Goal: Task Accomplishment & Management: Use online tool/utility

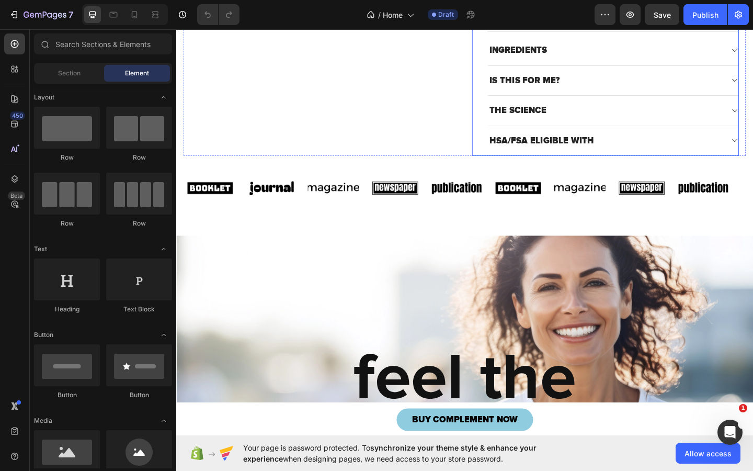
scroll to position [518, 0]
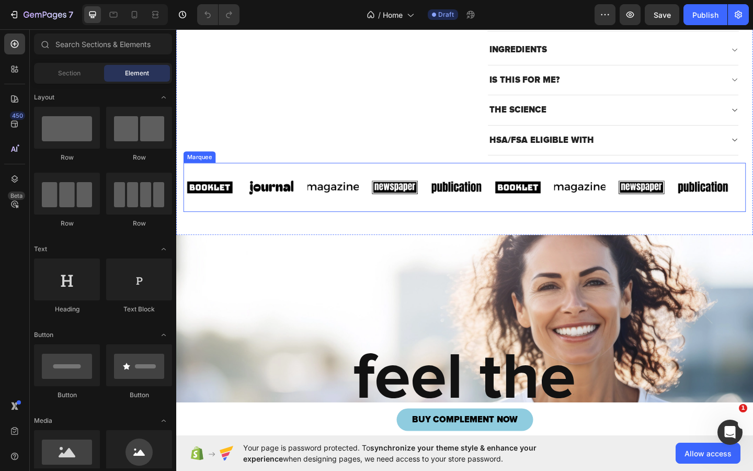
click at [493, 226] on div "Image Image Image Image Image Image Image Image Image Image Image Image Image I…" at bounding box center [490, 201] width 612 height 53
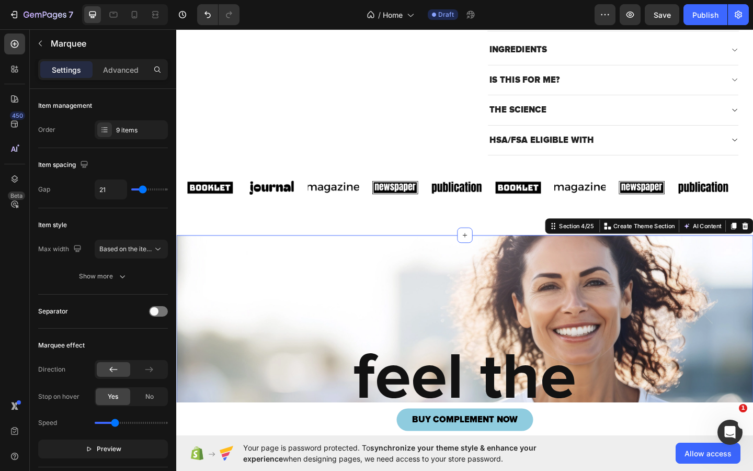
click at [514, 262] on div "feel the confidence. Heading Section 4/25 You can create reusable sections Crea…" at bounding box center [490, 369] width 628 height 233
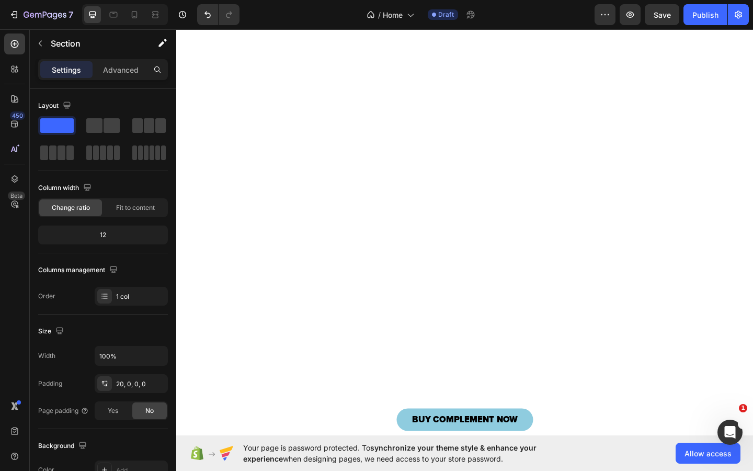
scroll to position [4886, 0]
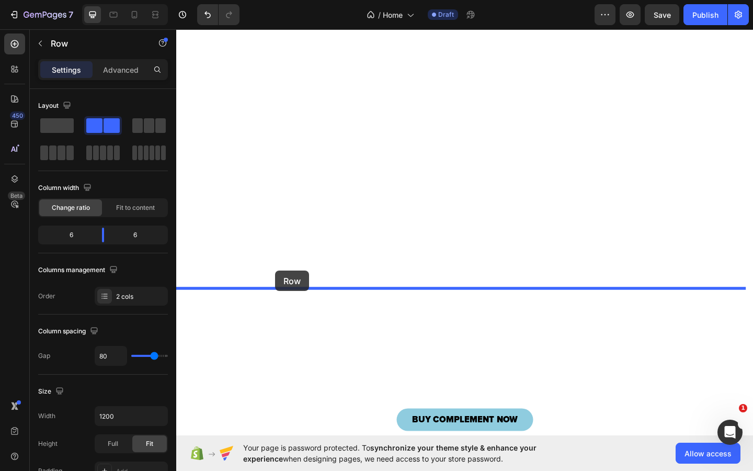
drag, startPoint x: 183, startPoint y: 88, endPoint x: 284, endPoint y: 292, distance: 227.8
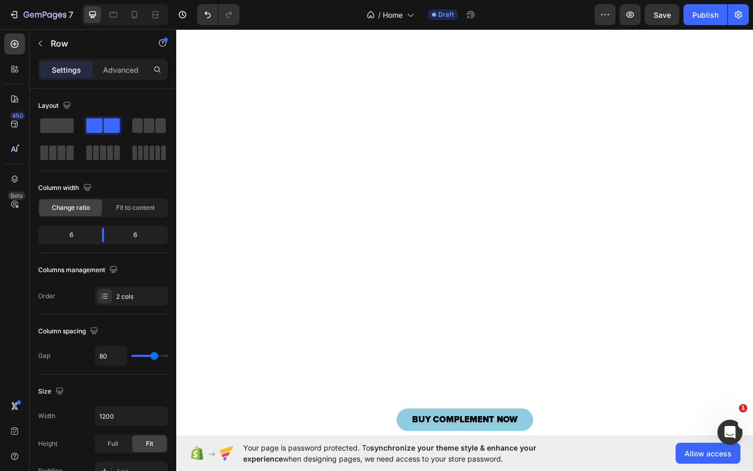
scroll to position [4949, 0]
click at [118, 71] on p "Advanced" at bounding box center [121, 69] width 36 height 11
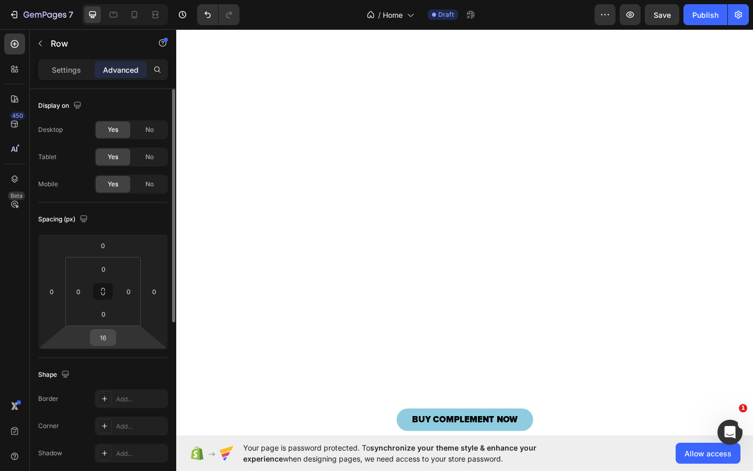
click at [105, 335] on input "16" at bounding box center [103, 338] width 21 height 16
type input "40"
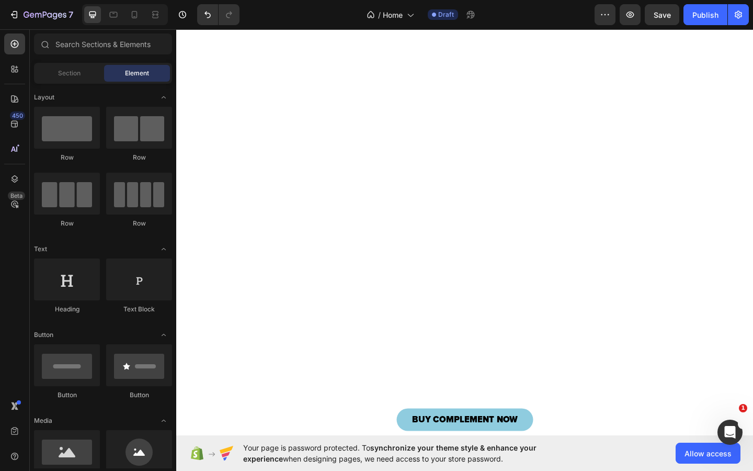
scroll to position [4803, 0]
click at [137, 17] on icon at bounding box center [135, 14] width 6 height 7
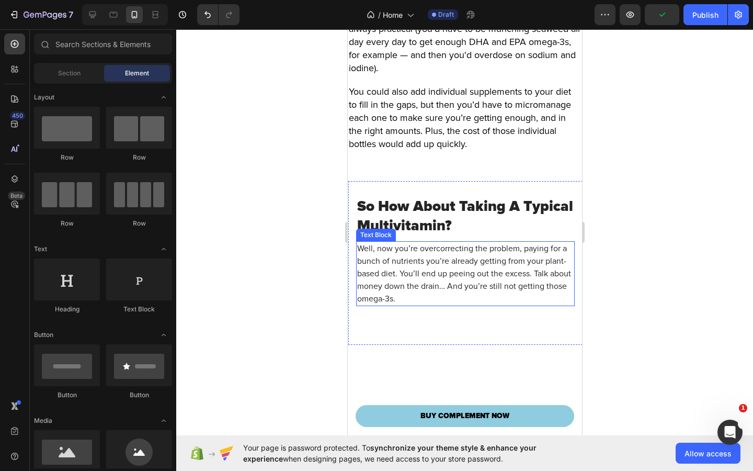
scroll to position [4707, 0]
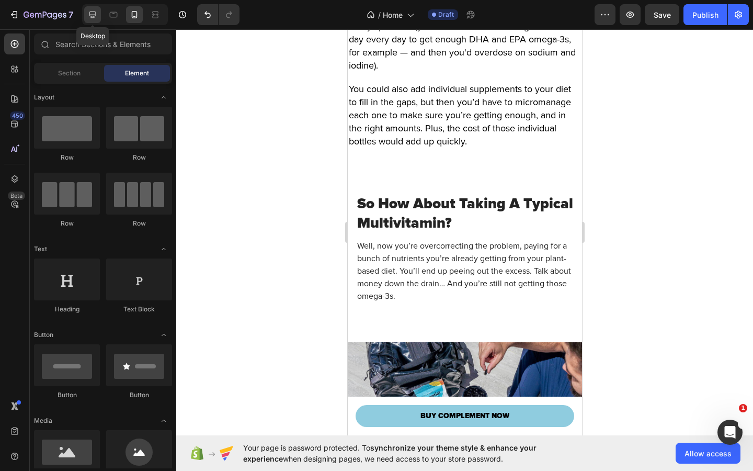
click at [95, 12] on icon at bounding box center [92, 15] width 7 height 7
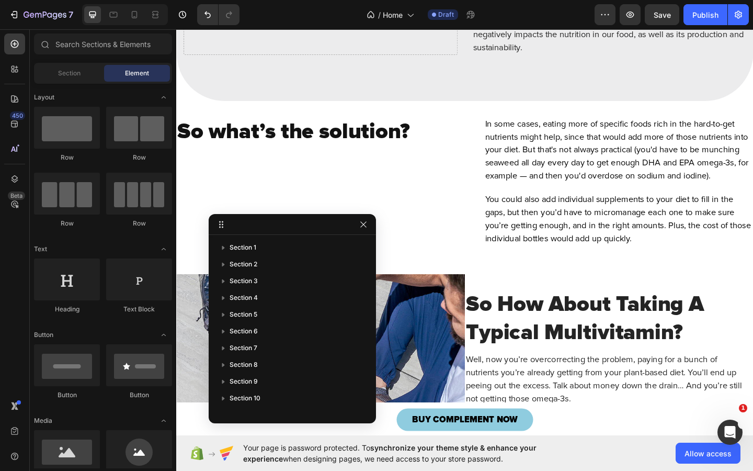
scroll to position [4831, 0]
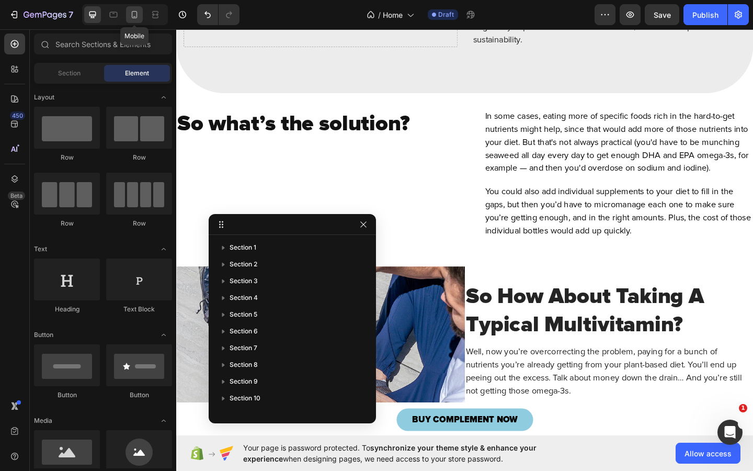
click at [134, 22] on div at bounding box center [134, 14] width 17 height 17
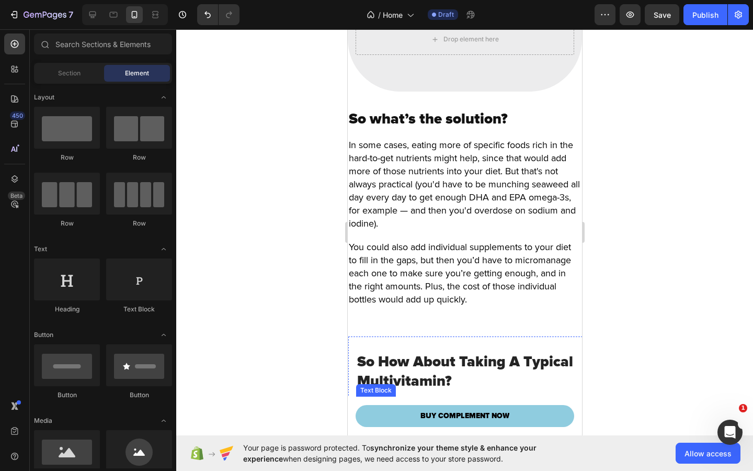
scroll to position [4553, 0]
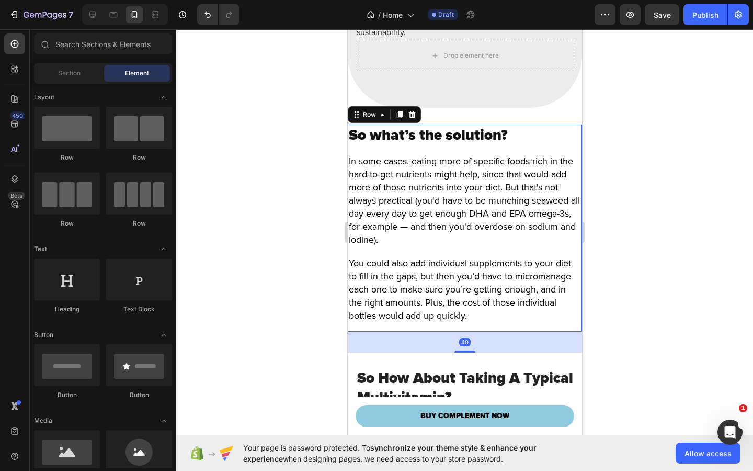
click at [558, 175] on div "So what’s the solution? Heading In some cases, eating more of specific foods ri…" at bounding box center [464, 227] width 234 height 207
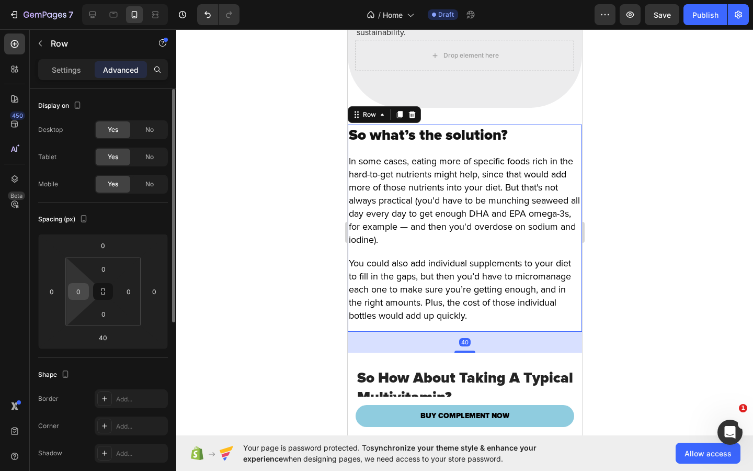
click at [82, 294] on input "0" at bounding box center [79, 292] width 16 height 16
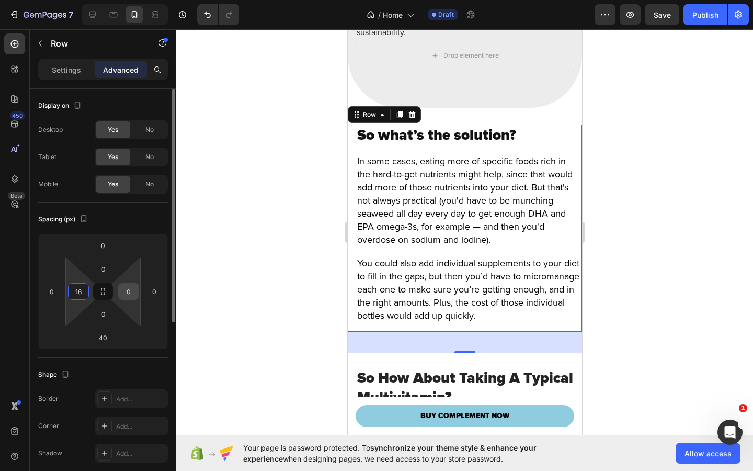
type input "16"
click at [127, 286] on input "0" at bounding box center [129, 292] width 16 height 16
type input "16"
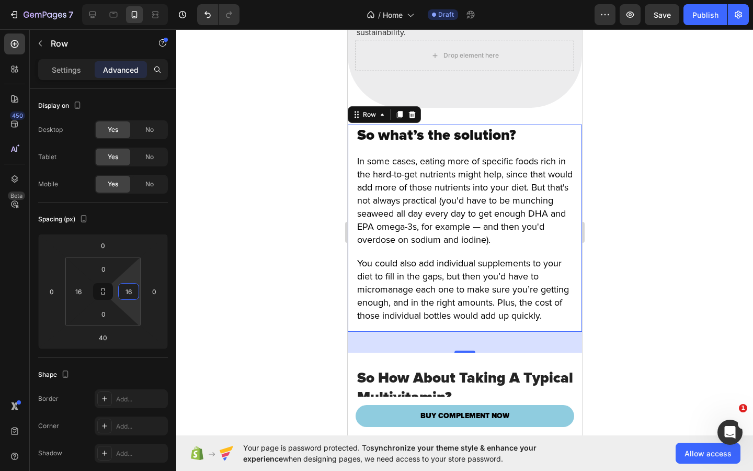
click at [600, 212] on div at bounding box center [464, 249] width 577 height 441
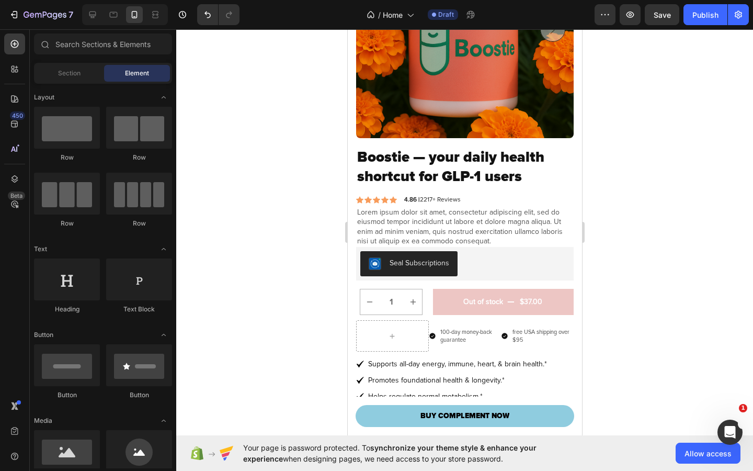
scroll to position [85, 0]
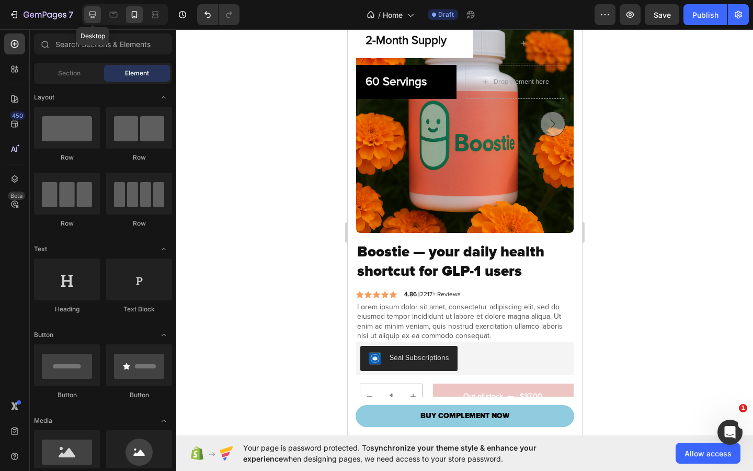
click at [98, 12] on icon at bounding box center [92, 14] width 10 height 10
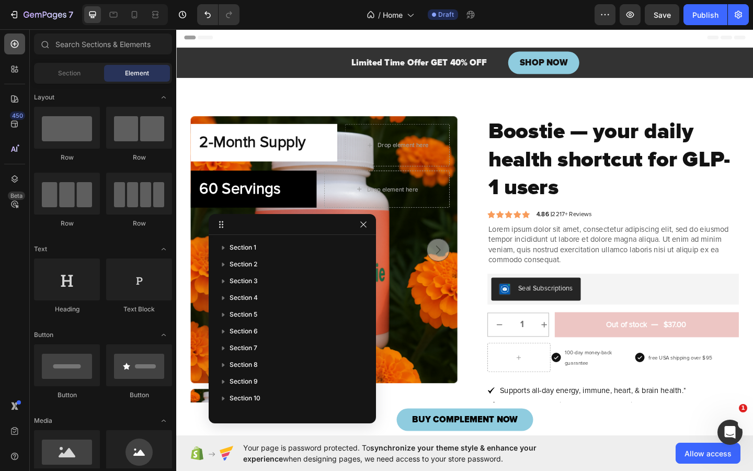
click at [17, 43] on icon at bounding box center [14, 44] width 10 height 10
click at [76, 74] on span "Section" at bounding box center [69, 73] width 22 height 9
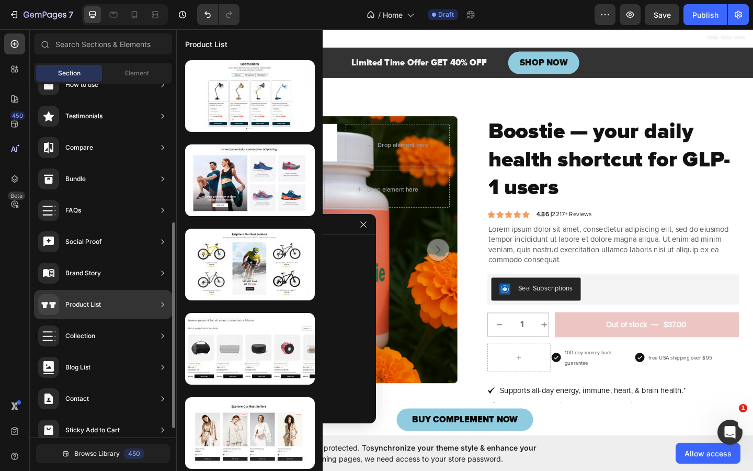
scroll to position [253, 0]
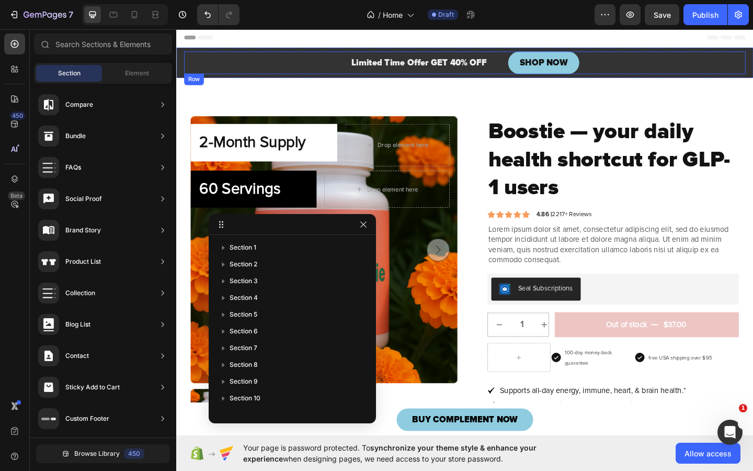
click at [645, 68] on div "Limited Time Offer GET 40% OFF Heading SHOP NOW Button Row" at bounding box center [490, 65] width 611 height 25
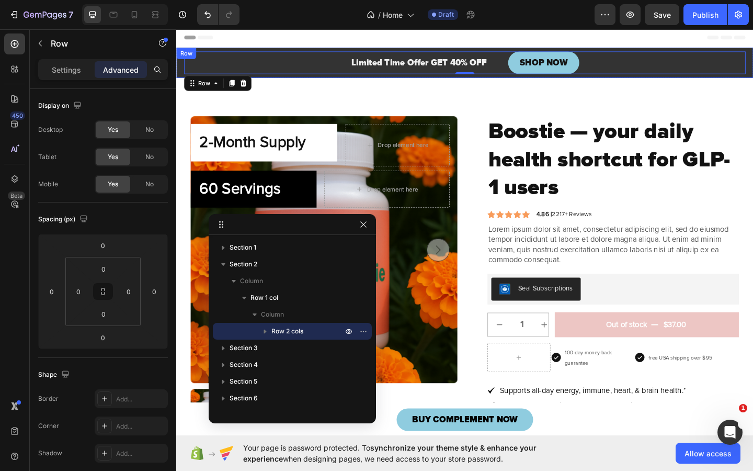
click at [180, 63] on div "Limited Time Offer GET 40% OFF Heading SHOP NOW Button Row 0 Row" at bounding box center [490, 65] width 628 height 33
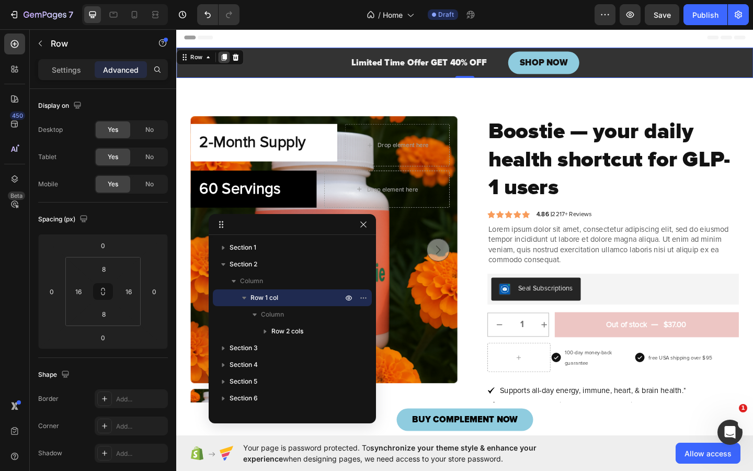
click at [231, 60] on icon at bounding box center [228, 59] width 6 height 7
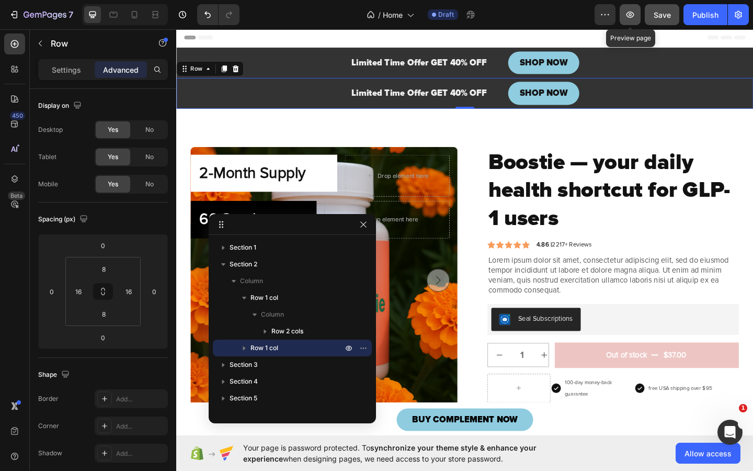
click at [639, 18] on button "button" at bounding box center [630, 14] width 21 height 21
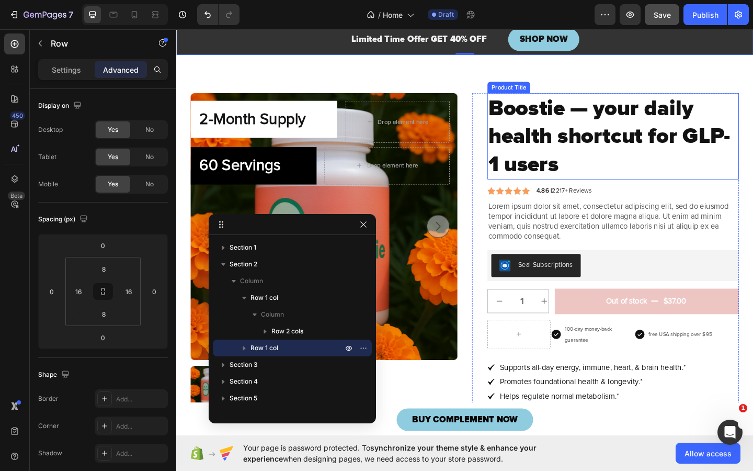
scroll to position [0, 0]
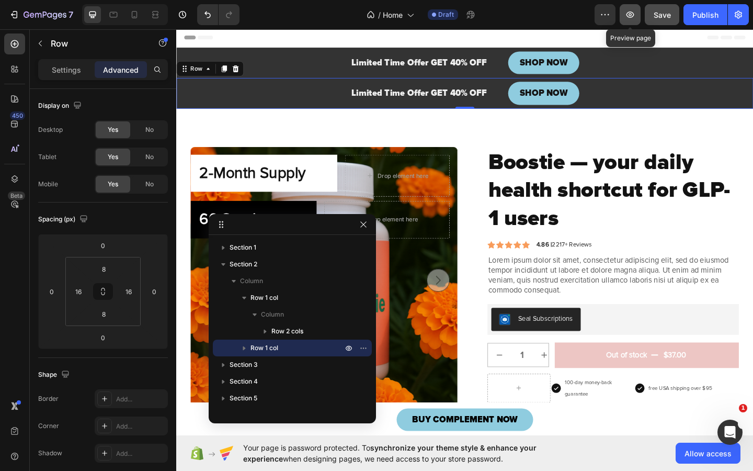
click at [637, 16] on button "button" at bounding box center [630, 14] width 21 height 21
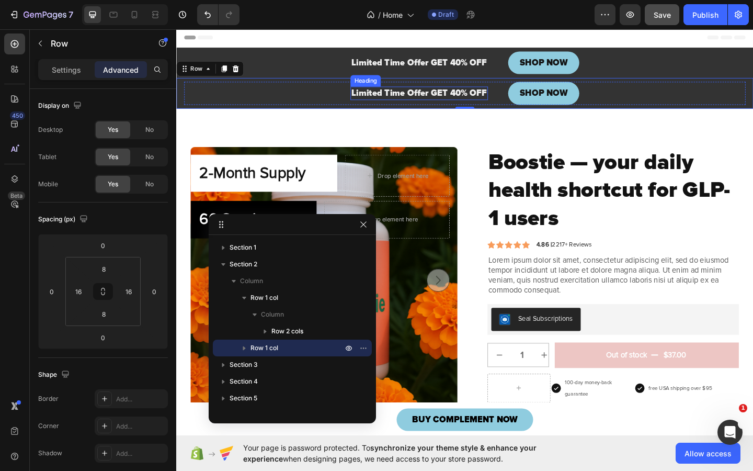
click at [430, 100] on h2 "Limited Time Offer GET 40% OFF" at bounding box center [441, 99] width 150 height 14
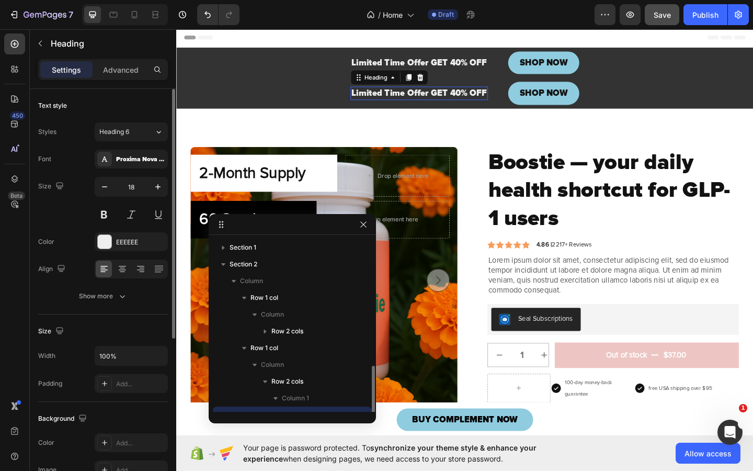
scroll to position [97, 0]
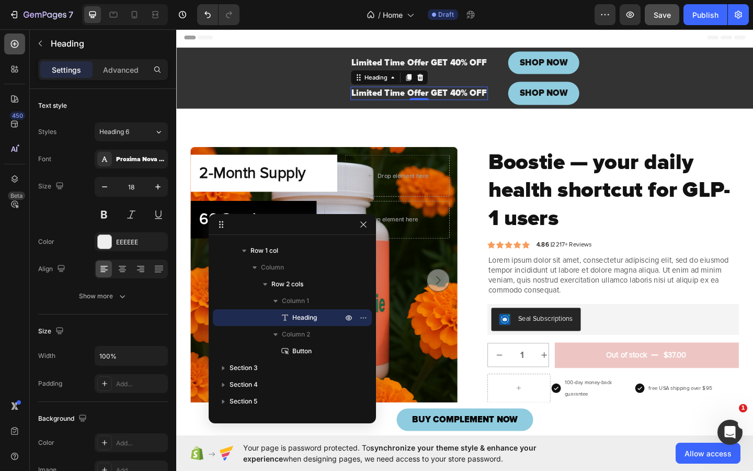
click at [13, 47] on icon at bounding box center [15, 44] width 8 height 8
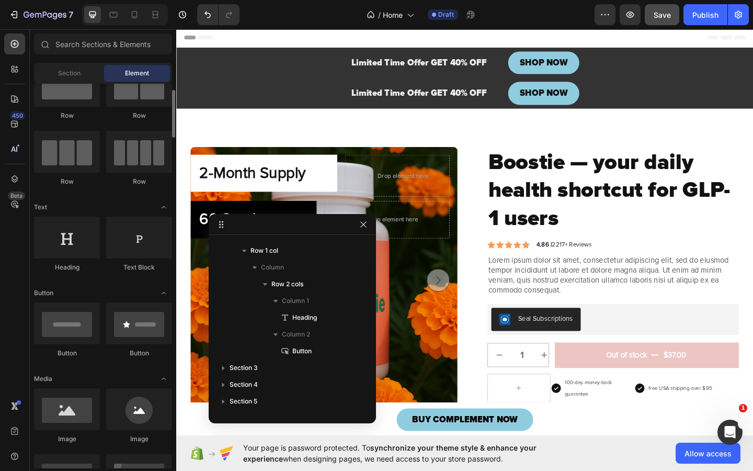
scroll to position [41, 0]
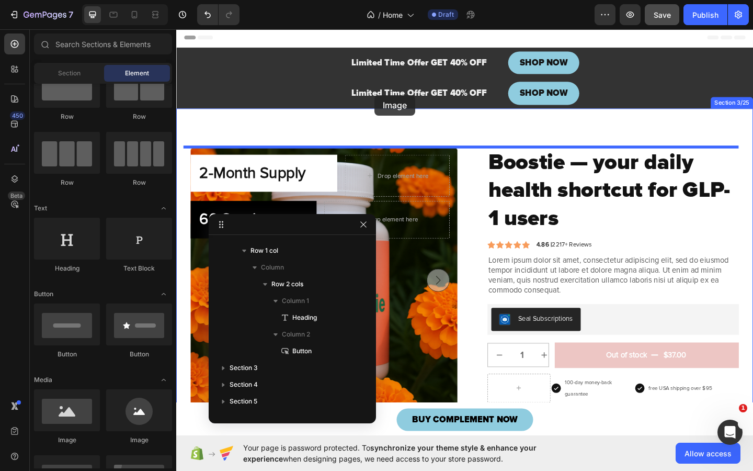
drag, startPoint x: 239, startPoint y: 450, endPoint x: 392, endPoint y: 101, distance: 380.6
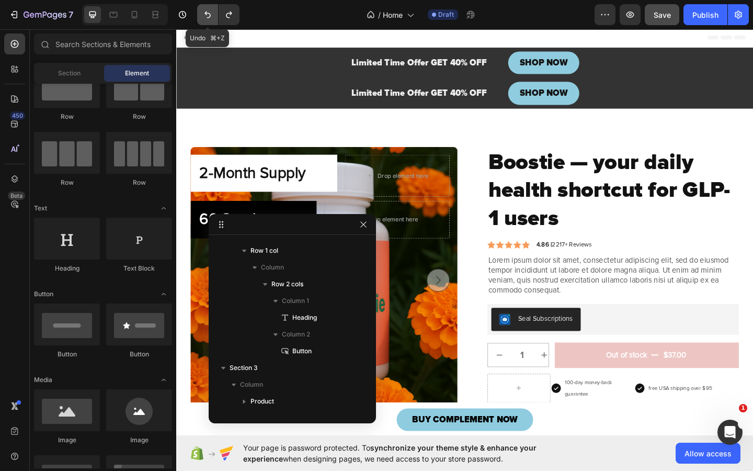
click at [209, 16] on icon "Undo/Redo" at bounding box center [207, 14] width 10 height 10
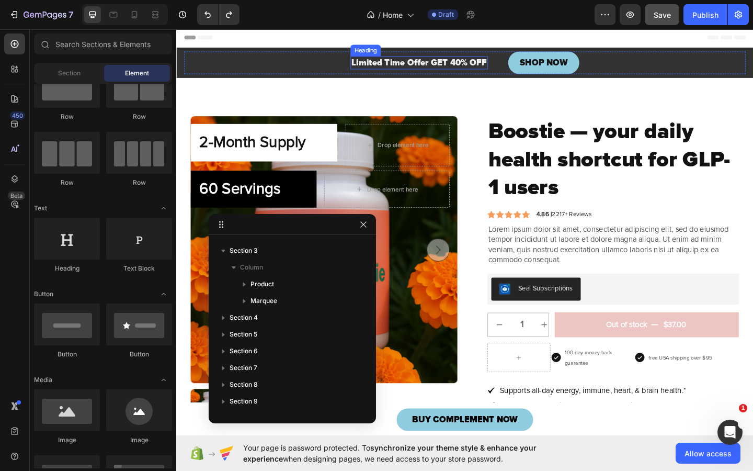
click at [433, 62] on h2 "Limited Time Offer GET 40% OFF" at bounding box center [441, 66] width 150 height 14
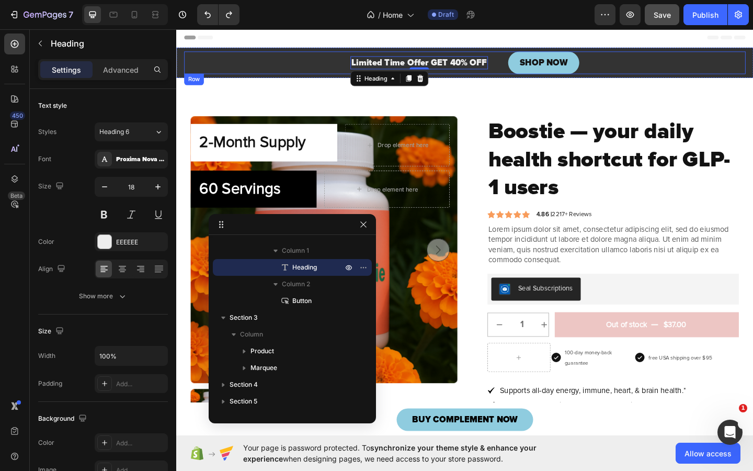
click at [244, 63] on div "Limited Time Offer GET 40% OFF Heading 0 SHOP NOW Button Row" at bounding box center [490, 65] width 611 height 25
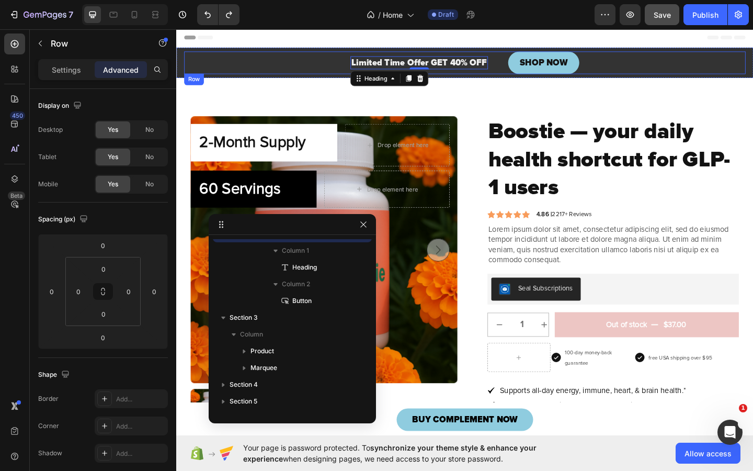
scroll to position [14, 0]
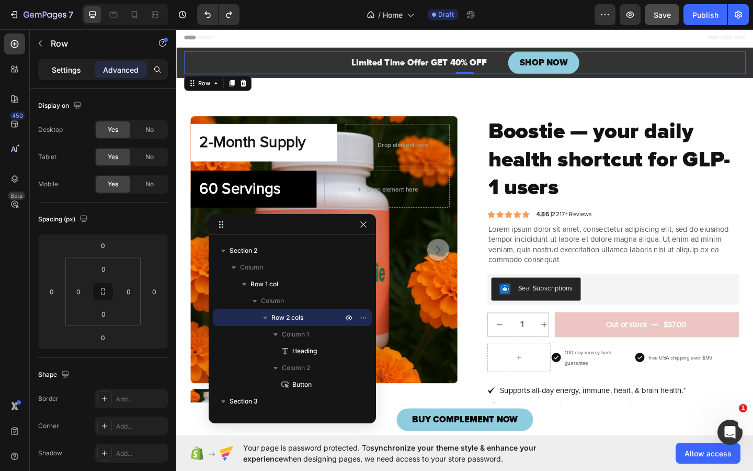
click at [72, 70] on p "Settings" at bounding box center [66, 69] width 29 height 11
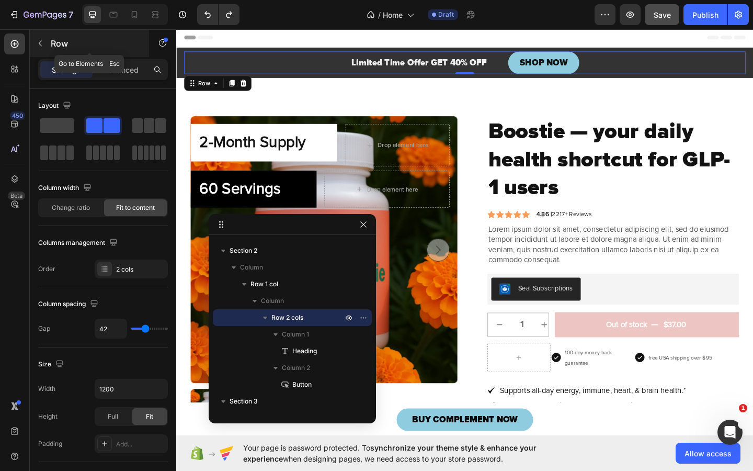
click at [40, 35] on button "button" at bounding box center [40, 43] width 17 height 17
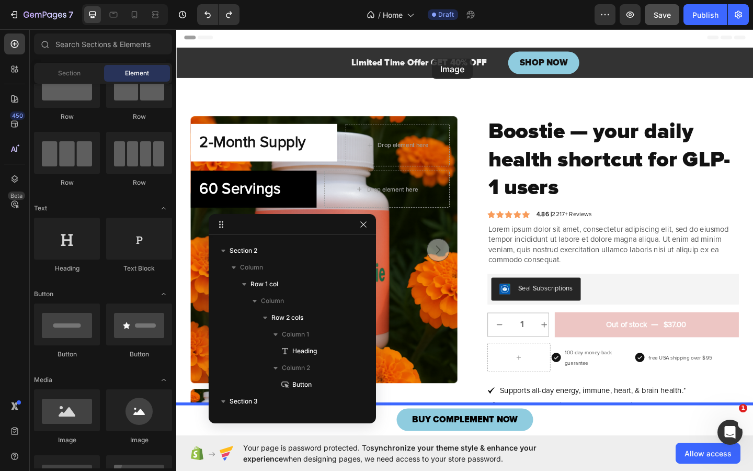
drag, startPoint x: 246, startPoint y: 447, endPoint x: 457, endPoint y: 59, distance: 441.4
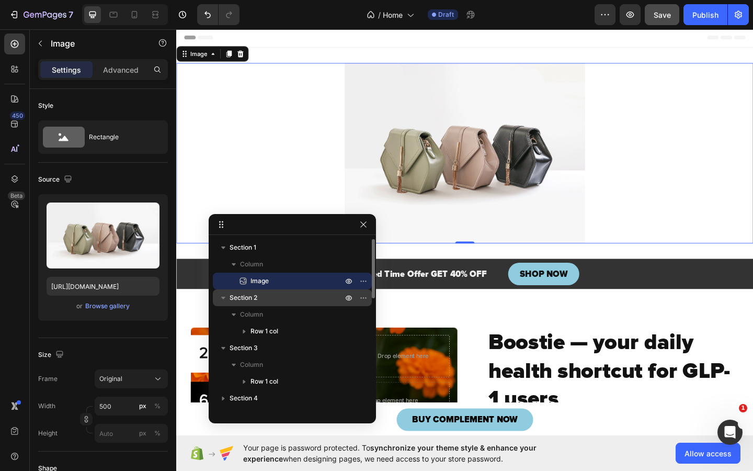
scroll to position [1, 0]
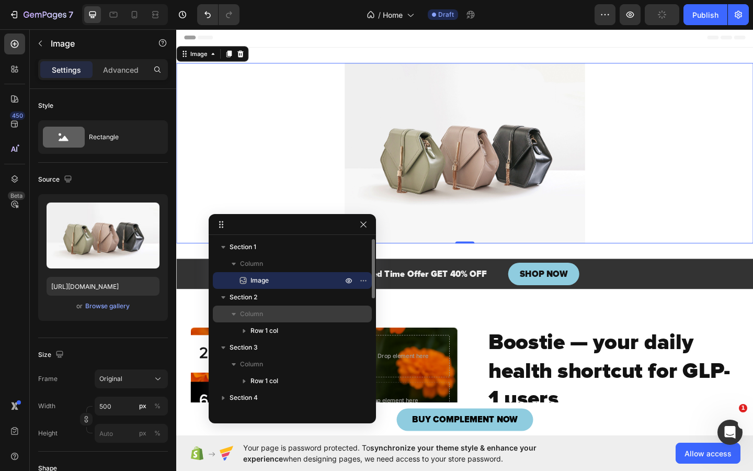
drag, startPoint x: 263, startPoint y: 281, endPoint x: 273, endPoint y: 309, distance: 29.8
click at [273, 309] on div "Section 1 Column Image Section 2 Column Row 1 col Section 3 Column Row 1 col Se…" at bounding box center [292, 325] width 167 height 173
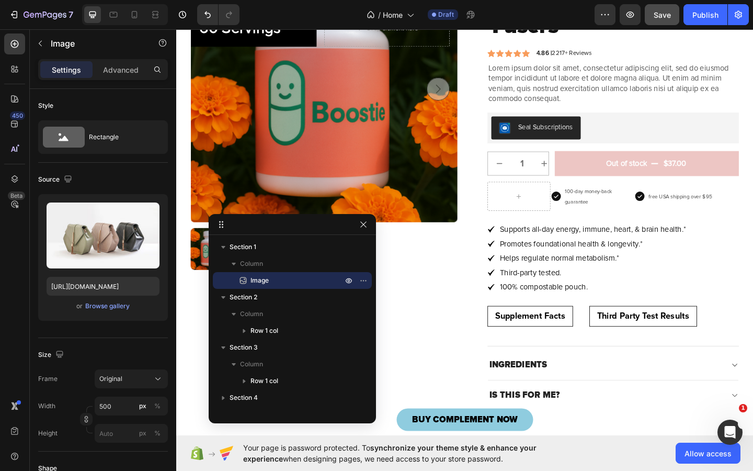
scroll to position [0, 0]
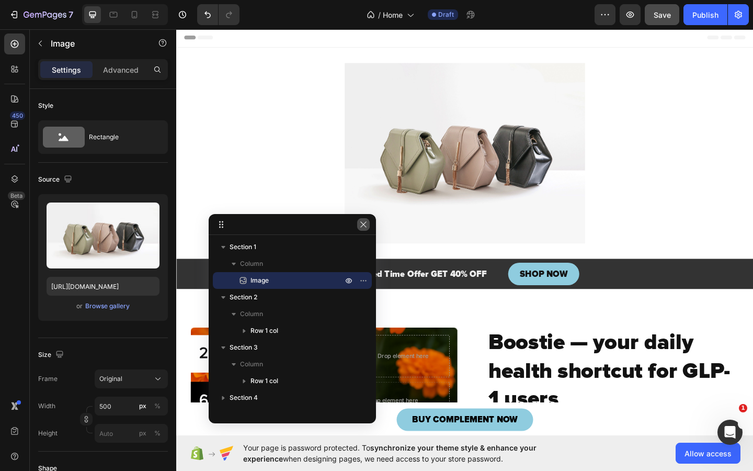
click at [363, 228] on icon "button" at bounding box center [363, 224] width 8 height 8
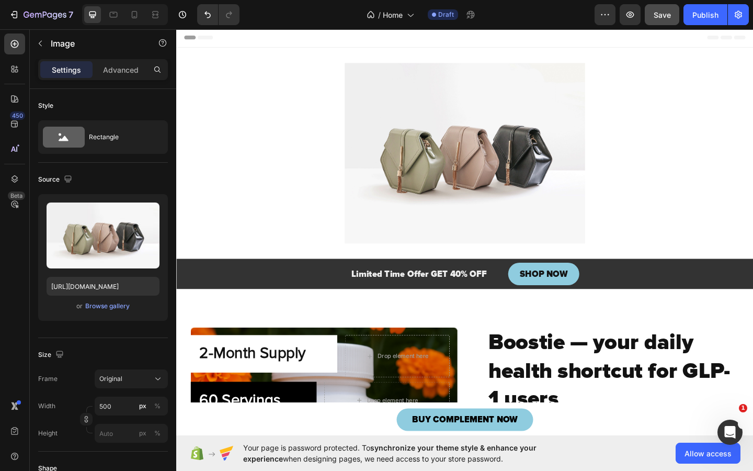
click at [465, 153] on img at bounding box center [490, 164] width 262 height 196
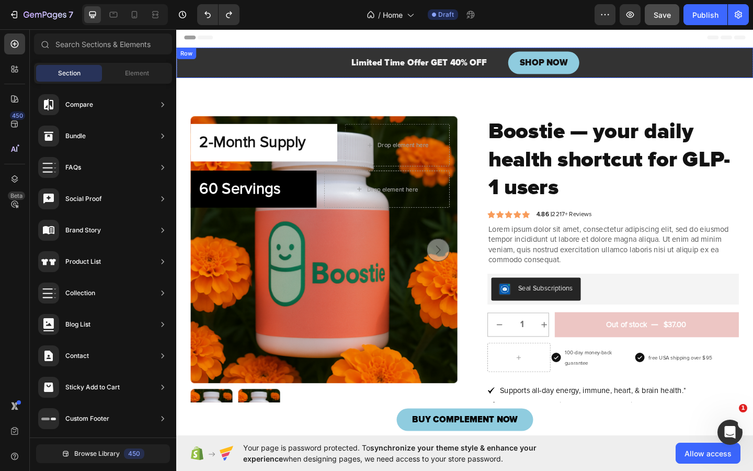
click at [183, 62] on div "Limited Time Offer GET 40% OFF Heading SHOP NOW Button Row Row" at bounding box center [490, 65] width 628 height 33
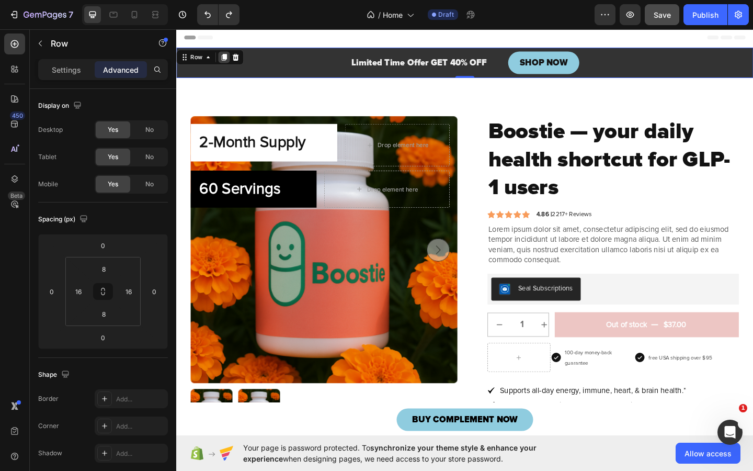
click at [230, 61] on icon at bounding box center [228, 59] width 6 height 7
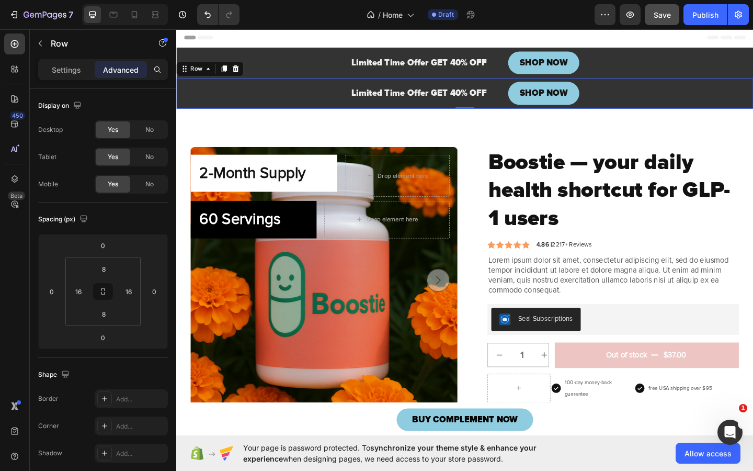
click at [180, 97] on div "Limited Time Offer GET 40% OFF Heading SHOP NOW Button Row Row 0" at bounding box center [490, 98] width 628 height 33
click at [39, 41] on icon "button" at bounding box center [40, 43] width 8 height 8
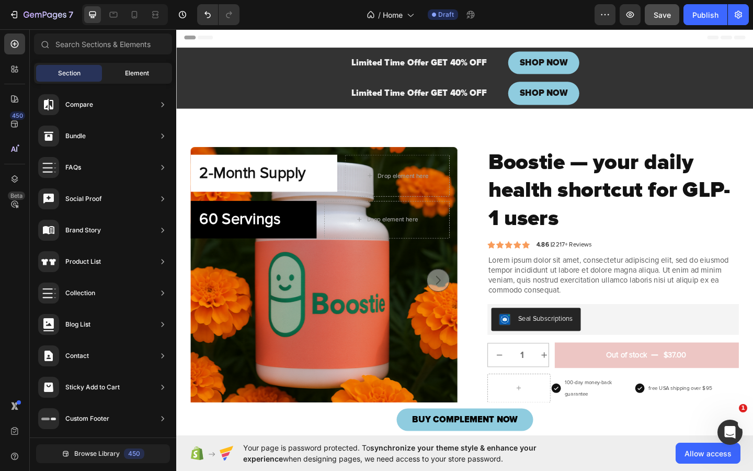
click at [116, 80] on div "Element" at bounding box center [137, 73] width 66 height 17
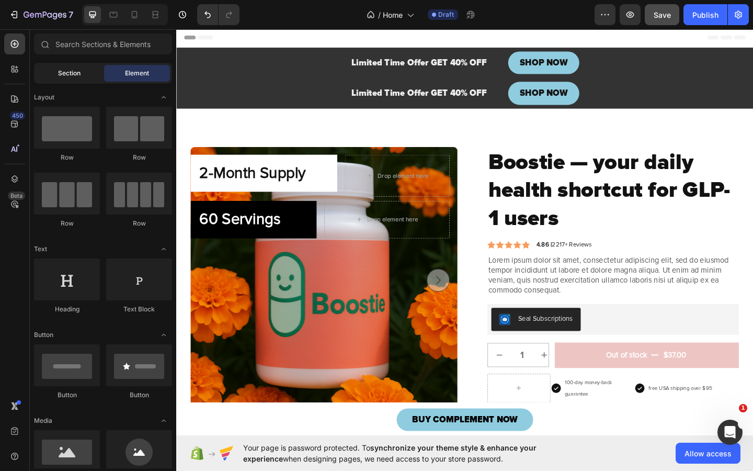
click at [73, 67] on div "Section" at bounding box center [69, 73] width 66 height 17
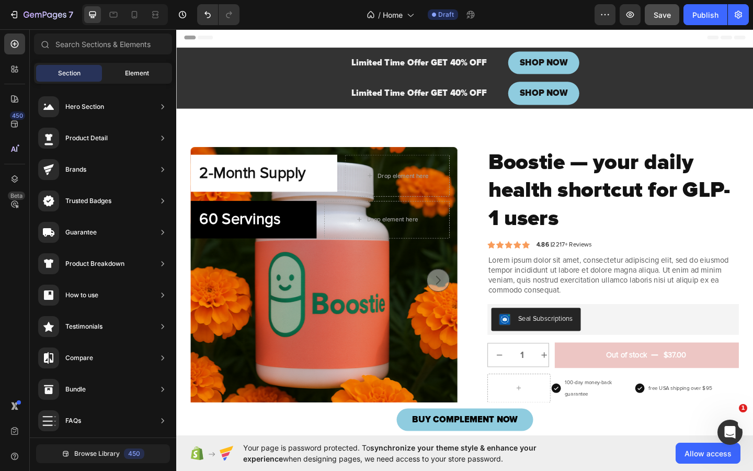
click at [121, 72] on div "Element" at bounding box center [137, 73] width 66 height 17
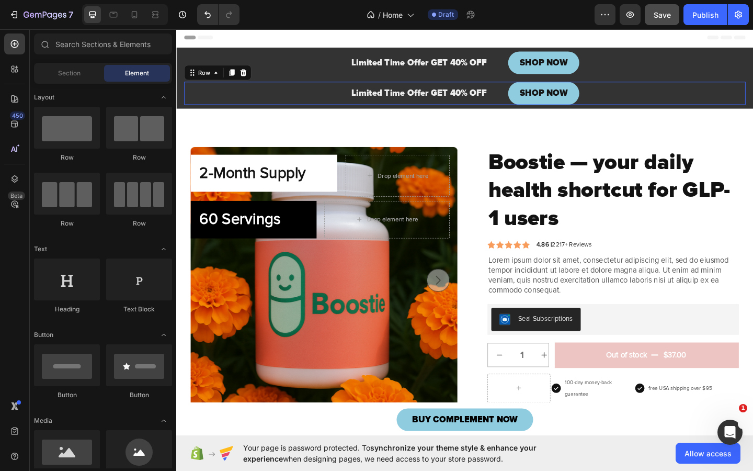
click at [528, 100] on div "Limited Time Offer GET 40% OFF Heading SHOP NOW Button Row 0" at bounding box center [490, 98] width 611 height 25
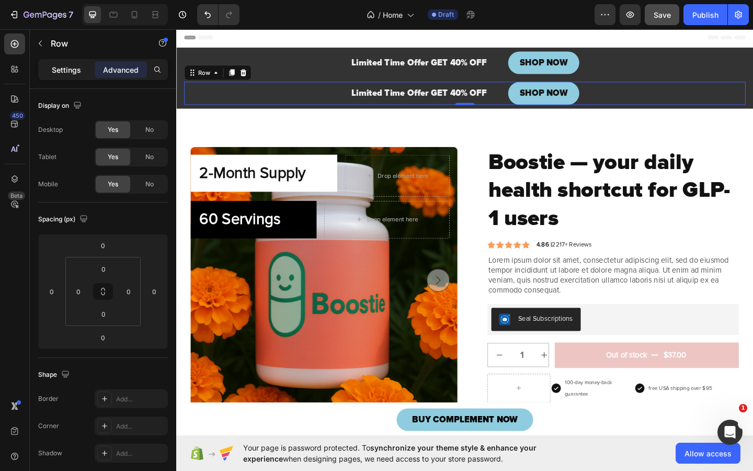
click at [61, 69] on p "Settings" at bounding box center [66, 69] width 29 height 11
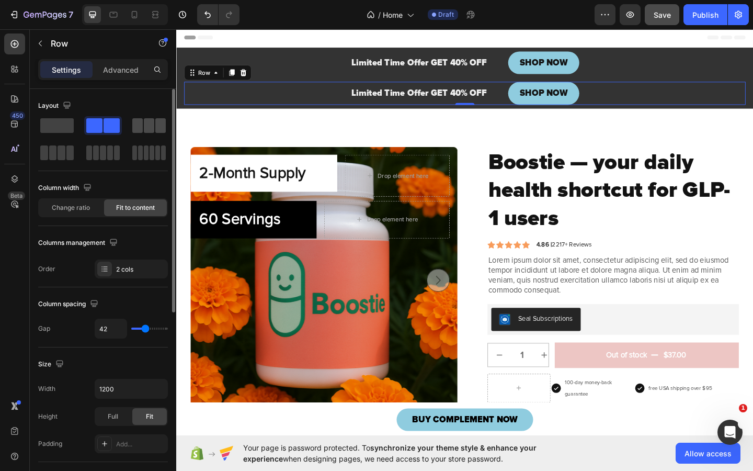
click at [144, 126] on span at bounding box center [149, 125] width 10 height 15
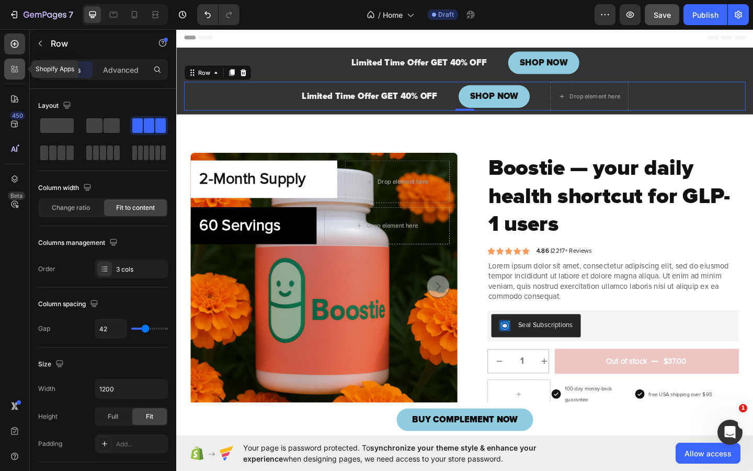
click at [15, 67] on icon at bounding box center [14, 69] width 10 height 10
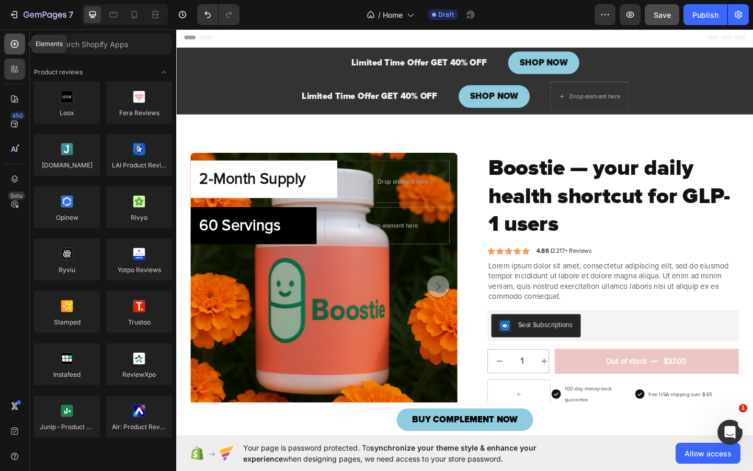
click at [14, 40] on icon at bounding box center [14, 44] width 10 height 10
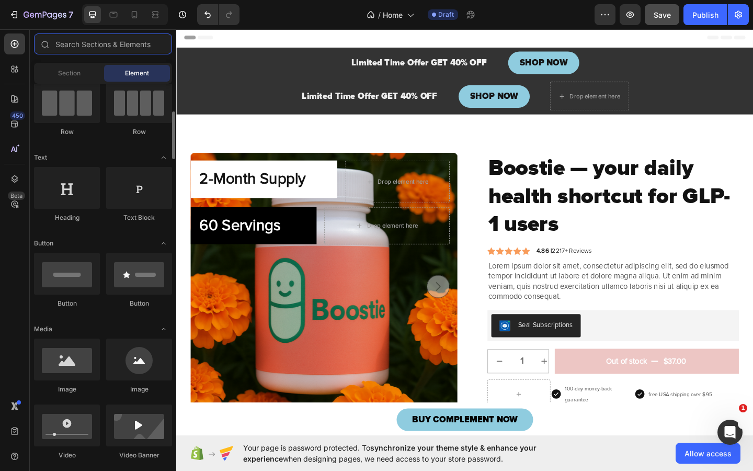
scroll to position [133, 0]
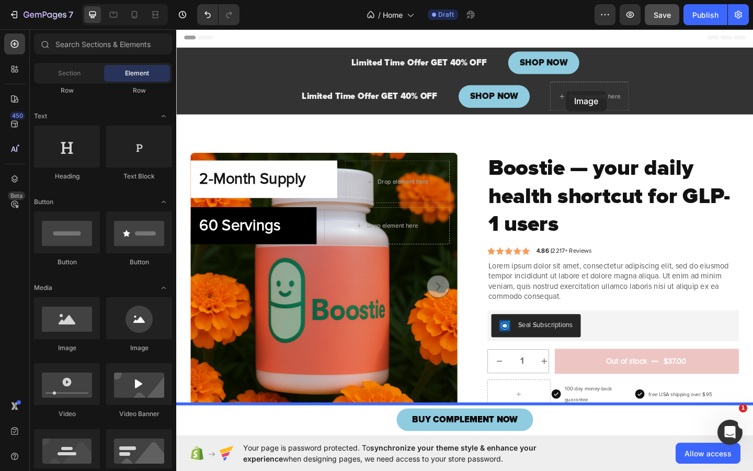
drag, startPoint x: 234, startPoint y: 356, endPoint x: 600, endPoint y: 96, distance: 449.1
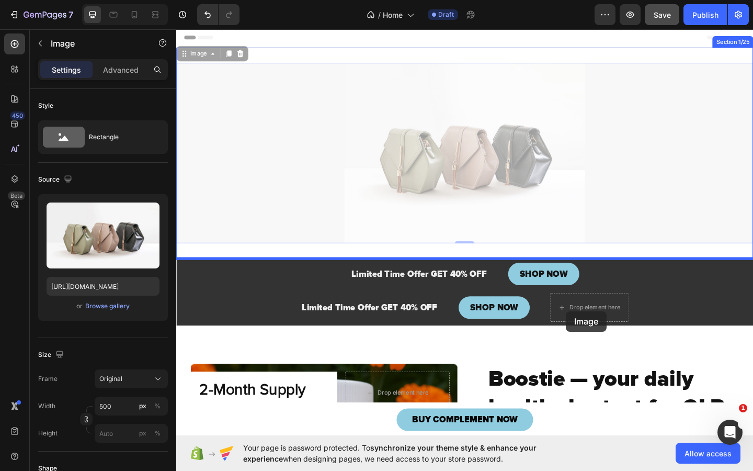
drag, startPoint x: 187, startPoint y: 56, endPoint x: 600, endPoint y: 336, distance: 499.5
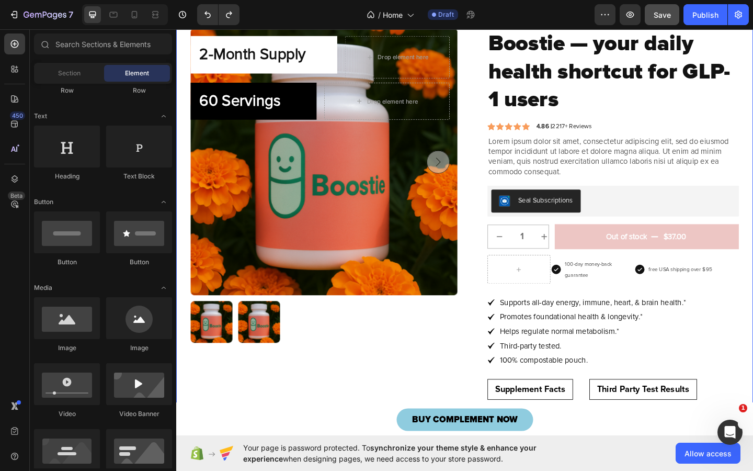
scroll to position [0, 0]
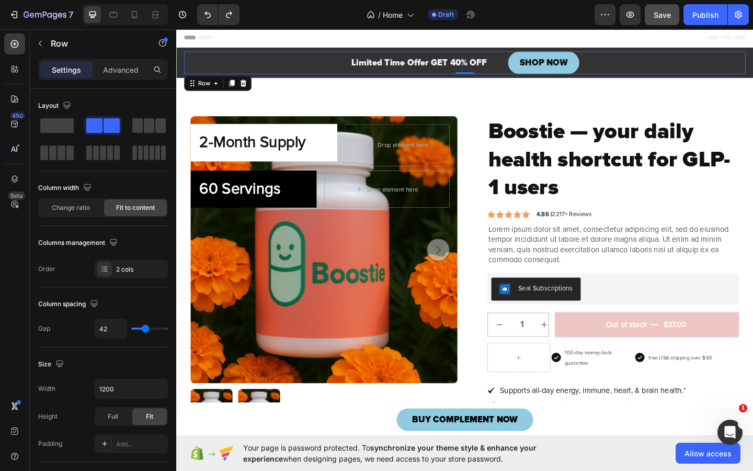
click at [515, 64] on div "Limited Time Offer GET 40% OFF Heading SHOP NOW Button Row 0" at bounding box center [490, 65] width 611 height 25
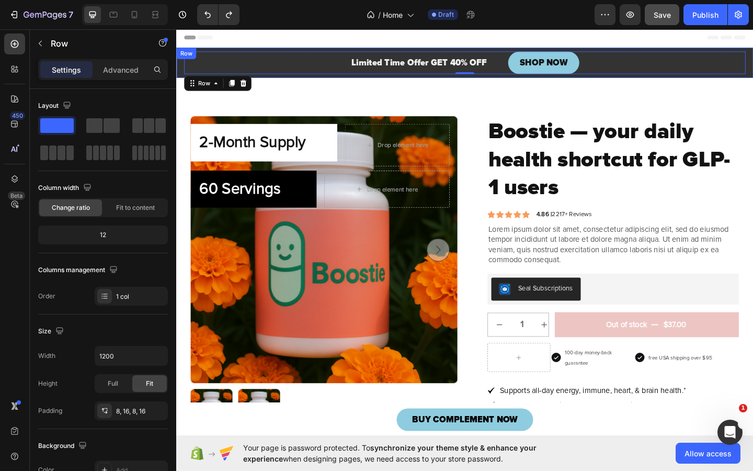
click at [179, 59] on div "Row" at bounding box center [186, 55] width 17 height 9
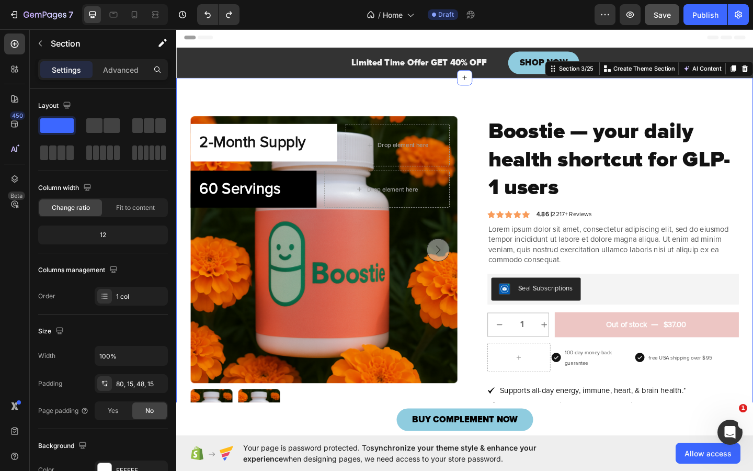
click at [696, 89] on div "2-Month Supply Heading Row Drop element here Row 60 Servings Heading Row Drop e…" at bounding box center [490, 426] width 628 height 689
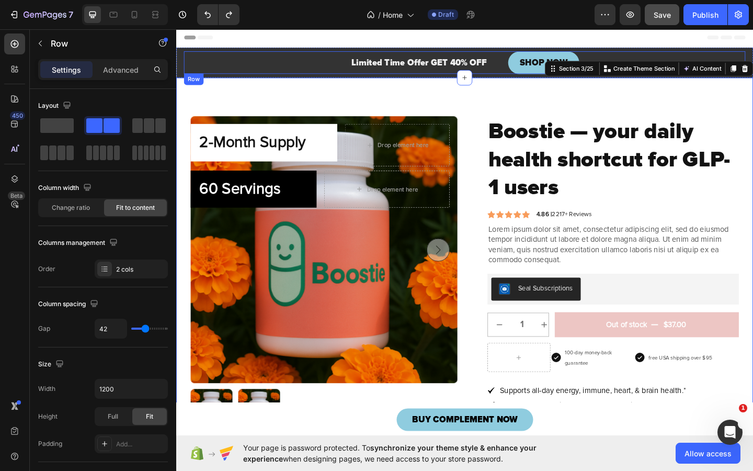
click at [641, 56] on div "Limited Time Offer GET 40% OFF Heading SHOP NOW Button Row" at bounding box center [490, 65] width 611 height 25
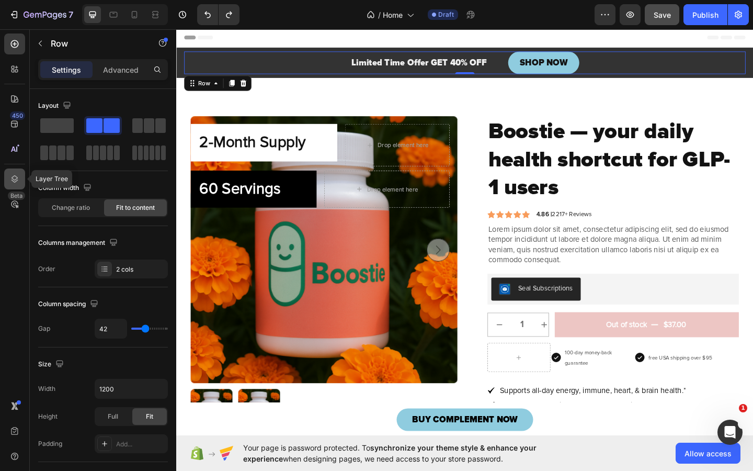
click at [14, 182] on icon at bounding box center [15, 178] width 7 height 7
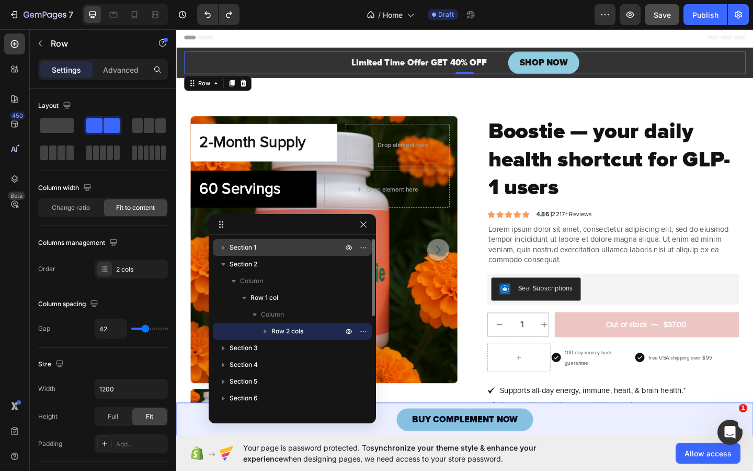
click at [254, 246] on span "Section 1" at bounding box center [243, 247] width 27 height 10
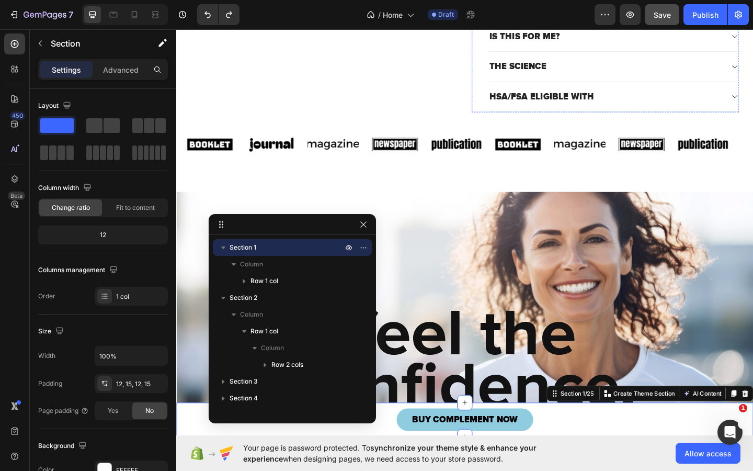
scroll to position [574, 0]
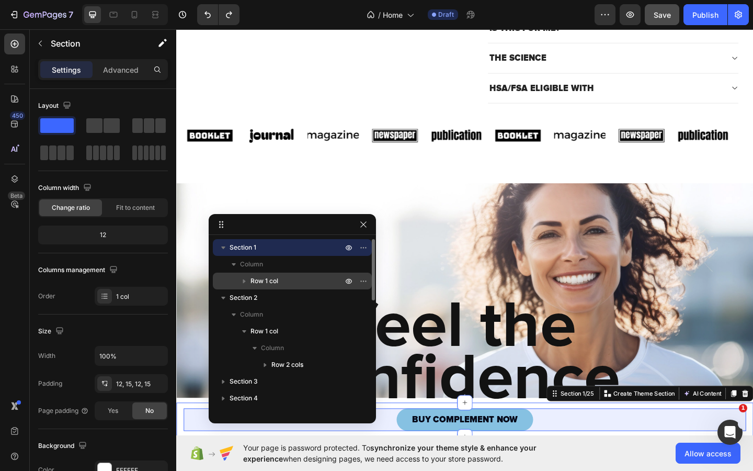
click at [269, 277] on span "Row 1 col" at bounding box center [265, 281] width 28 height 10
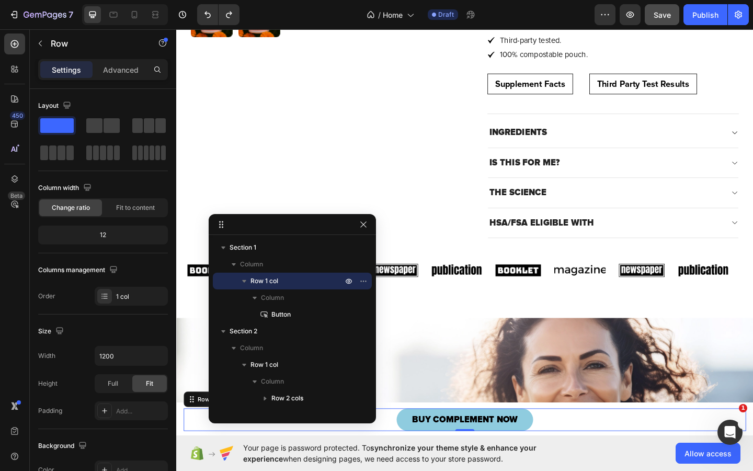
scroll to position [0, 0]
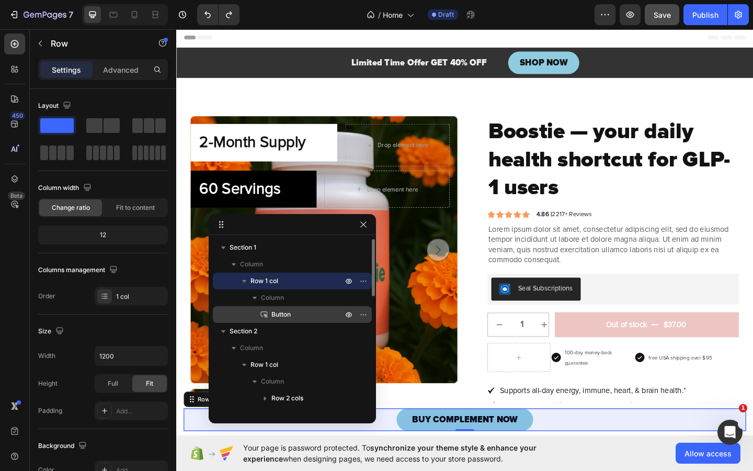
click at [293, 318] on p "Button" at bounding box center [295, 314] width 73 height 10
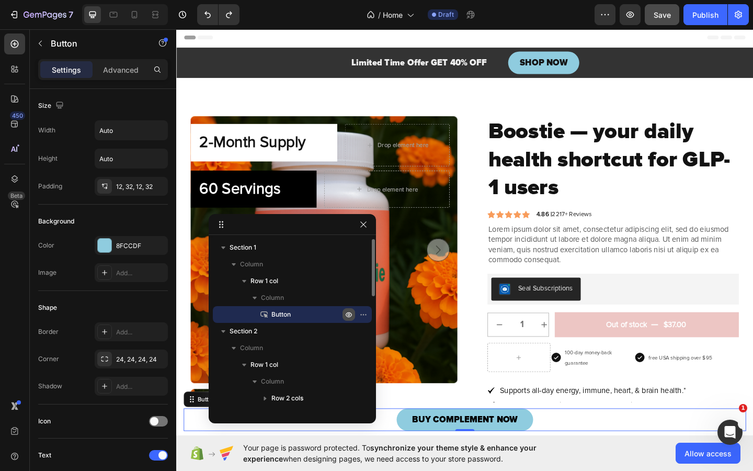
click at [348, 313] on icon "button" at bounding box center [349, 314] width 8 height 8
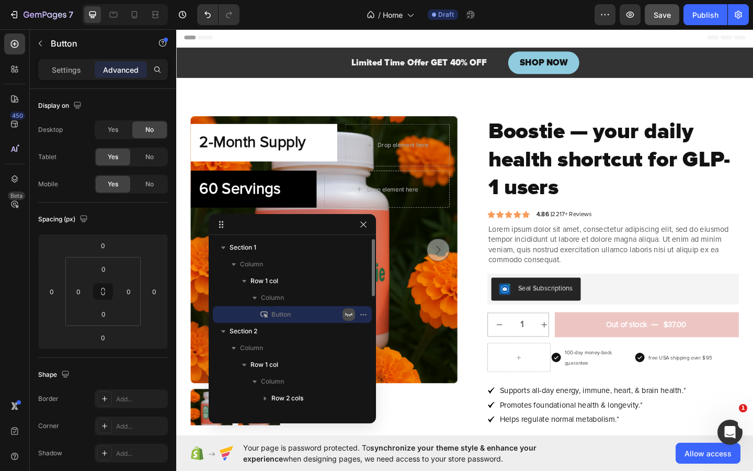
click at [348, 313] on icon "button" at bounding box center [349, 314] width 8 height 8
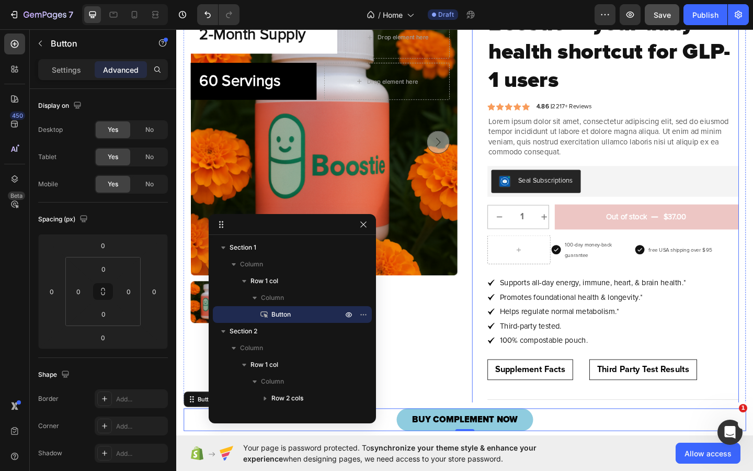
scroll to position [151, 0]
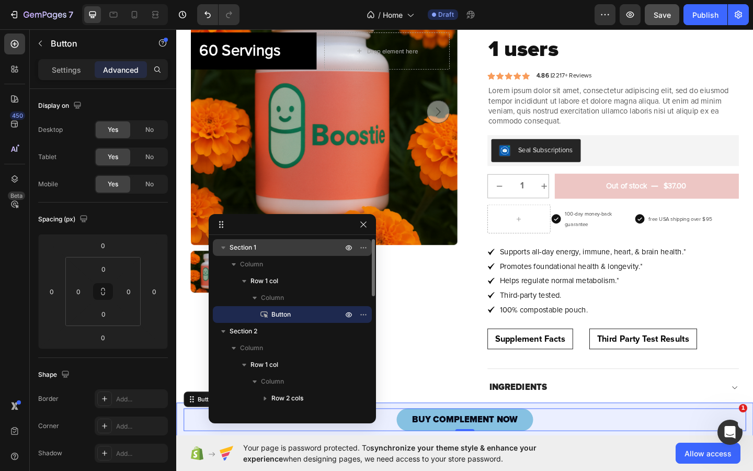
click at [225, 247] on icon "button" at bounding box center [223, 247] width 10 height 10
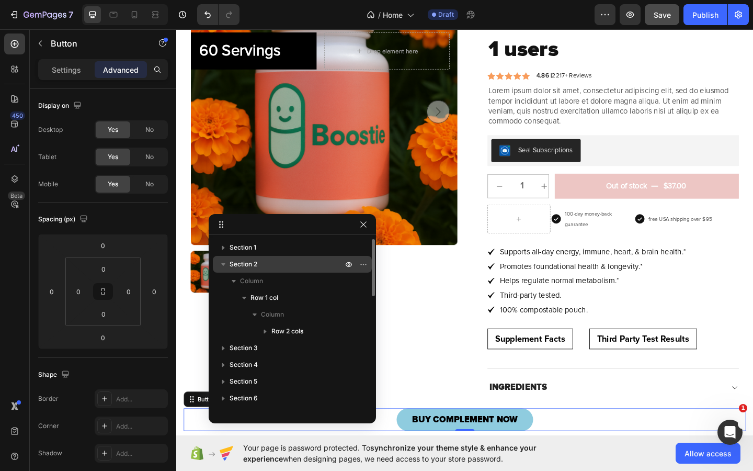
click at [253, 259] on span "Section 2" at bounding box center [244, 264] width 28 height 10
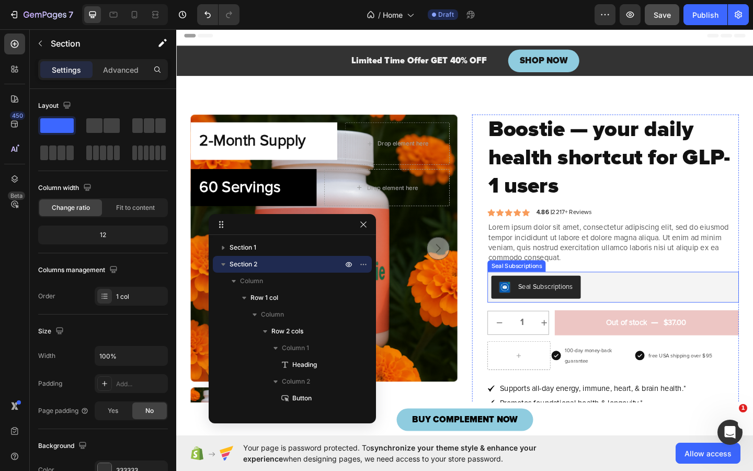
scroll to position [0, 0]
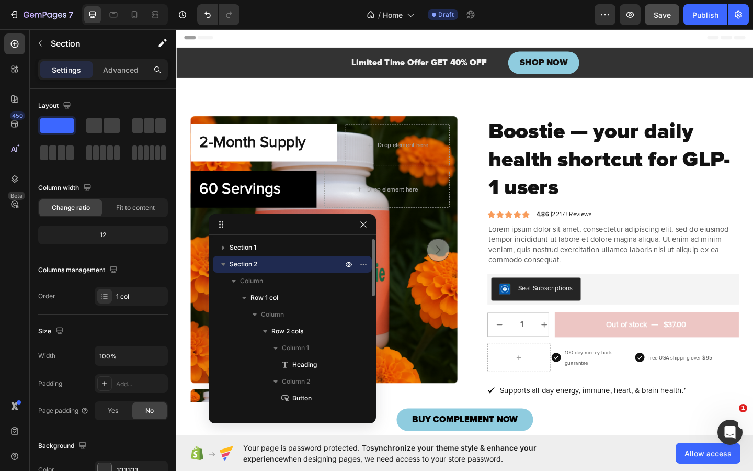
click at [221, 264] on icon "button" at bounding box center [223, 264] width 10 height 10
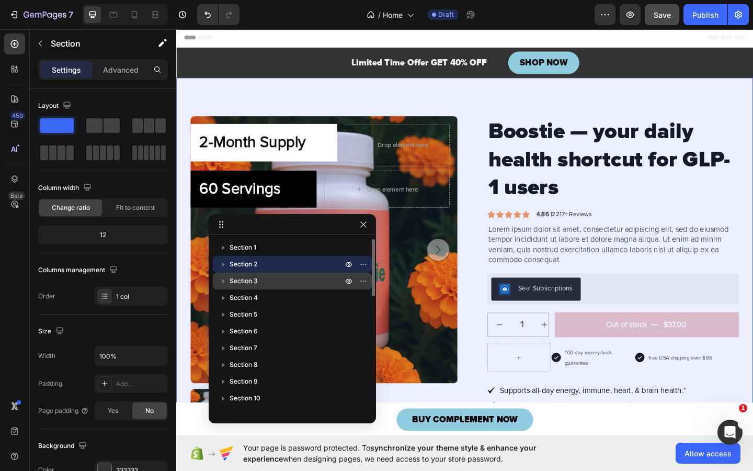
click at [250, 277] on span "Section 3" at bounding box center [244, 281] width 28 height 10
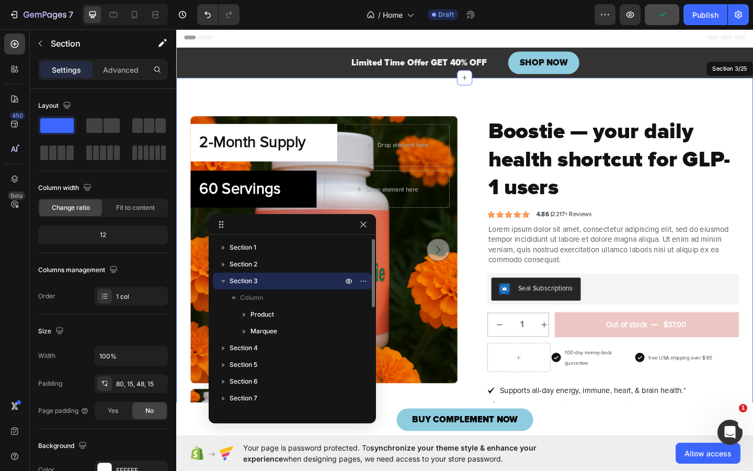
scroll to position [18, 0]
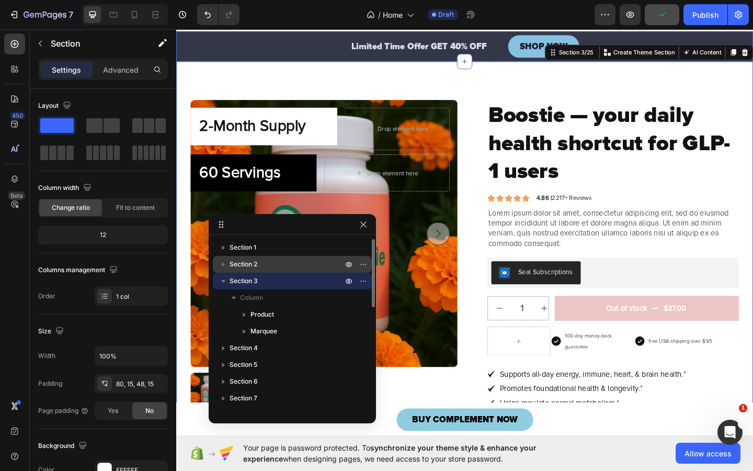
click at [255, 267] on span "Section 2" at bounding box center [244, 264] width 28 height 10
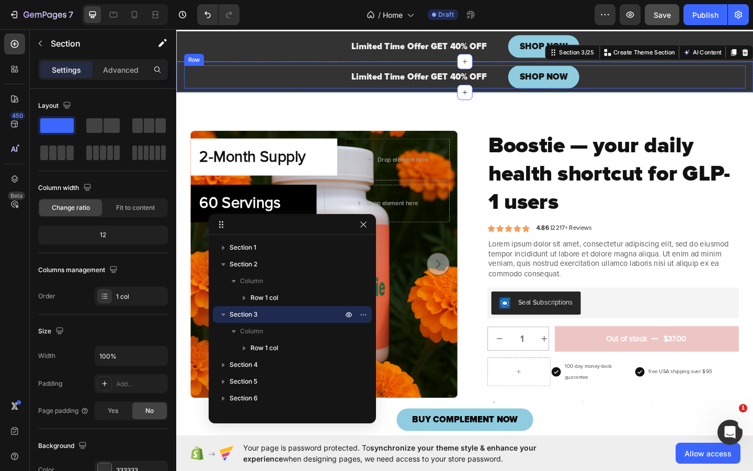
click at [520, 76] on div "Limited Time Offer GET 40% OFF Heading SHOP NOW Button Row" at bounding box center [490, 81] width 611 height 25
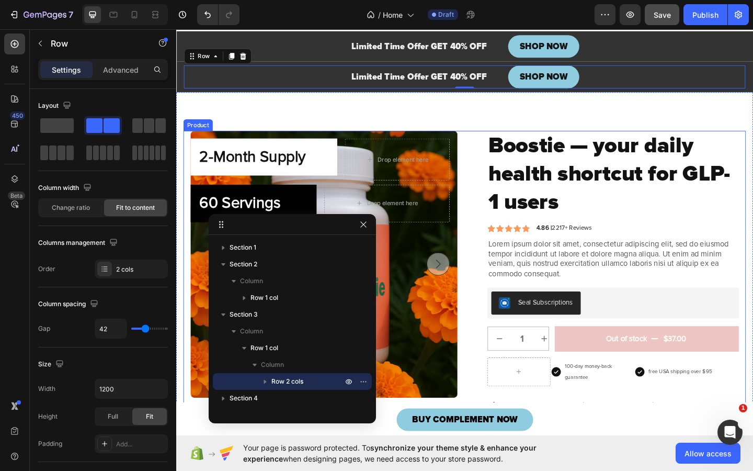
scroll to position [0, 0]
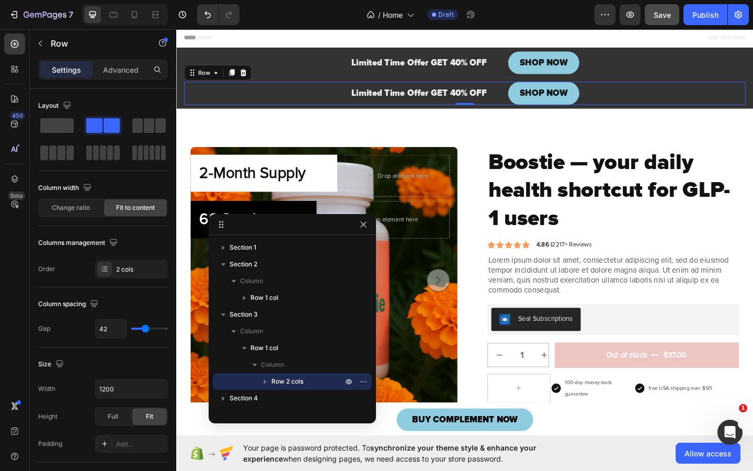
click at [316, 93] on div "Limited Time Offer GET 40% OFF Heading SHOP NOW Button Row 0" at bounding box center [490, 98] width 611 height 25
click at [146, 132] on span at bounding box center [149, 125] width 10 height 15
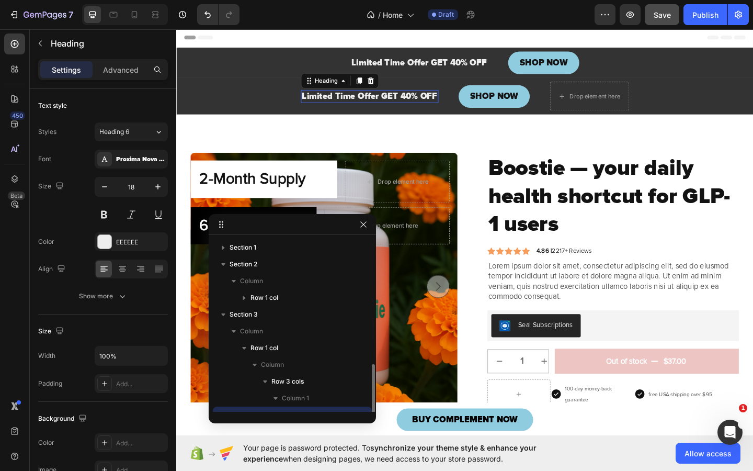
click at [425, 100] on h2 "Limited Time Offer GET 40% OFF" at bounding box center [387, 102] width 150 height 14
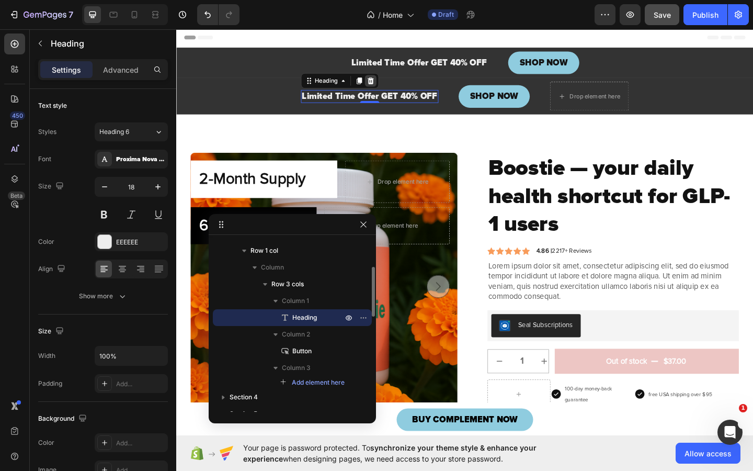
click at [388, 82] on icon at bounding box center [387, 85] width 7 height 7
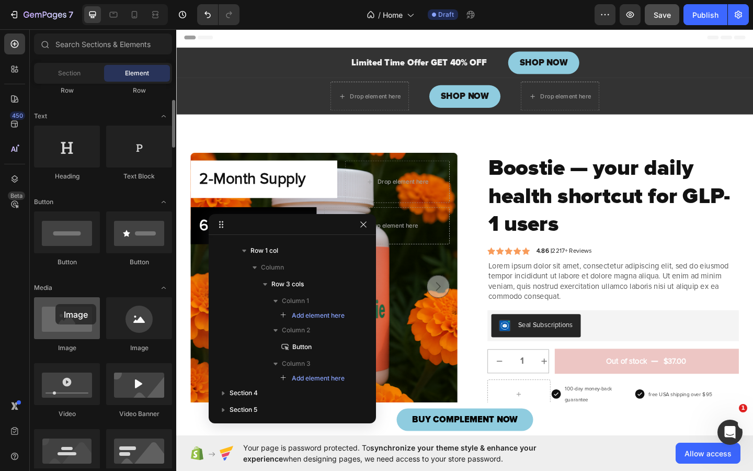
drag, startPoint x: 72, startPoint y: 318, endPoint x: 56, endPoint y: 303, distance: 21.9
click at [55, 304] on div at bounding box center [67, 318] width 66 height 42
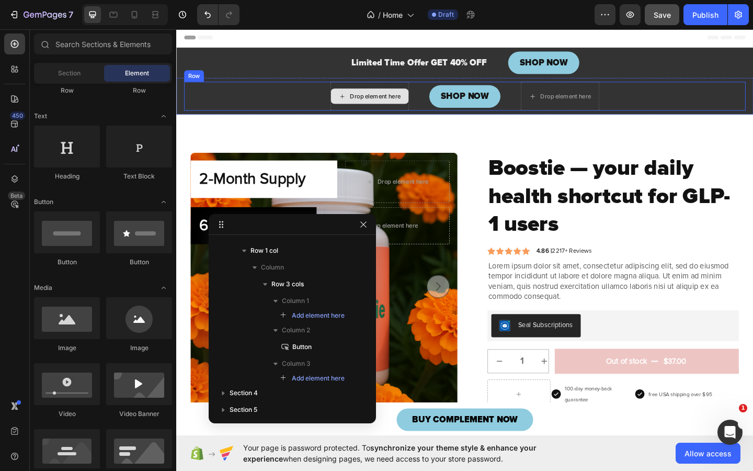
click at [380, 95] on div "Drop element here" at bounding box center [386, 102] width 85 height 17
click at [378, 99] on div "Drop element here" at bounding box center [392, 102] width 55 height 8
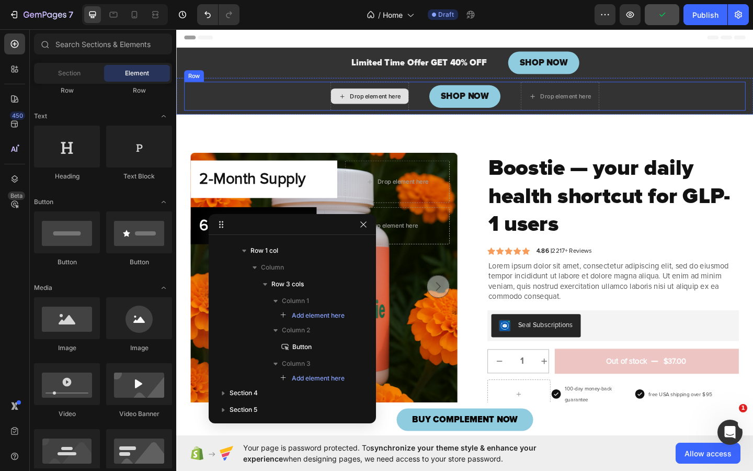
click at [378, 99] on div "Drop element here" at bounding box center [392, 102] width 55 height 8
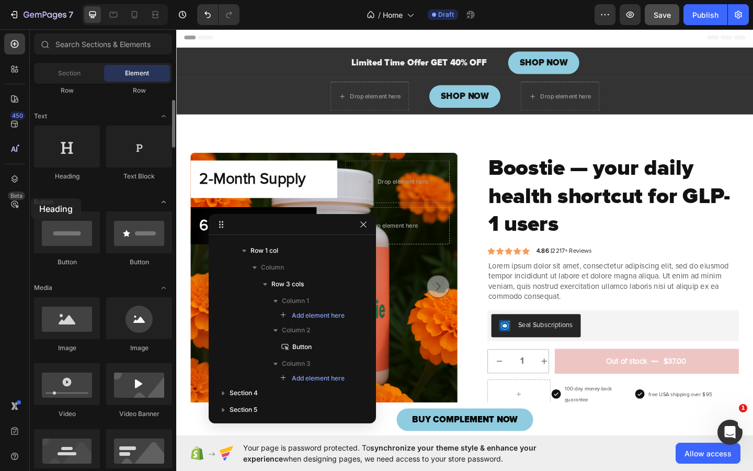
drag, startPoint x: 76, startPoint y: 149, endPoint x: 39, endPoint y: 201, distance: 63.4
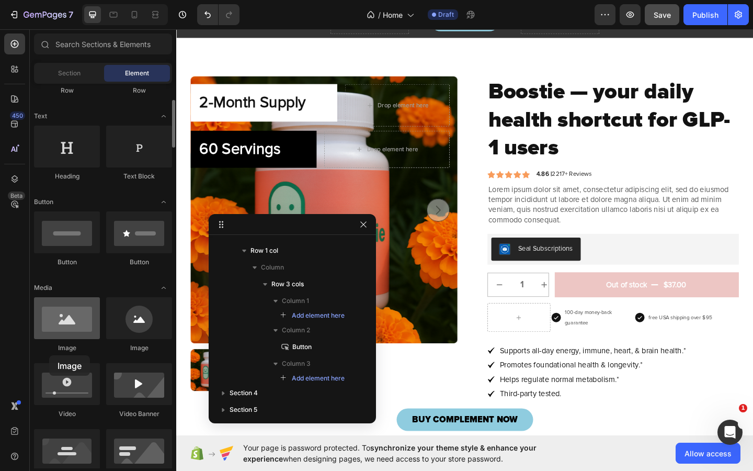
drag, startPoint x: 135, startPoint y: 328, endPoint x: 59, endPoint y: 336, distance: 76.3
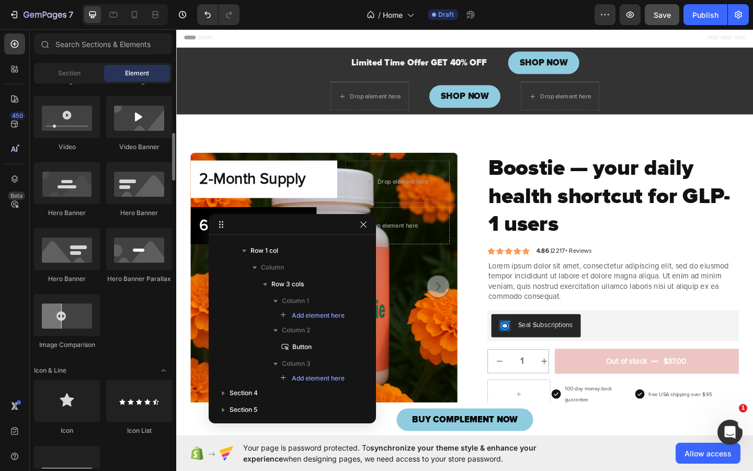
scroll to position [402, 0]
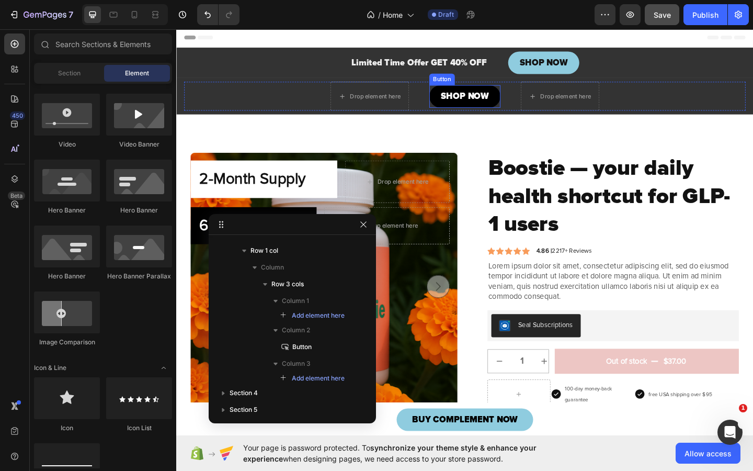
click at [458, 100] on button "SHOP NOW" at bounding box center [489, 102] width 77 height 25
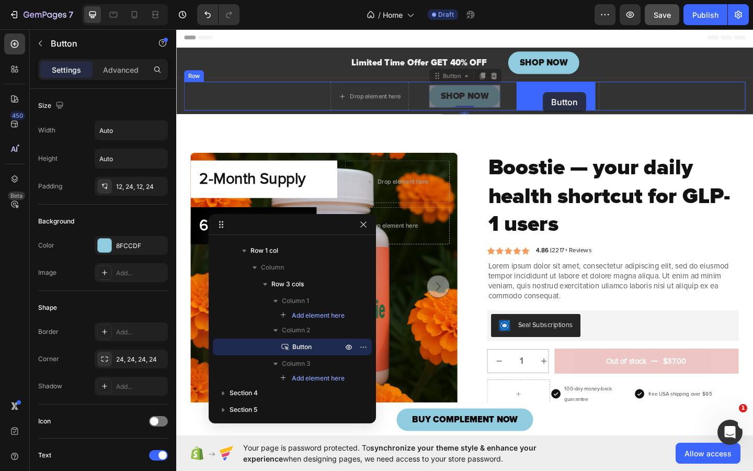
drag, startPoint x: 455, startPoint y: 82, endPoint x: 575, endPoint y: 97, distance: 121.3
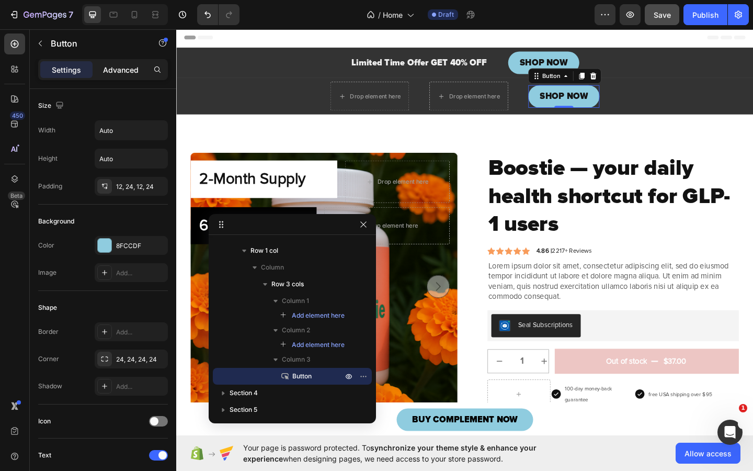
click at [129, 71] on p "Advanced" at bounding box center [121, 69] width 36 height 11
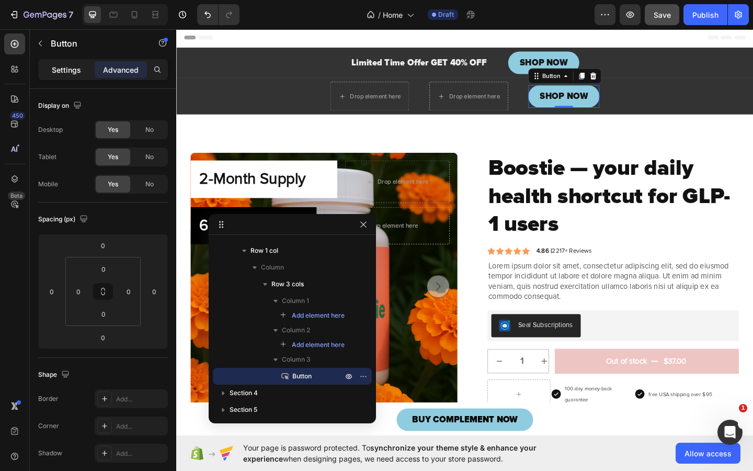
click at [64, 73] on p "Settings" at bounding box center [66, 69] width 29 height 11
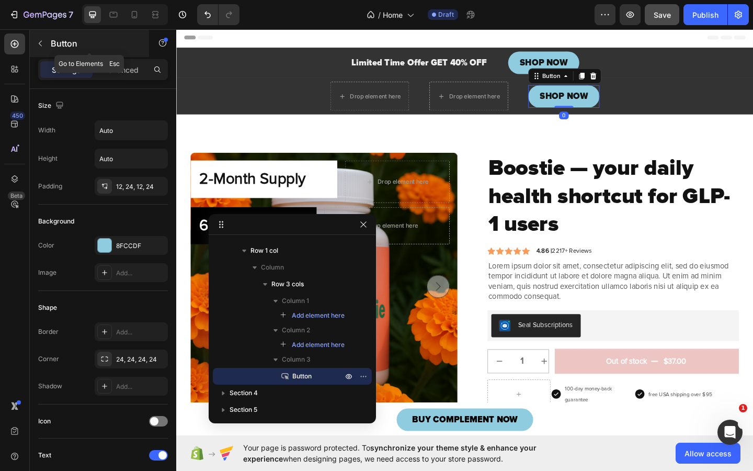
click at [39, 40] on icon "button" at bounding box center [40, 43] width 8 height 8
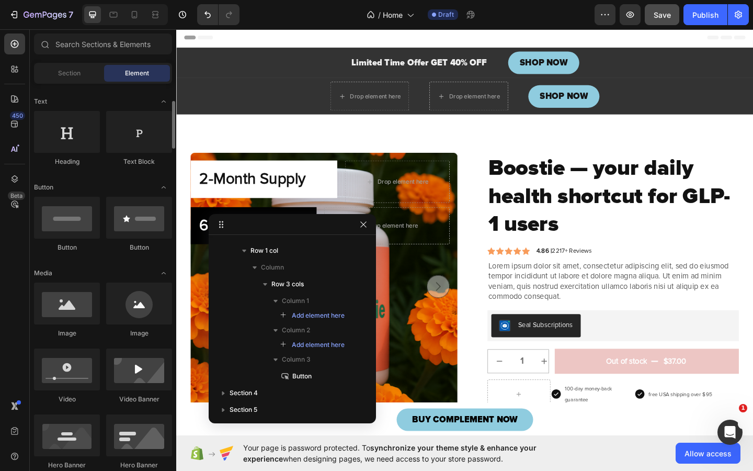
scroll to position [136, 0]
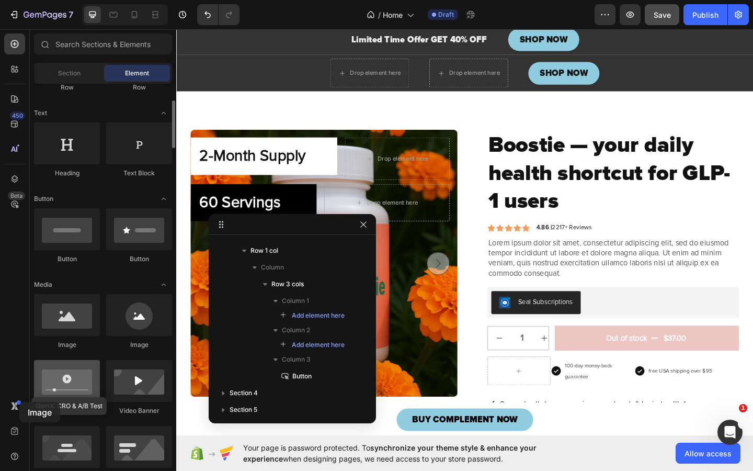
drag, startPoint x: 69, startPoint y: 320, endPoint x: 36, endPoint y: 395, distance: 82.0
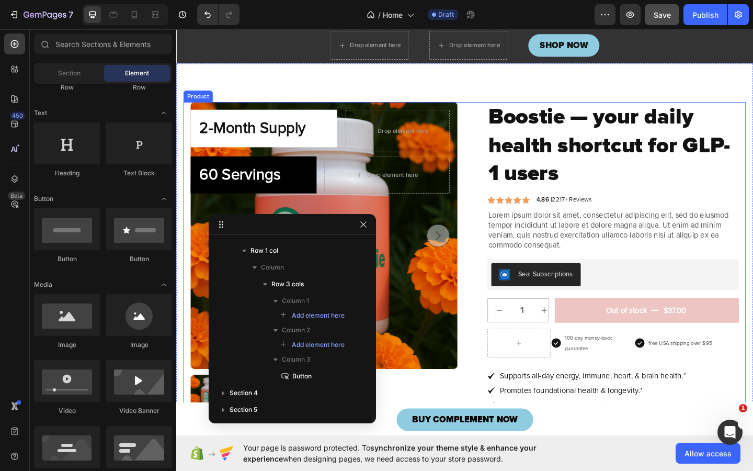
scroll to position [0, 0]
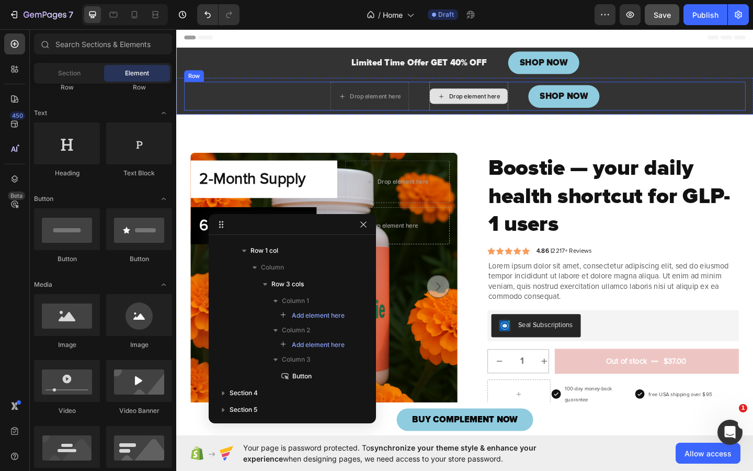
click at [478, 105] on div "Drop element here" at bounding box center [500, 102] width 55 height 8
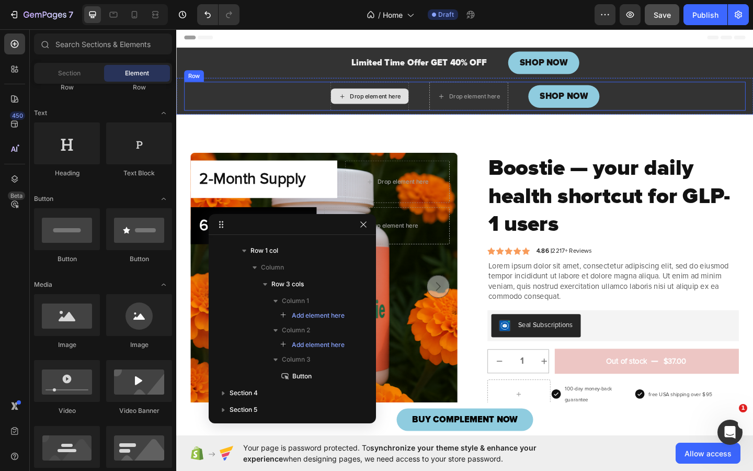
click at [390, 108] on div "Drop element here" at bounding box center [386, 102] width 85 height 17
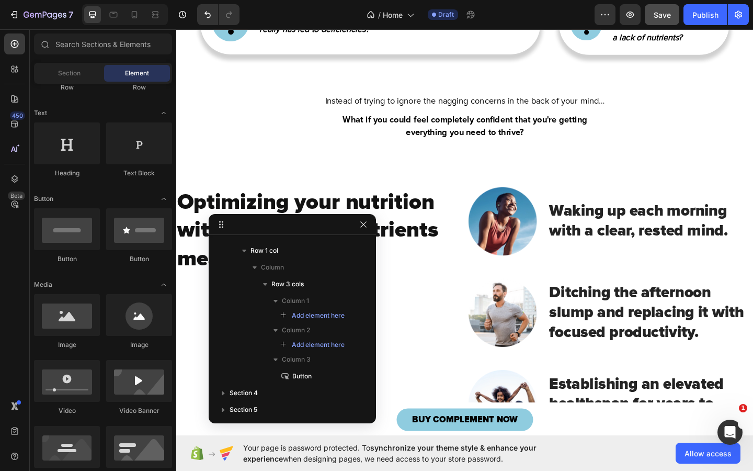
scroll to position [1278, 0]
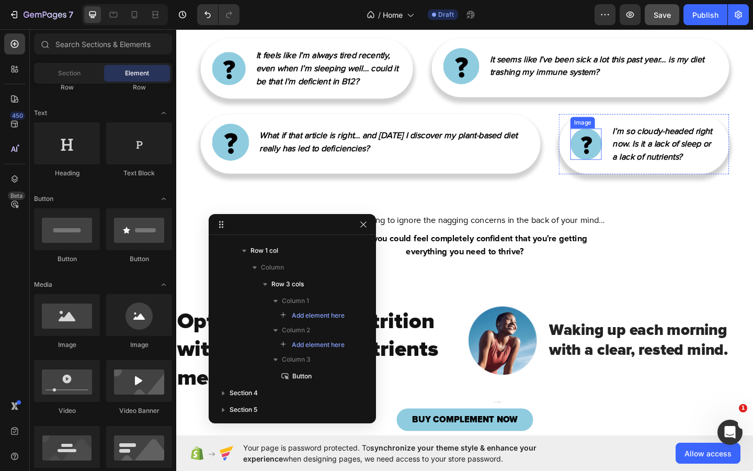
click at [618, 171] on img at bounding box center [622, 154] width 34 height 34
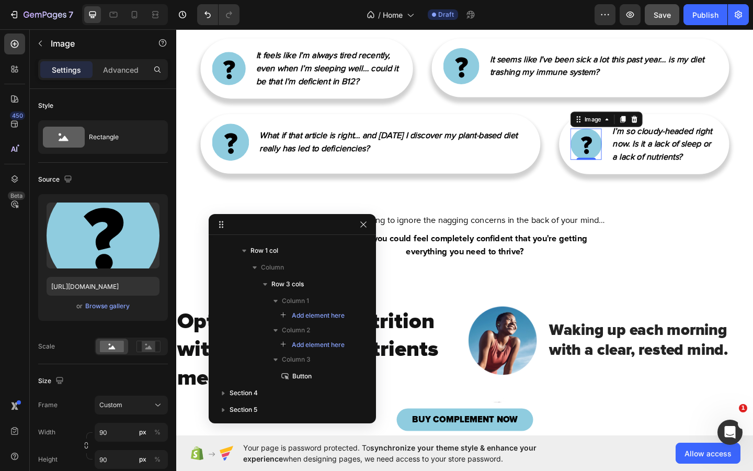
scroll to position [390, 0]
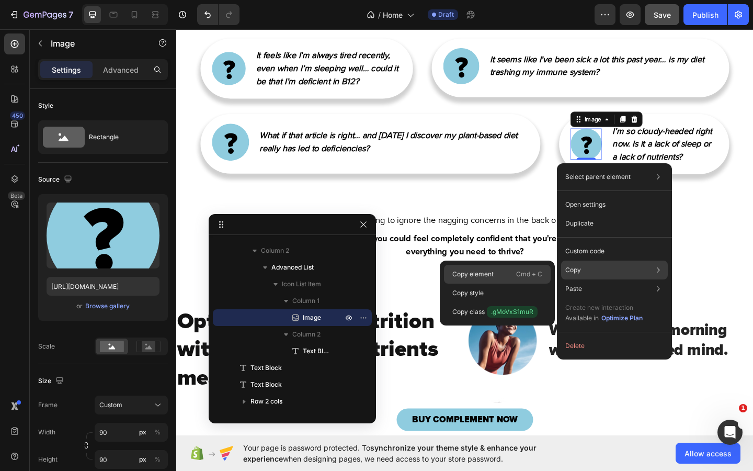
click at [513, 284] on div "Copy element Cmd + C" at bounding box center [497, 293] width 107 height 19
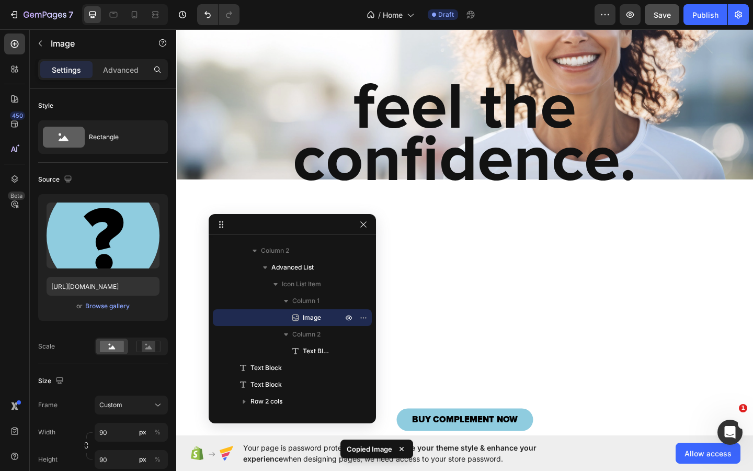
scroll to position [0, 0]
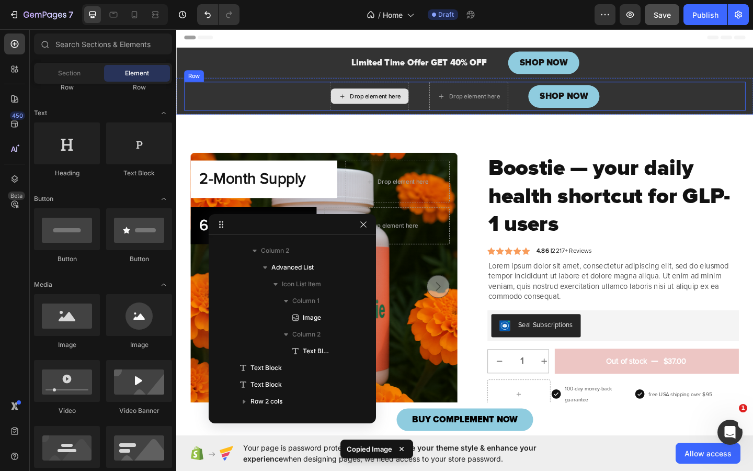
click at [408, 95] on div "Drop element here" at bounding box center [386, 102] width 85 height 17
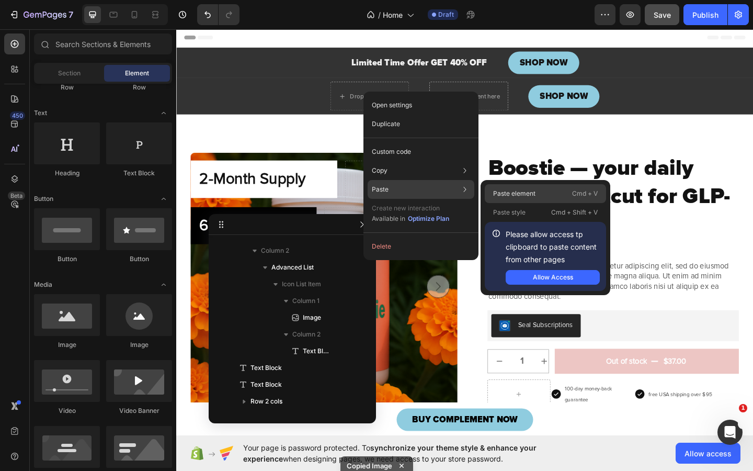
click at [512, 195] on p "Paste element" at bounding box center [514, 193] width 42 height 9
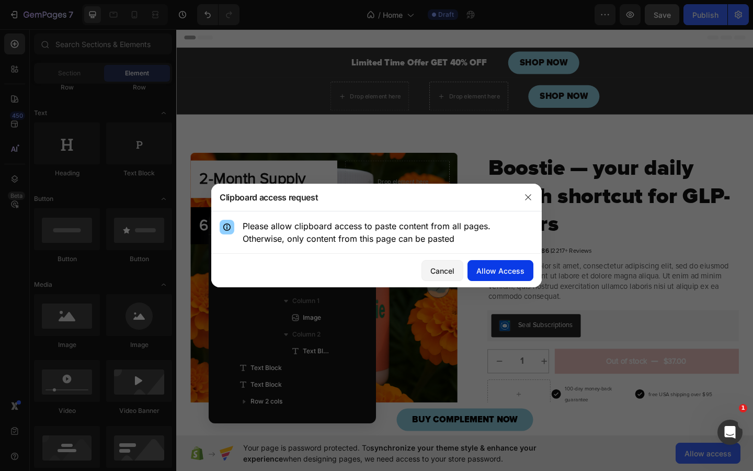
click at [498, 266] on div "Allow Access" at bounding box center [501, 270] width 48 height 11
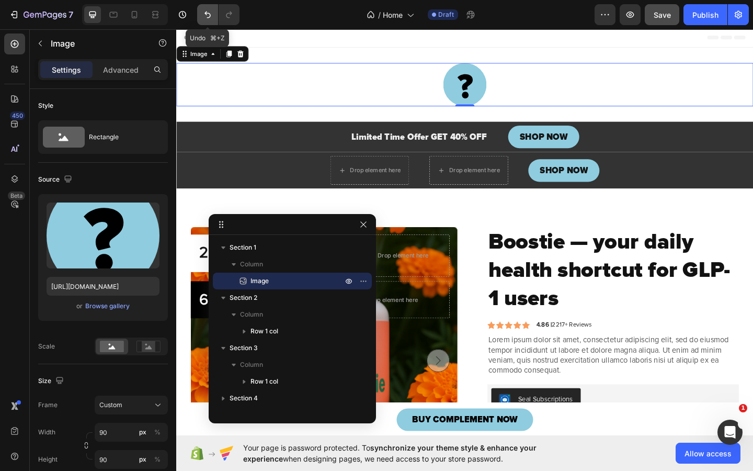
click at [210, 19] on icon "Undo/Redo" at bounding box center [207, 14] width 10 height 10
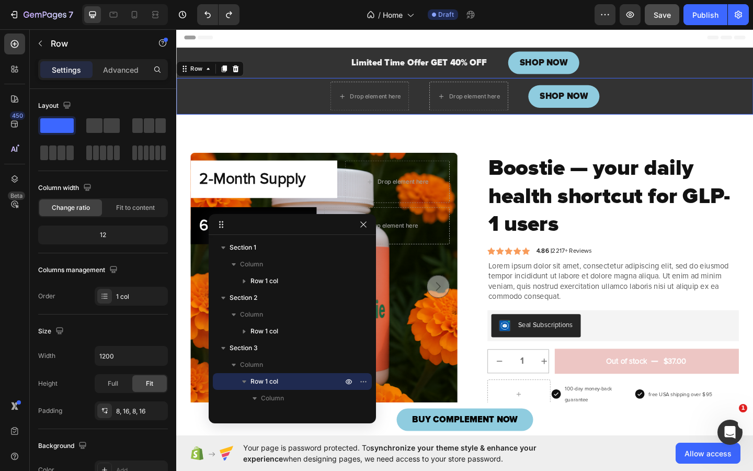
click at [179, 98] on div "Drop element here Drop element here SHOP NOW Button Row Row 0" at bounding box center [490, 102] width 628 height 40
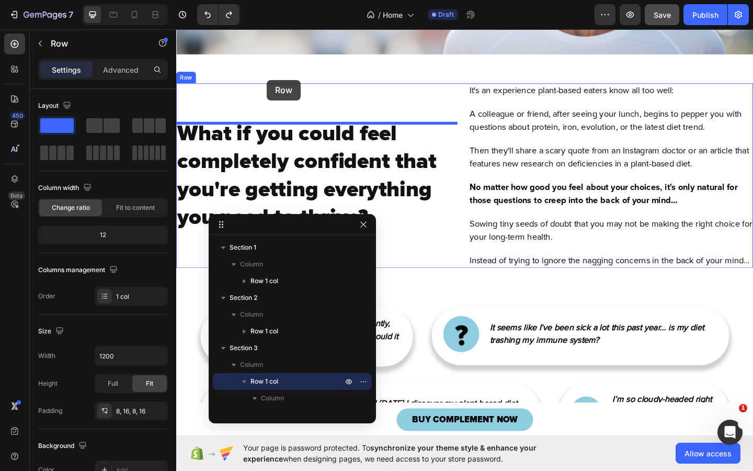
scroll to position [916, 0]
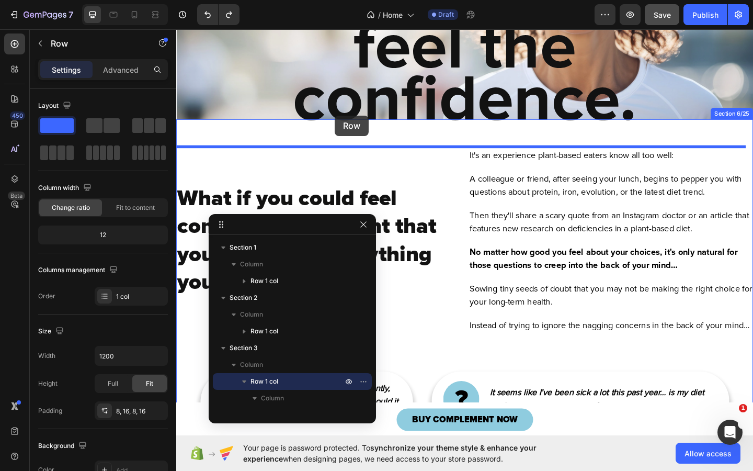
drag, startPoint x: 186, startPoint y: 69, endPoint x: 349, endPoint y: 123, distance: 171.4
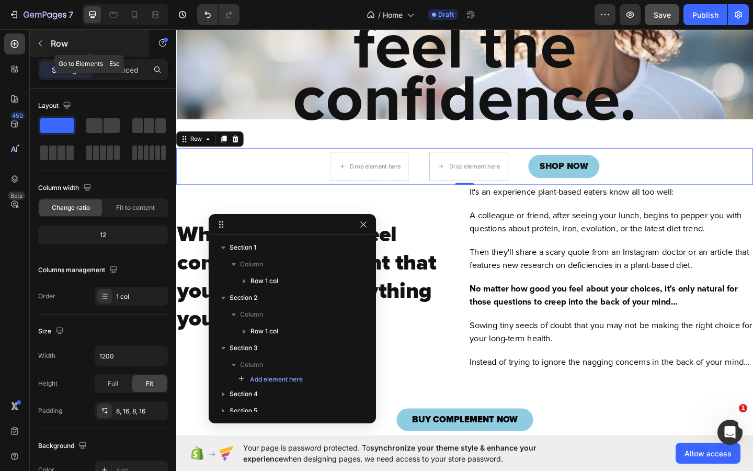
click at [41, 49] on button "button" at bounding box center [40, 43] width 17 height 17
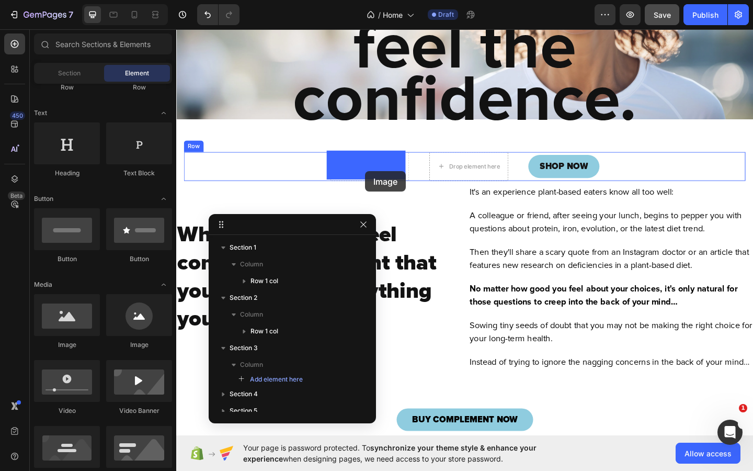
drag, startPoint x: 245, startPoint y: 347, endPoint x: 382, endPoint y: 182, distance: 214.0
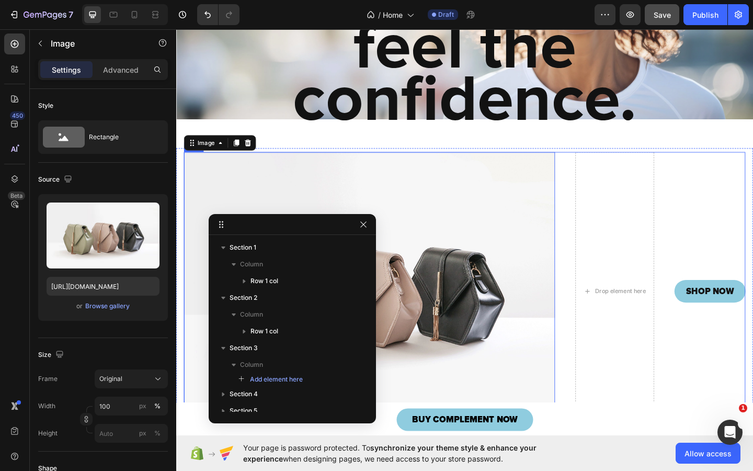
scroll to position [210, 0]
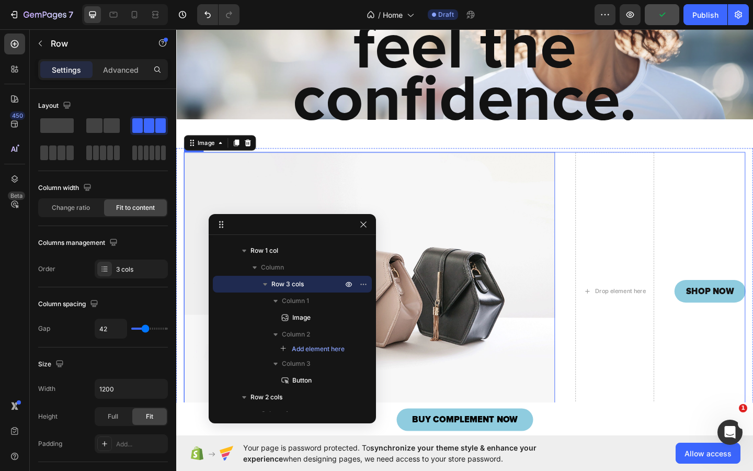
click at [598, 232] on div "Image 0 Drop element here SHOP NOW Button Row" at bounding box center [490, 314] width 611 height 303
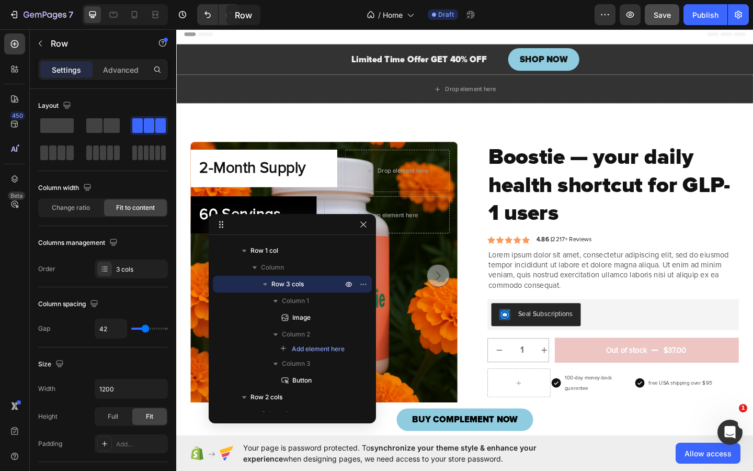
scroll to position [0, 0]
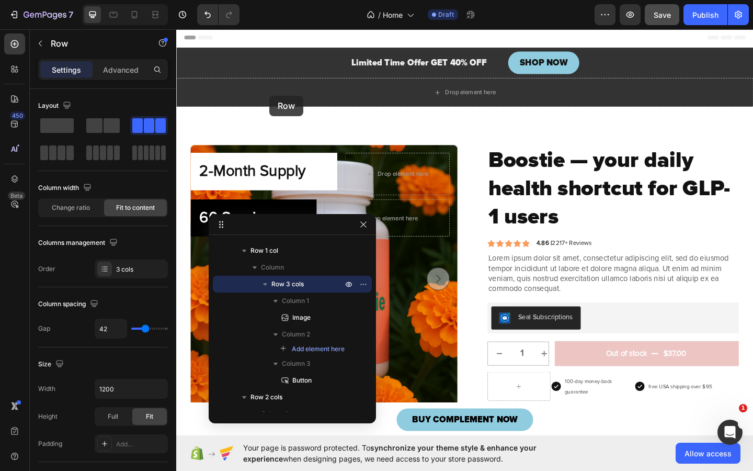
drag, startPoint x: 190, startPoint y: 152, endPoint x: 278, endPoint y: 100, distance: 101.7
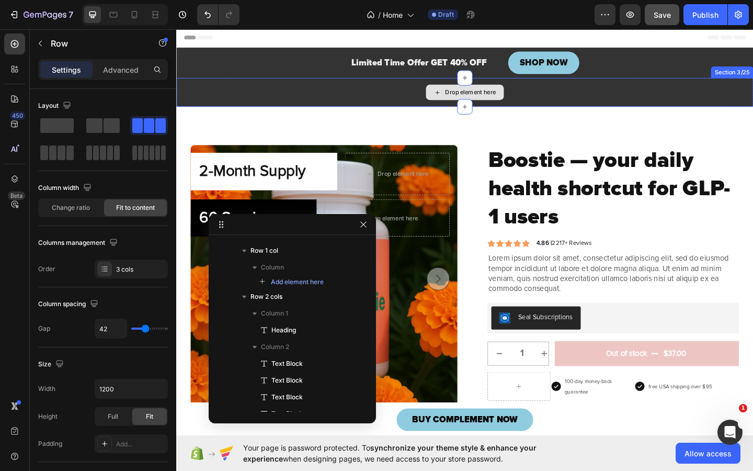
click at [364, 93] on div "Drop element here" at bounding box center [490, 97] width 628 height 31
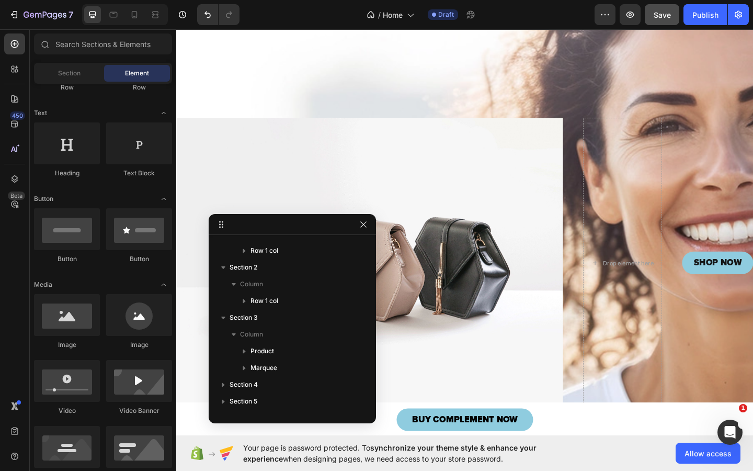
scroll to position [654, 0]
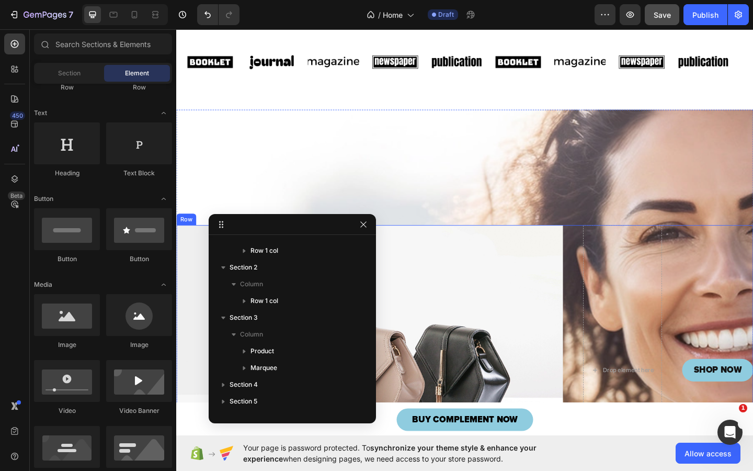
click at [599, 303] on div "Image Drop element here SHOP NOW Button Row" at bounding box center [490, 399] width 628 height 315
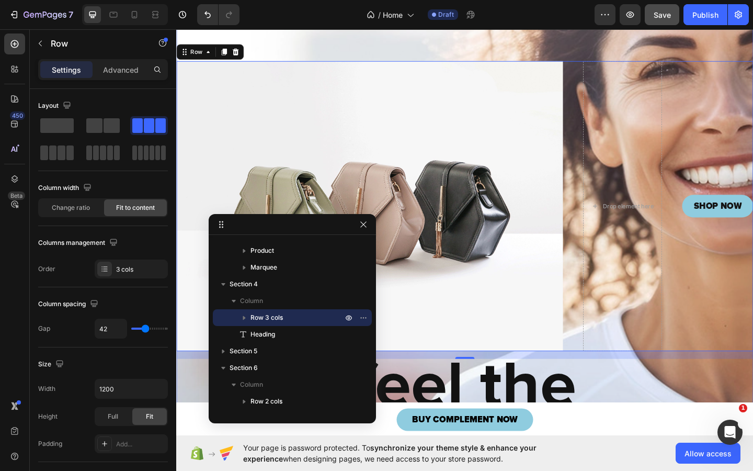
scroll to position [683, 0]
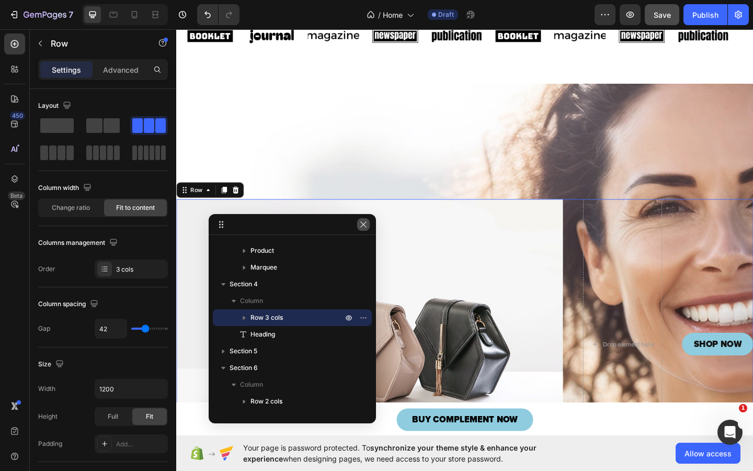
click at [365, 229] on button "button" at bounding box center [363, 224] width 13 height 13
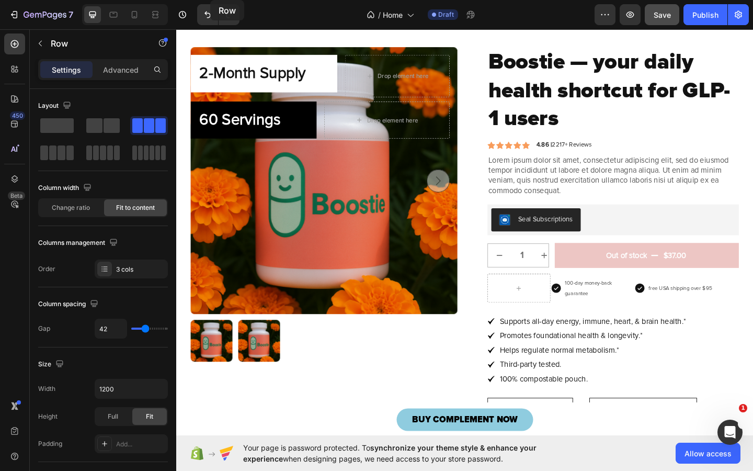
scroll to position [0, 0]
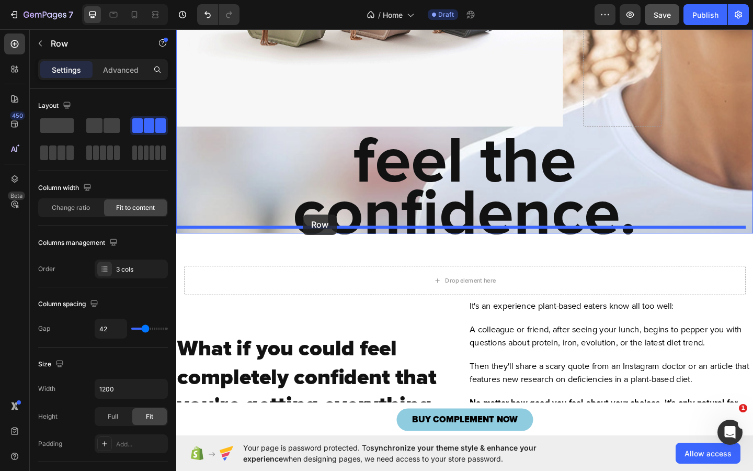
drag, startPoint x: 185, startPoint y: 190, endPoint x: 314, endPoint y: 228, distance: 134.1
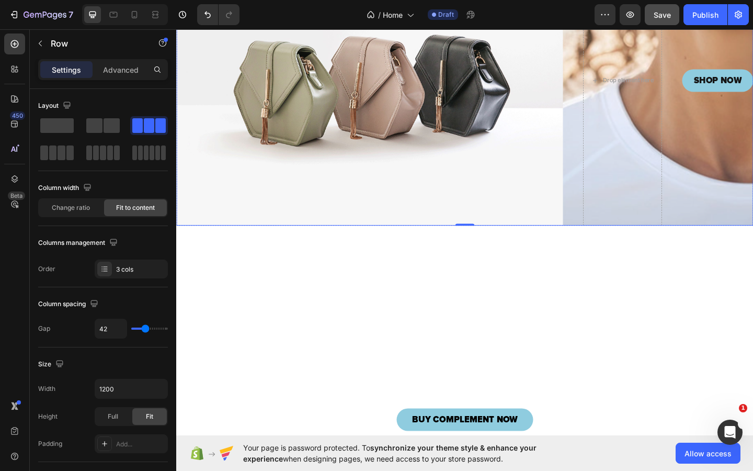
scroll to position [758, 0]
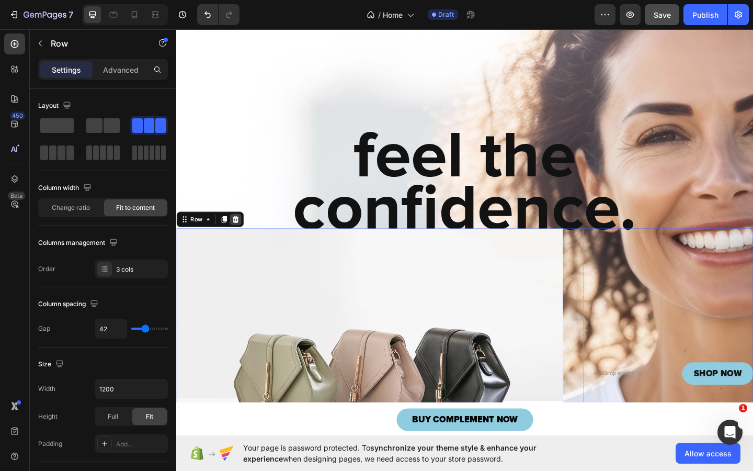
click at [240, 235] on icon at bounding box center [240, 235] width 7 height 7
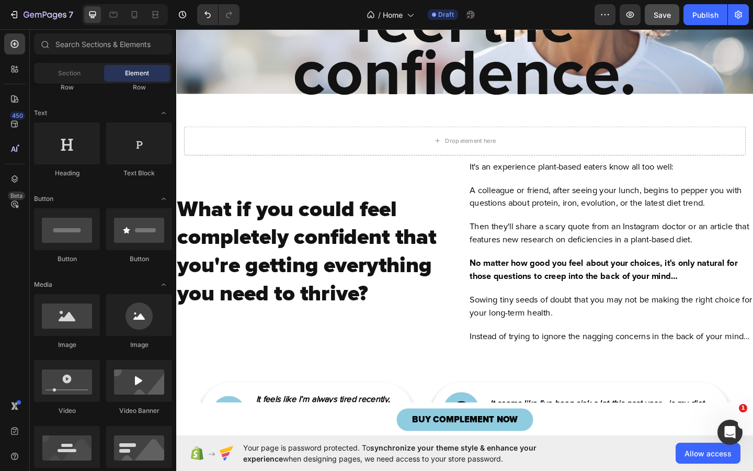
scroll to position [876, 0]
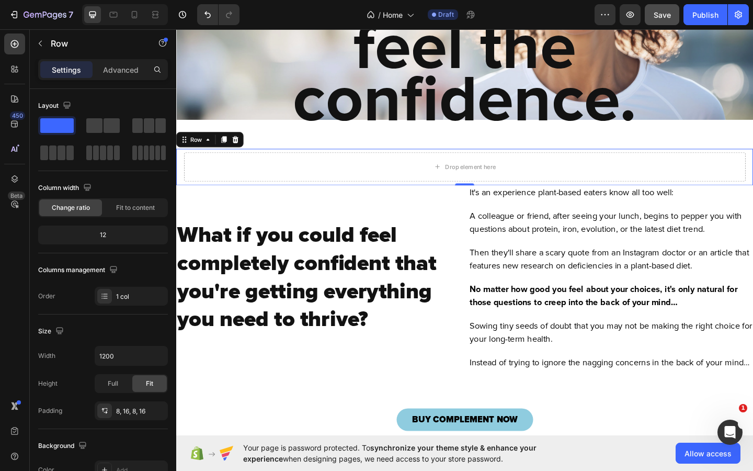
click at [530, 161] on div "Drop element here Row 0" at bounding box center [490, 179] width 628 height 40
click at [203, 16] on icon "Undo/Redo" at bounding box center [207, 14] width 10 height 10
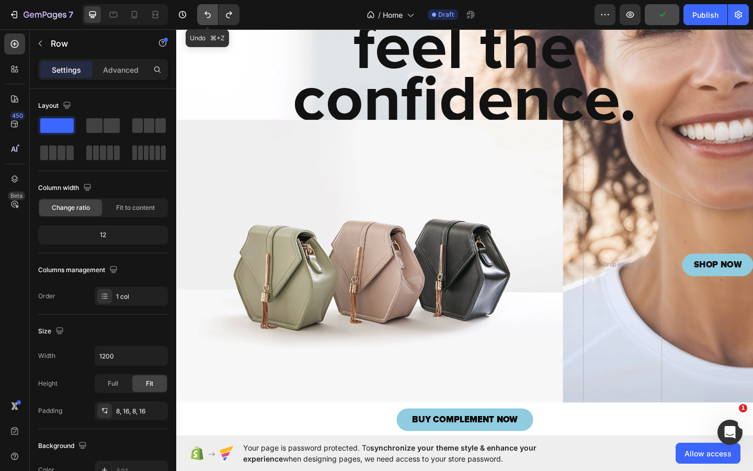
click at [203, 15] on icon "Undo/Redo" at bounding box center [207, 14] width 10 height 10
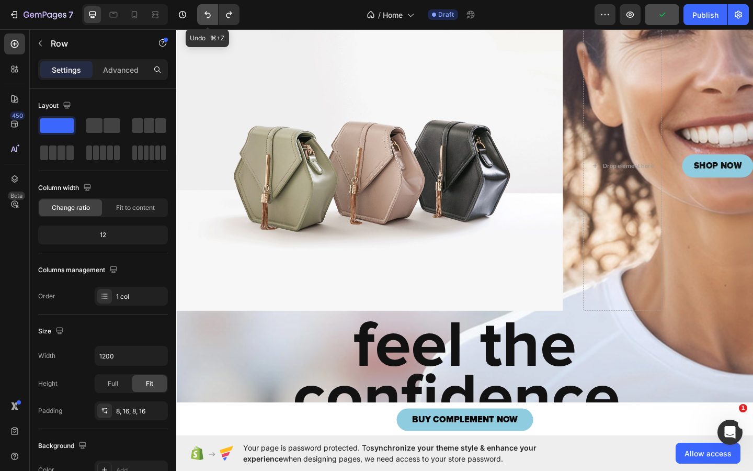
click at [203, 15] on icon "Undo/Redo" at bounding box center [207, 14] width 10 height 10
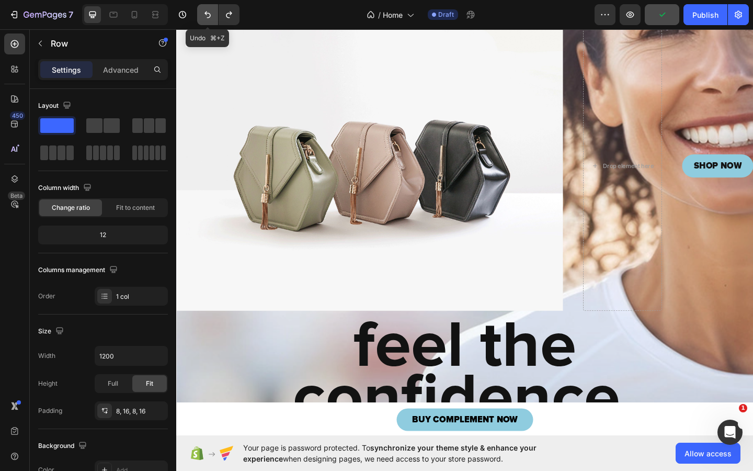
click at [203, 15] on icon "Undo/Redo" at bounding box center [207, 14] width 10 height 10
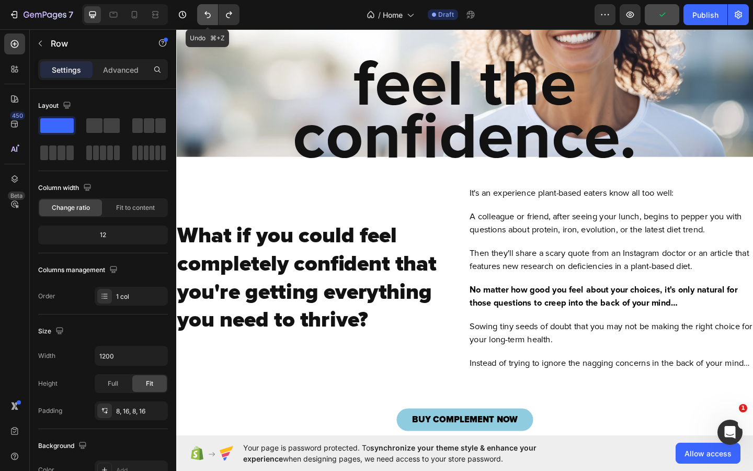
click at [203, 15] on icon "Undo/Redo" at bounding box center [207, 14] width 10 height 10
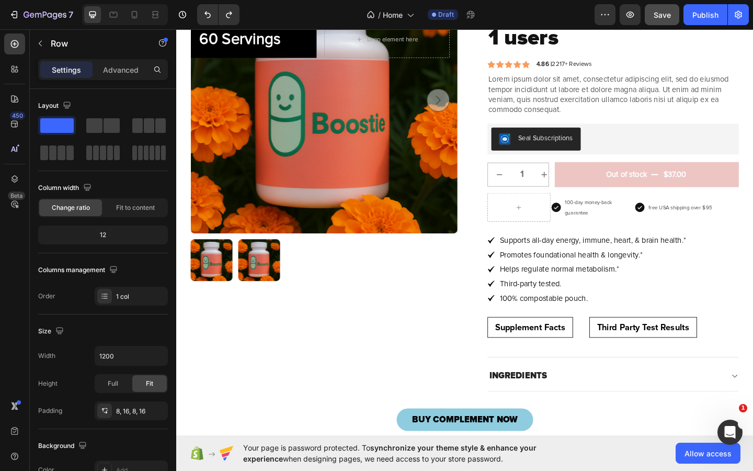
scroll to position [0, 0]
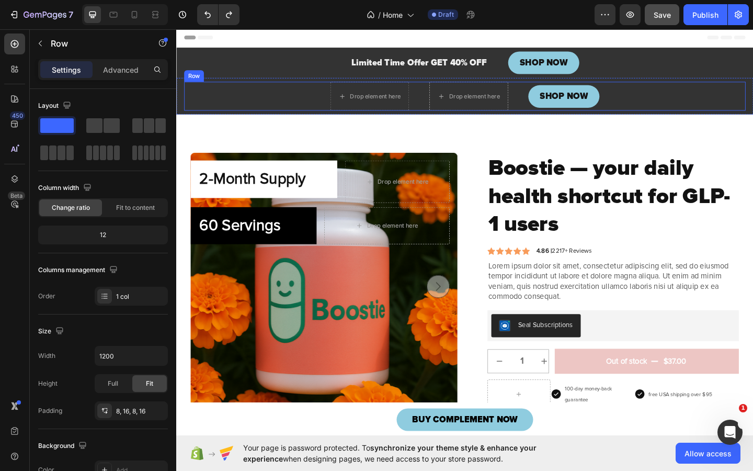
click at [277, 95] on div "Drop element here Drop element here SHOP NOW Button Row" at bounding box center [490, 101] width 611 height 31
click at [183, 94] on div "Drop element here Drop element here SHOP NOW Button Row Row 0" at bounding box center [490, 102] width 628 height 40
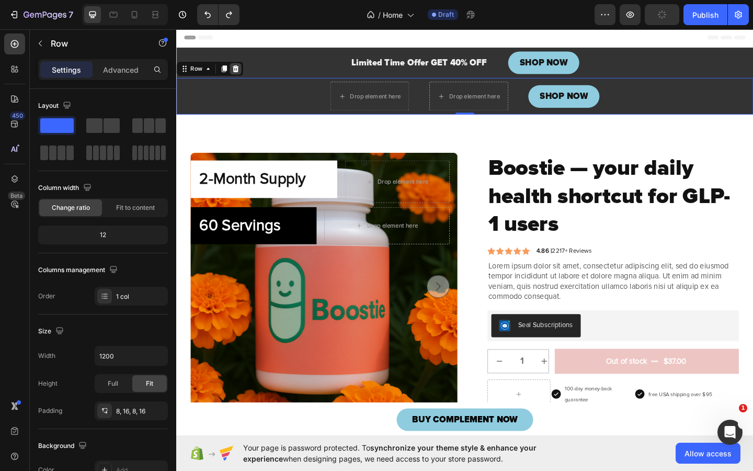
click at [241, 72] on icon at bounding box center [240, 72] width 8 height 8
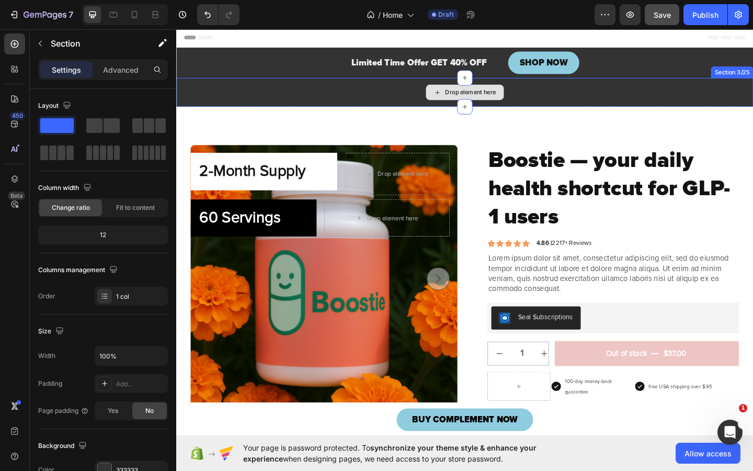
click at [323, 95] on div "Drop element here" at bounding box center [490, 97] width 628 height 31
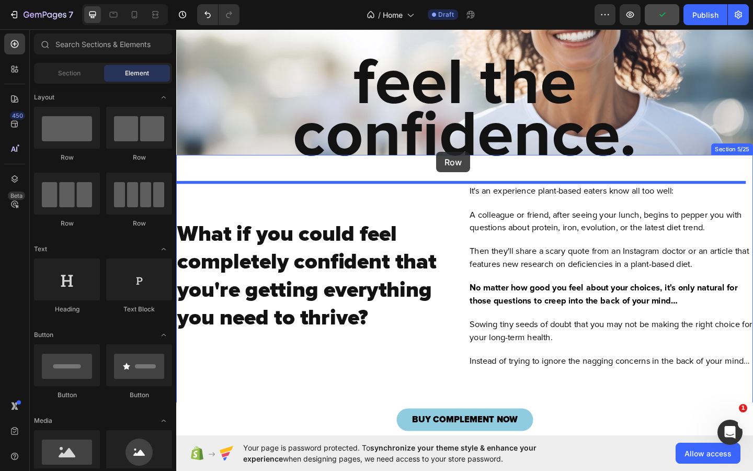
drag, startPoint x: 301, startPoint y: 157, endPoint x: 459, endPoint y: 163, distance: 158.6
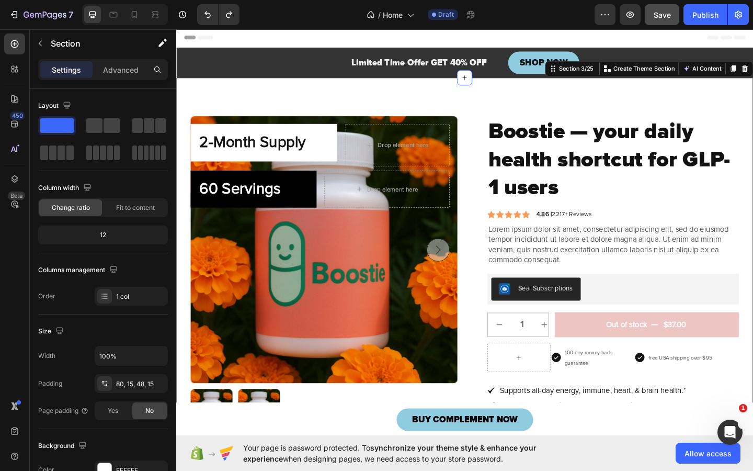
click at [493, 113] on div "2-Month Supply Heading Row Drop element here Row 60 Servings Heading Row Drop e…" at bounding box center [490, 426] width 628 height 689
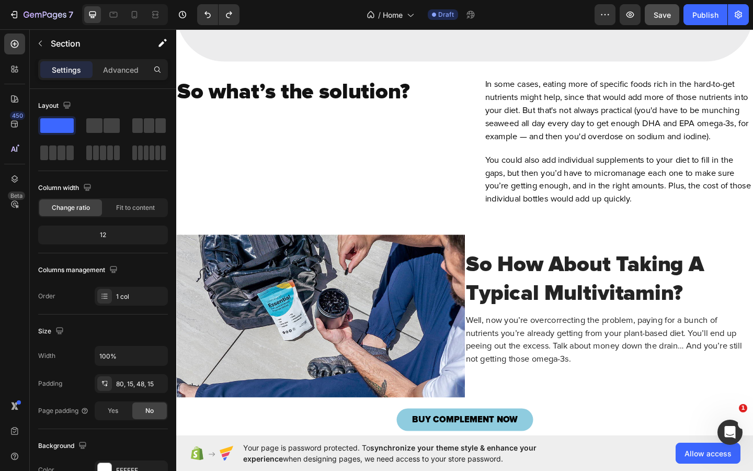
scroll to position [4861, 0]
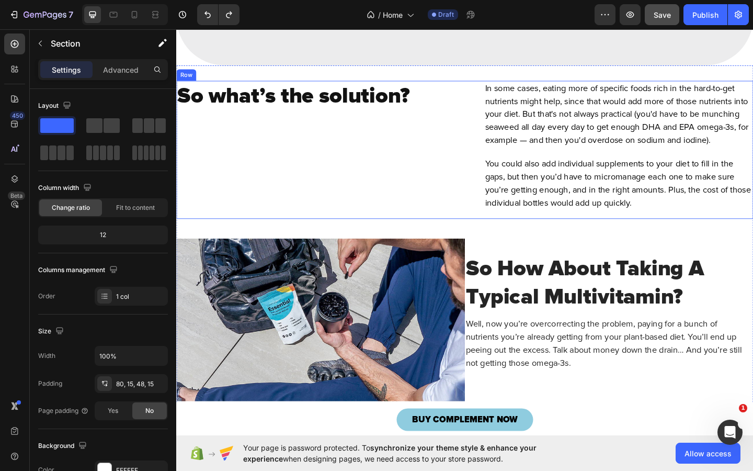
click at [477, 179] on div "So what’s the solution? Heading In some cases, eating more of specific foods ri…" at bounding box center [490, 160] width 628 height 150
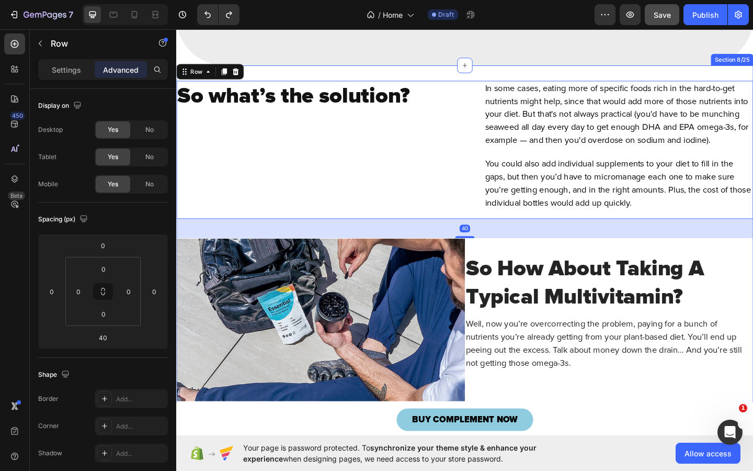
click at [498, 141] on div "So what’s the solution? Heading In some cases, eating more of specific foods ri…" at bounding box center [490, 260] width 628 height 382
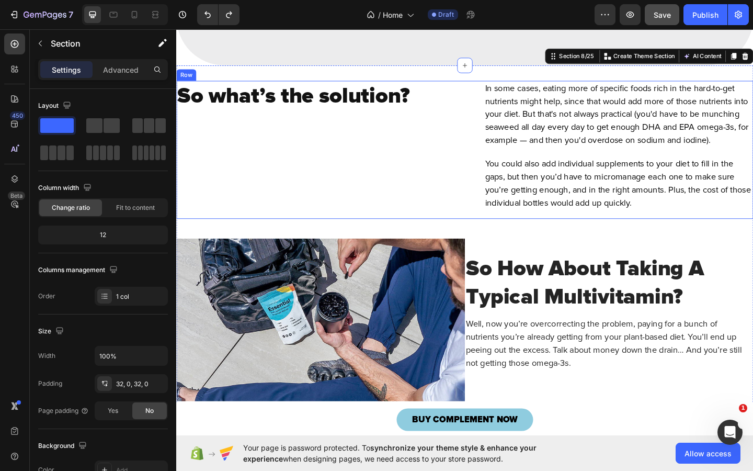
click at [462, 207] on div "So what’s the solution? Heading" at bounding box center [322, 160] width 293 height 150
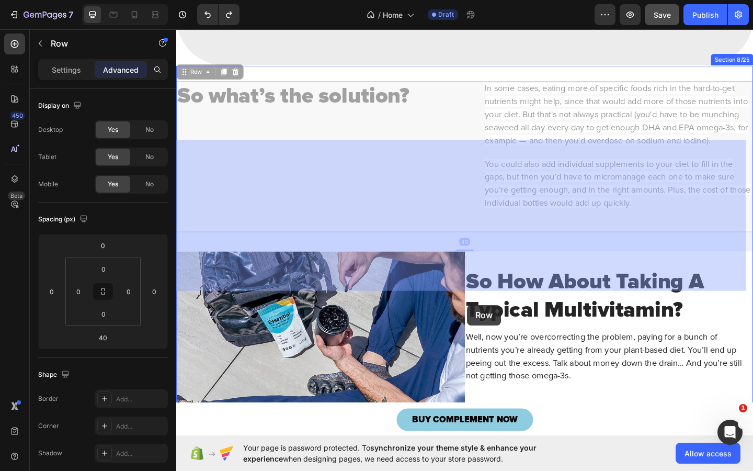
drag, startPoint x: 186, startPoint y: 140, endPoint x: 493, endPoint y: 327, distance: 359.2
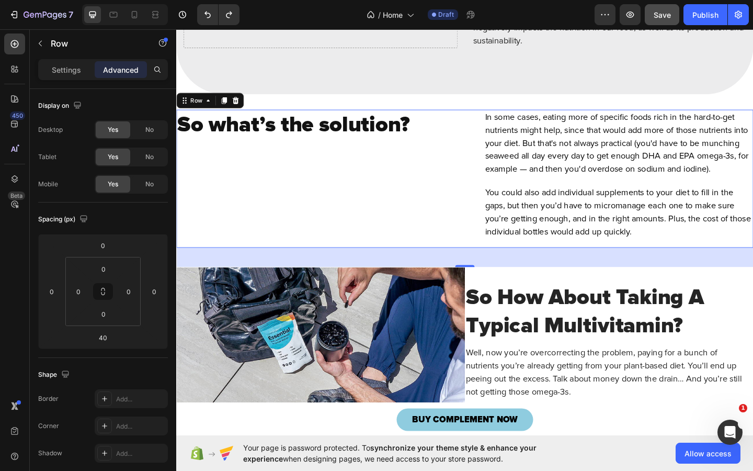
scroll to position [4892, 0]
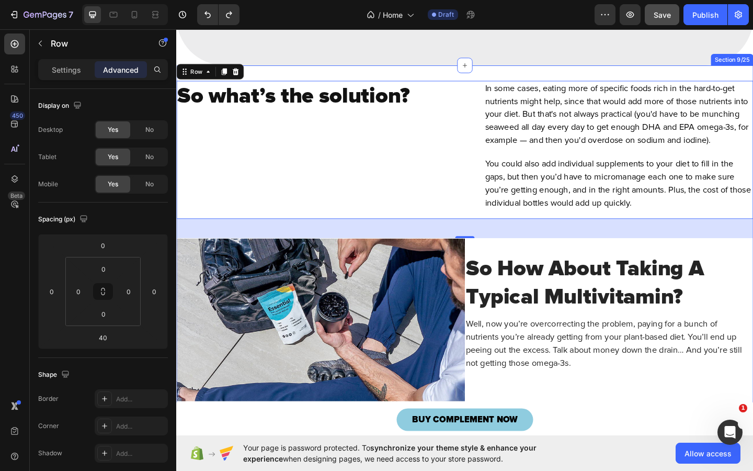
click at [558, 142] on div "So what’s the solution? Heading In some cases, eating more of specific foods ri…" at bounding box center [490, 260] width 628 height 382
click at [493, 214] on div "So what’s the solution? Heading In some cases, eating more of specific foods ri…" at bounding box center [490, 160] width 628 height 150
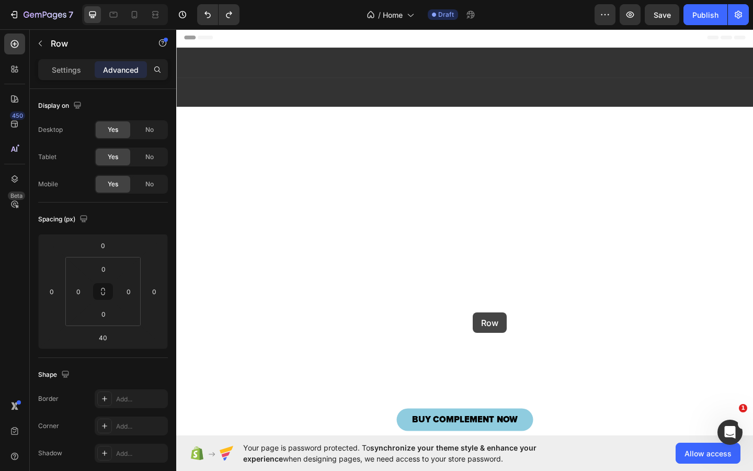
scroll to position [4892, 0]
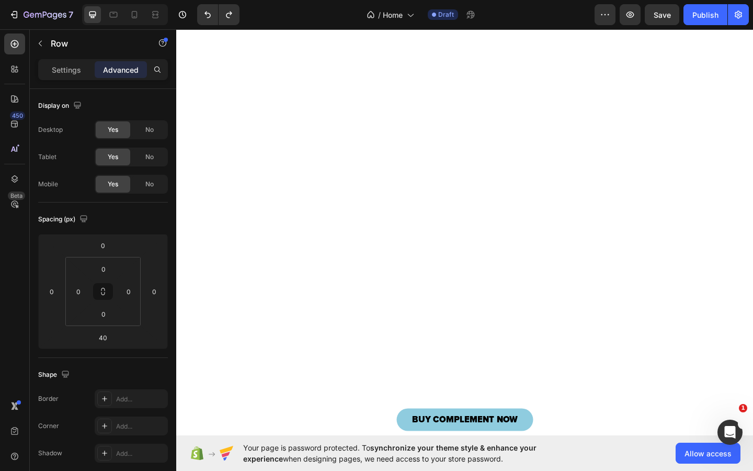
scroll to position [4920, 0]
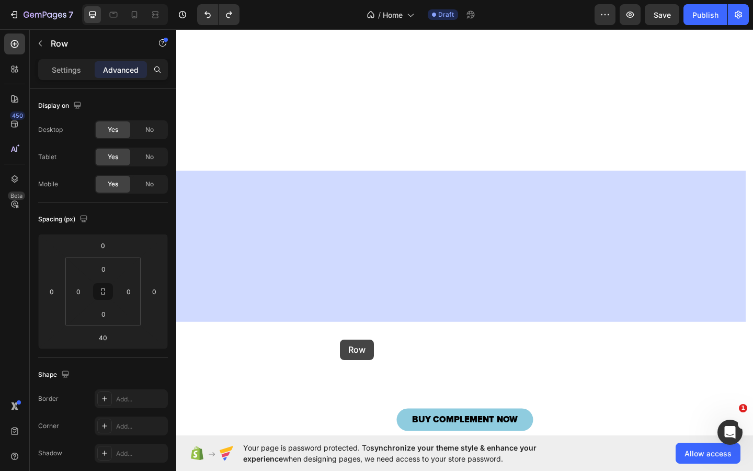
drag, startPoint x: 185, startPoint y: 174, endPoint x: 355, endPoint y: 367, distance: 256.9
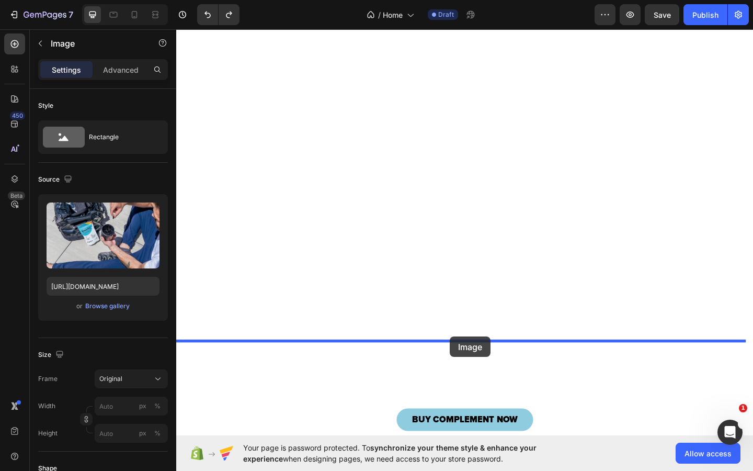
drag, startPoint x: 388, startPoint y: 372, endPoint x: 474, endPoint y: 362, distance: 86.8
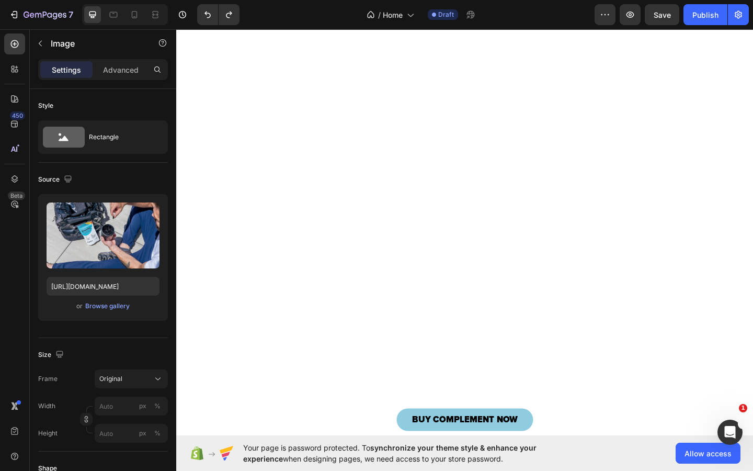
scroll to position [4846, 0]
click at [229, 16] on icon "Undo/Redo" at bounding box center [229, 14] width 10 height 10
click at [203, 20] on button "Undo/Redo" at bounding box center [207, 14] width 21 height 21
click at [203, 19] on icon "Undo/Redo" at bounding box center [207, 14] width 10 height 10
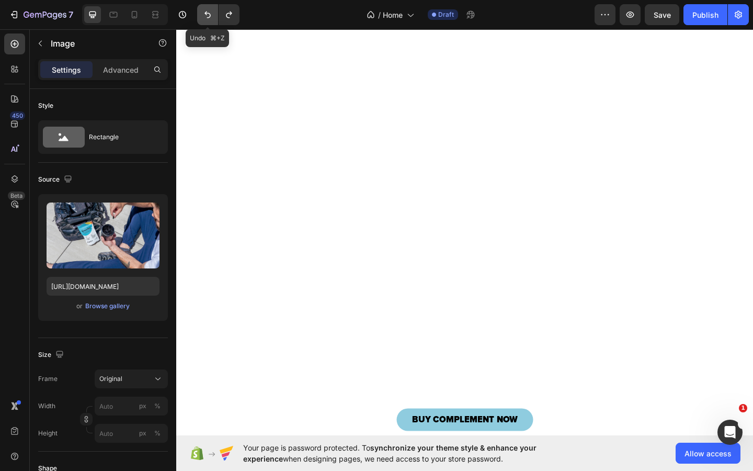
click at [203, 19] on icon "Undo/Redo" at bounding box center [207, 14] width 10 height 10
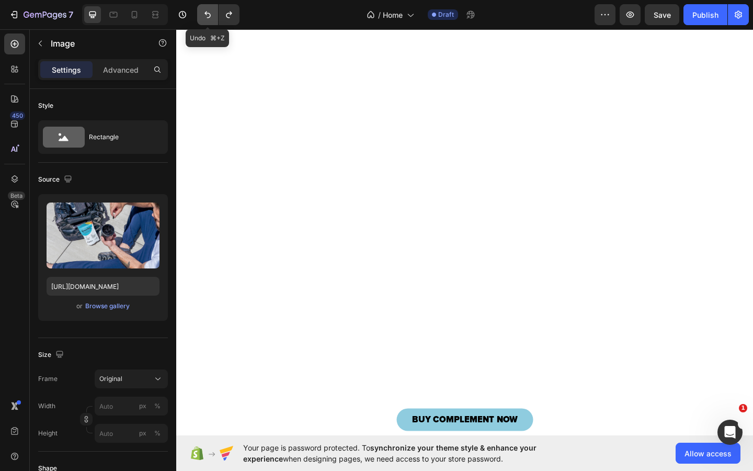
click at [203, 19] on icon "Undo/Redo" at bounding box center [207, 14] width 10 height 10
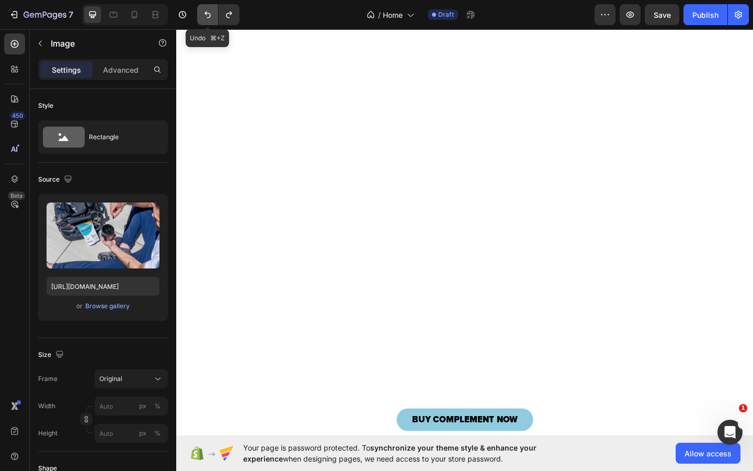
click at [203, 19] on icon "Undo/Redo" at bounding box center [207, 14] width 10 height 10
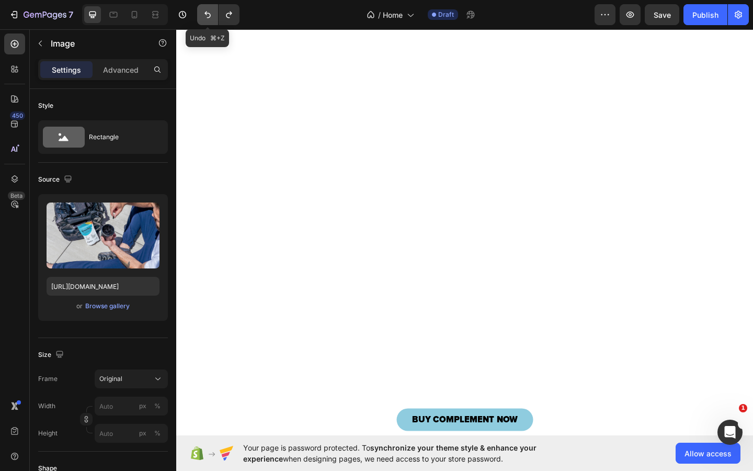
click at [203, 19] on icon "Undo/Redo" at bounding box center [207, 14] width 10 height 10
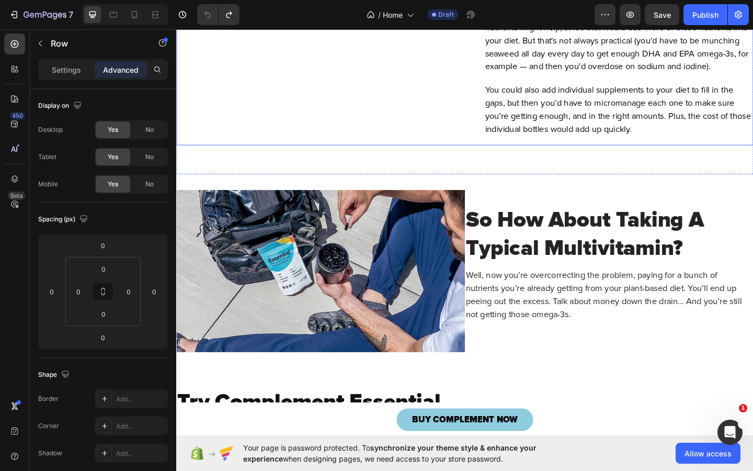
click at [492, 132] on div "So what’s the solution? Heading In some cases, eating more of specific foods ri…" at bounding box center [490, 80] width 628 height 150
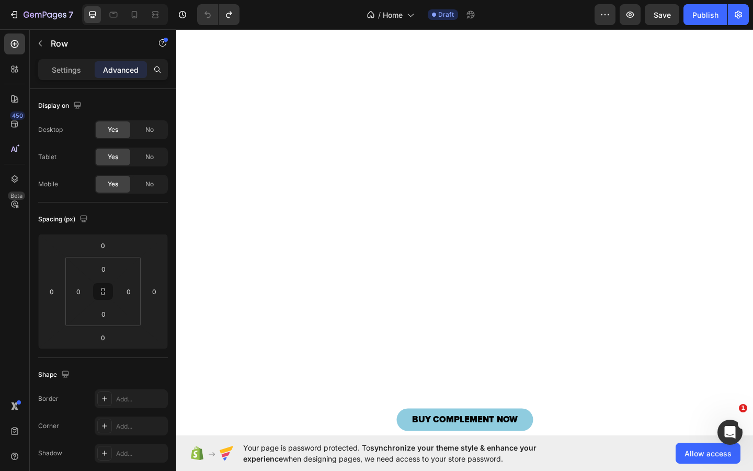
scroll to position [4726, 0]
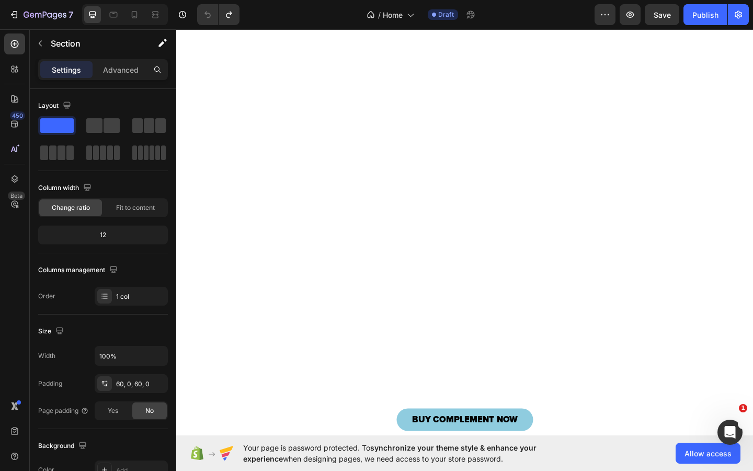
scroll to position [4869, 0]
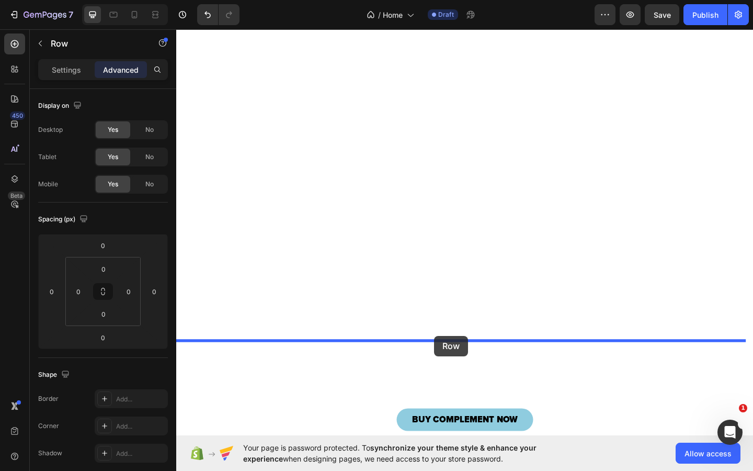
drag, startPoint x: 189, startPoint y: 146, endPoint x: 457, endPoint y: 362, distance: 344.1
type input "16"
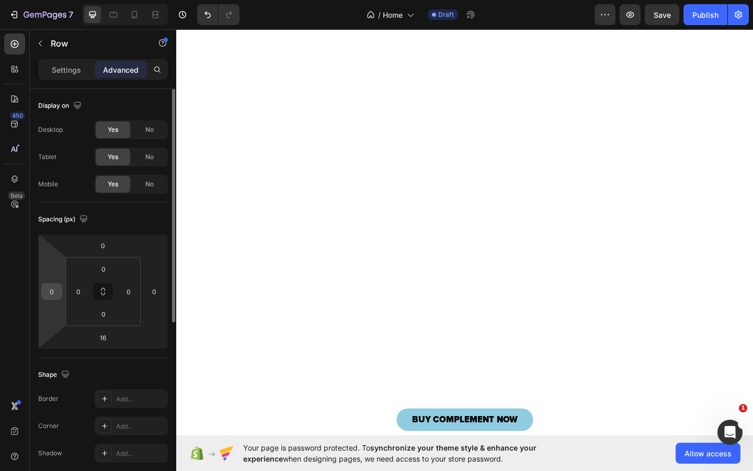
click at [48, 297] on input "0" at bounding box center [52, 292] width 16 height 16
type input "24"
click at [131, 289] on input "0" at bounding box center [129, 292] width 16 height 16
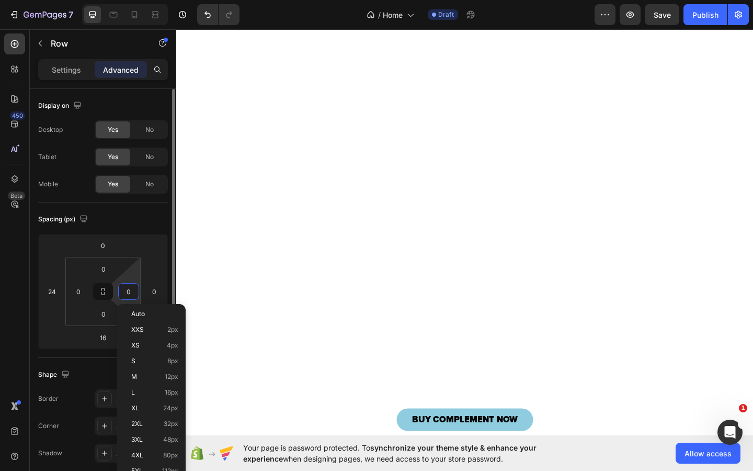
click at [131, 289] on input "0" at bounding box center [129, 292] width 16 height 16
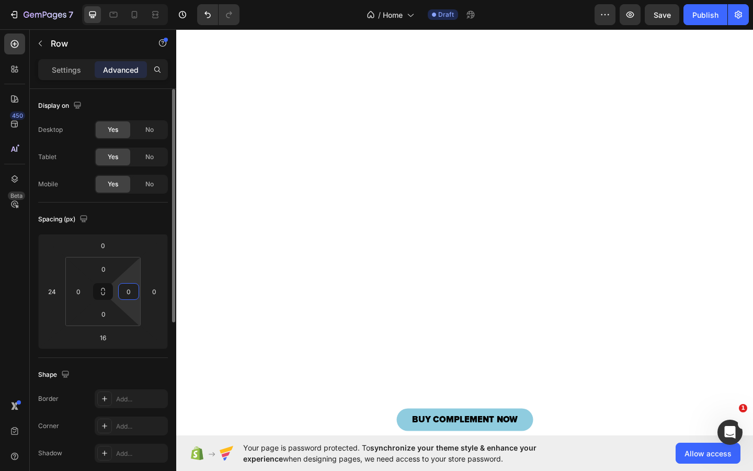
click at [131, 289] on input "0" at bounding box center [129, 292] width 16 height 16
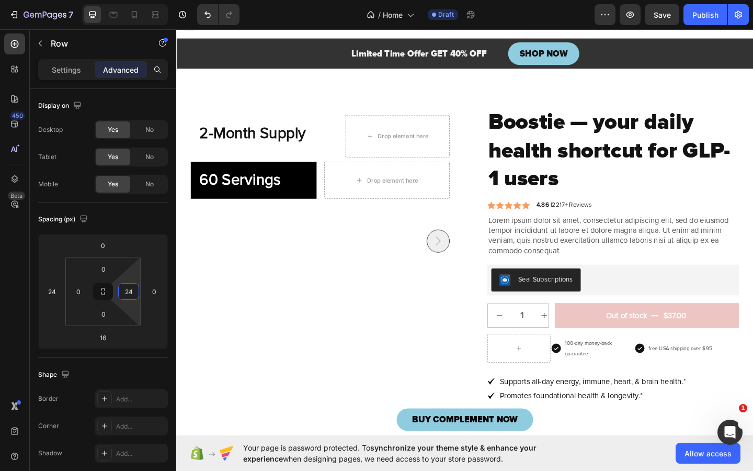
scroll to position [0, 0]
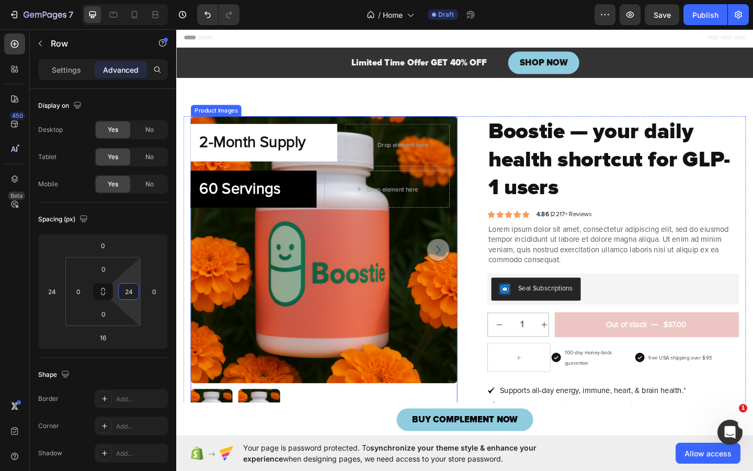
type input "2"
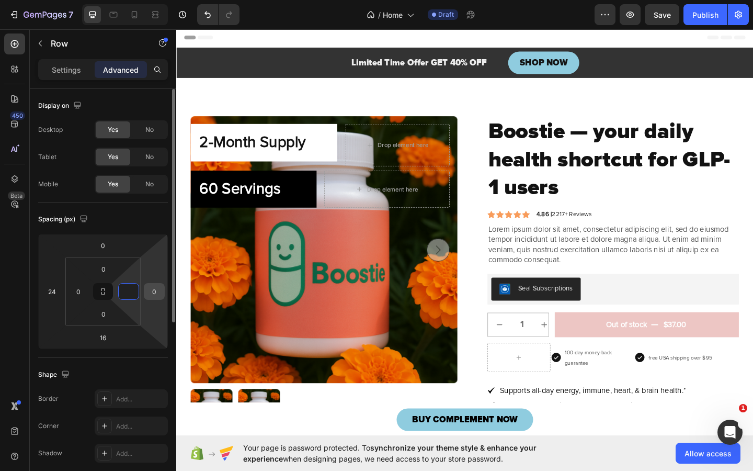
type input "0"
click at [164, 285] on div "0" at bounding box center [154, 291] width 21 height 17
click at [158, 288] on input "0" at bounding box center [154, 292] width 16 height 16
type input "24"
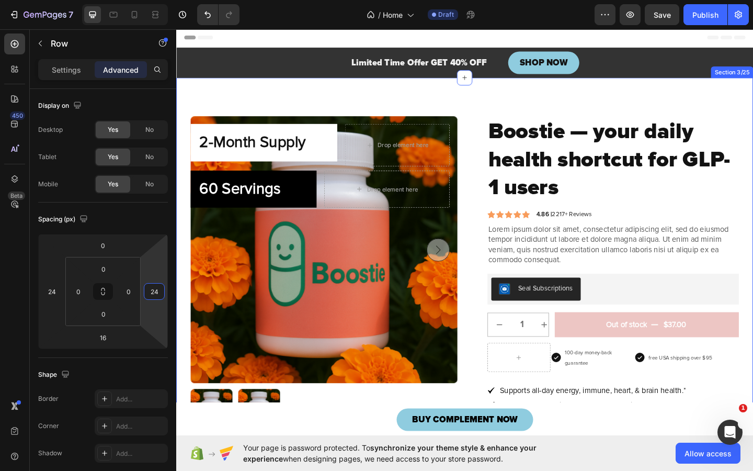
click at [371, 95] on div "2-Month Supply Heading Row Drop element here Row 60 Servings Heading Row Drop e…" at bounding box center [490, 426] width 628 height 689
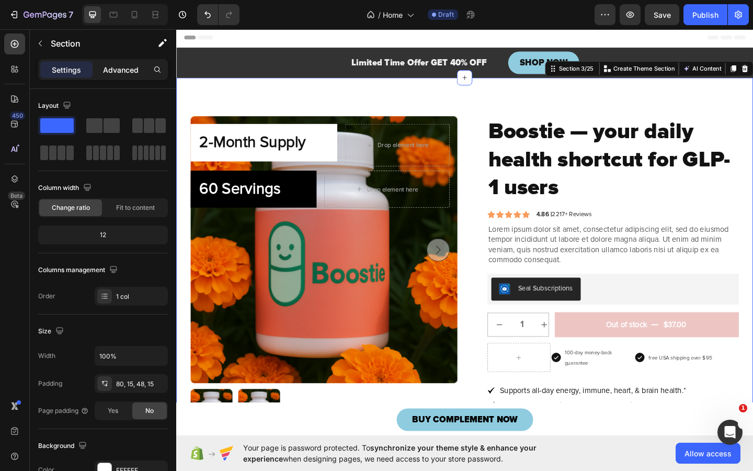
click at [123, 62] on div "Advanced" at bounding box center [121, 69] width 52 height 17
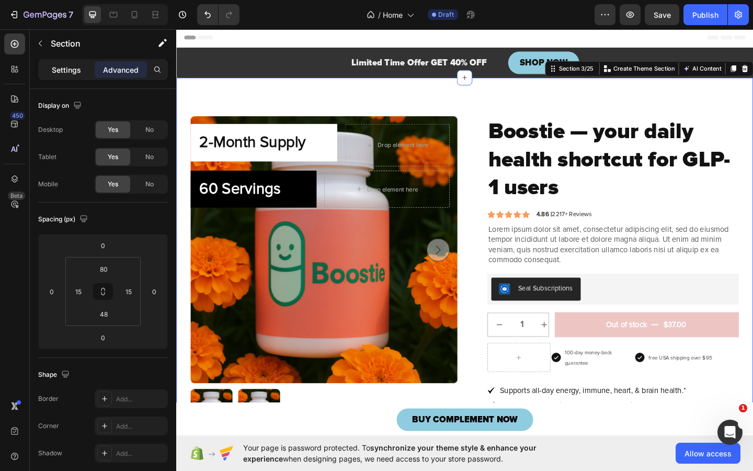
click at [64, 72] on p "Settings" at bounding box center [66, 69] width 29 height 11
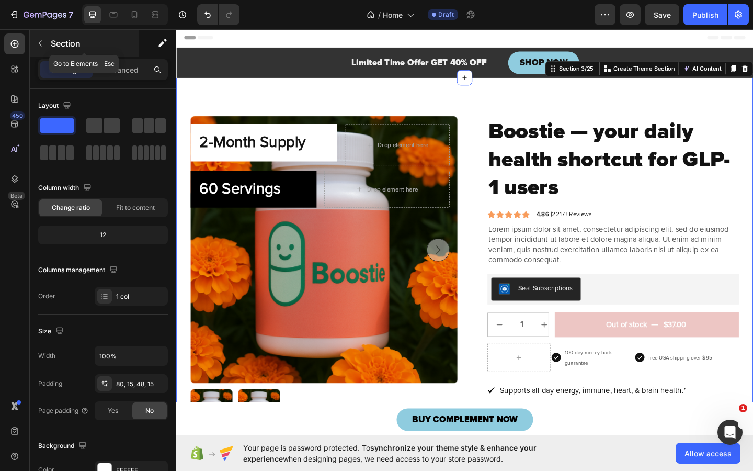
click at [40, 46] on icon "button" at bounding box center [40, 43] width 8 height 8
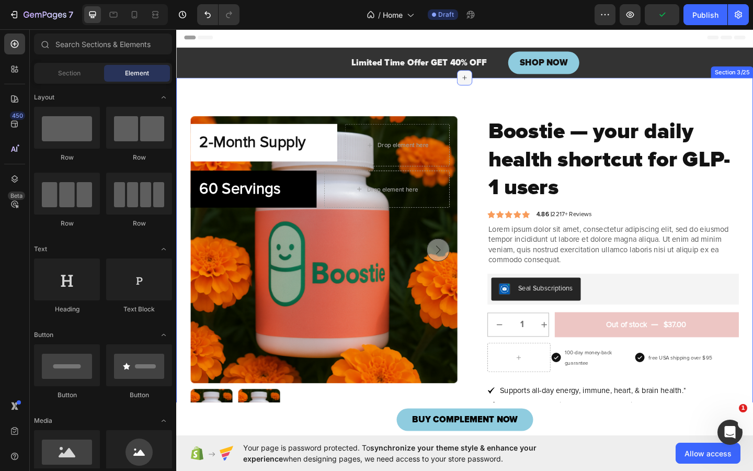
click at [485, 88] on div at bounding box center [490, 82] width 17 height 17
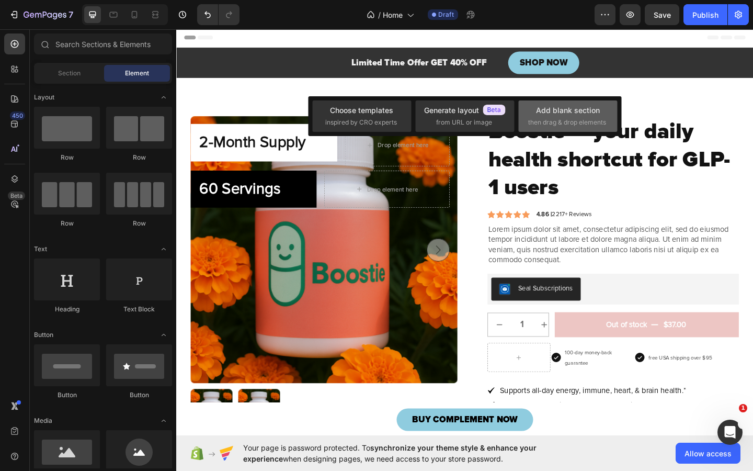
click at [570, 128] on div "Add blank section then drag & drop elements" at bounding box center [567, 115] width 99 height 31
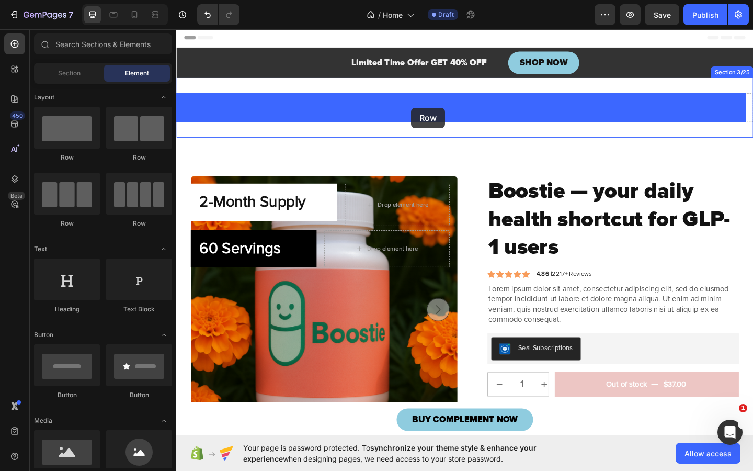
drag, startPoint x: 317, startPoint y: 162, endPoint x: 432, endPoint y: 114, distance: 124.5
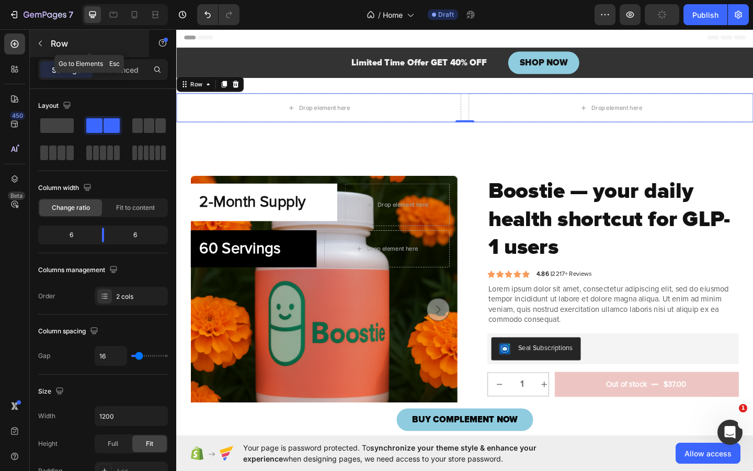
click at [40, 41] on icon "button" at bounding box center [40, 44] width 3 height 6
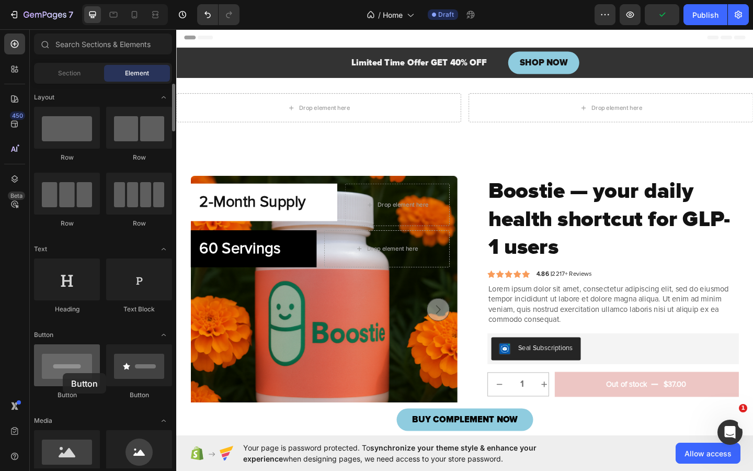
click at [63, 373] on div at bounding box center [67, 365] width 66 height 42
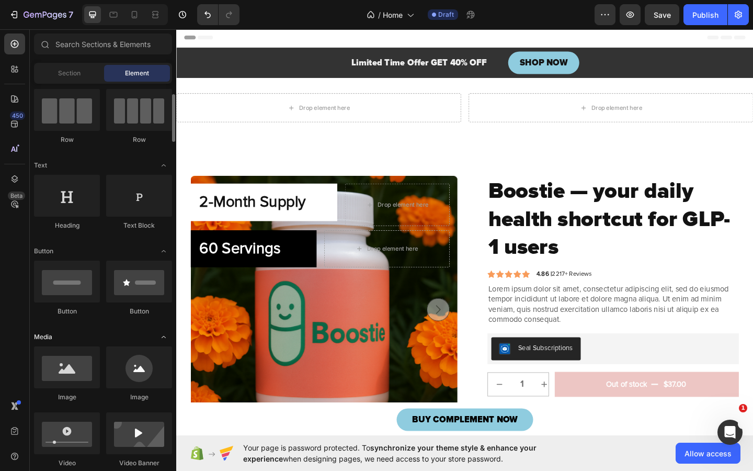
scroll to position [86, 0]
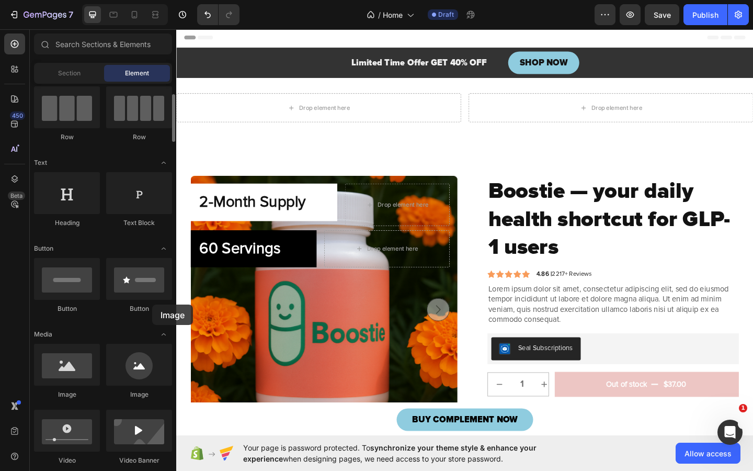
drag, startPoint x: 58, startPoint y: 381, endPoint x: 52, endPoint y: 406, distance: 25.9
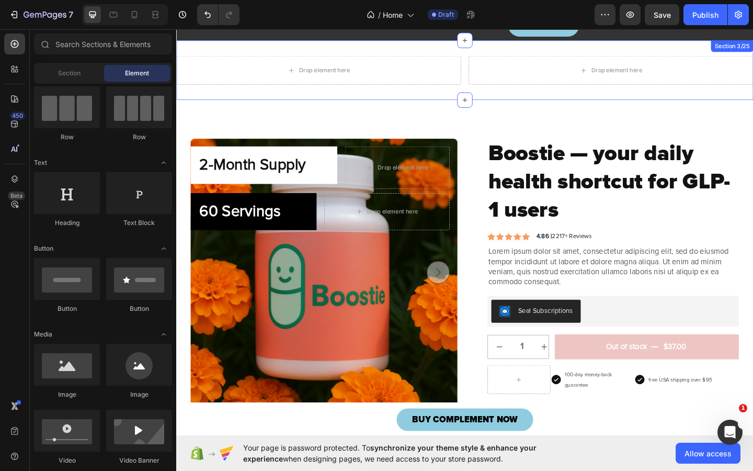
click at [296, 99] on div "Drop element here Drop element here Row Section 3/25" at bounding box center [490, 73] width 628 height 65
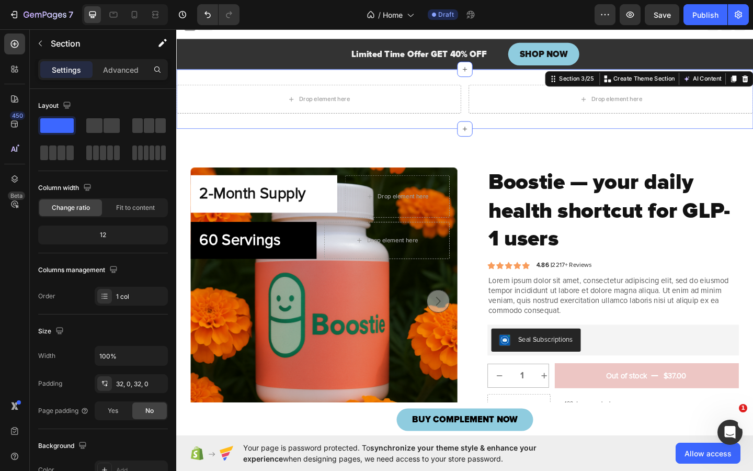
scroll to position [0, 0]
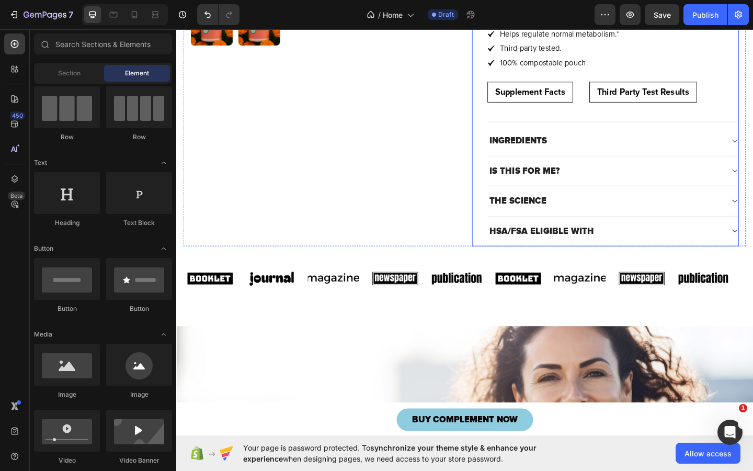
scroll to position [421, 0]
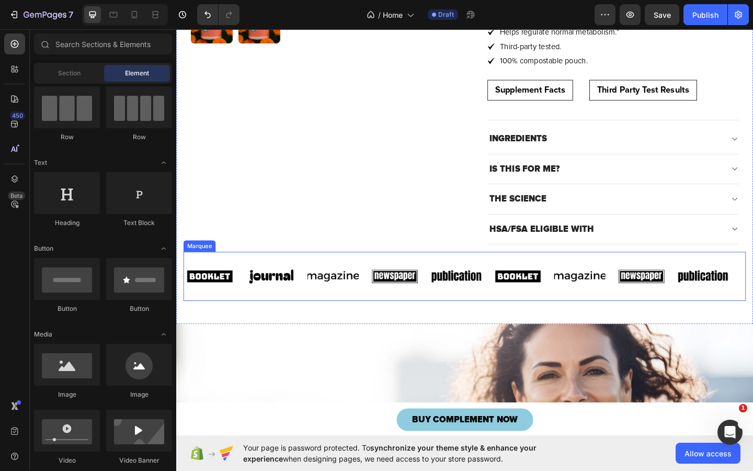
click at [472, 278] on div "Image Image Image Image Image Image Image Image Image Image Image Image Image I…" at bounding box center [490, 297] width 612 height 53
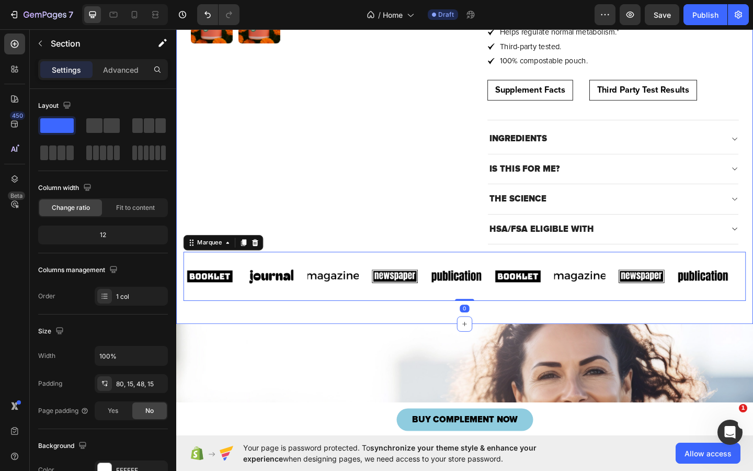
click at [447, 331] on div "2-Month Supply Heading Row Drop element here Row 60 Servings Heading Row Drop e…" at bounding box center [490, 5] width 628 height 689
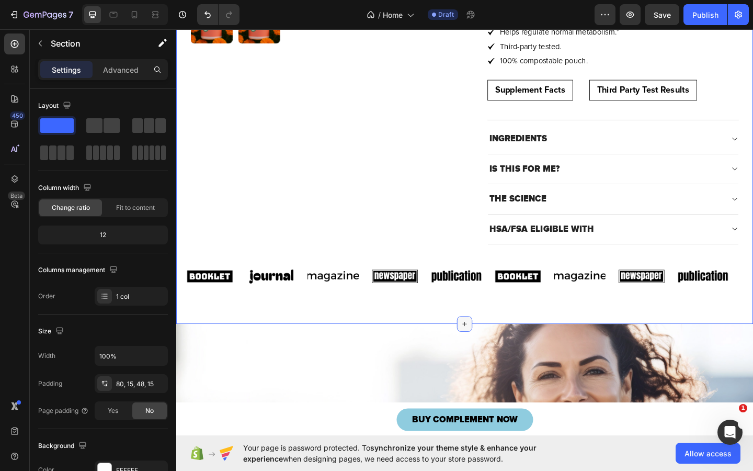
click at [487, 349] on icon at bounding box center [490, 350] width 8 height 8
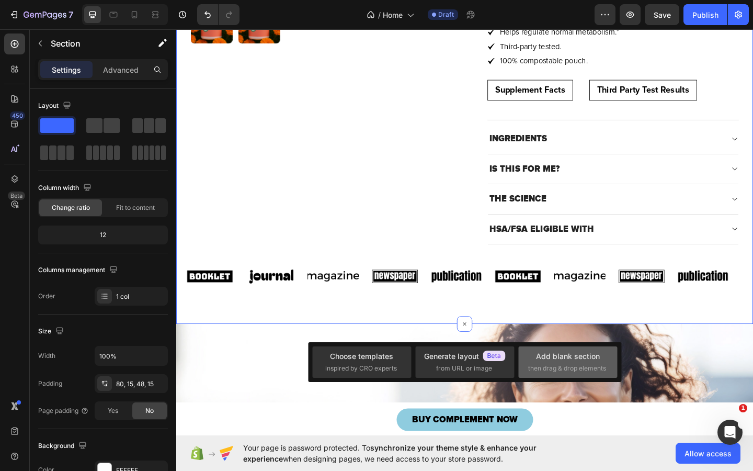
click at [550, 362] on div "Add blank section then drag & drop elements" at bounding box center [568, 361] width 80 height 22
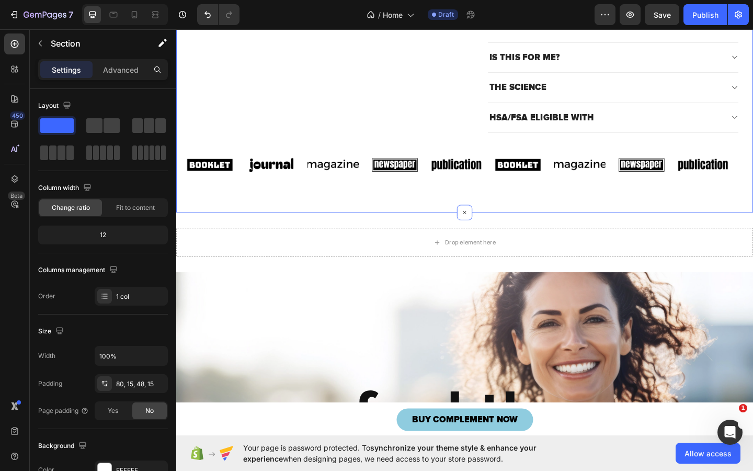
scroll to position [553, 0]
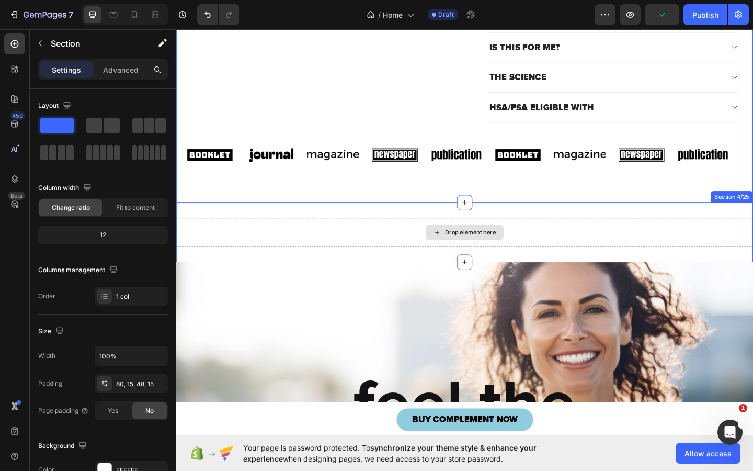
drag, startPoint x: 325, startPoint y: 149, endPoint x: 420, endPoint y: 250, distance: 138.8
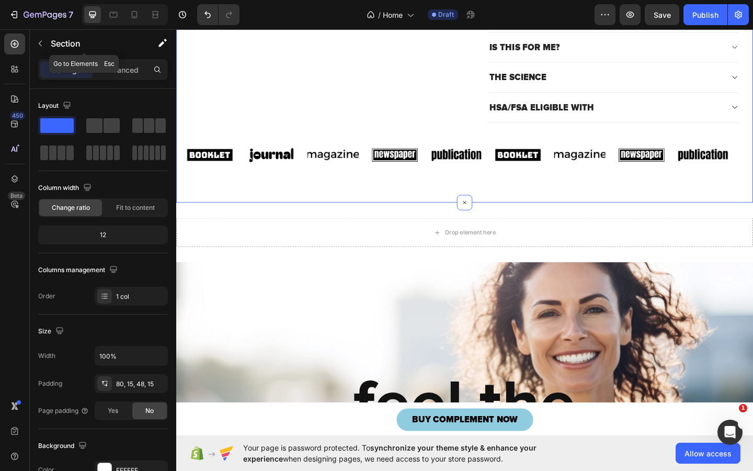
click at [44, 44] on button "button" at bounding box center [40, 43] width 17 height 17
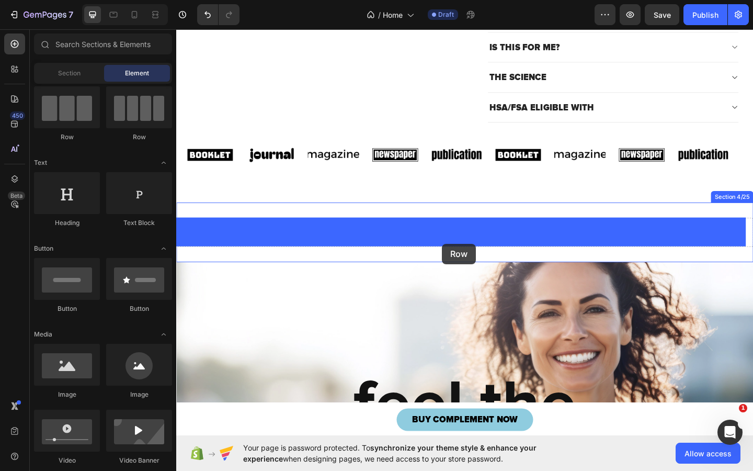
drag, startPoint x: 248, startPoint y: 148, endPoint x: 466, endPoint y: 263, distance: 245.9
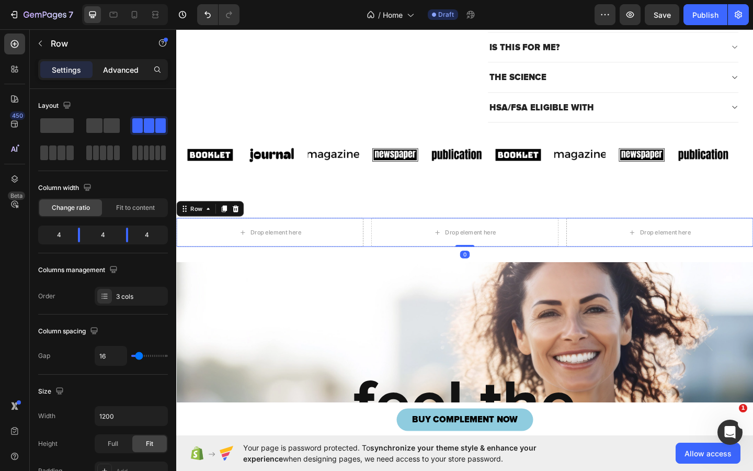
click at [123, 72] on p "Advanced" at bounding box center [121, 69] width 36 height 11
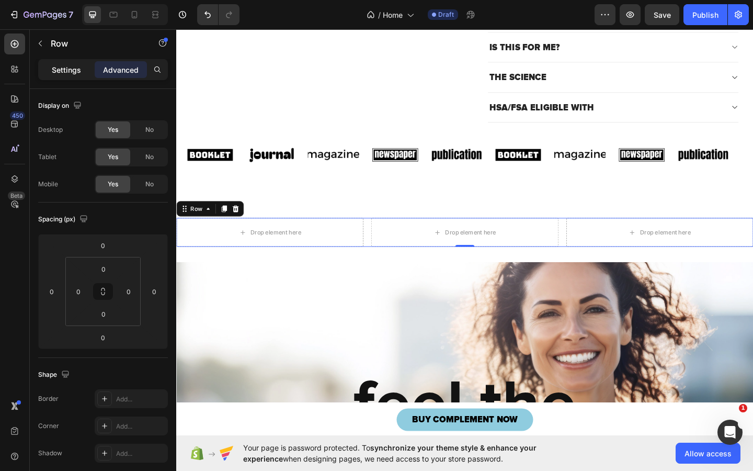
click at [69, 70] on p "Settings" at bounding box center [66, 69] width 29 height 11
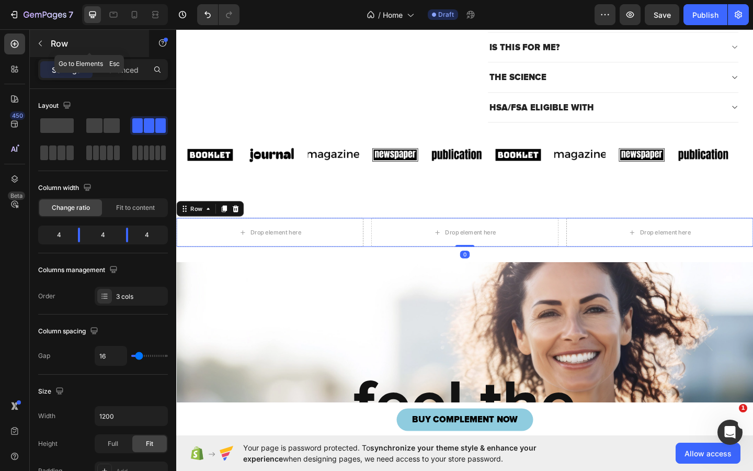
click at [41, 43] on icon "button" at bounding box center [40, 43] width 8 height 8
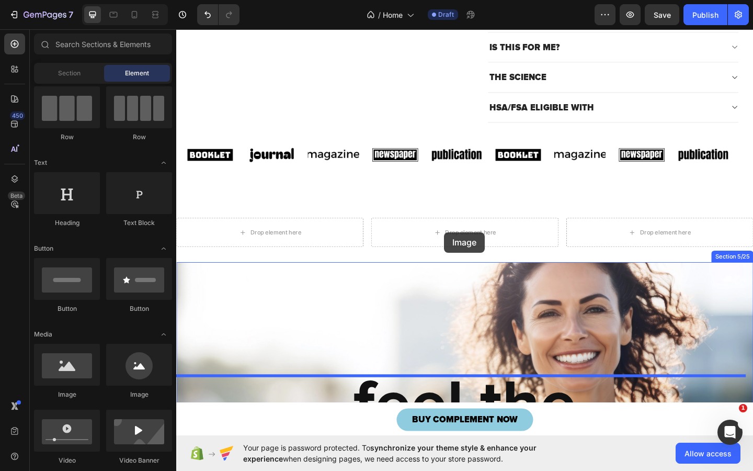
drag, startPoint x: 239, startPoint y: 400, endPoint x: 469, endPoint y: 245, distance: 277.0
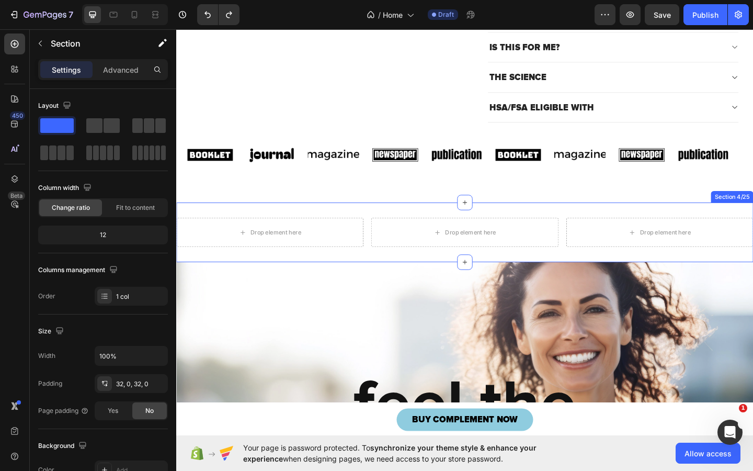
click at [478, 226] on div "Drop element here Drop element here Drop element here Row Section 4/25" at bounding box center [490, 250] width 628 height 65
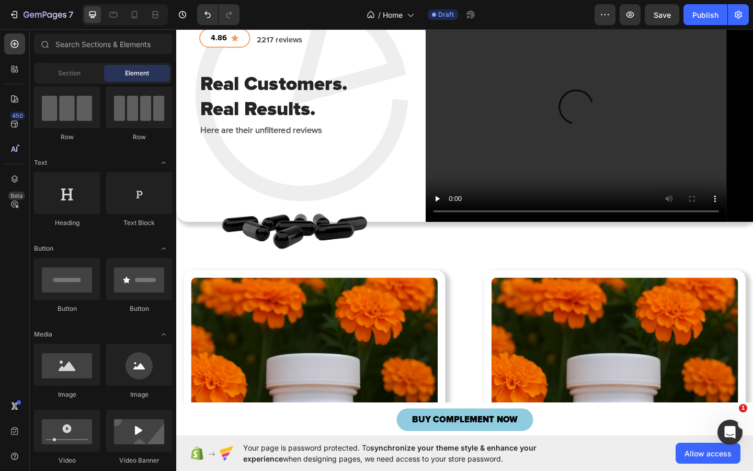
scroll to position [1943, 0]
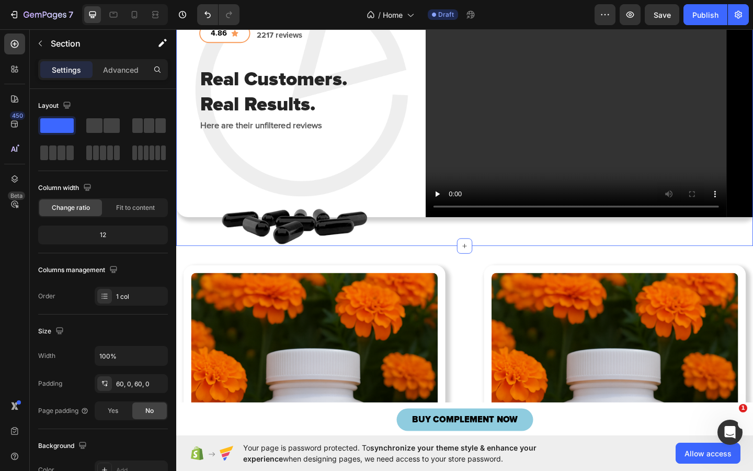
click at [486, 269] on icon at bounding box center [490, 264] width 8 height 8
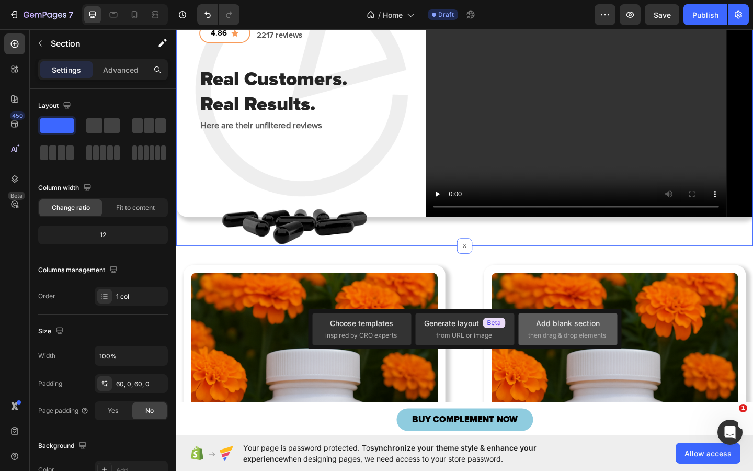
click at [545, 328] on div "Add blank section then drag & drop elements" at bounding box center [568, 329] width 80 height 22
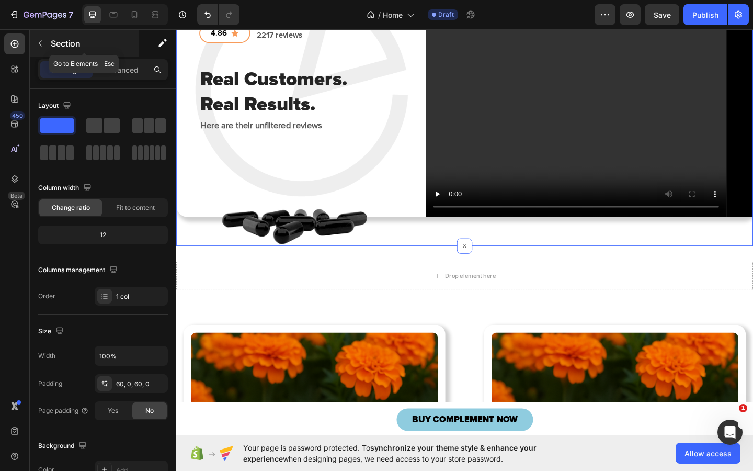
click at [44, 46] on button "button" at bounding box center [40, 43] width 17 height 17
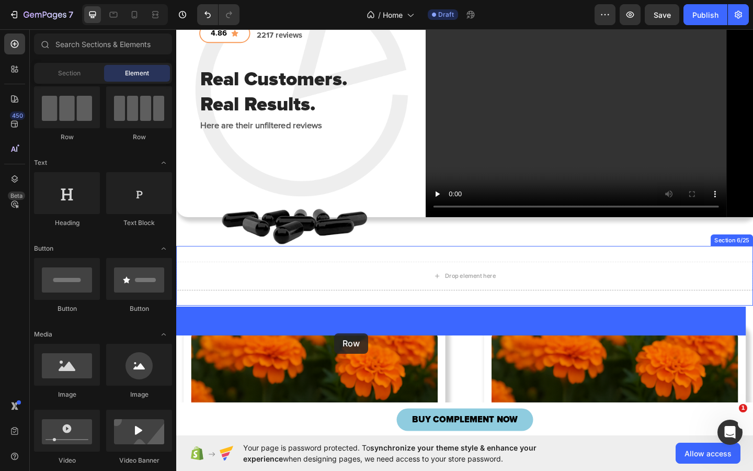
drag, startPoint x: 246, startPoint y: 138, endPoint x: 348, endPoint y: 360, distance: 244.1
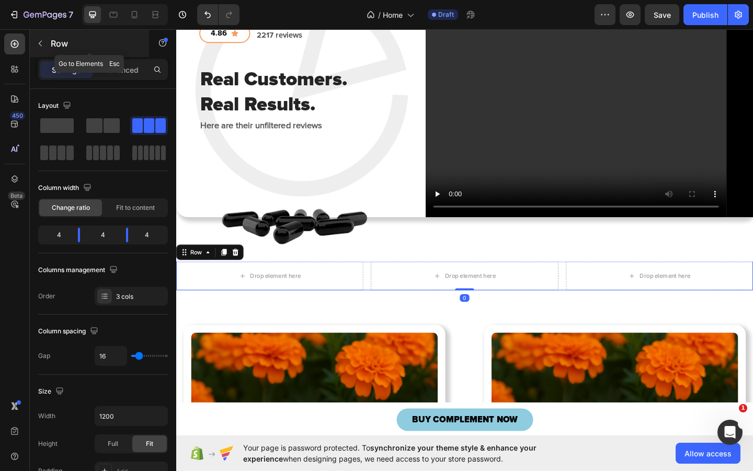
click at [44, 42] on button "button" at bounding box center [40, 43] width 17 height 17
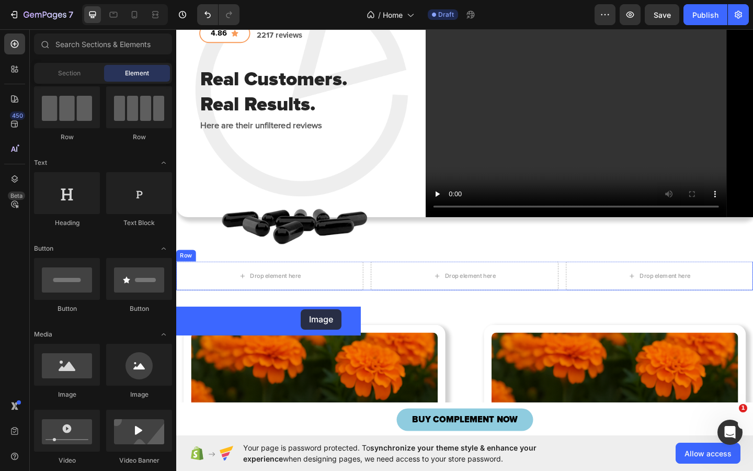
drag, startPoint x: 243, startPoint y: 403, endPoint x: 312, endPoint y: 330, distance: 100.3
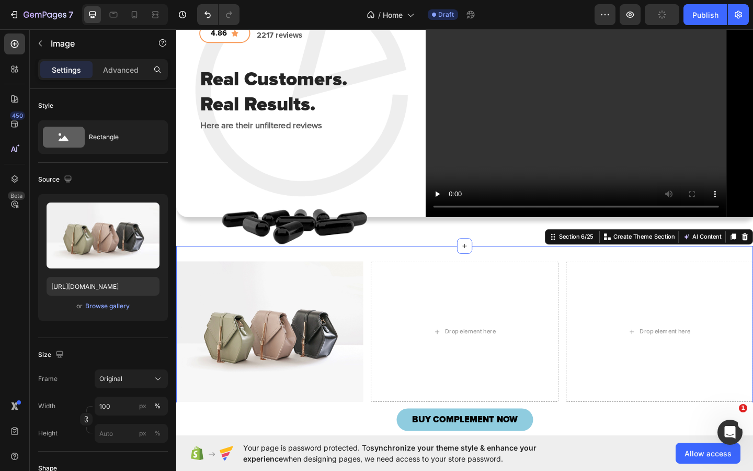
click at [402, 324] on div "Image Drop element here Drop element here Row Section 6/25 You can create reusa…" at bounding box center [490, 358] width 628 height 186
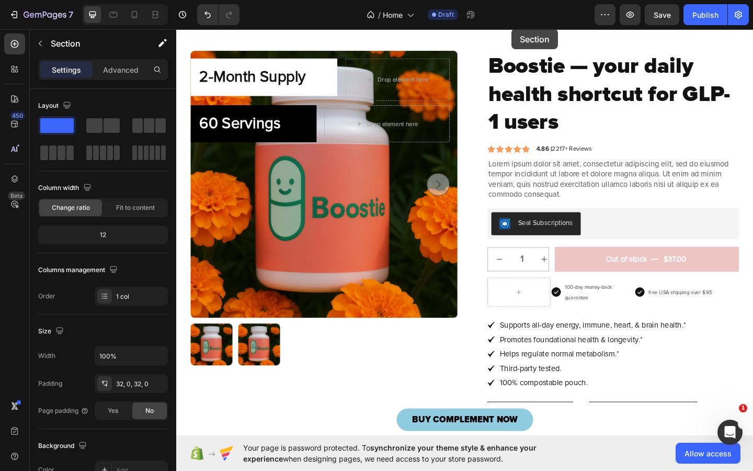
scroll to position [0, 0]
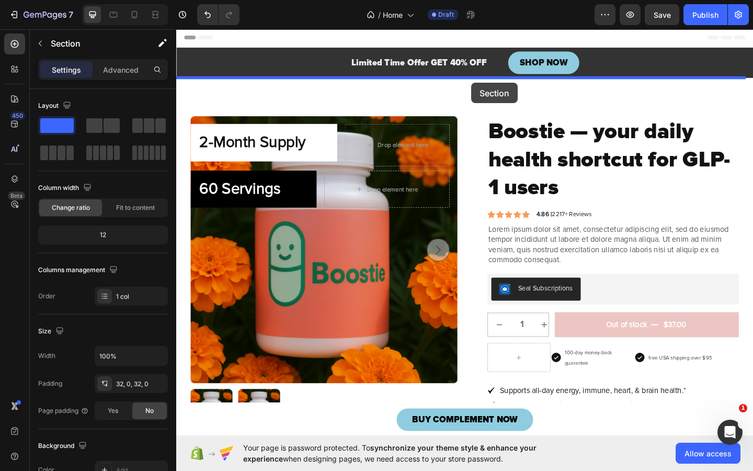
drag, startPoint x: 533, startPoint y: 321, endPoint x: 497, endPoint y: 87, distance: 236.5
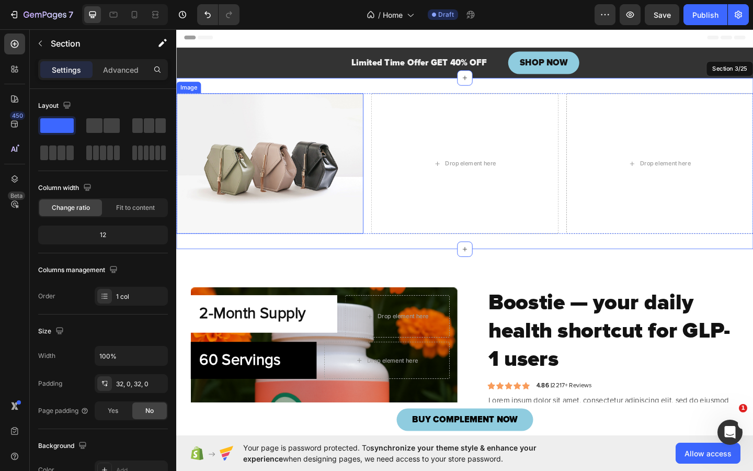
click at [274, 198] on img at bounding box center [277, 175] width 203 height 153
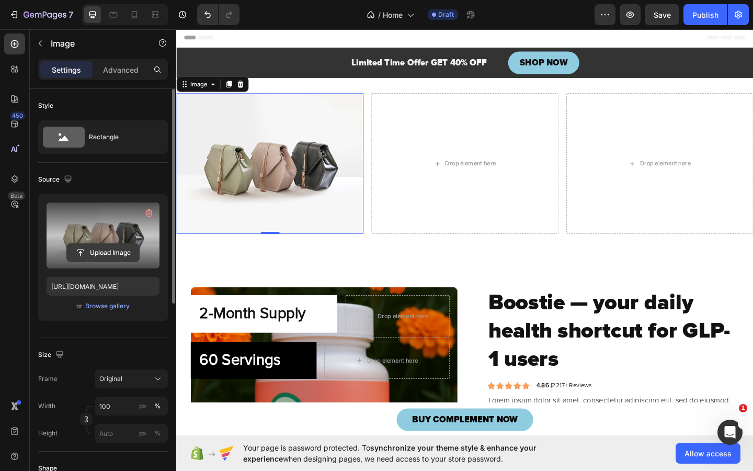
click at [111, 248] on input "file" at bounding box center [103, 253] width 72 height 18
type input "C:\fakepath\COMPLEMENT__BLACK_black_f475356c-39bc-47f0-aea6-c0e97f543e27.avif"
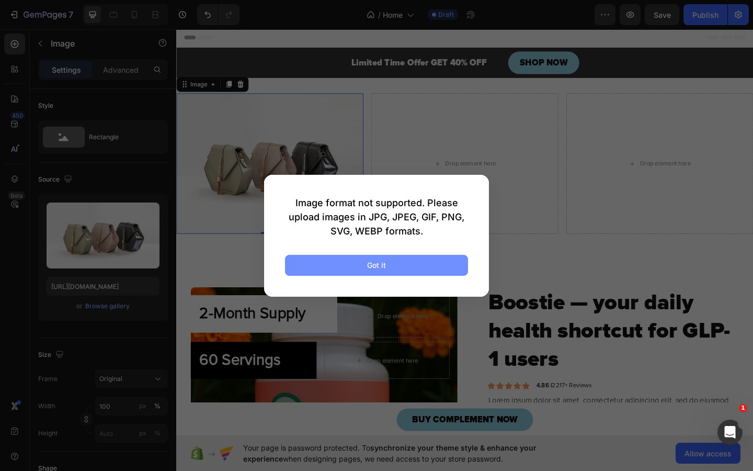
click at [429, 263] on button "Got it" at bounding box center [376, 265] width 183 height 21
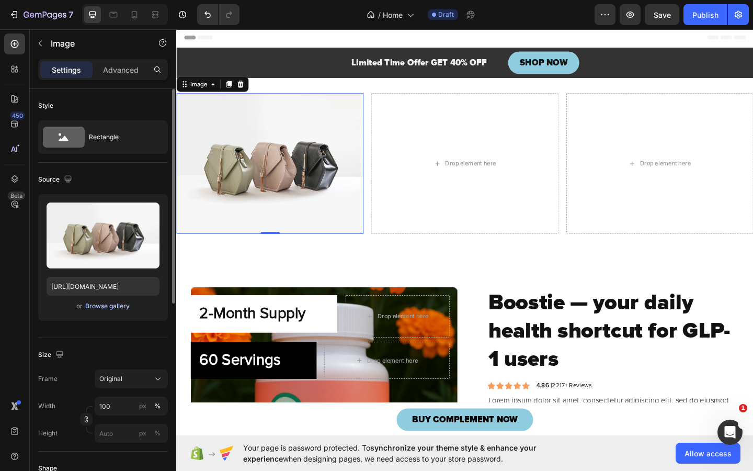
click at [99, 305] on div "Browse gallery" at bounding box center [107, 305] width 44 height 9
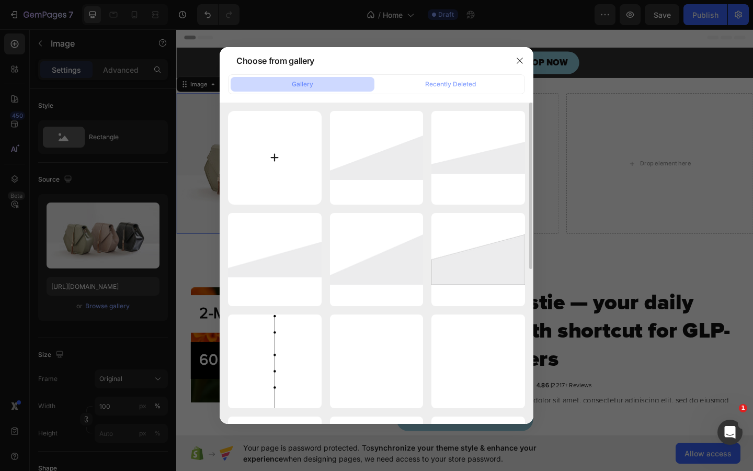
click at [277, 144] on input "file" at bounding box center [275, 158] width 94 height 94
type input "C:\fakepath\COMPLEMENT__BLACK_black_f475356c-39bc-47f0-aea6-c0e97f543e27.avif"
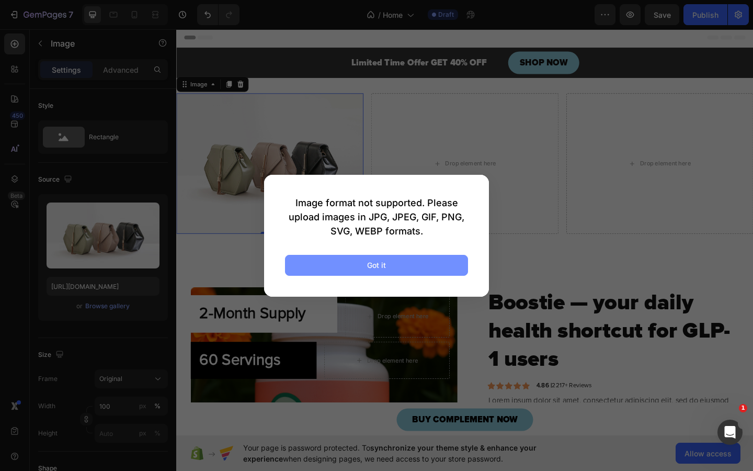
click at [316, 263] on button "Got it" at bounding box center [376, 265] width 183 height 21
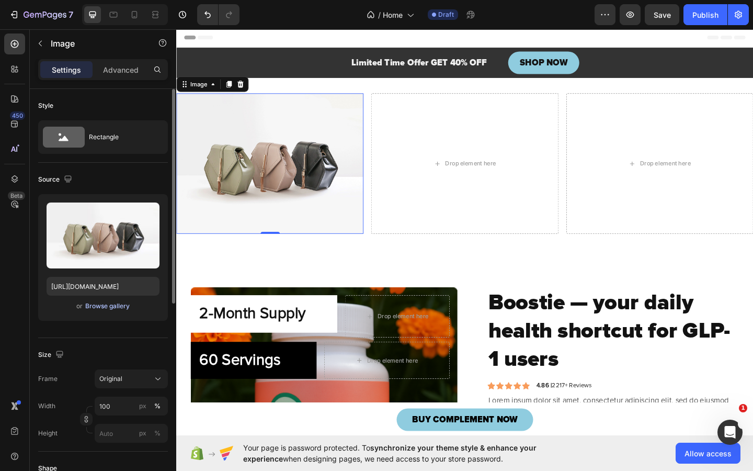
click at [109, 309] on div "Browse gallery" at bounding box center [107, 305] width 44 height 9
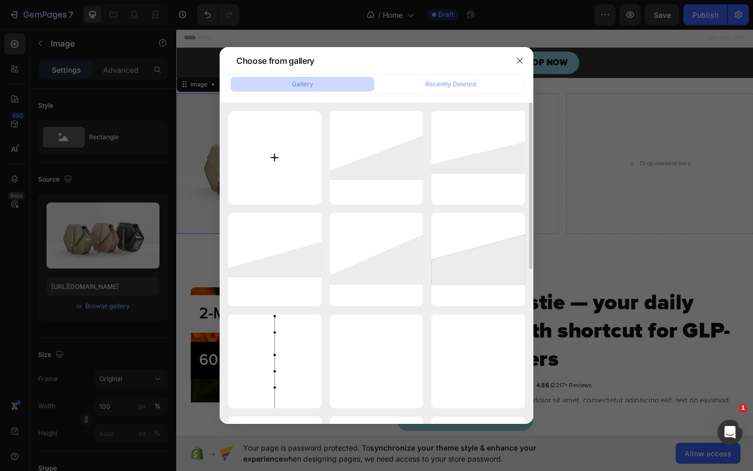
click at [250, 159] on input "file" at bounding box center [275, 158] width 94 height 94
type input "C:\fakepath\COMPLEMENT__BLACK_black_f475356c-39bc-47f0-aea6-c0e97f543e27.svg"
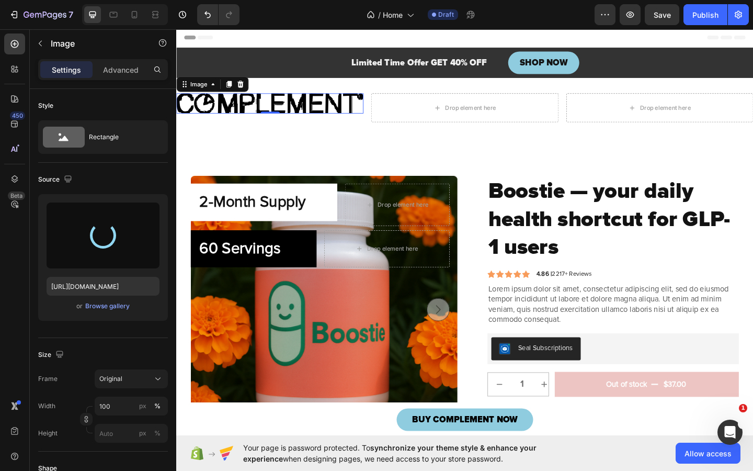
type input "[URL][DOMAIN_NAME]"
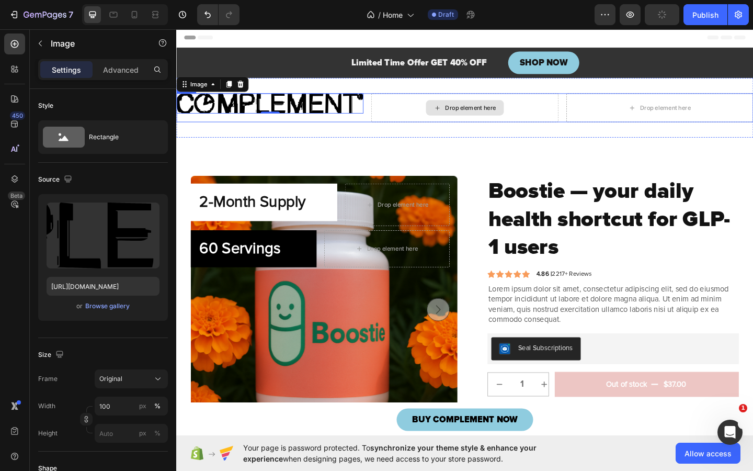
click at [485, 116] on div "Drop element here" at bounding box center [496, 114] width 55 height 8
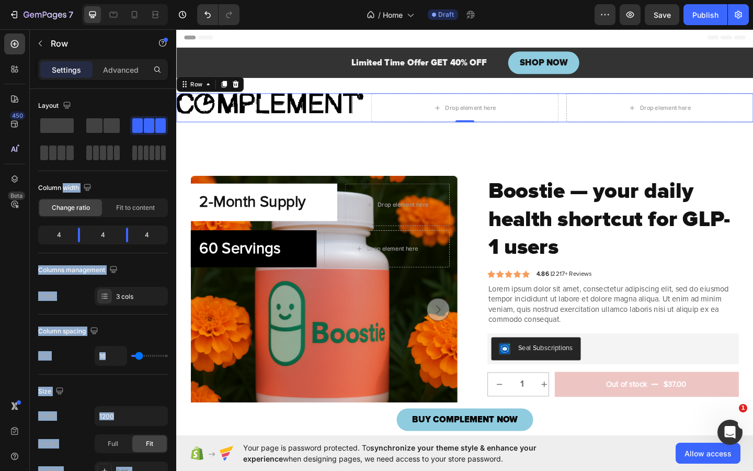
drag, startPoint x: 241, startPoint y: 215, endPoint x: 581, endPoint y: 135, distance: 349.2
click at [42, 44] on icon "button" at bounding box center [40, 43] width 8 height 8
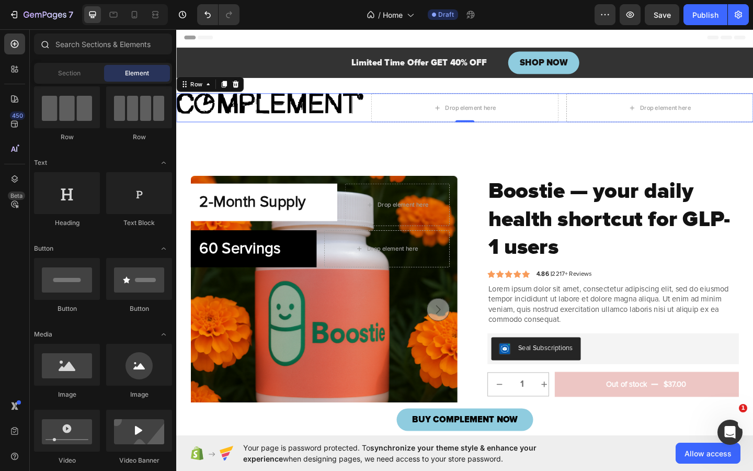
click at [43, 43] on icon at bounding box center [44, 44] width 8 height 8
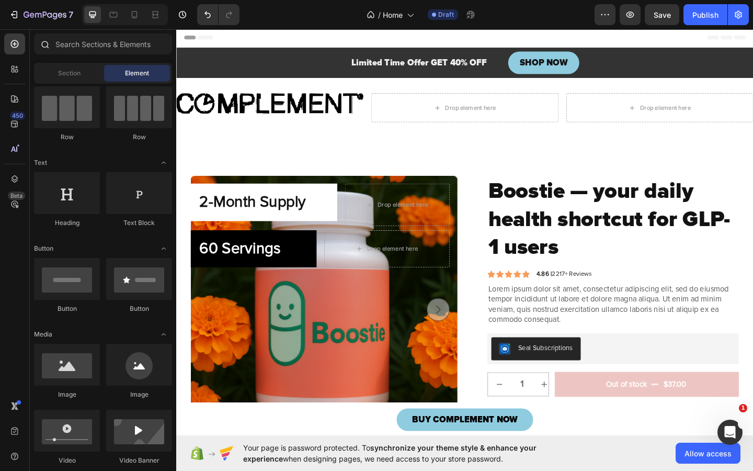
click at [40, 43] on icon at bounding box center [44, 44] width 8 height 8
click at [0, 285] on div "450 Beta" at bounding box center [15, 249] width 30 height 441
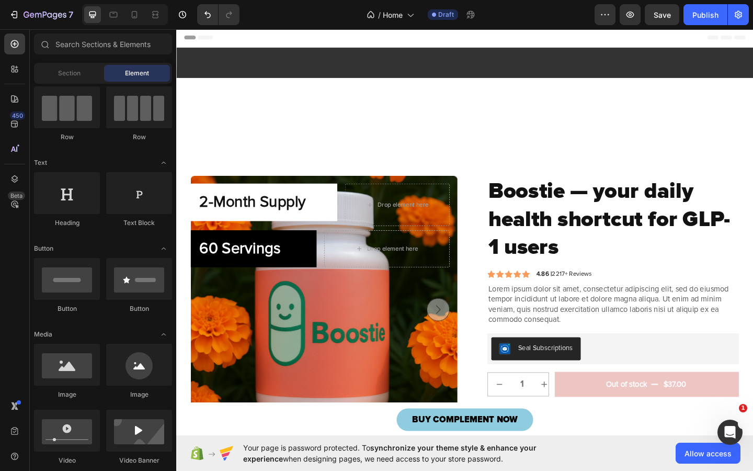
scroll to position [356, 0]
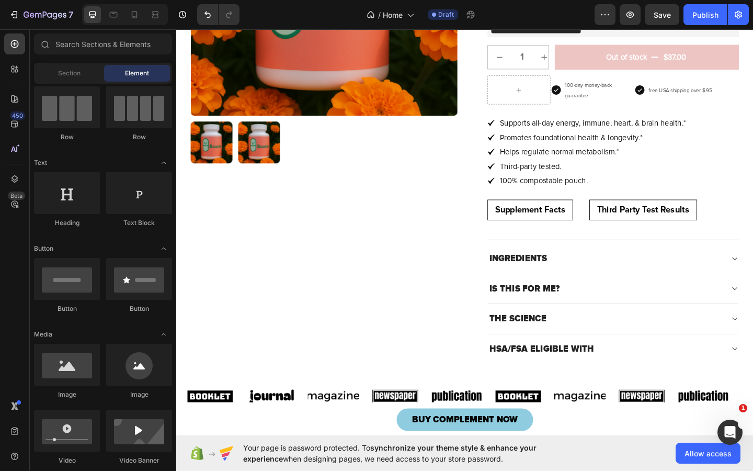
click at [16, 289] on div "450 Beta" at bounding box center [14, 214] width 21 height 362
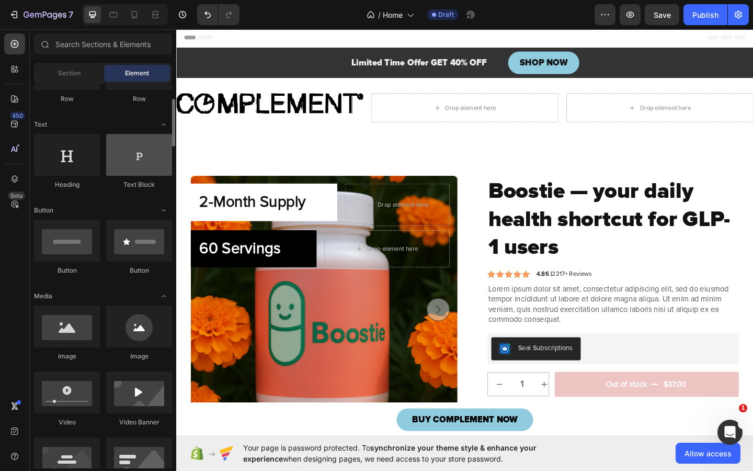
scroll to position [0, 0]
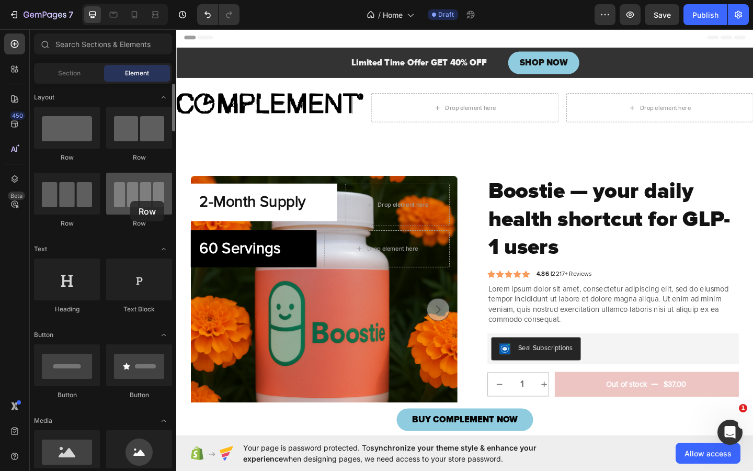
click at [130, 201] on div at bounding box center [139, 194] width 66 height 42
click at [146, 199] on div at bounding box center [139, 194] width 66 height 42
click at [372, 112] on img at bounding box center [277, 110] width 203 height 22
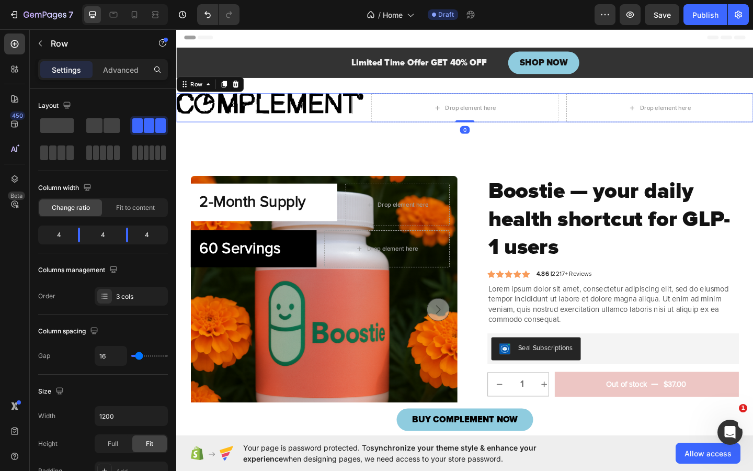
click at [380, 116] on div "Image Drop element here Drop element here Row 0" at bounding box center [490, 114] width 628 height 31
click at [66, 157] on span at bounding box center [70, 152] width 8 height 15
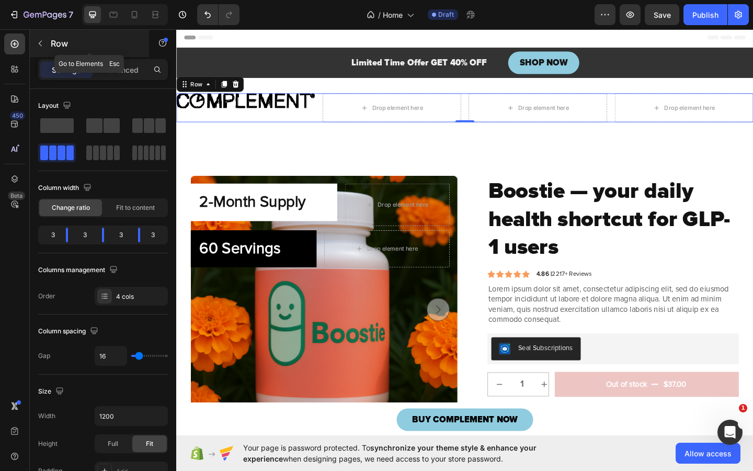
click at [40, 44] on icon "button" at bounding box center [40, 43] width 8 height 8
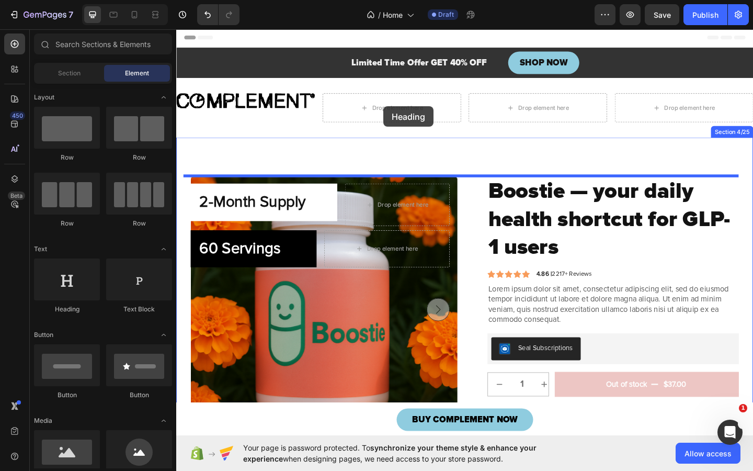
drag, startPoint x: 232, startPoint y: 317, endPoint x: 402, endPoint y: 111, distance: 266.4
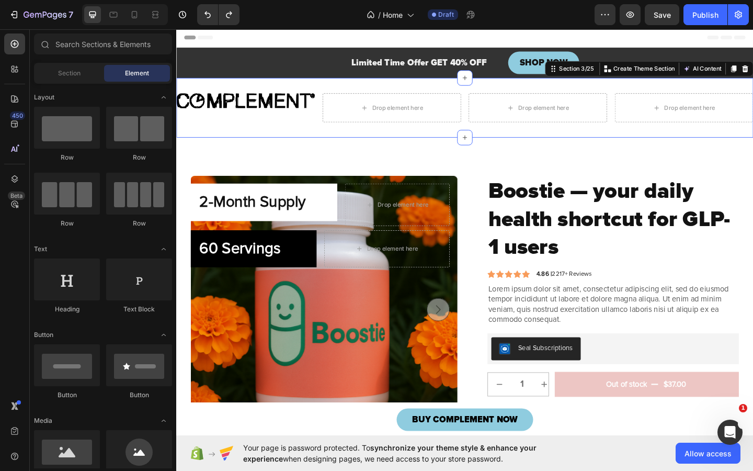
click at [302, 133] on div "Image Drop element here Drop element here Drop element here Row Section 3/25 Yo…" at bounding box center [490, 114] width 628 height 65
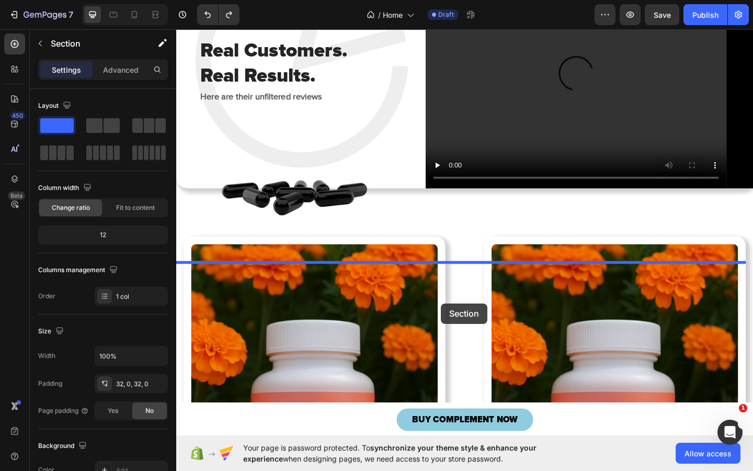
scroll to position [2044, 0]
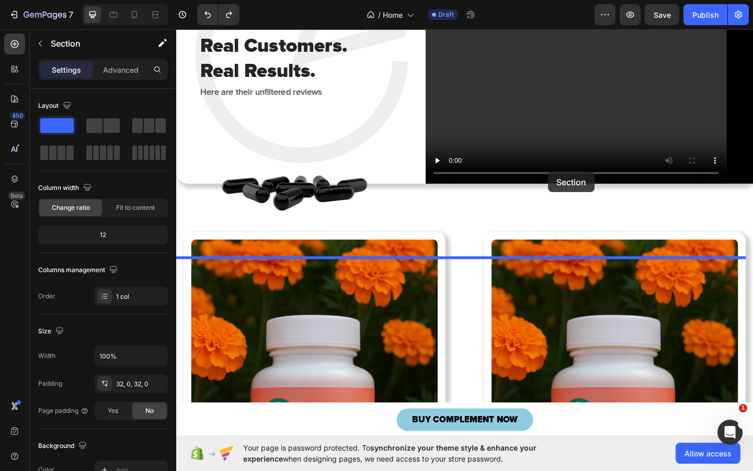
drag, startPoint x: 581, startPoint y: 76, endPoint x: 581, endPoint y: 183, distance: 106.7
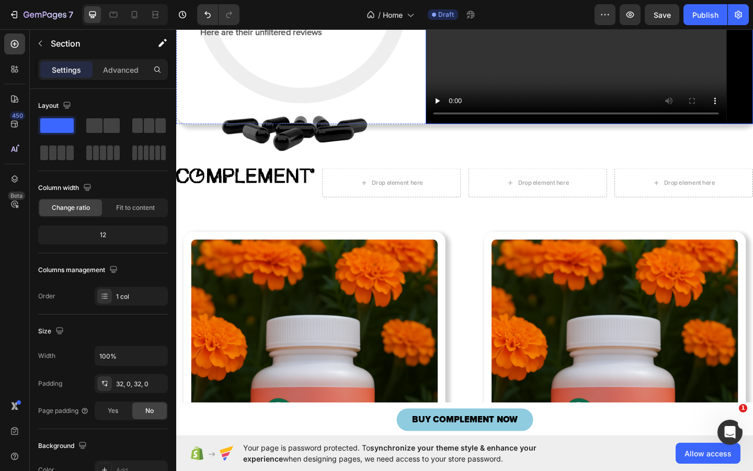
scroll to position [1979, 0]
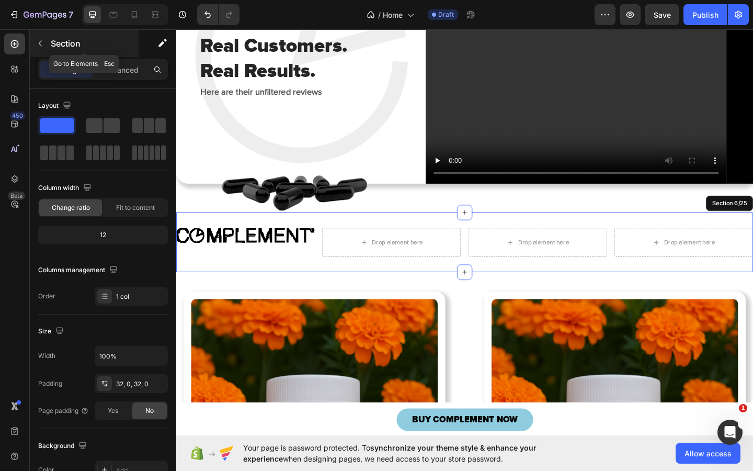
click at [41, 48] on button "button" at bounding box center [40, 43] width 17 height 17
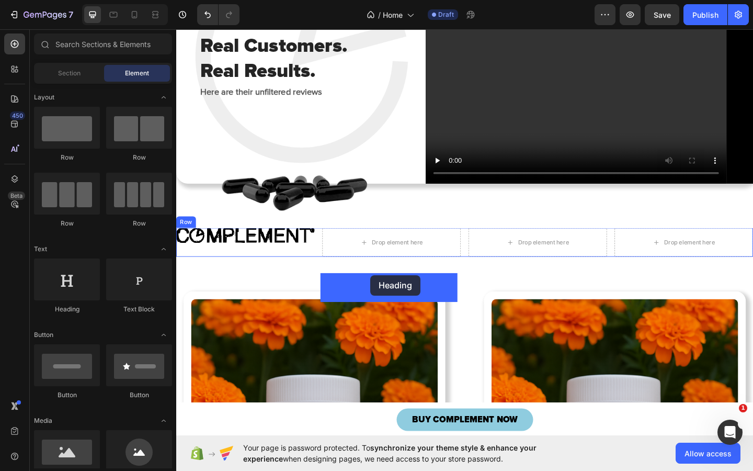
drag, startPoint x: 244, startPoint y: 309, endPoint x: 388, endPoint y: 297, distance: 143.9
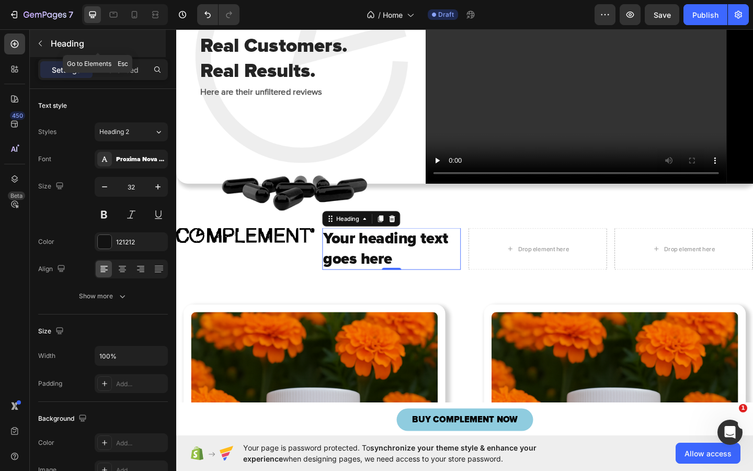
click at [43, 41] on icon "button" at bounding box center [40, 43] width 8 height 8
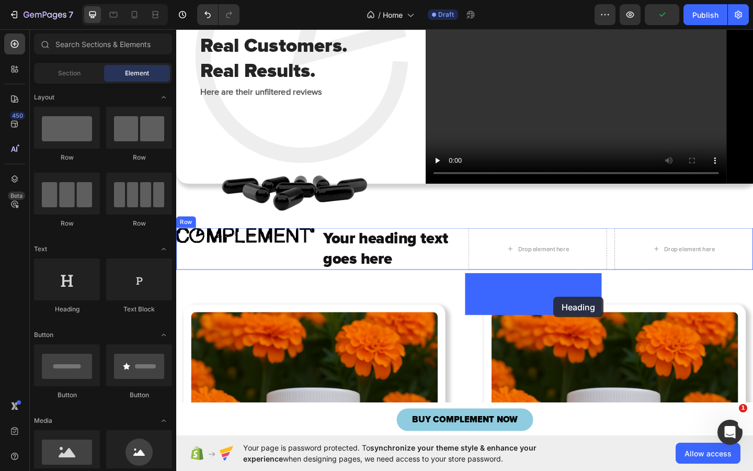
drag, startPoint x: 257, startPoint y: 321, endPoint x: 586, endPoint y: 320, distance: 329.0
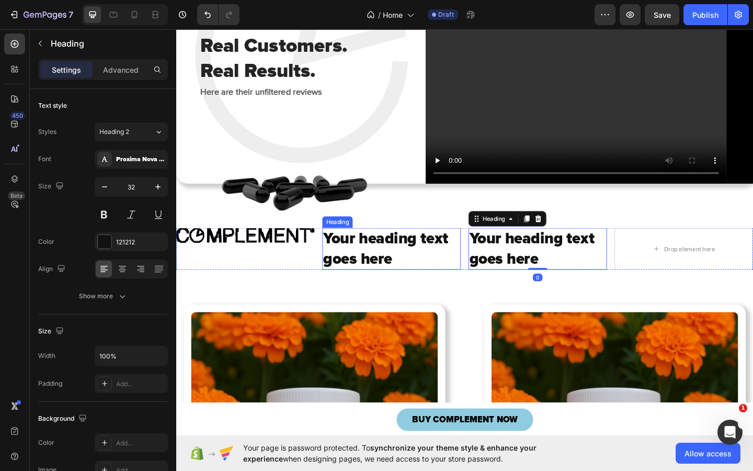
click at [377, 291] on h2 "Your heading text goes here" at bounding box center [410, 268] width 151 height 46
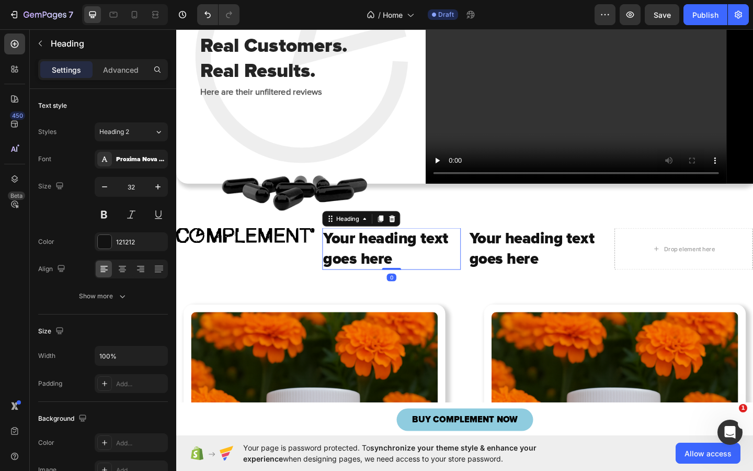
click at [377, 291] on h2 "Your heading text goes here" at bounding box center [410, 268] width 151 height 46
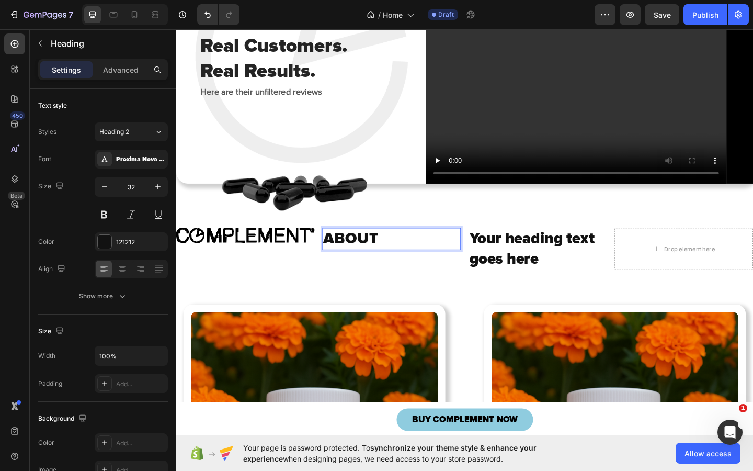
click at [368, 268] on p "ABOUT" at bounding box center [410, 257] width 149 height 22
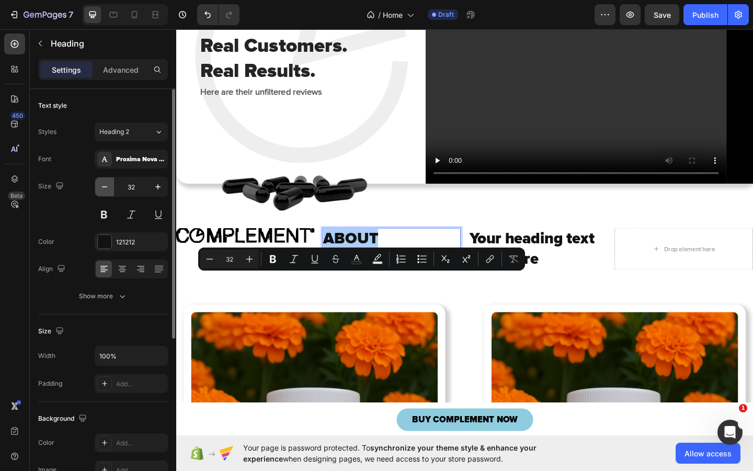
click at [109, 187] on icon "button" at bounding box center [104, 187] width 10 height 10
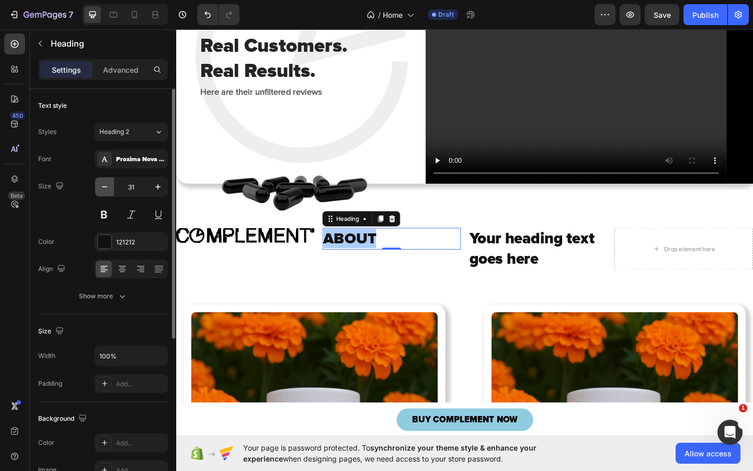
click at [109, 187] on icon "button" at bounding box center [104, 187] width 10 height 10
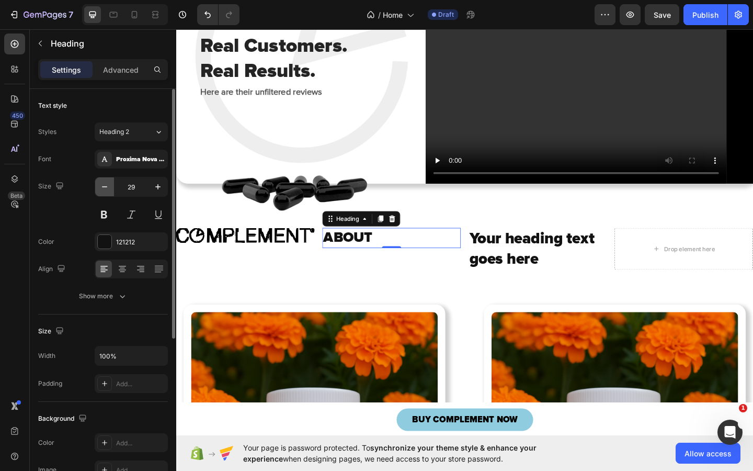
click at [109, 187] on icon "button" at bounding box center [104, 187] width 10 height 10
click at [135, 186] on input "28" at bounding box center [131, 186] width 35 height 19
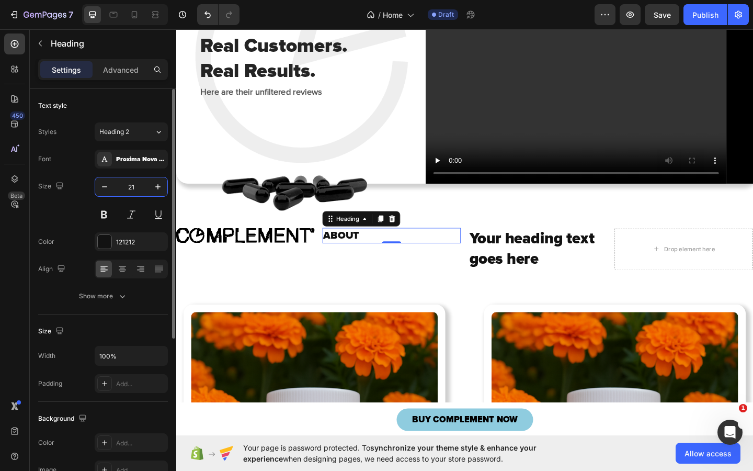
click at [135, 186] on input "21" at bounding box center [131, 186] width 35 height 19
type input "18"
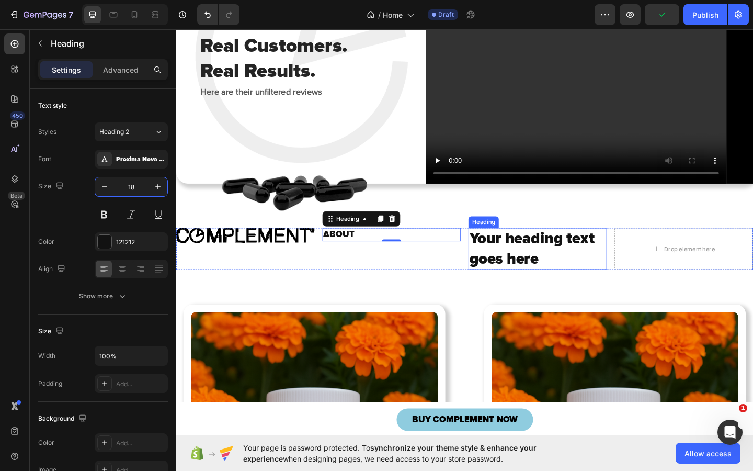
click at [509, 291] on h2 "Your heading text goes here" at bounding box center [569, 268] width 151 height 46
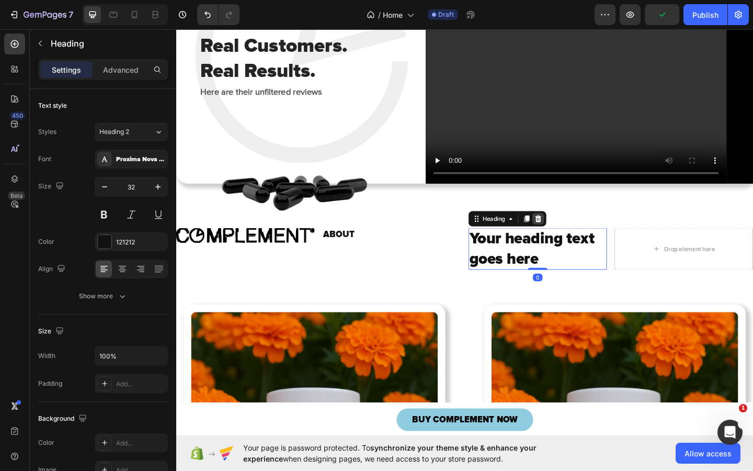
click at [567, 239] on icon at bounding box center [570, 235] width 7 height 7
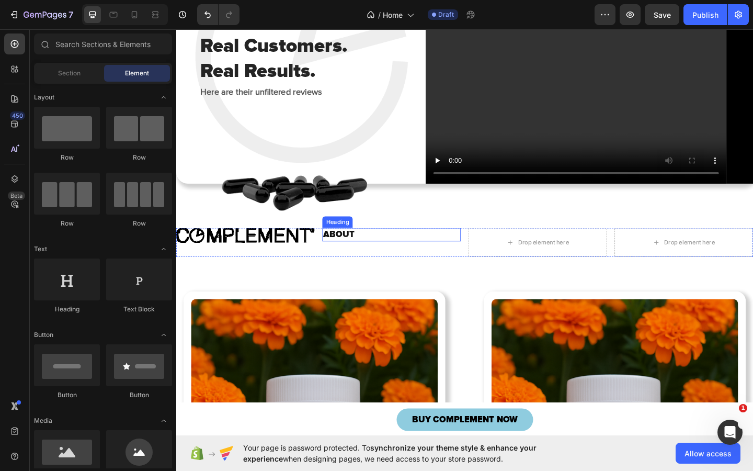
click at [361, 258] on p "ABOUT" at bounding box center [410, 252] width 149 height 12
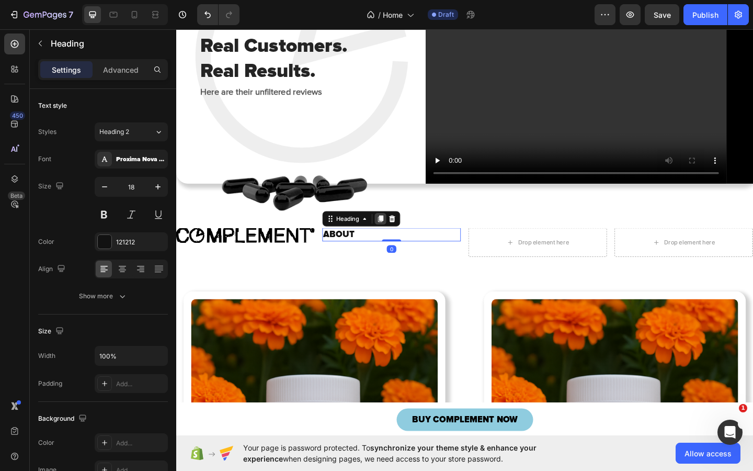
click at [396, 240] on icon at bounding box center [399, 235] width 6 height 7
click at [399, 254] on icon at bounding box center [399, 249] width 6 height 7
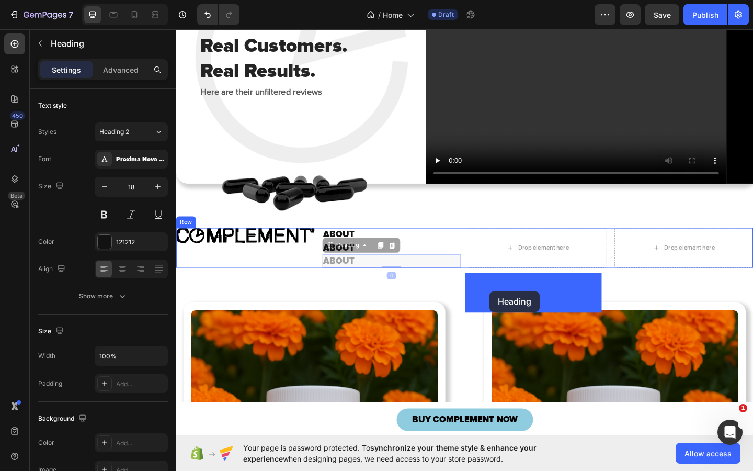
drag, startPoint x: 345, startPoint y: 315, endPoint x: 493, endPoint y: 315, distance: 148.0
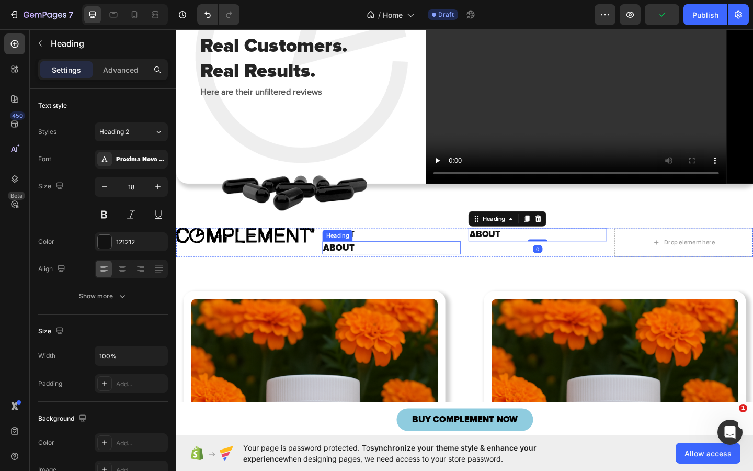
click at [344, 274] on h2 "ABOUT" at bounding box center [410, 267] width 151 height 14
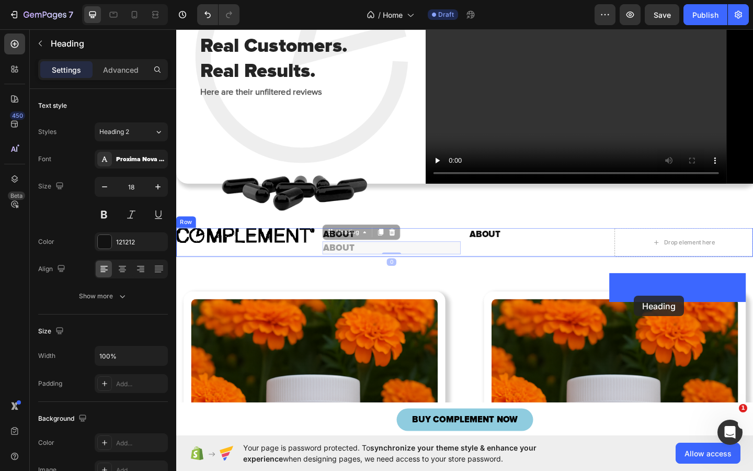
drag, startPoint x: 340, startPoint y: 302, endPoint x: 674, endPoint y: 319, distance: 334.7
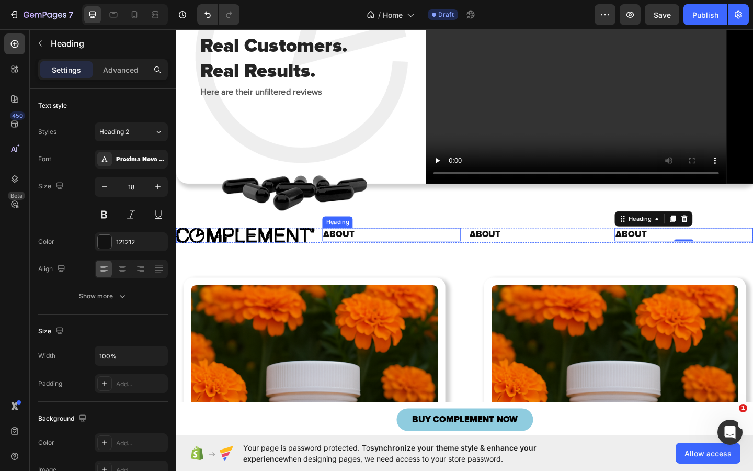
click at [343, 258] on p "ABOUT" at bounding box center [410, 252] width 149 height 12
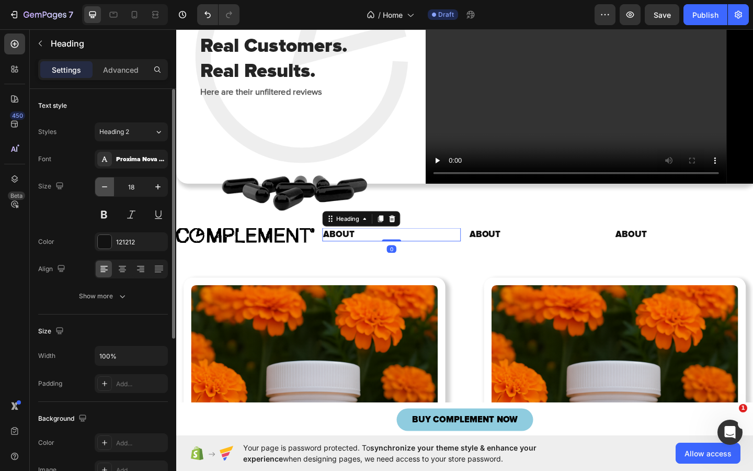
click at [102, 190] on icon "button" at bounding box center [104, 187] width 10 height 10
click at [103, 190] on icon "button" at bounding box center [104, 187] width 10 height 10
type input "16"
click at [133, 161] on div "Proxima Nova Black" at bounding box center [140, 159] width 49 height 9
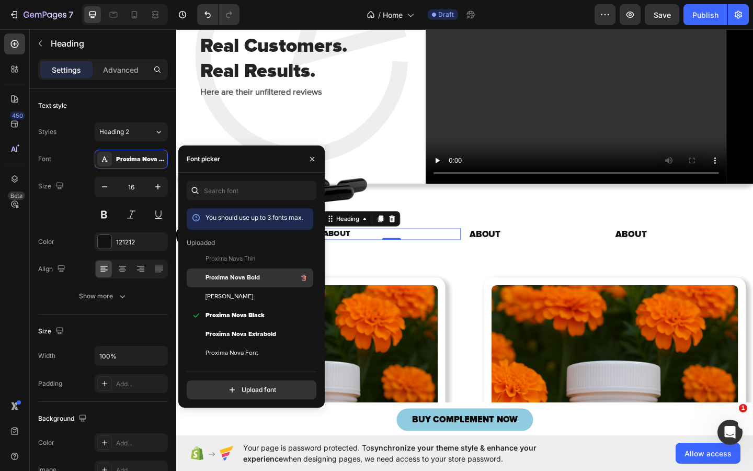
click at [234, 284] on div "Proxima Nova Bold" at bounding box center [259, 277] width 106 height 13
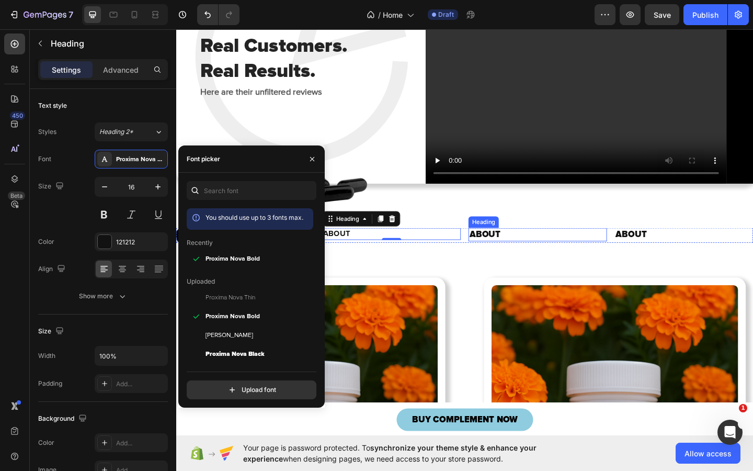
click at [494, 259] on h2 "ABOUT" at bounding box center [569, 252] width 151 height 14
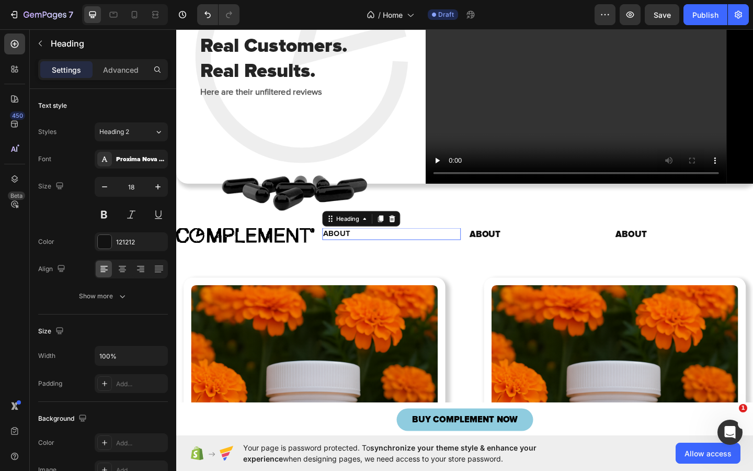
click at [352, 257] on p "ABOUT" at bounding box center [410, 251] width 149 height 11
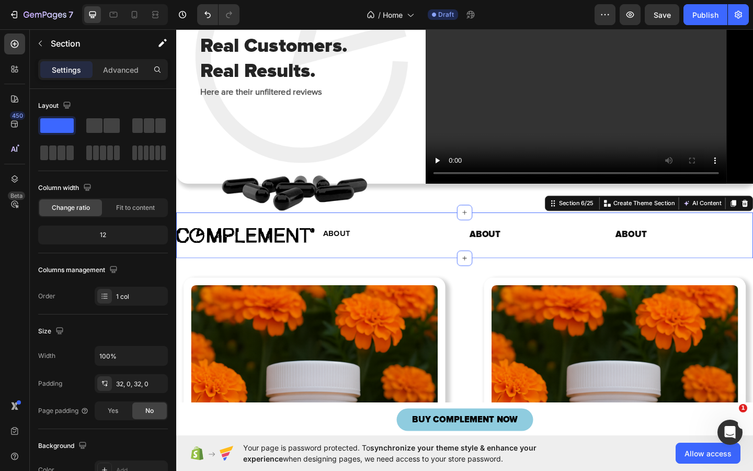
click at [327, 278] on div "Image ABOUT Heading ABOUT Heading ABOUT Heading Row Section 6/25 You can create…" at bounding box center [490, 254] width 628 height 50
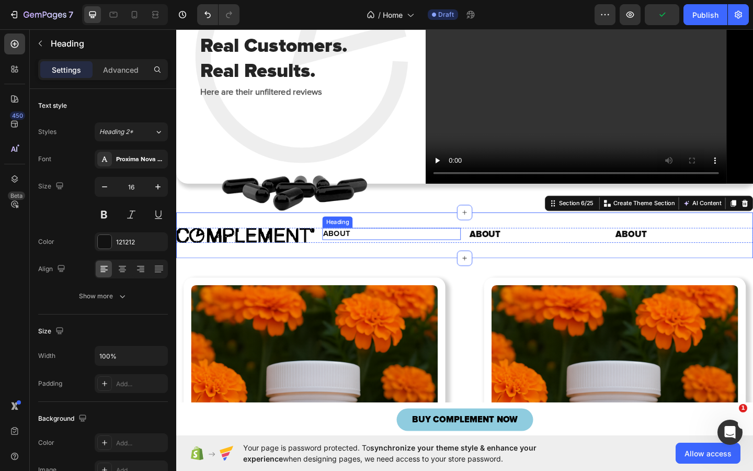
click at [418, 257] on p "ABOUT" at bounding box center [410, 251] width 149 height 11
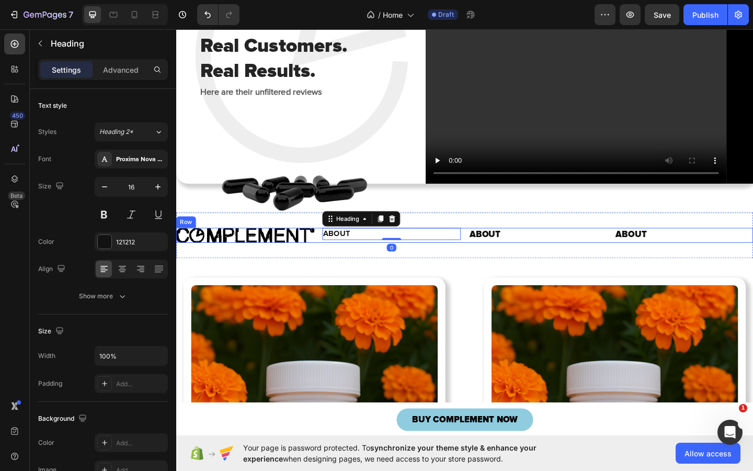
click at [328, 262] on div "Image ABOUT Heading 0 ABOUT Heading ABOUT Heading Row" at bounding box center [490, 253] width 628 height 16
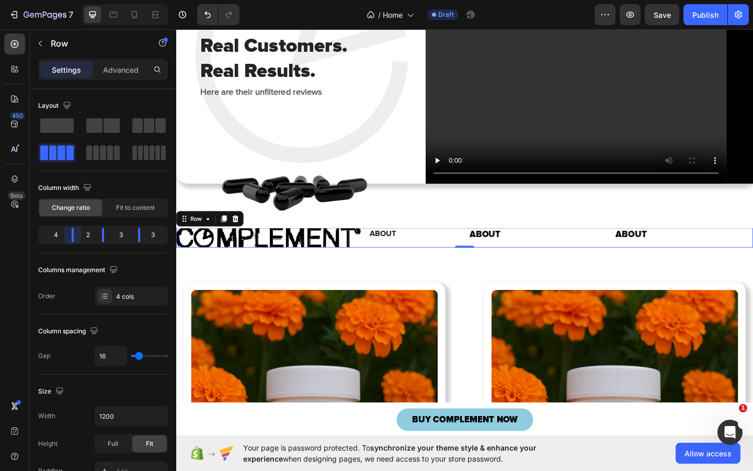
drag, startPoint x: 67, startPoint y: 239, endPoint x: 78, endPoint y: 239, distance: 10.5
click at [78, 0] on body "7 / Home Draft Preview Save Publish 450 Beta Sections(18) Elements(83) Section …" at bounding box center [376, 0] width 753 height 0
drag, startPoint x: 135, startPoint y: 237, endPoint x: 113, endPoint y: 234, distance: 22.7
click at [113, 0] on body "7 / Home Draft Preview Save Publish 450 Beta Sections(18) Elements(83) Section …" at bounding box center [376, 0] width 753 height 0
drag, startPoint x: 103, startPoint y: 235, endPoint x: 95, endPoint y: 235, distance: 7.8
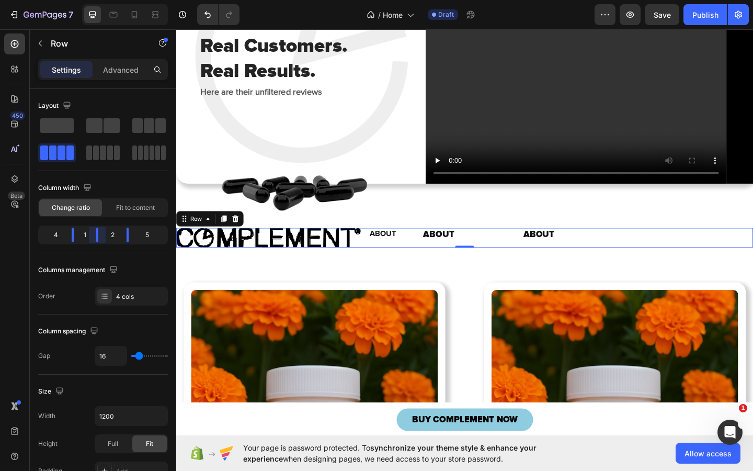
click at [95, 0] on body "7 / Home Draft Preview Save Publish 450 Beta Sections(18) Elements(83) Section …" at bounding box center [376, 0] width 753 height 0
click at [129, 216] on div "Change ratio Fit to content" at bounding box center [103, 207] width 130 height 19
click at [128, 212] on span "Fit to content" at bounding box center [135, 207] width 39 height 9
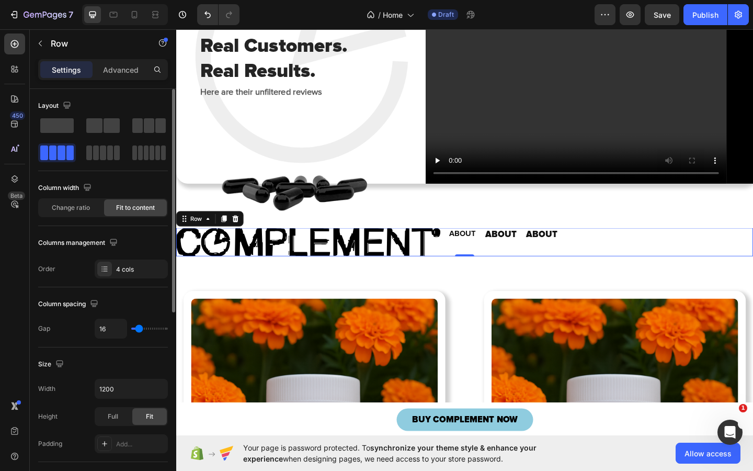
type input "12"
type input "22"
type input "23"
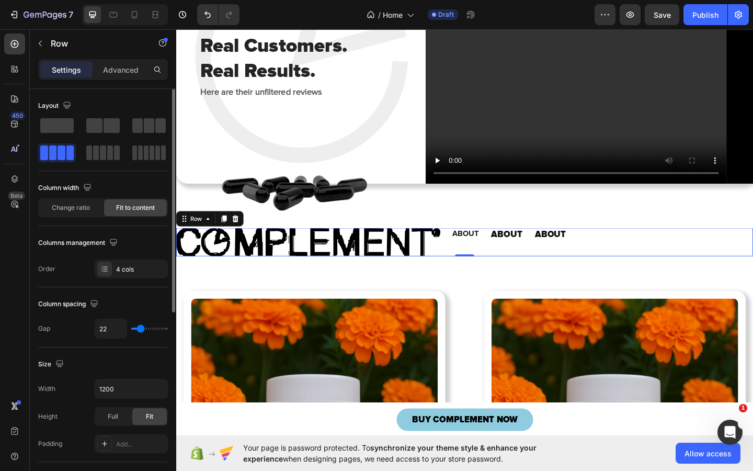
type input "23"
type input "24"
type input "26"
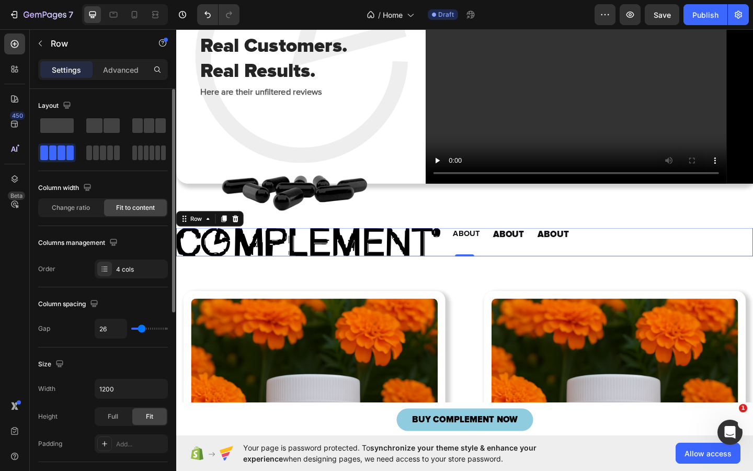
type input "41"
type input "47"
type input "52"
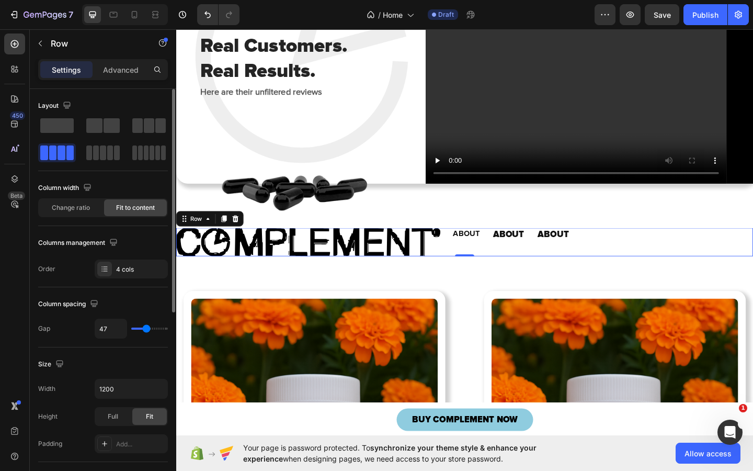
type input "52"
type input "56"
type input "60"
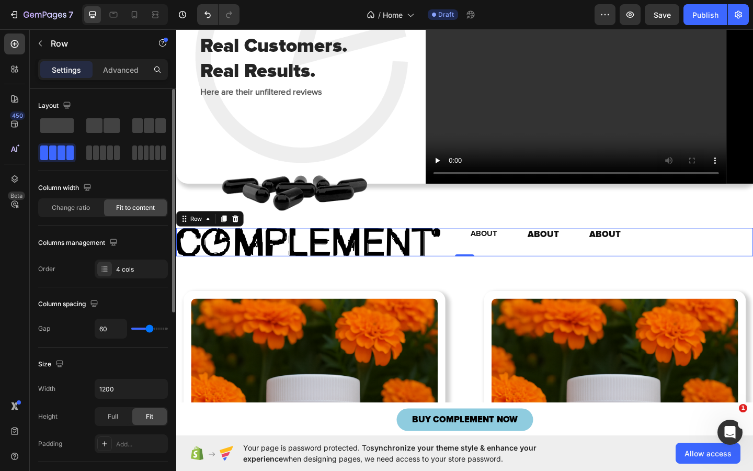
type input "64"
type input "68"
type input "71"
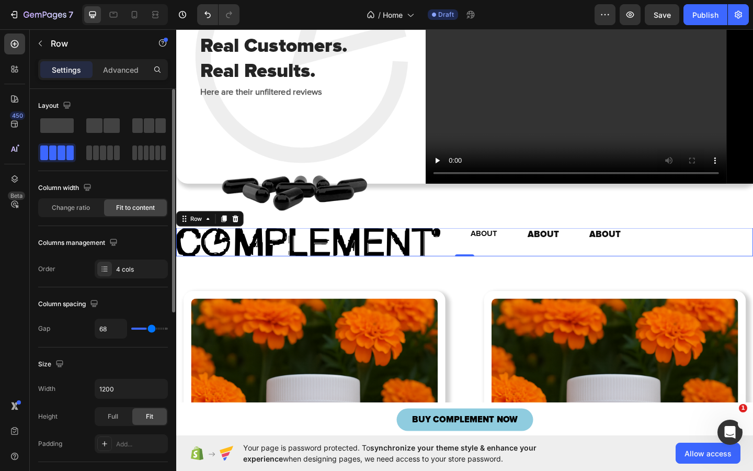
type input "71"
type input "74"
type input "77"
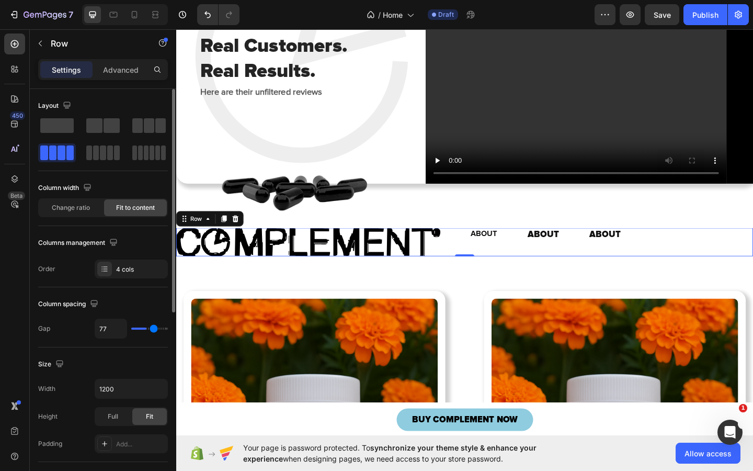
type input "81"
type input "85"
type input "89"
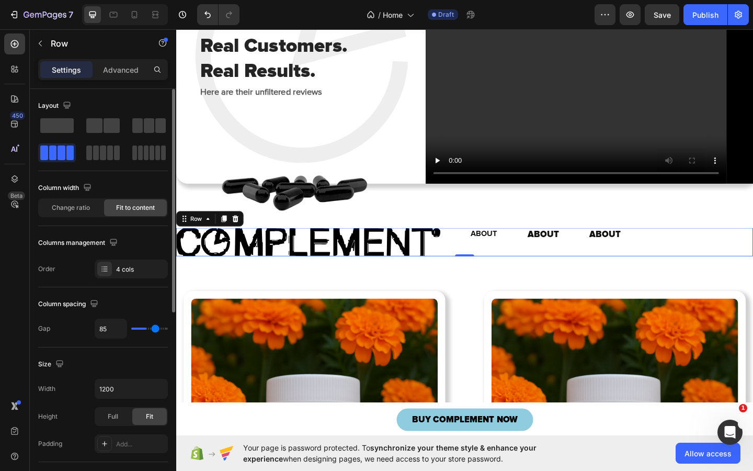
type input "89"
type input "92"
type input "94"
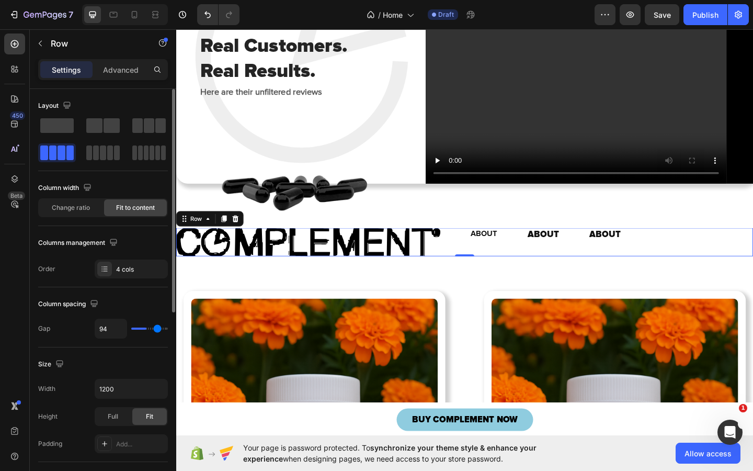
type input "95"
type input "96"
type input "97"
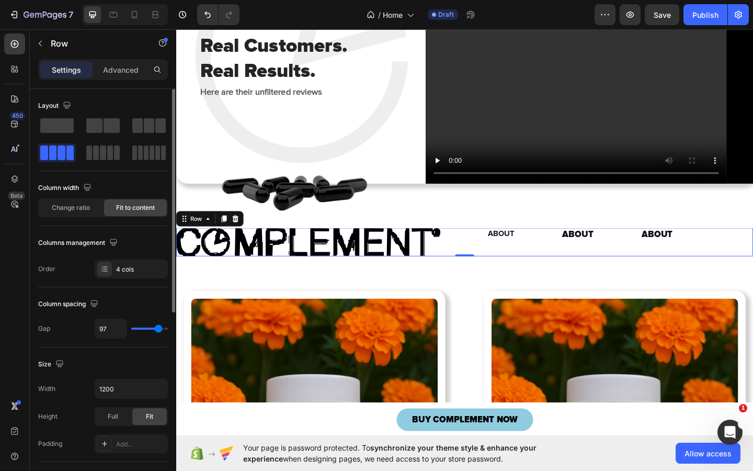
drag, startPoint x: 138, startPoint y: 327, endPoint x: 157, endPoint y: 327, distance: 19.4
type input "96"
click at [158, 327] on input "range" at bounding box center [149, 328] width 37 height 2
type input "16"
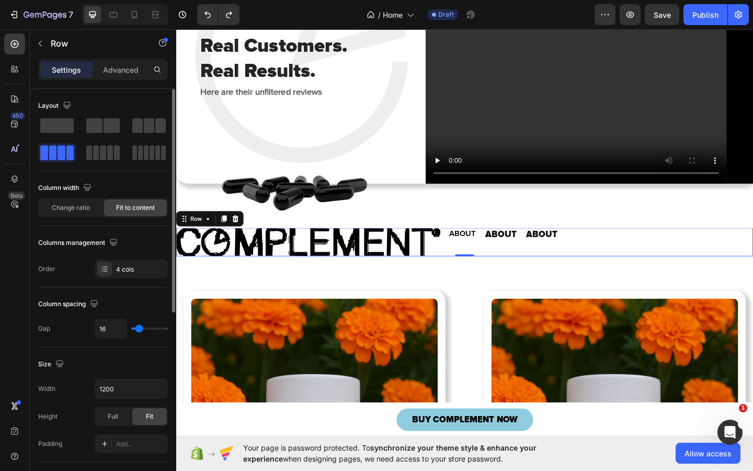
click at [86, 199] on div "Change ratio Fit to content" at bounding box center [103, 207] width 130 height 19
click at [83, 206] on span "Change ratio" at bounding box center [71, 207] width 38 height 9
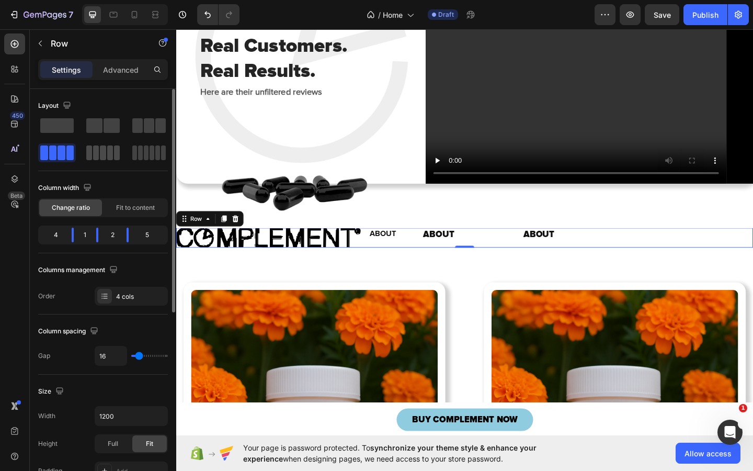
drag, startPoint x: 105, startPoint y: 153, endPoint x: 198, endPoint y: 256, distance: 138.9
click at [105, 153] on span at bounding box center [103, 152] width 6 height 15
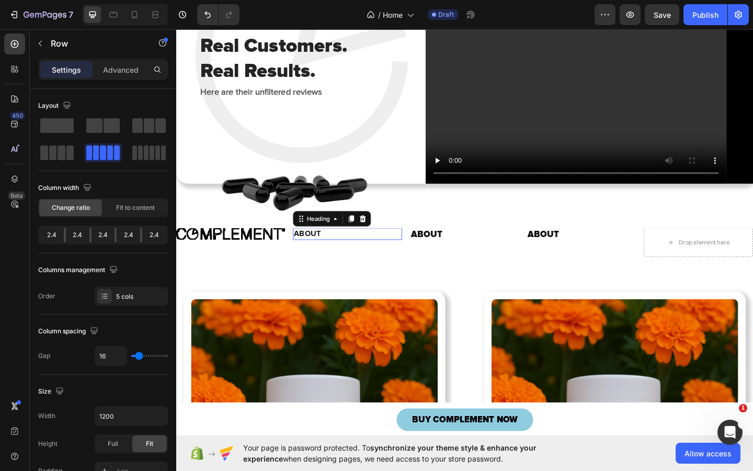
click at [321, 257] on p "ABOUT" at bounding box center [362, 251] width 117 height 11
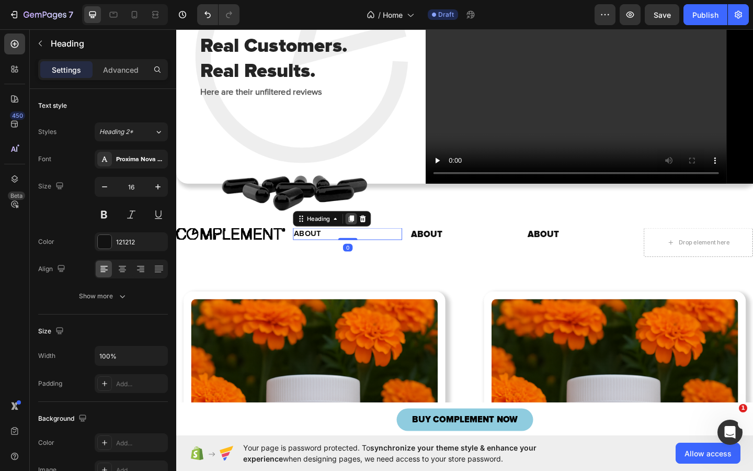
click at [364, 240] on icon at bounding box center [366, 235] width 8 height 8
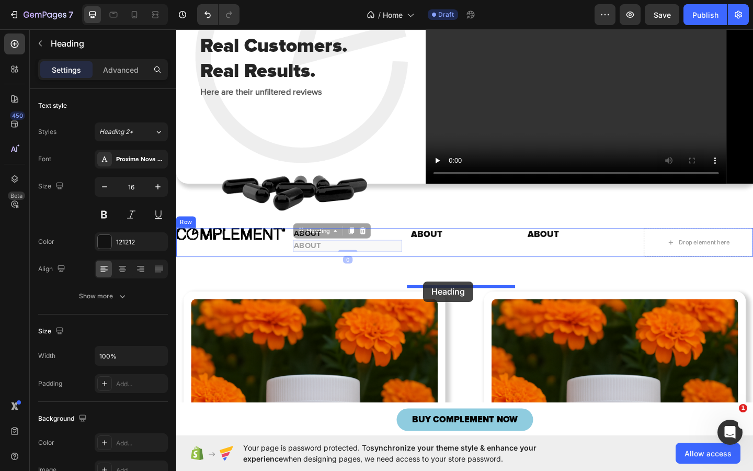
drag, startPoint x: 309, startPoint y: 299, endPoint x: 445, endPoint y: 303, distance: 136.1
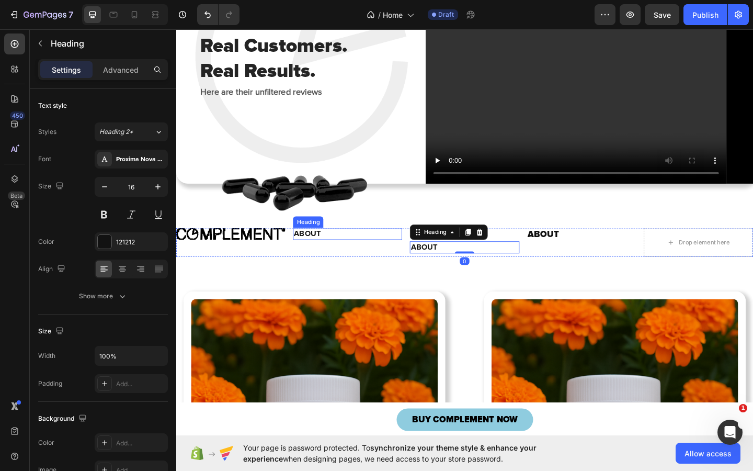
click at [330, 257] on p "ABOUT" at bounding box center [362, 251] width 117 height 11
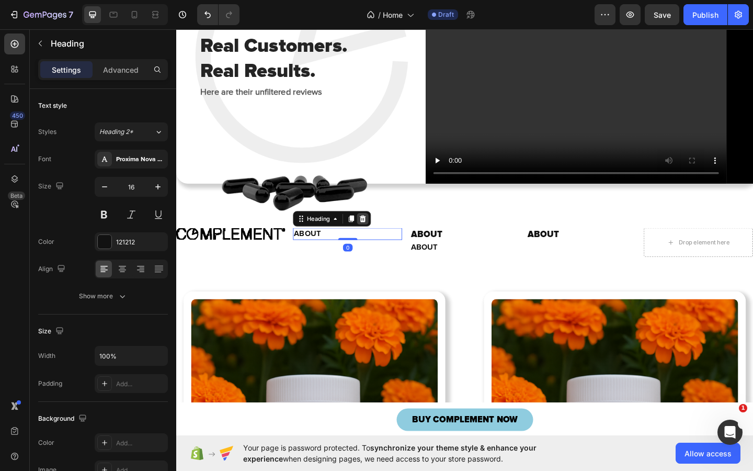
click at [378, 239] on icon at bounding box center [379, 235] width 7 height 7
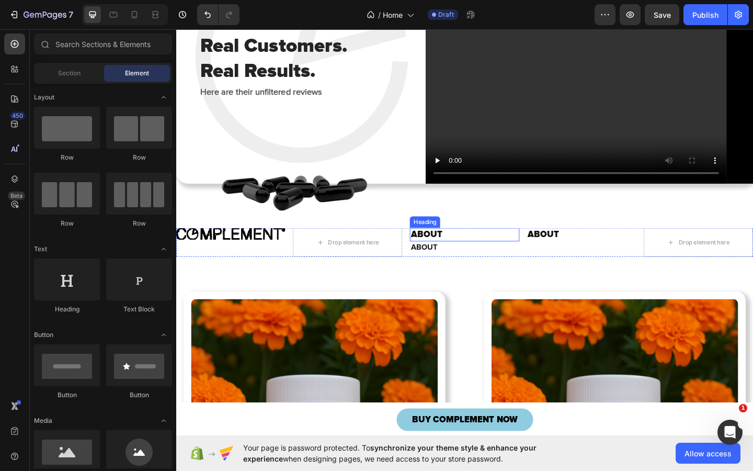
click at [448, 259] on h2 "ABOUT" at bounding box center [489, 252] width 119 height 14
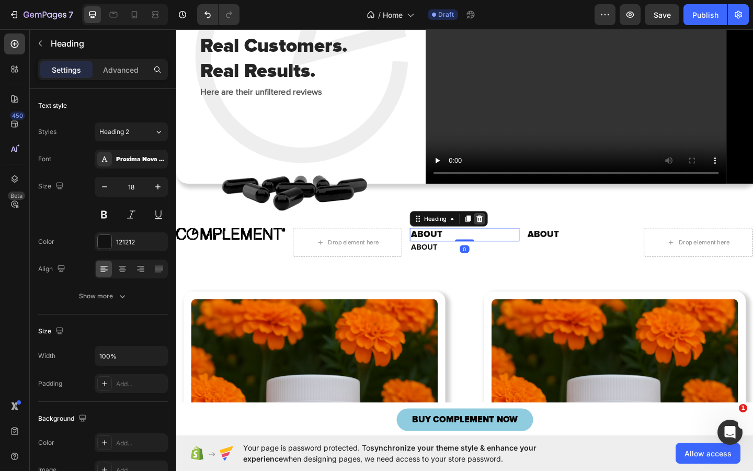
click at [507, 240] on icon at bounding box center [506, 235] width 8 height 8
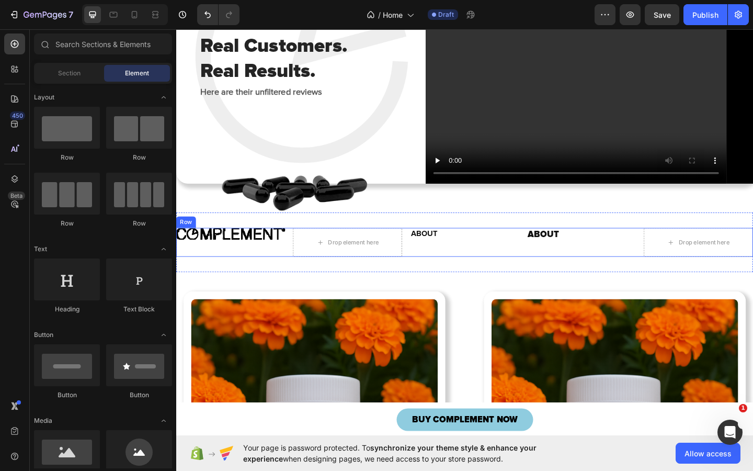
click at [427, 277] on div "Image Drop element here ABOUT Heading ABOUT Heading Drop element here Row" at bounding box center [490, 260] width 628 height 31
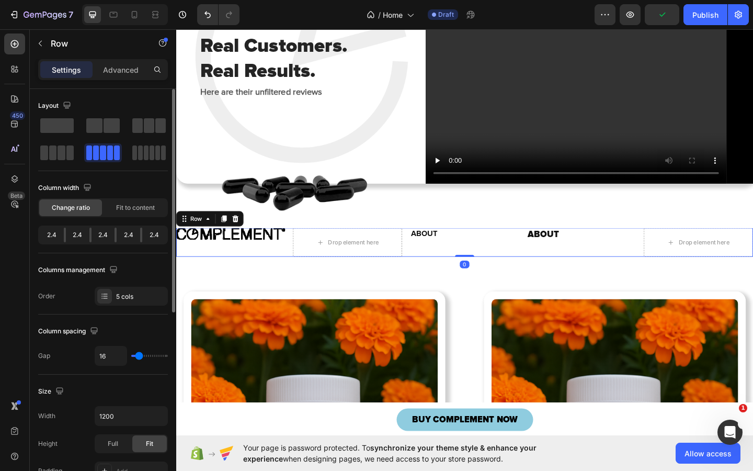
click at [141, 236] on div at bounding box center [141, 235] width 2 height 15
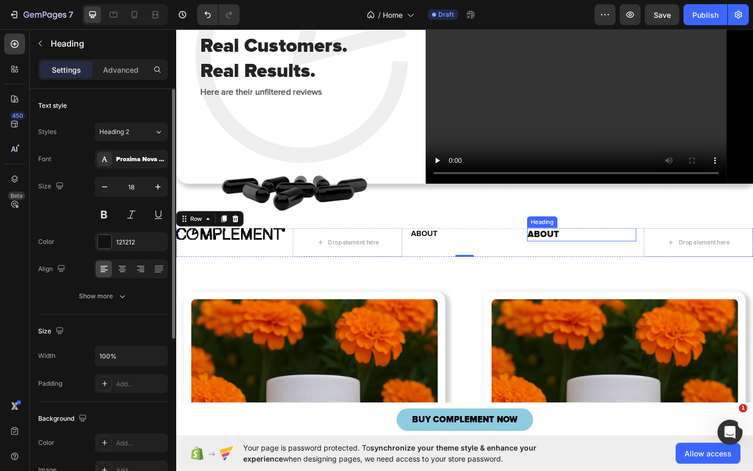
click at [571, 259] on h2 "ABOUT" at bounding box center [617, 252] width 119 height 14
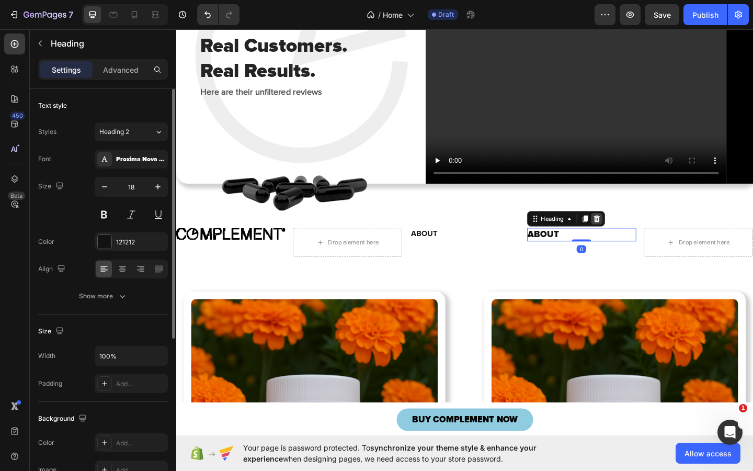
click at [630, 239] on icon at bounding box center [633, 235] width 7 height 7
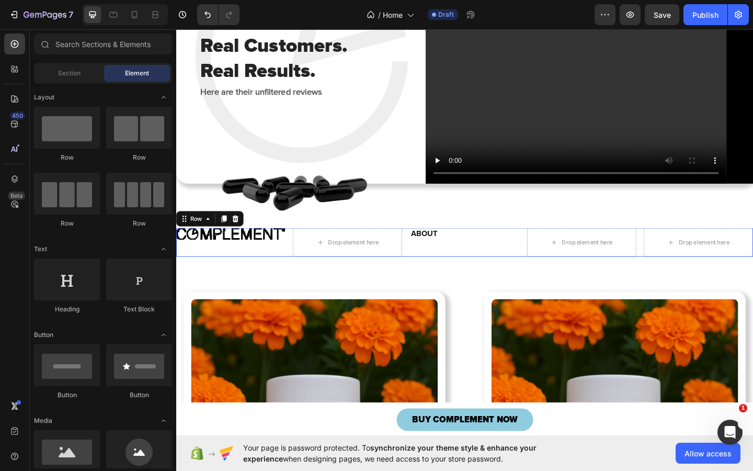
click at [548, 277] on div "Image Drop element here ABOUT Heading Drop element here Drop element here Row 0" at bounding box center [490, 260] width 628 height 31
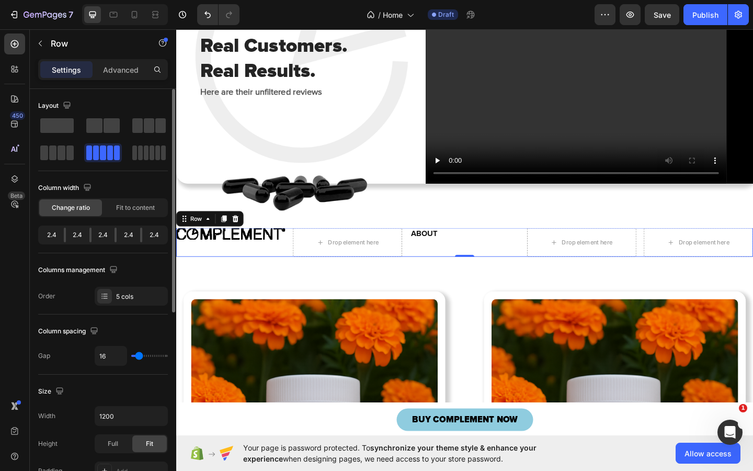
click at [89, 234] on div at bounding box center [90, 235] width 2 height 15
click at [94, 234] on div "2.4" at bounding box center [104, 235] width 24 height 15
click at [106, 234] on div "2.4" at bounding box center [104, 235] width 24 height 15
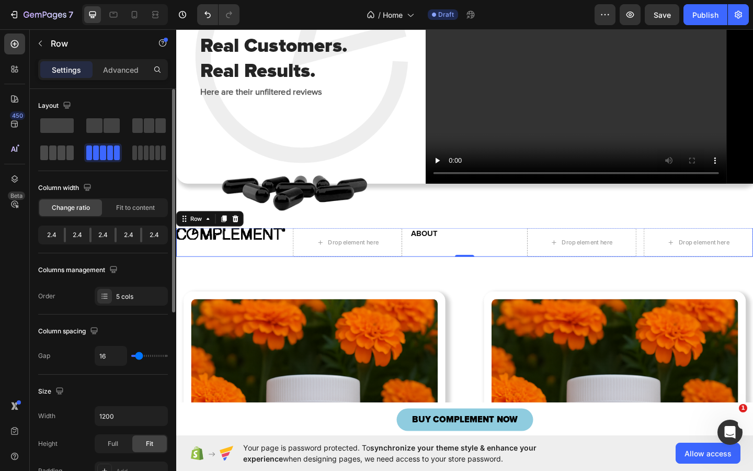
click at [62, 150] on span at bounding box center [62, 152] width 8 height 15
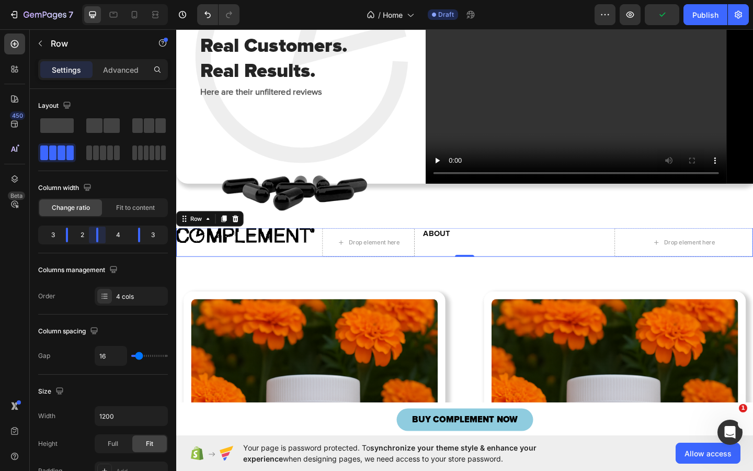
drag, startPoint x: 106, startPoint y: 235, endPoint x: 88, endPoint y: 235, distance: 17.3
click at [88, 0] on body "7 / Home Draft Preview Publish 450 Beta Sections(18) Elements(83) Section Eleme…" at bounding box center [376, 0] width 753 height 0
click at [100, 147] on span at bounding box center [103, 152] width 6 height 15
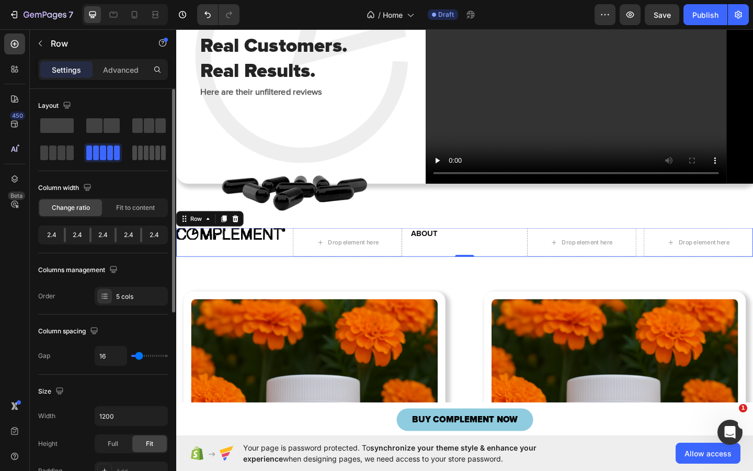
click at [149, 146] on div at bounding box center [148, 152] width 33 height 15
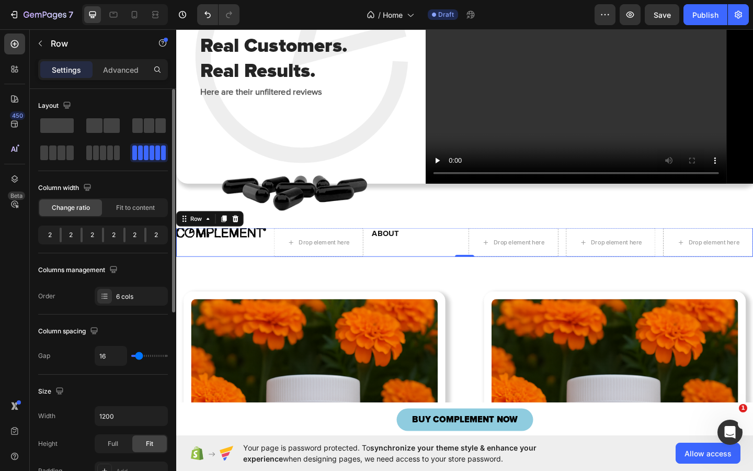
click at [104, 232] on div "2 2 2 2 2 2" at bounding box center [103, 234] width 130 height 19
click at [123, 216] on div "Change ratio Fit to content" at bounding box center [103, 207] width 130 height 19
click at [123, 214] on div "Fit to content" at bounding box center [135, 207] width 63 height 17
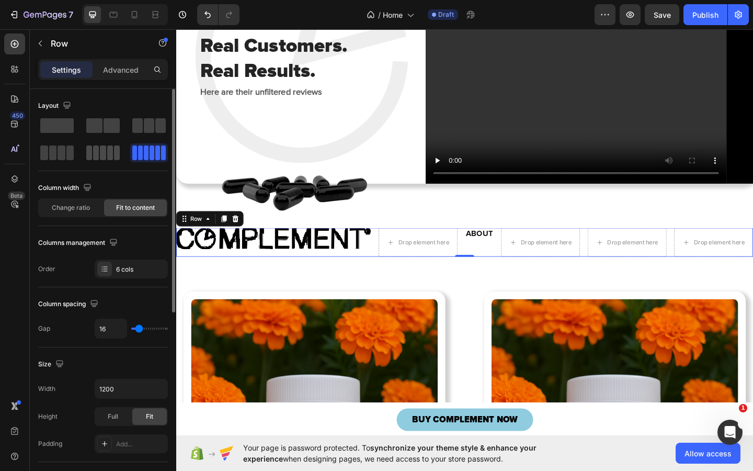
click at [114, 152] on span at bounding box center [117, 152] width 6 height 15
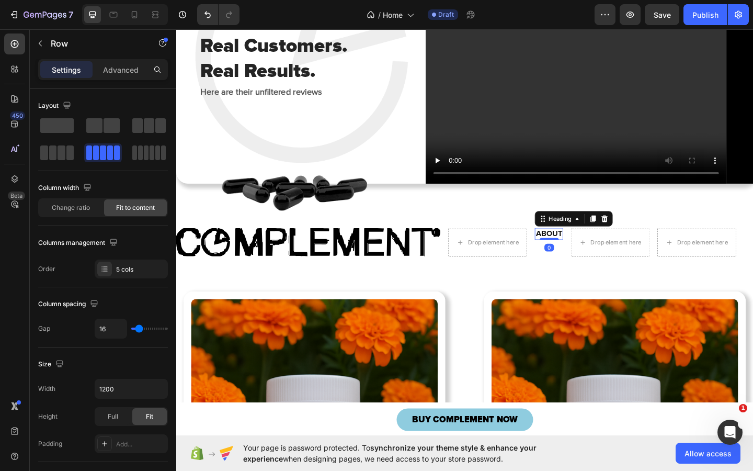
click at [577, 258] on h2 "ABOUT" at bounding box center [581, 251] width 31 height 13
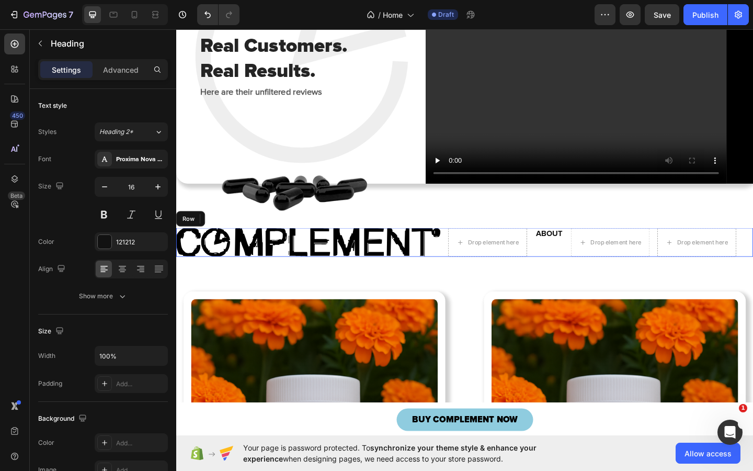
click at [574, 277] on div "ABOUT Heading 0" at bounding box center [581, 260] width 31 height 31
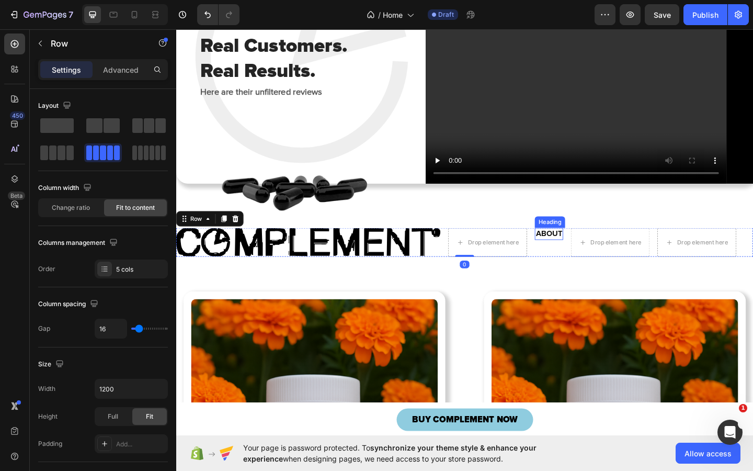
click at [574, 258] on h2 "ABOUT" at bounding box center [581, 251] width 31 height 13
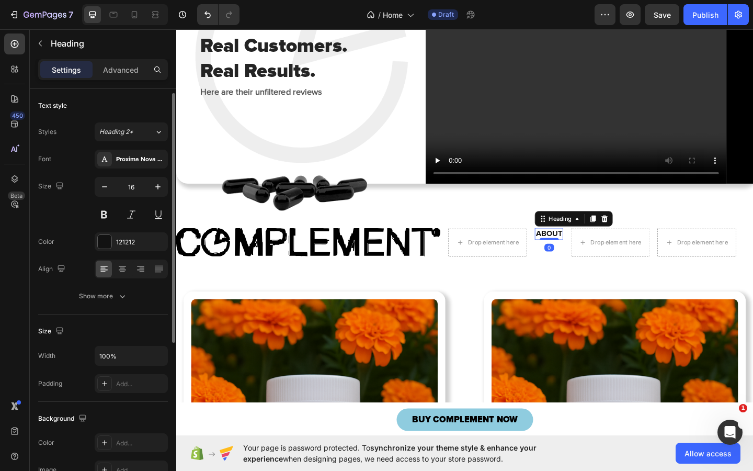
scroll to position [267, 0]
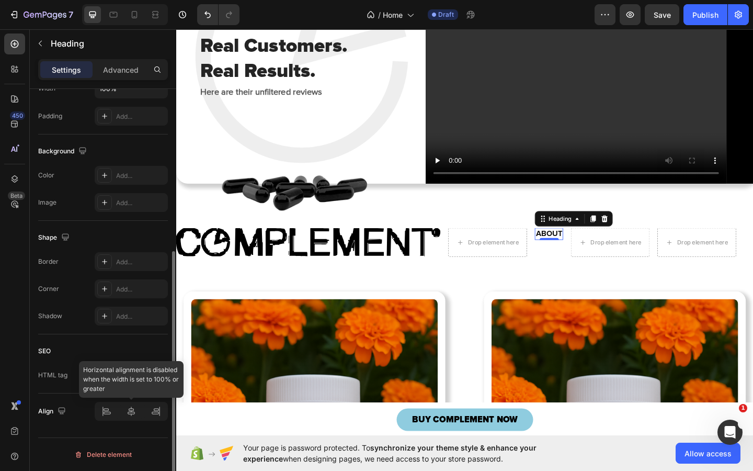
click at [132, 410] on div at bounding box center [131, 411] width 73 height 19
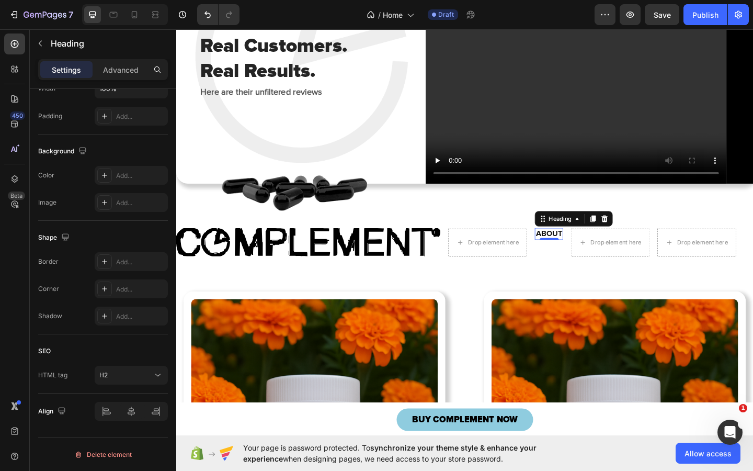
click at [586, 258] on h2 "ABOUT" at bounding box center [581, 251] width 31 height 13
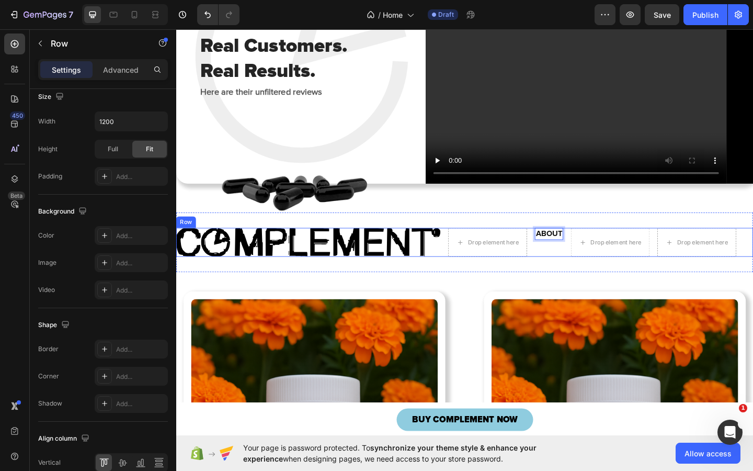
click at [466, 277] on div "Image Drop element here ABOUT Heading 0 Drop element here Drop element here Row" at bounding box center [490, 260] width 628 height 31
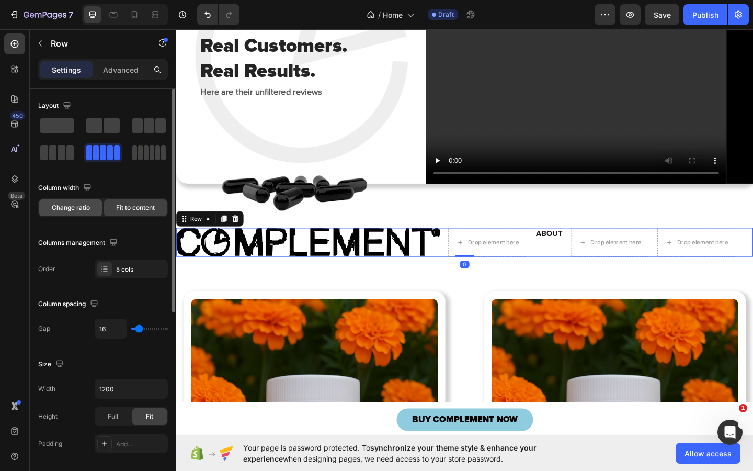
click at [90, 207] on div "Change ratio" at bounding box center [70, 207] width 63 height 17
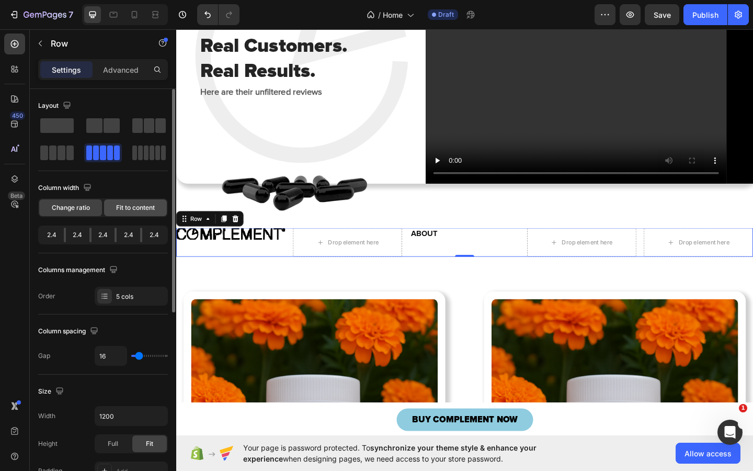
click at [145, 206] on span "Fit to content" at bounding box center [135, 207] width 39 height 9
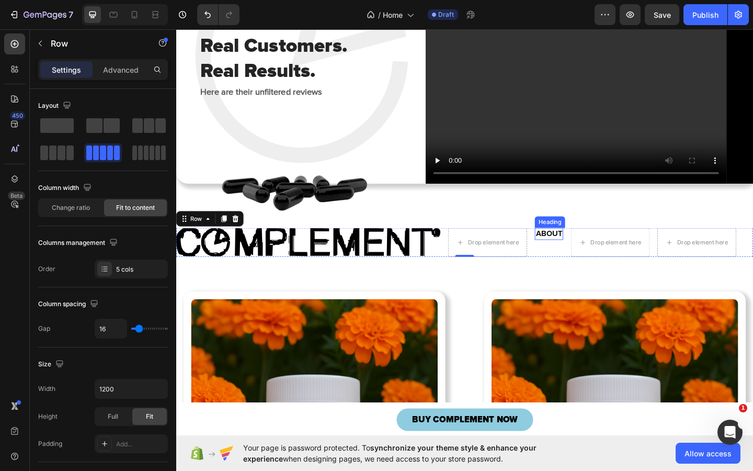
click at [574, 257] on p "ABOUT" at bounding box center [582, 251] width 29 height 11
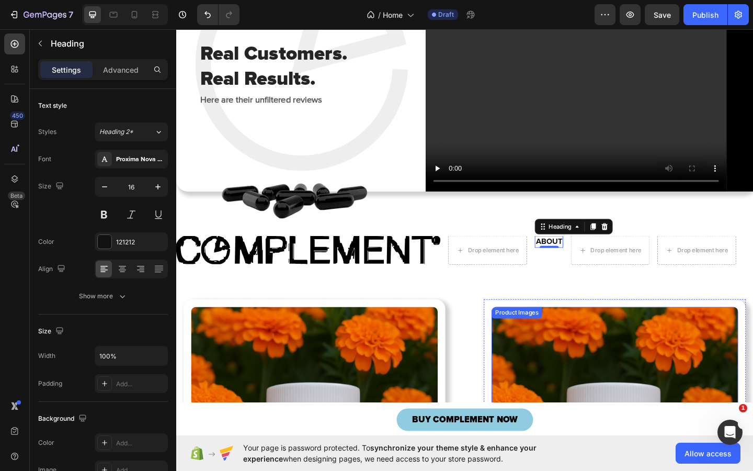
scroll to position [1979, 0]
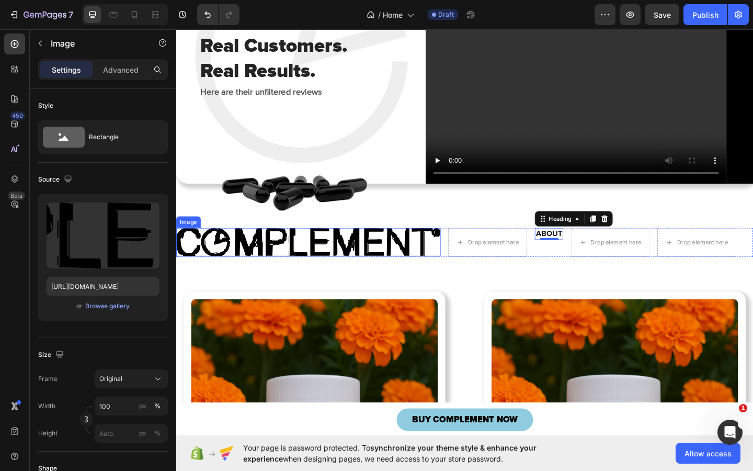
click at [394, 276] on img at bounding box center [320, 260] width 288 height 31
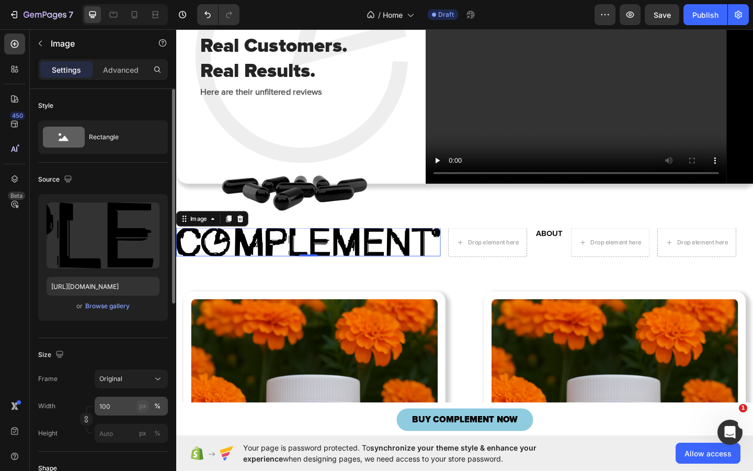
click at [140, 405] on div "px" at bounding box center [142, 405] width 7 height 9
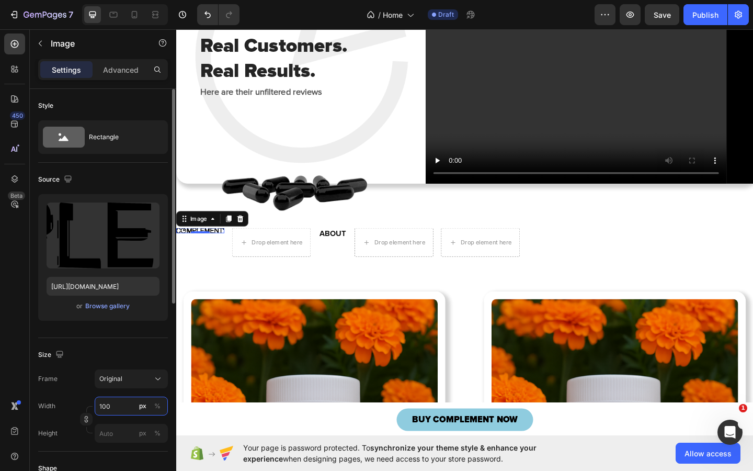
click at [110, 410] on input "100" at bounding box center [131, 405] width 73 height 19
type input "200"
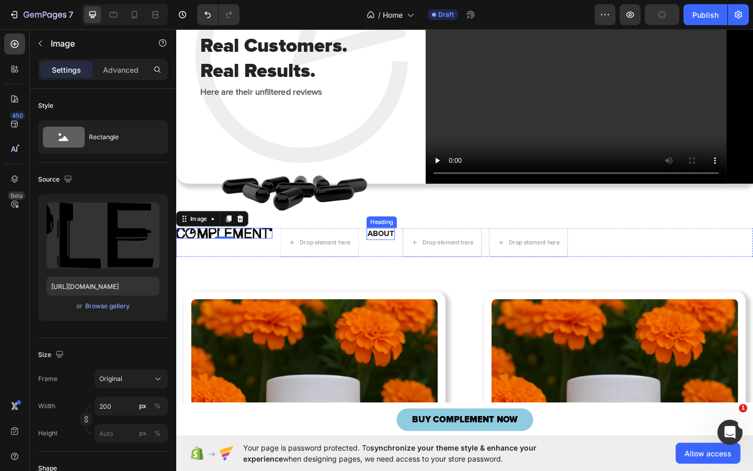
click at [409, 257] on p "ABOUT" at bounding box center [398, 251] width 29 height 11
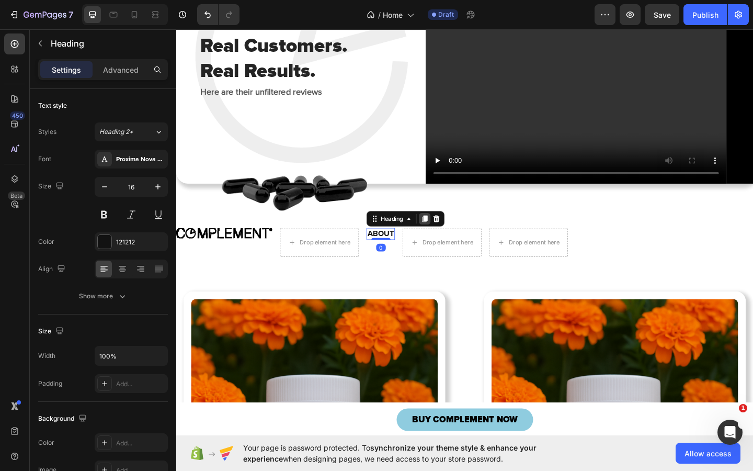
click at [448, 240] on icon at bounding box center [447, 235] width 6 height 7
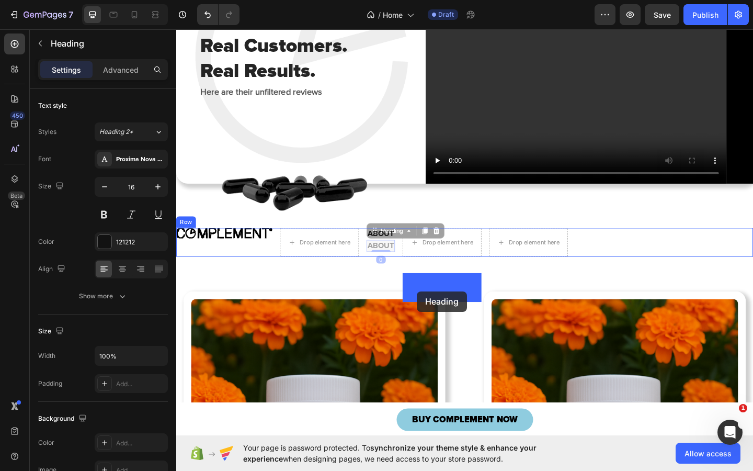
drag, startPoint x: 392, startPoint y: 299, endPoint x: 437, endPoint y: 314, distance: 47.5
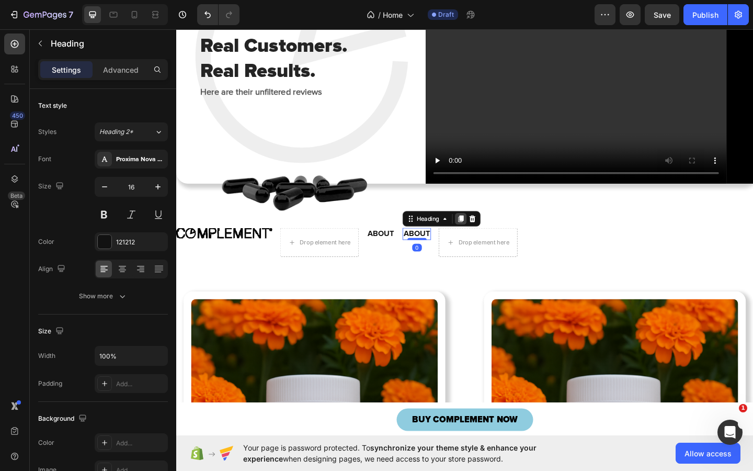
click at [487, 240] on icon at bounding box center [486, 235] width 6 height 7
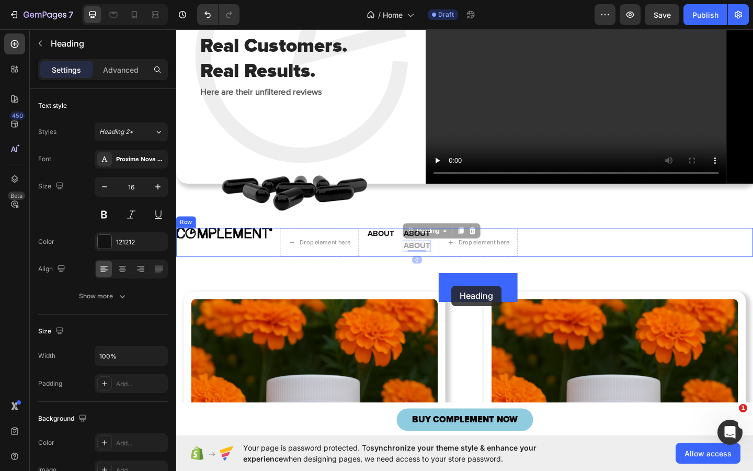
drag, startPoint x: 431, startPoint y: 299, endPoint x: 476, endPoint y: 308, distance: 45.9
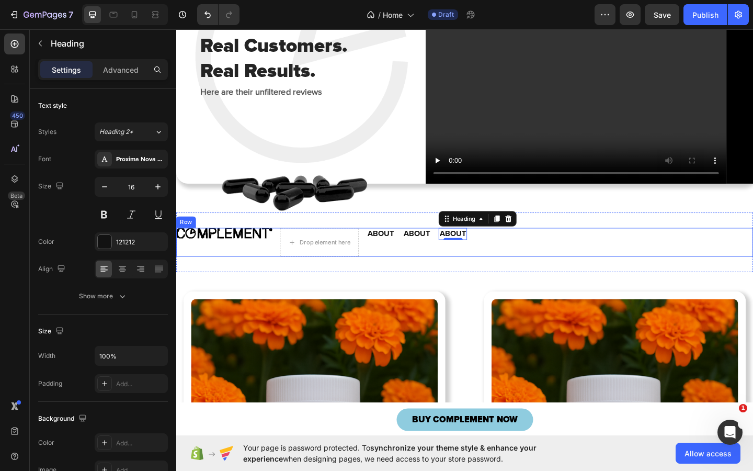
click at [585, 277] on div "Image Drop element here ABOUT Heading ABOUT Heading ABOUT Heading 0 Row" at bounding box center [490, 260] width 628 height 31
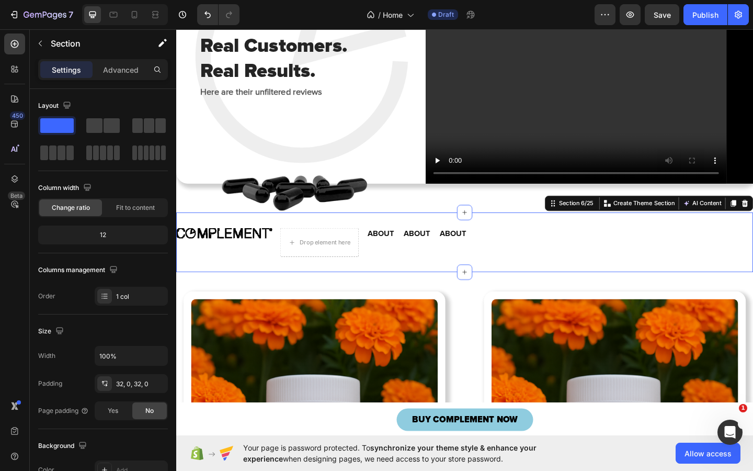
click at [606, 285] on div "Image Drop element here ABOUT Heading ABOUT Heading ABOUT Heading Row Section 6…" at bounding box center [490, 261] width 628 height 65
click at [373, 283] on div "Image Drop element here ABOUT Heading ABOUT Heading ABOUT Heading Row Section 6…" at bounding box center [490, 261] width 628 height 65
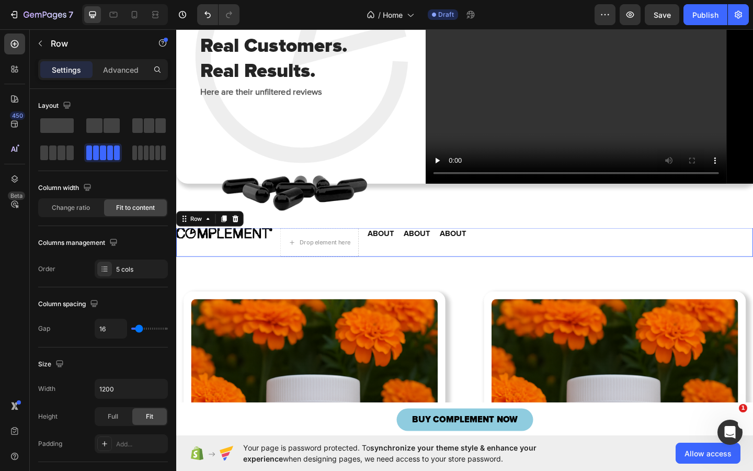
click at [692, 277] on div "Image Drop element here ABOUT Heading ABOUT Heading ABOUT Heading Row 0" at bounding box center [490, 260] width 628 height 31
click at [435, 293] on div "Image Drop element here ABOUT Heading ABOUT Heading ABOUT Heading Row 0 Section…" at bounding box center [490, 261] width 628 height 65
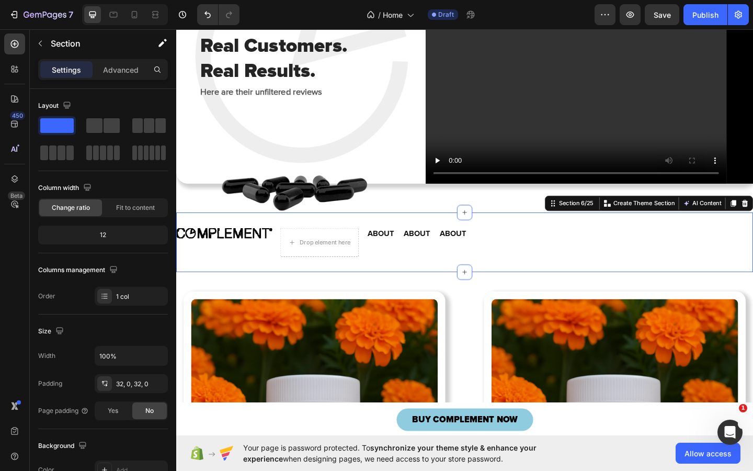
click at [435, 293] on div "Image Drop element here ABOUT Heading ABOUT Heading ABOUT Heading Row Section 6…" at bounding box center [490, 261] width 628 height 65
click at [437, 258] on h2 "ABOUT" at bounding box center [438, 251] width 31 height 13
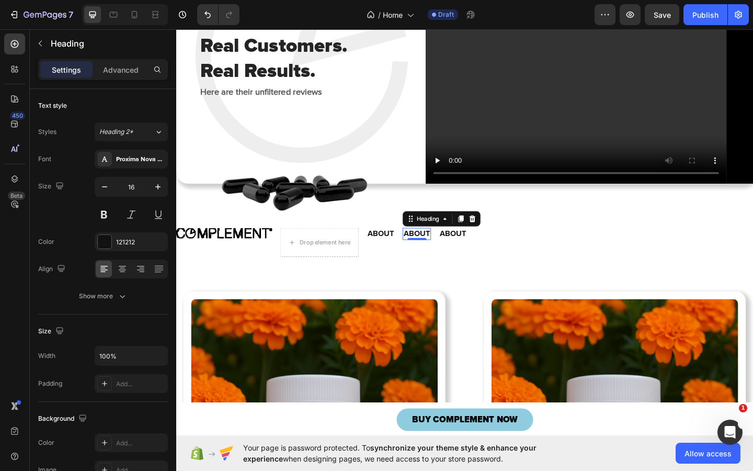
click at [441, 277] on div "ABOUT Heading 0" at bounding box center [438, 260] width 31 height 31
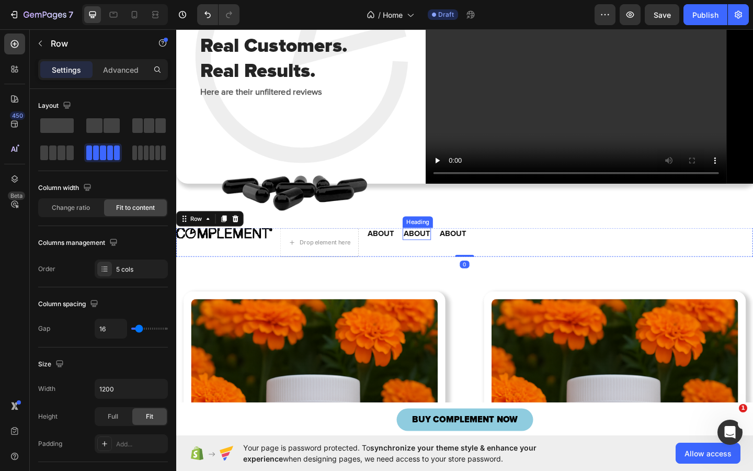
click at [439, 293] on div "Image Drop element here ABOUT Heading ABOUT Heading ABOUT Heading Row 0 Section…" at bounding box center [490, 261] width 628 height 65
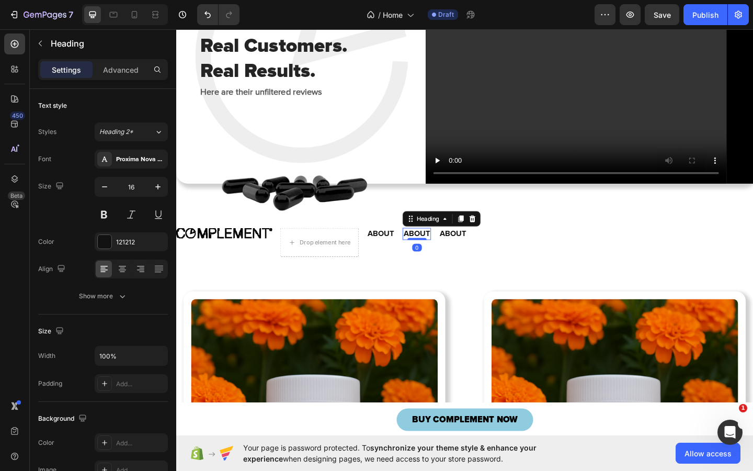
click at [439, 258] on h2 "ABOUT" at bounding box center [438, 251] width 31 height 13
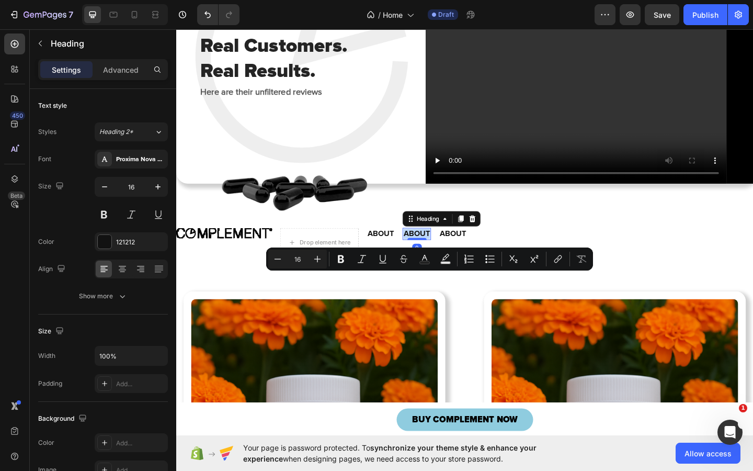
click at [439, 258] on h2 "ABOUT" at bounding box center [438, 251] width 31 height 13
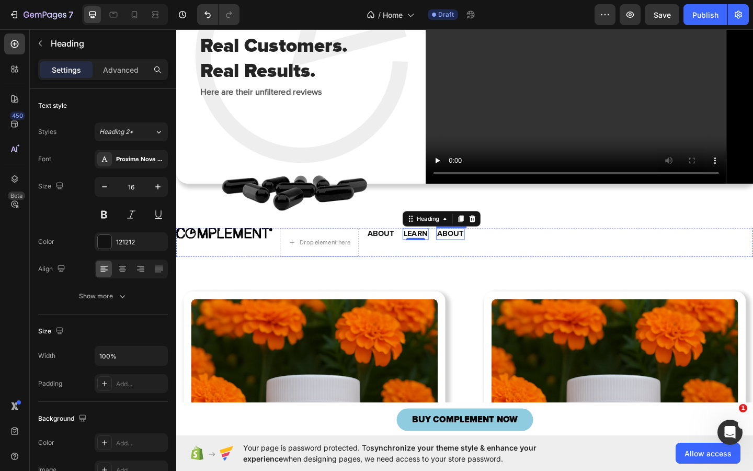
click at [477, 258] on h2 "ABOUT" at bounding box center [474, 251] width 31 height 13
click at [477, 257] on p "ABOUT" at bounding box center [474, 251] width 29 height 11
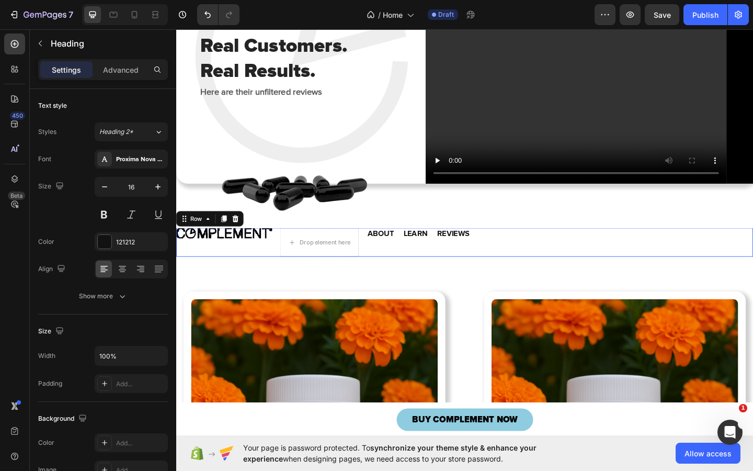
click at [570, 277] on div "Image Drop element here ABOUT Heading LEARN Heading REVIEWS Heading Row 0" at bounding box center [490, 260] width 628 height 31
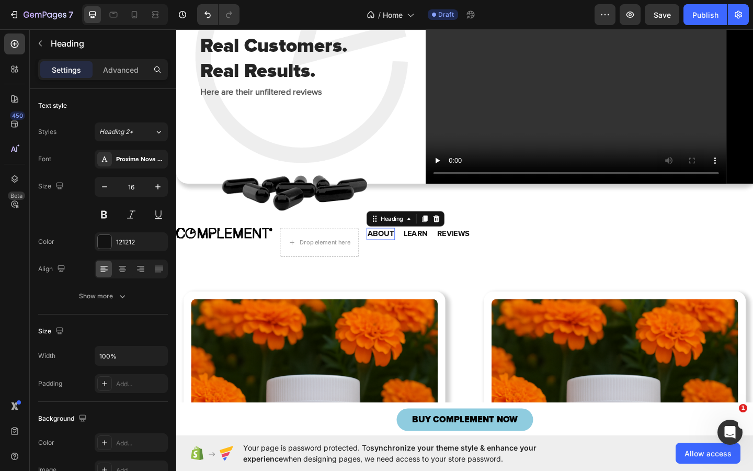
click at [400, 257] on p "ABOUT" at bounding box center [398, 251] width 29 height 11
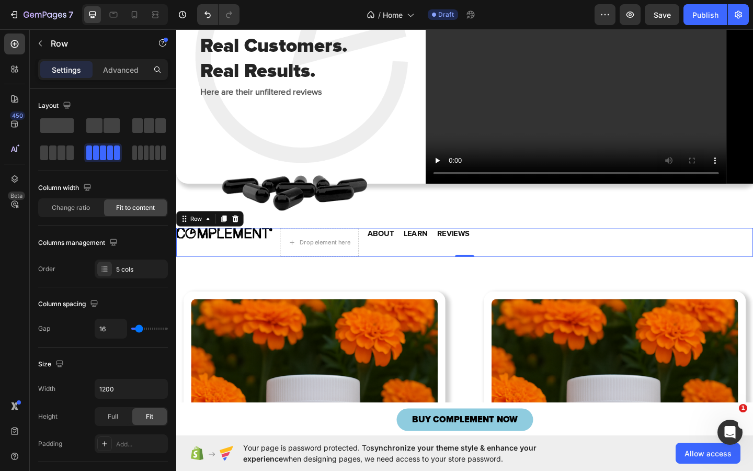
click at [401, 277] on div "ABOUT Heading" at bounding box center [398, 260] width 31 height 31
click at [92, 208] on div "Change ratio" at bounding box center [70, 207] width 63 height 17
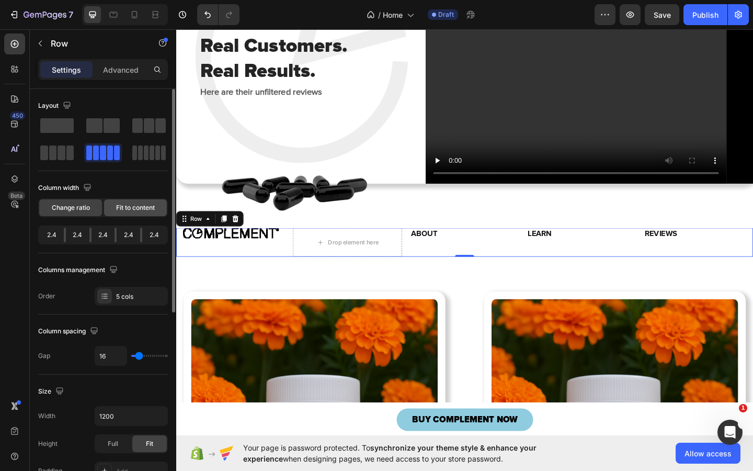
click at [130, 208] on span "Fit to content" at bounding box center [135, 207] width 39 height 9
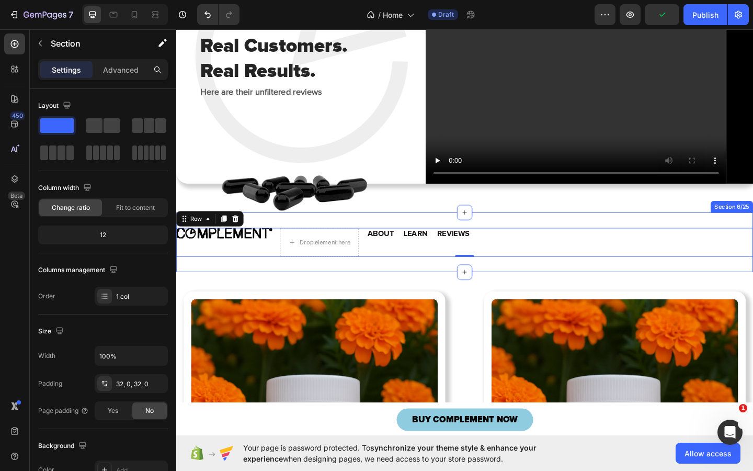
click at [650, 290] on div "Image Drop element here ABOUT Heading LEARN Heading REVIEWS Heading Row 0 Secti…" at bounding box center [490, 261] width 628 height 65
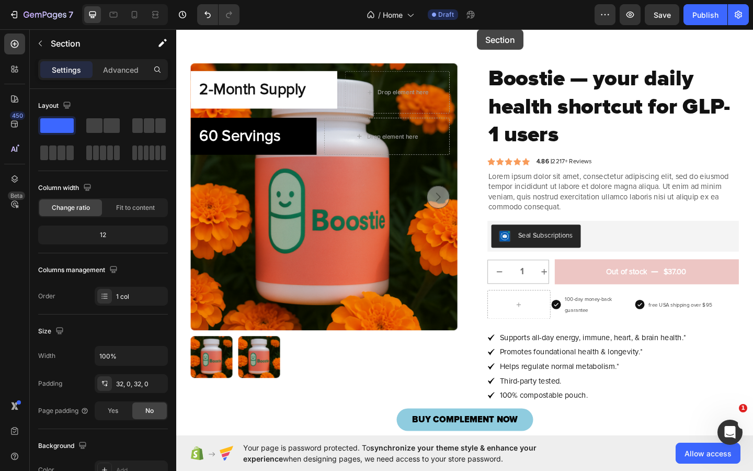
scroll to position [0, 0]
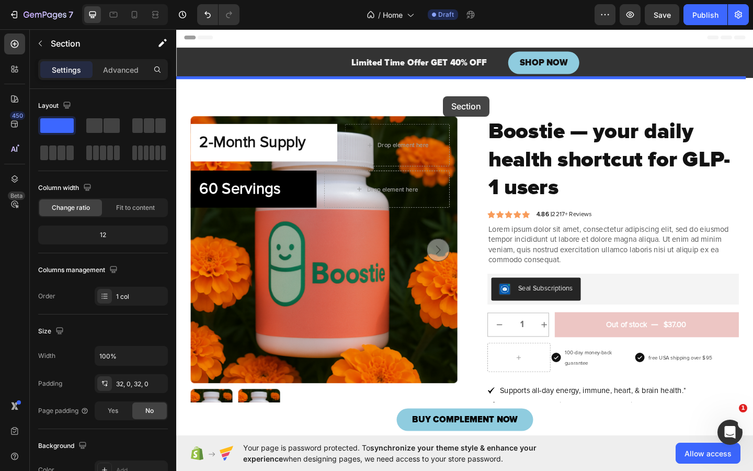
drag, startPoint x: 581, startPoint y: 268, endPoint x: 467, endPoint y: 102, distance: 201.7
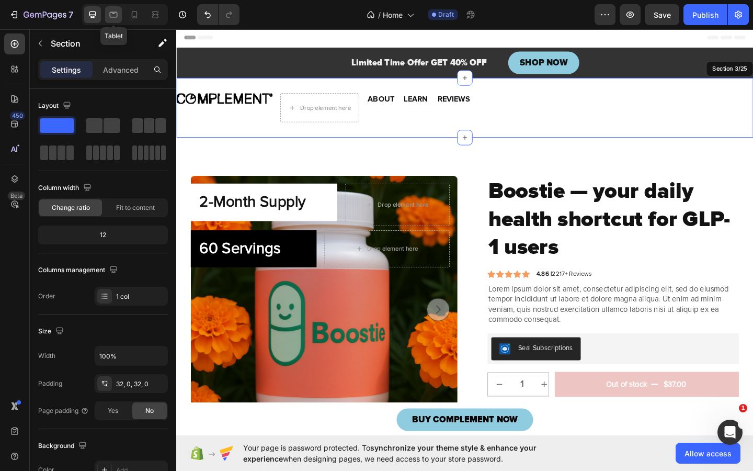
click at [111, 16] on icon at bounding box center [113, 14] width 10 height 10
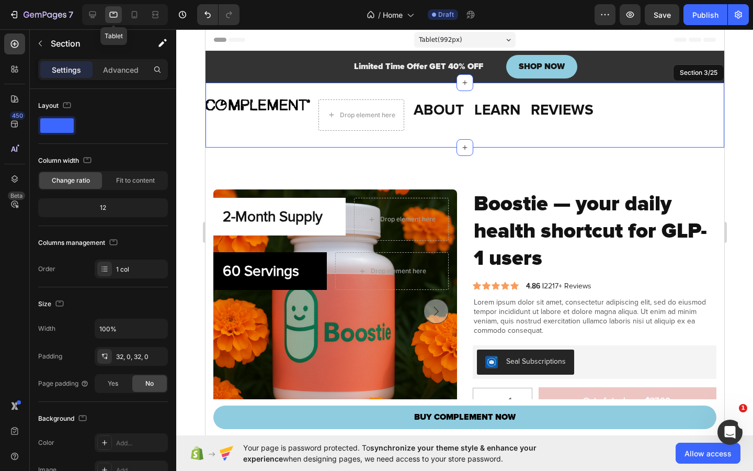
scroll to position [17, 0]
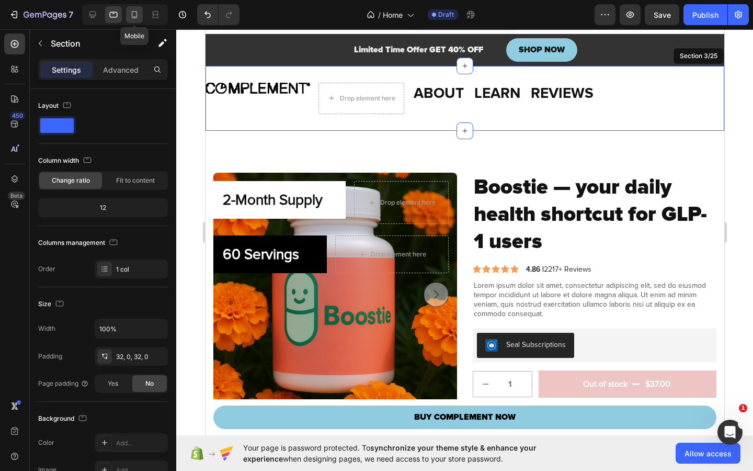
click at [134, 14] on icon at bounding box center [134, 14] width 10 height 10
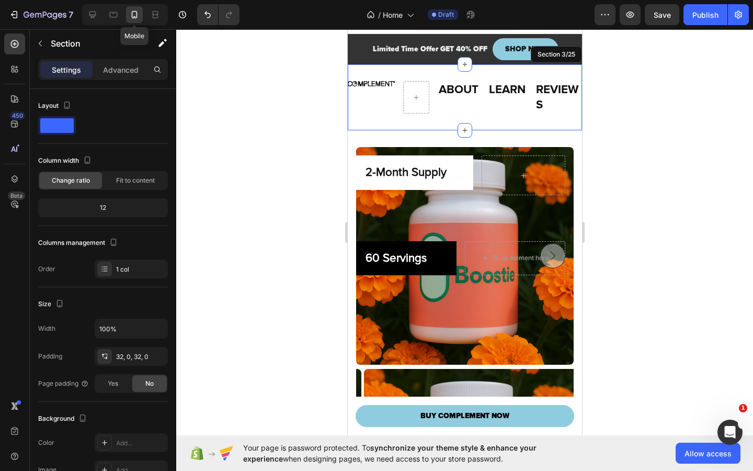
scroll to position [15, 0]
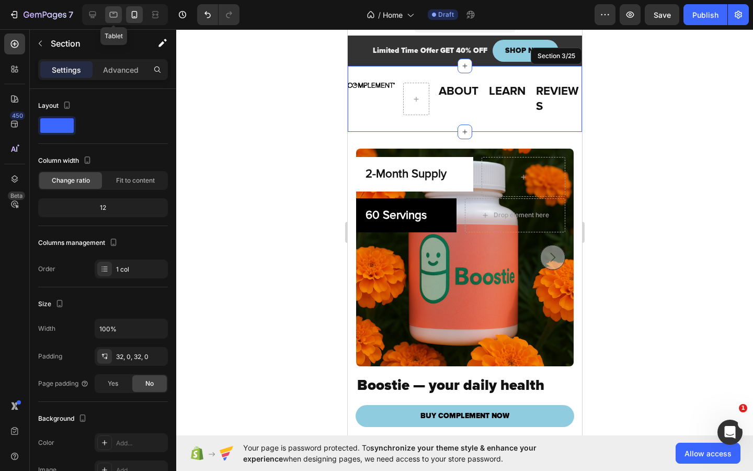
click at [117, 15] on icon at bounding box center [114, 15] width 8 height 6
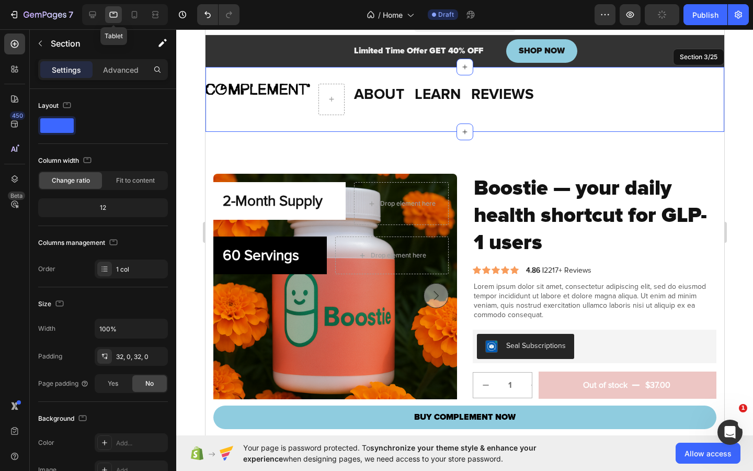
scroll to position [17, 0]
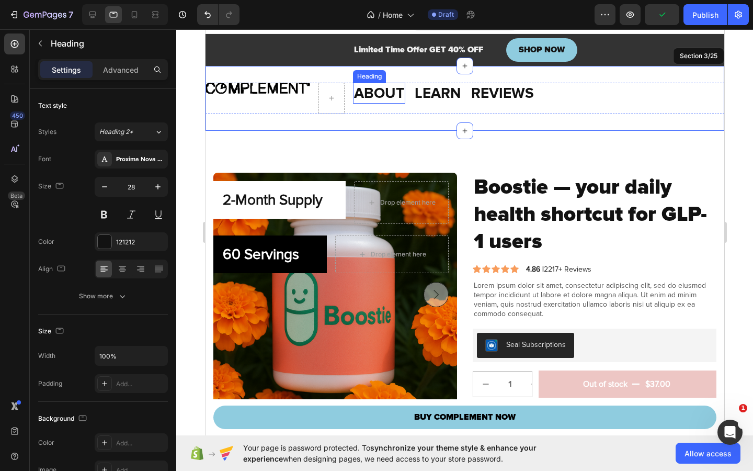
click at [379, 95] on h2 "ABOUT" at bounding box center [379, 93] width 52 height 21
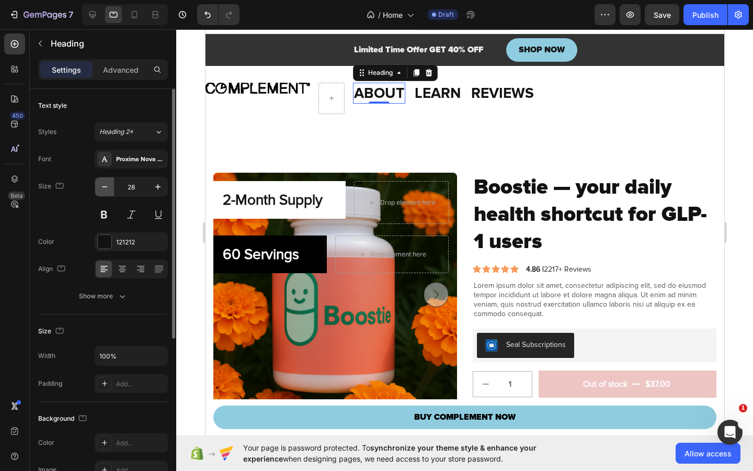
click at [99, 188] on icon "button" at bounding box center [104, 187] width 10 height 10
click at [100, 187] on icon "button" at bounding box center [104, 187] width 10 height 10
click at [100, 186] on icon "button" at bounding box center [104, 187] width 10 height 10
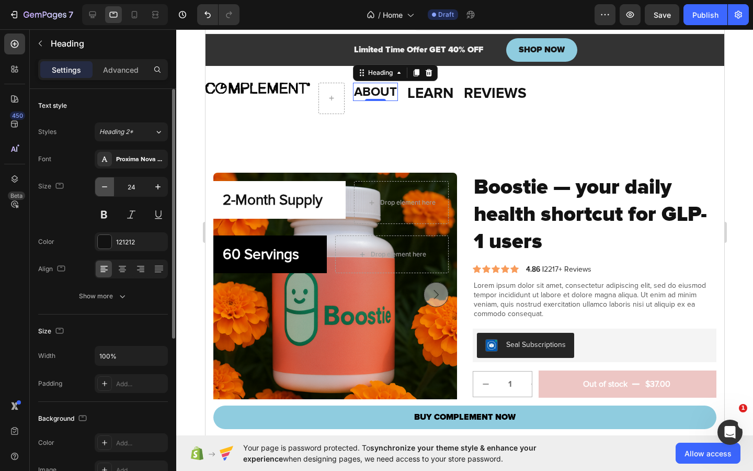
click at [100, 186] on icon "button" at bounding box center [104, 187] width 10 height 10
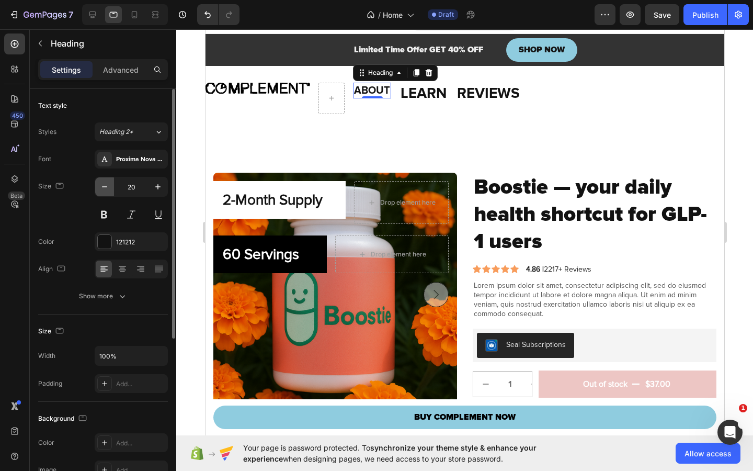
click at [100, 186] on icon "button" at bounding box center [104, 187] width 10 height 10
type input "15"
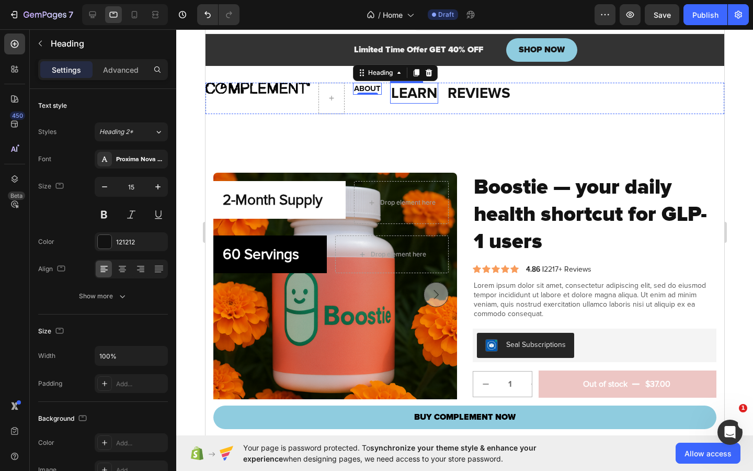
click at [413, 96] on h2 "LEARN" at bounding box center [414, 93] width 48 height 21
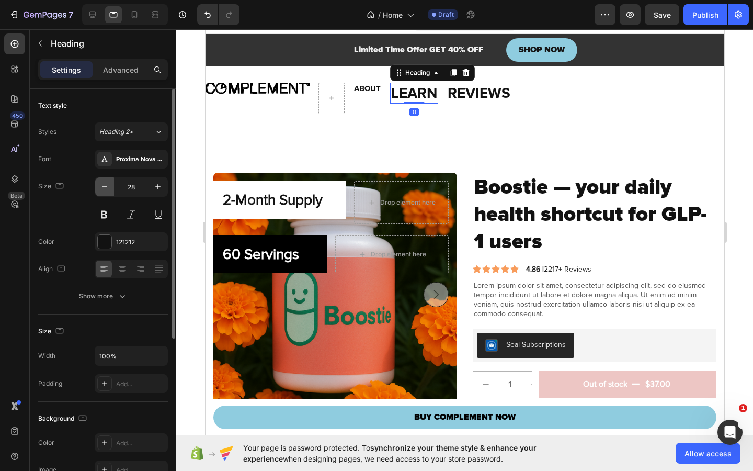
click at [106, 189] on icon "button" at bounding box center [104, 187] width 10 height 10
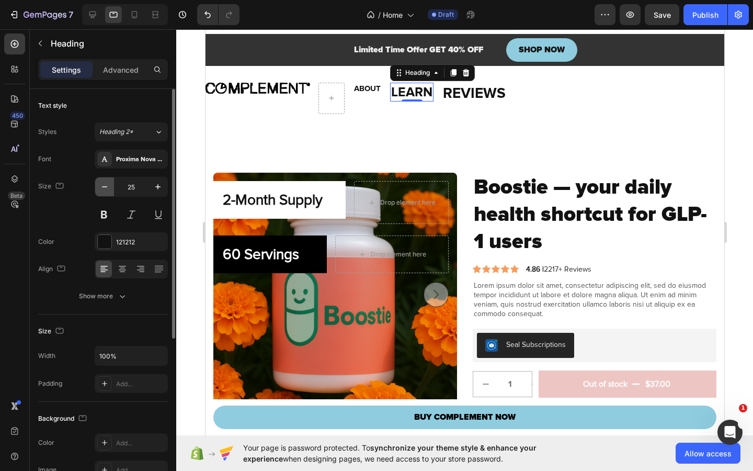
click at [106, 189] on icon "button" at bounding box center [104, 187] width 10 height 10
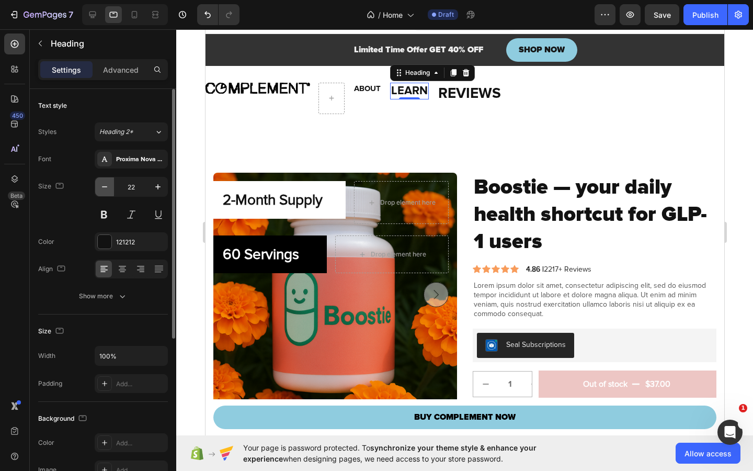
click at [106, 189] on icon "button" at bounding box center [104, 187] width 10 height 10
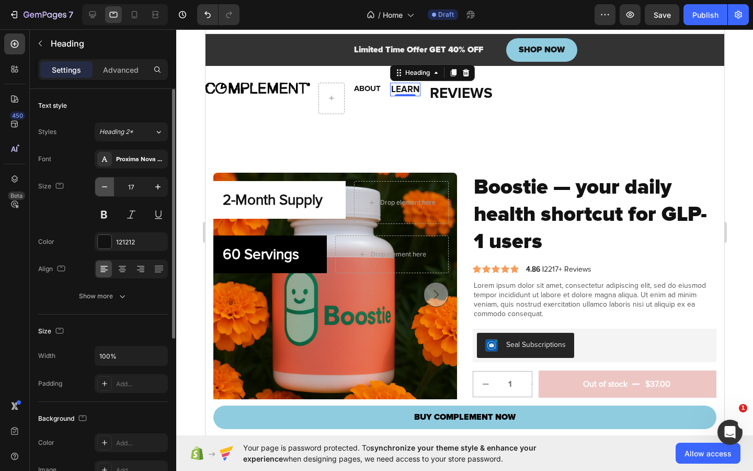
click at [106, 189] on icon "button" at bounding box center [104, 187] width 10 height 10
type input "16"
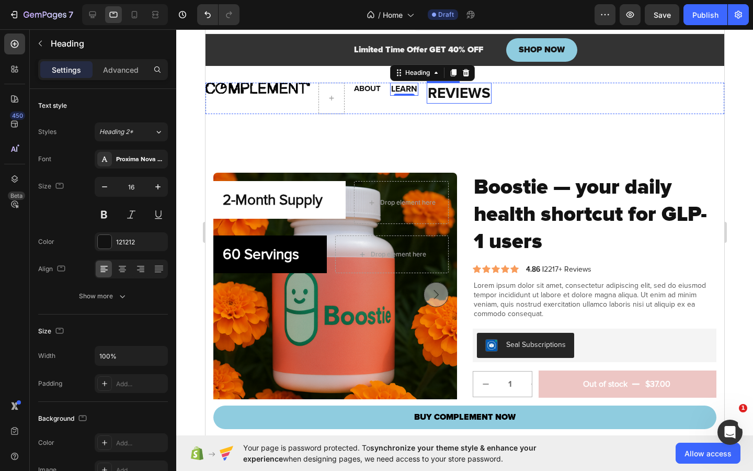
click at [457, 89] on h2 "REVIEWS" at bounding box center [458, 93] width 65 height 21
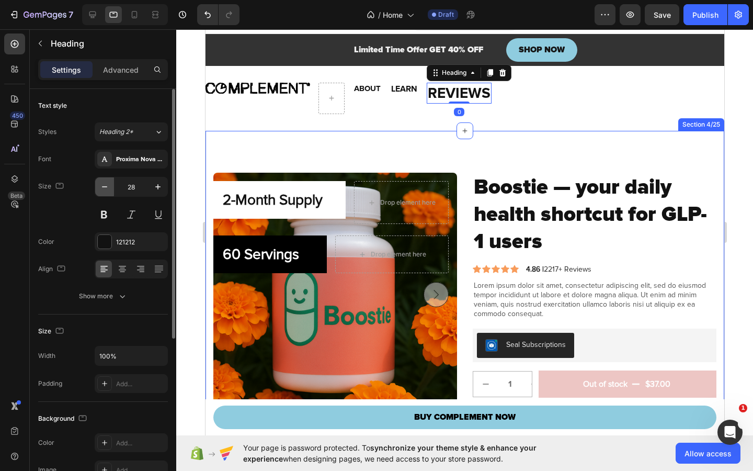
click at [100, 189] on icon "button" at bounding box center [104, 187] width 10 height 10
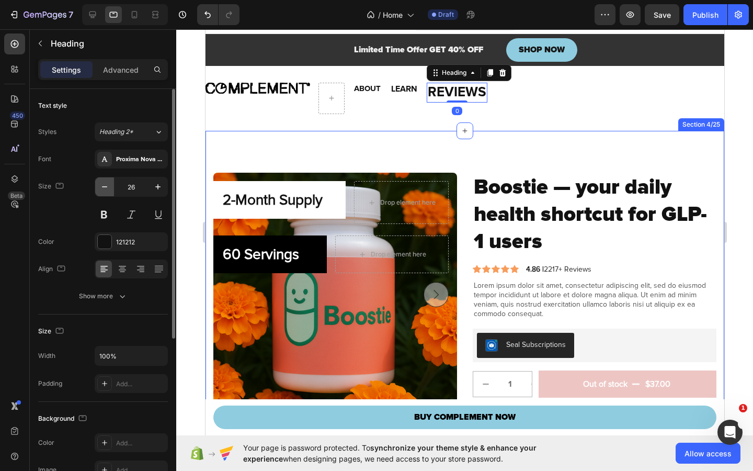
click at [100, 189] on icon "button" at bounding box center [104, 187] width 10 height 10
click at [101, 187] on icon "button" at bounding box center [104, 187] width 10 height 10
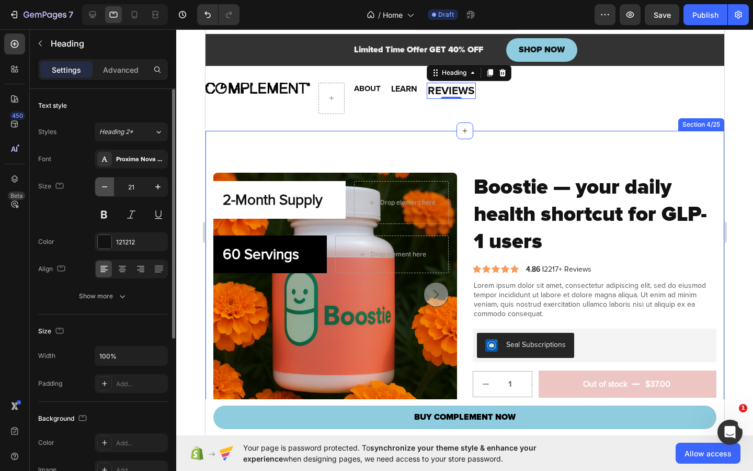
click at [101, 187] on icon "button" at bounding box center [104, 187] width 10 height 10
type input "16"
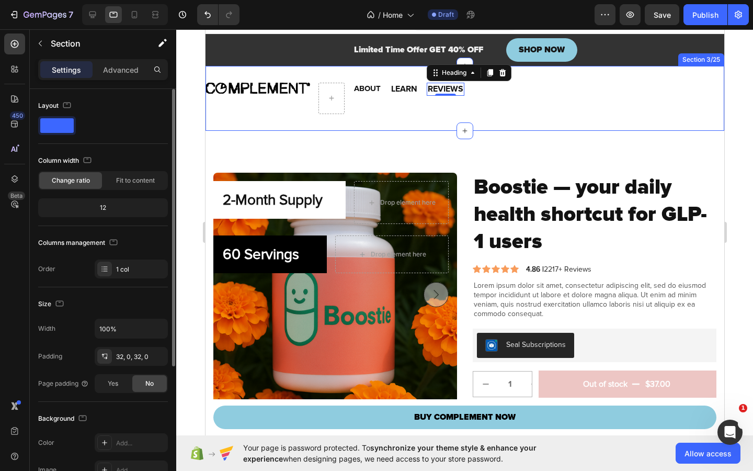
click at [655, 121] on div "Image ABOUT Heading LEARN Heading REVIEWS Heading 0 Row Section 3/25" at bounding box center [464, 98] width 519 height 65
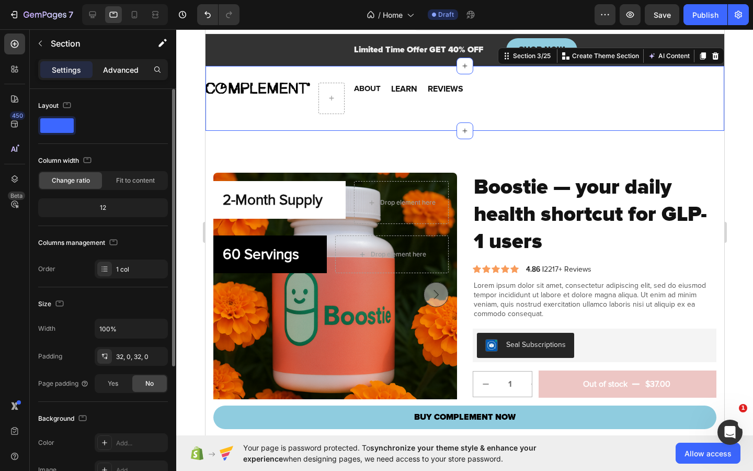
click at [108, 68] on p "Advanced" at bounding box center [121, 69] width 36 height 11
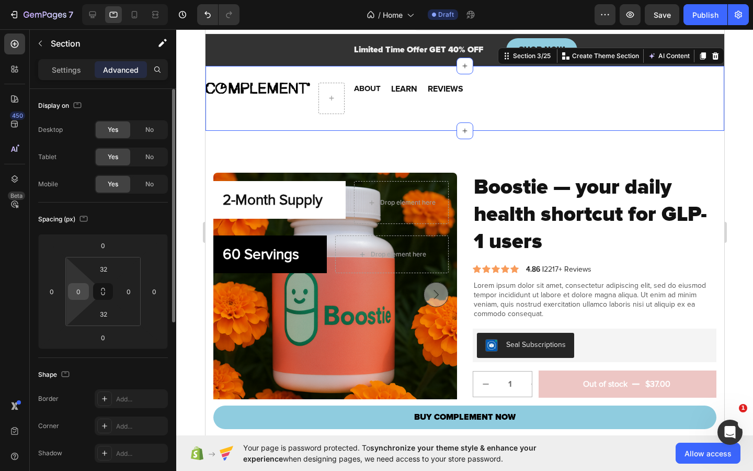
click at [80, 293] on input "0" at bounding box center [79, 292] width 16 height 16
type input "32"
click at [131, 291] on input "0" at bounding box center [129, 292] width 16 height 16
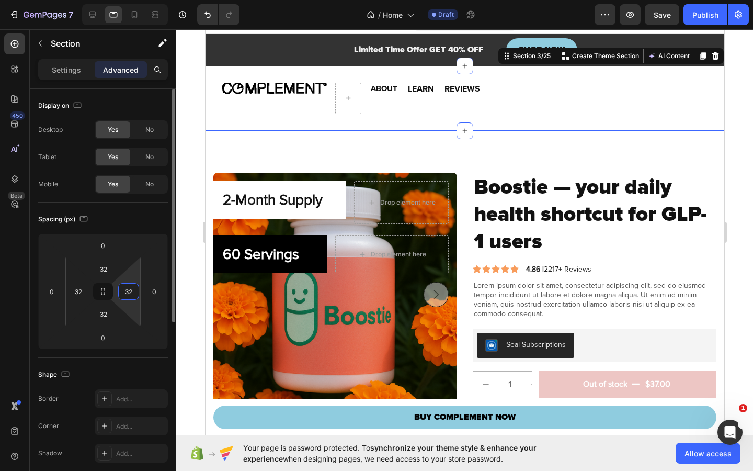
type input "32"
click at [161, 213] on div "Spacing (px)" at bounding box center [103, 219] width 130 height 17
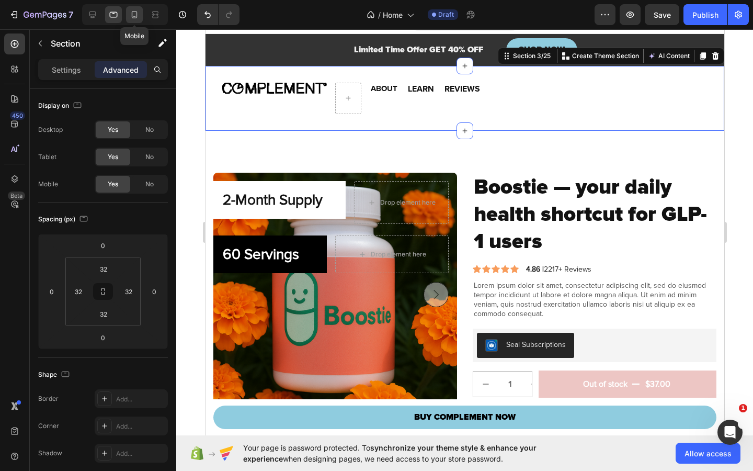
click at [129, 14] on div at bounding box center [134, 14] width 17 height 17
type input "24"
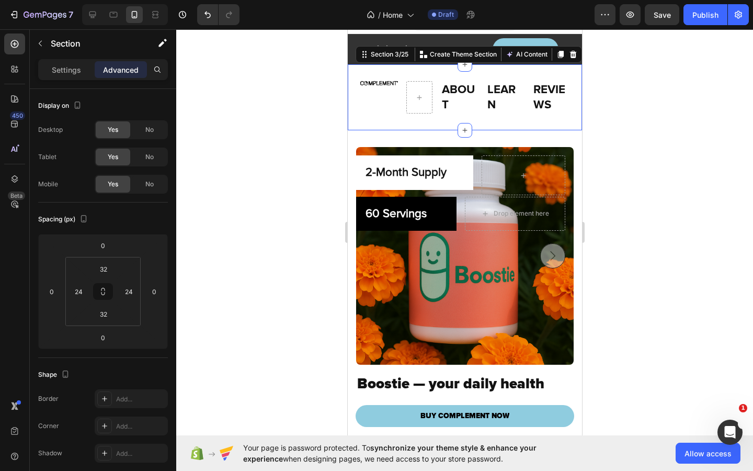
scroll to position [15, 0]
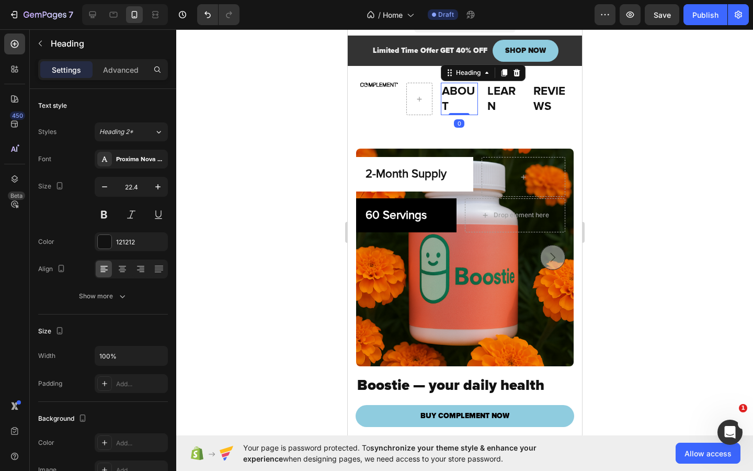
click at [453, 96] on h2 "ABOUT" at bounding box center [459, 99] width 38 height 32
click at [102, 187] on icon "button" at bounding box center [104, 187] width 10 height 10
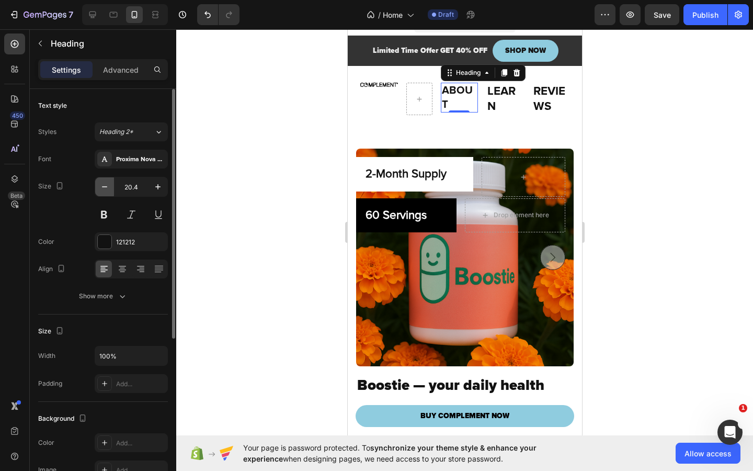
click at [102, 187] on icon "button" at bounding box center [104, 187] width 10 height 10
click at [106, 186] on icon "button" at bounding box center [104, 186] width 5 height 1
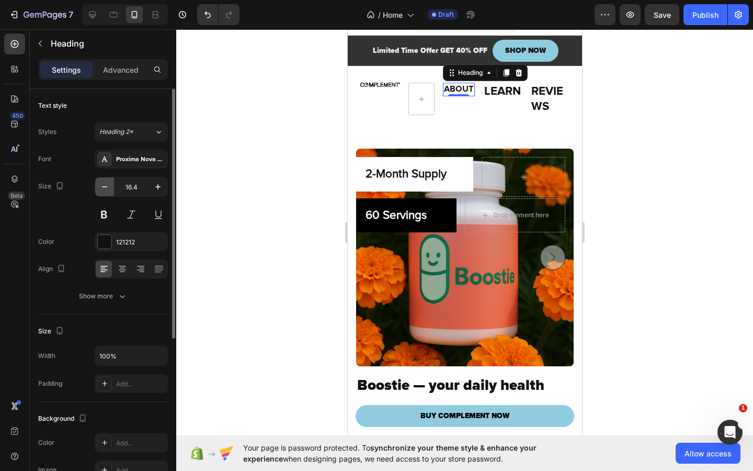
click at [106, 186] on icon "button" at bounding box center [104, 186] width 5 height 1
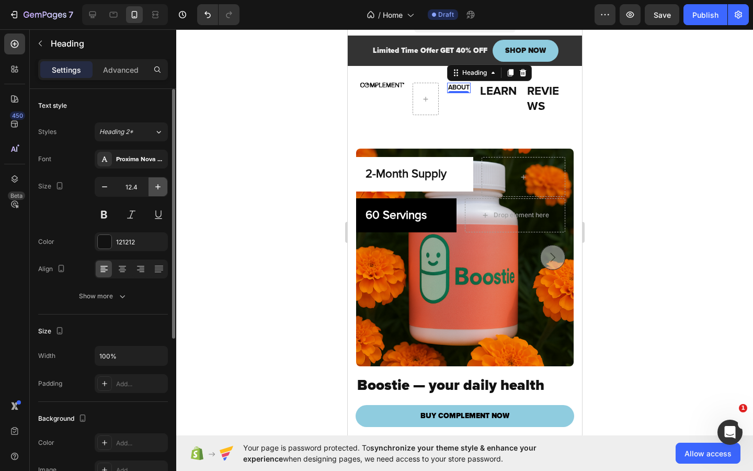
click at [162, 186] on icon "button" at bounding box center [158, 187] width 10 height 10
click at [142, 187] on input "15.4" at bounding box center [131, 186] width 35 height 19
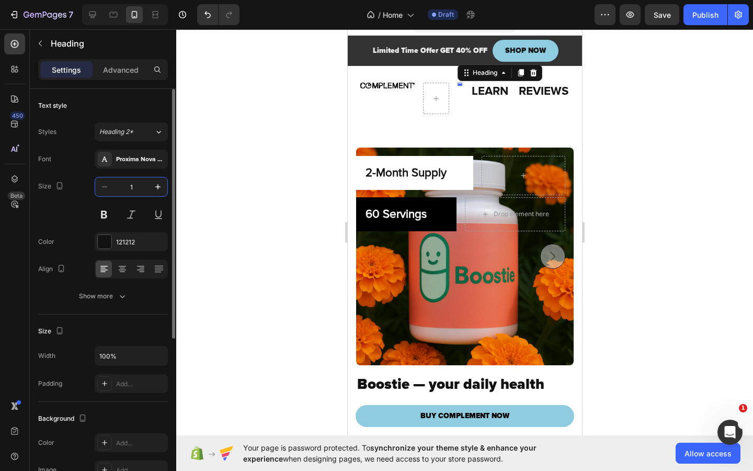
type input "16"
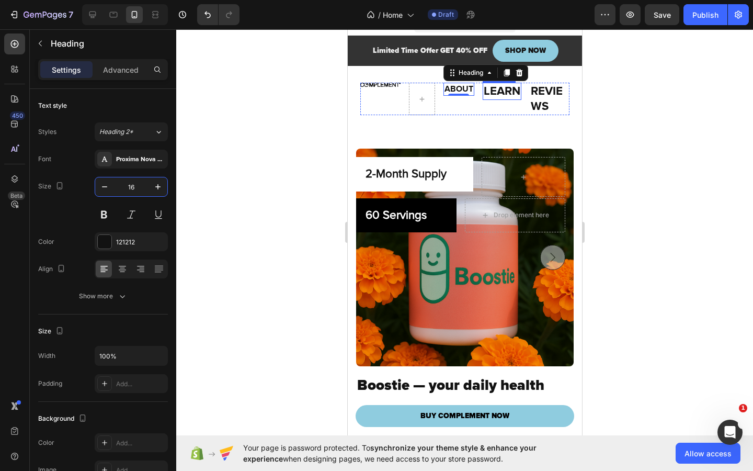
click at [491, 94] on h2 "LEARN" at bounding box center [501, 91] width 39 height 17
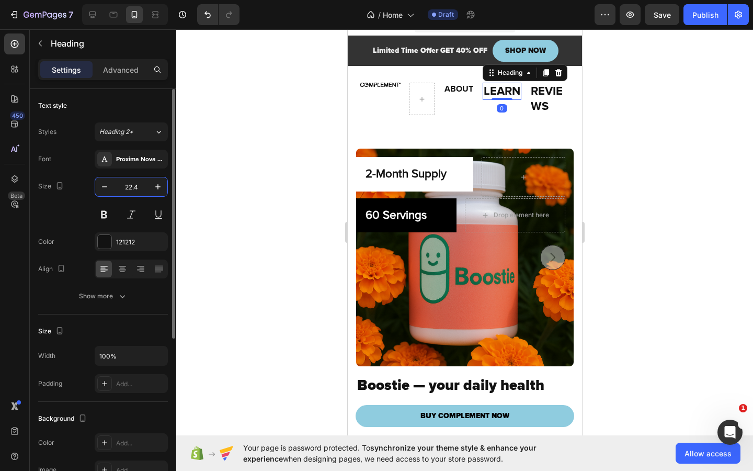
click at [143, 186] on input "22.4" at bounding box center [131, 186] width 35 height 19
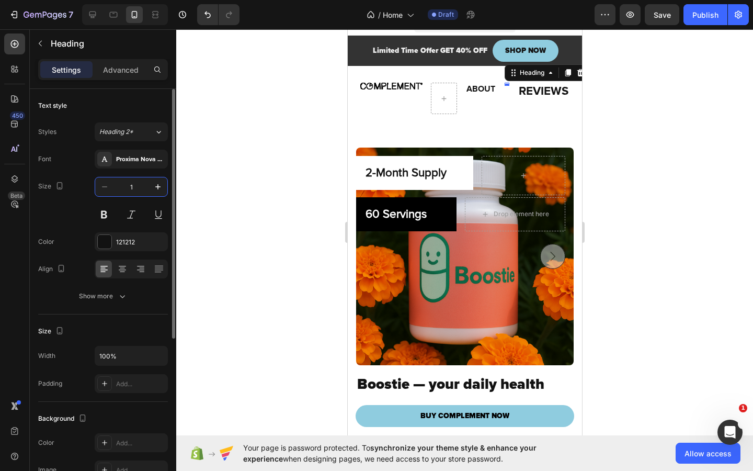
type input "16"
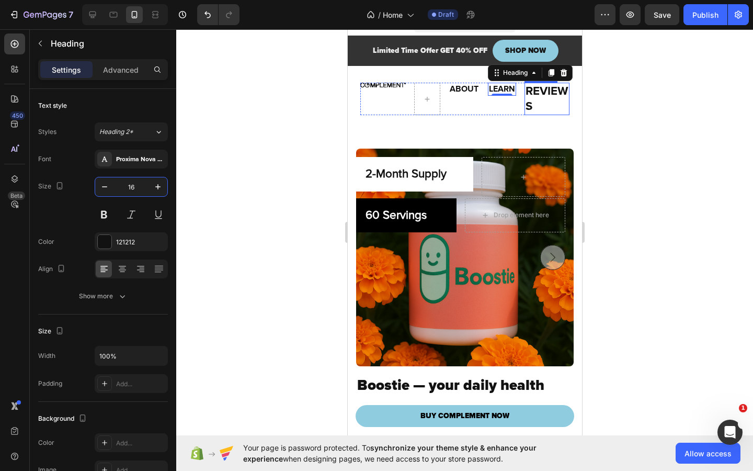
click at [539, 96] on h2 "REVIEWS" at bounding box center [547, 99] width 46 height 32
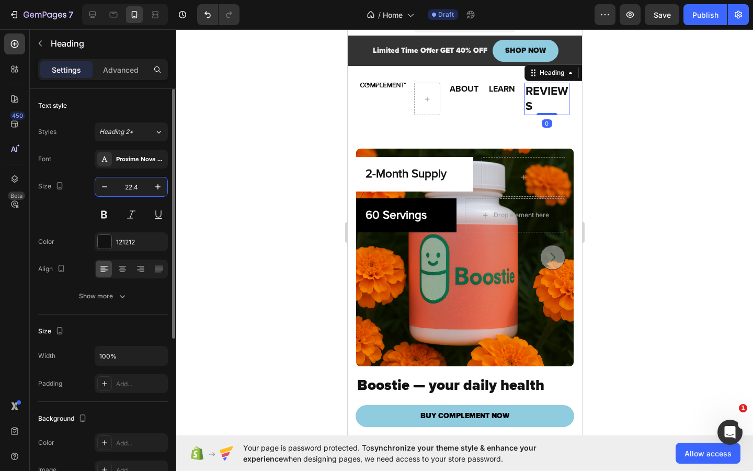
click at [141, 184] on input "22.4" at bounding box center [131, 186] width 35 height 19
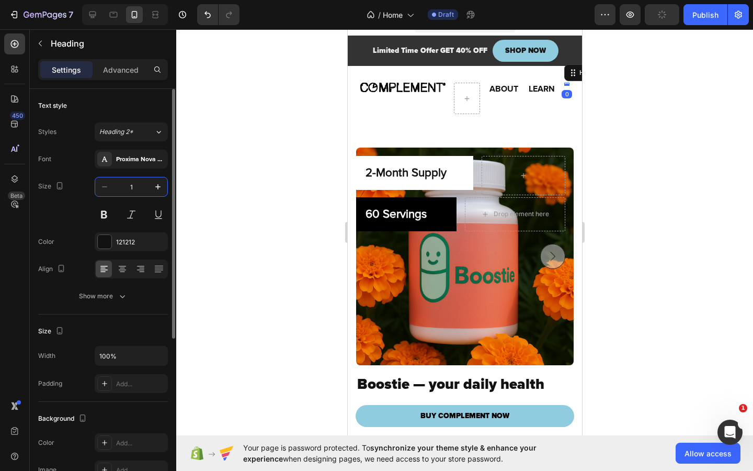
type input "16"
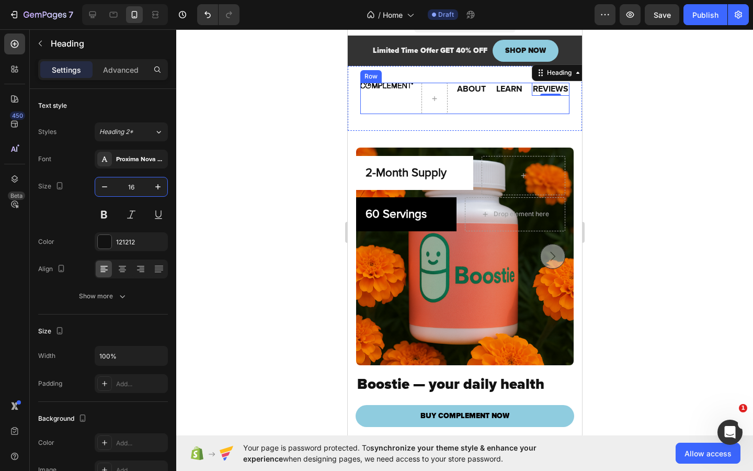
click at [386, 88] on div "Image" at bounding box center [386, 98] width 53 height 31
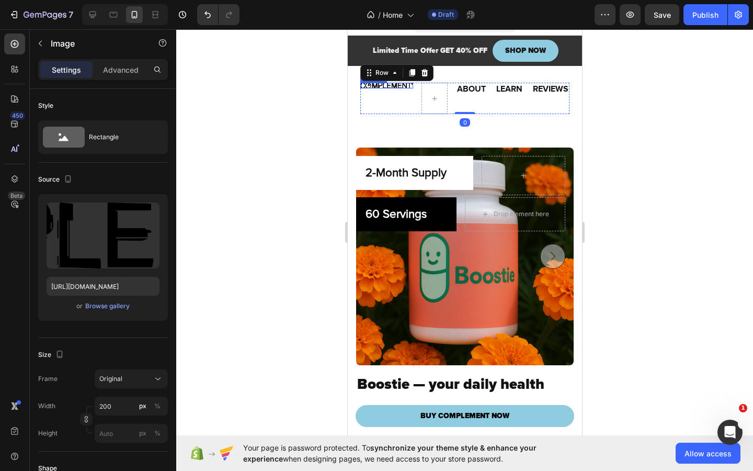
click at [388, 85] on div "Image" at bounding box center [386, 86] width 53 height 6
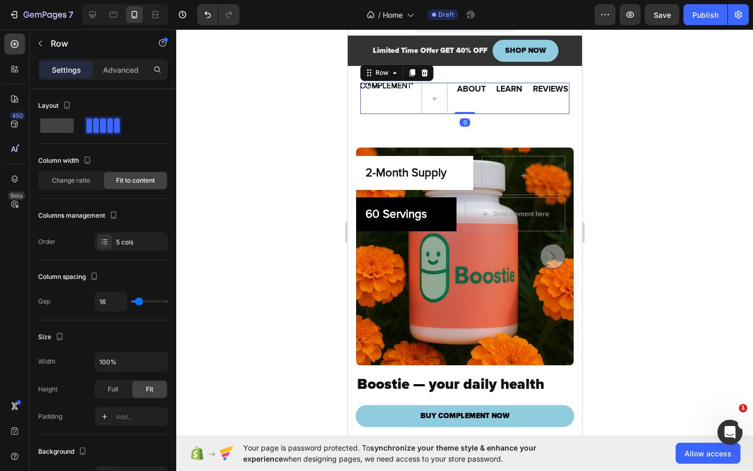
click at [483, 92] on div "Image ABOUT Heading LEARN Heading REVIEWS Heading Row 0" at bounding box center [464, 98] width 209 height 31
type input "5"
type input "2"
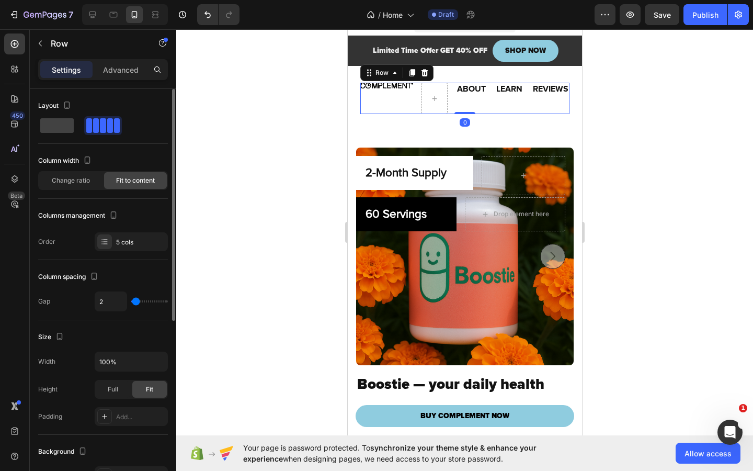
type input "0"
type input "1"
type input "6"
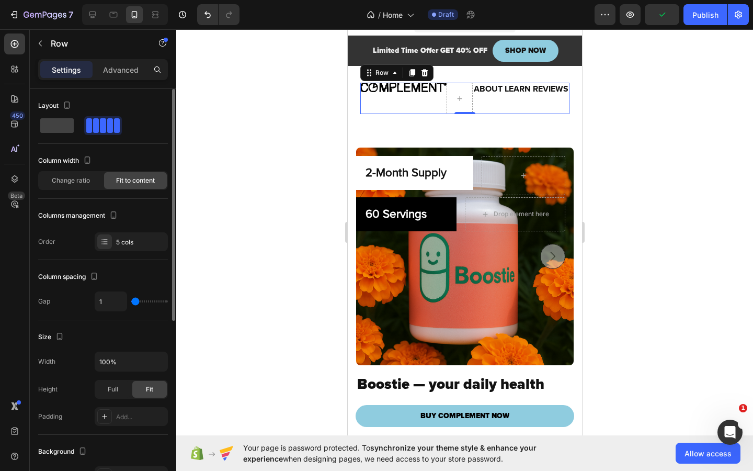
type input "6"
type input "13"
type input "14"
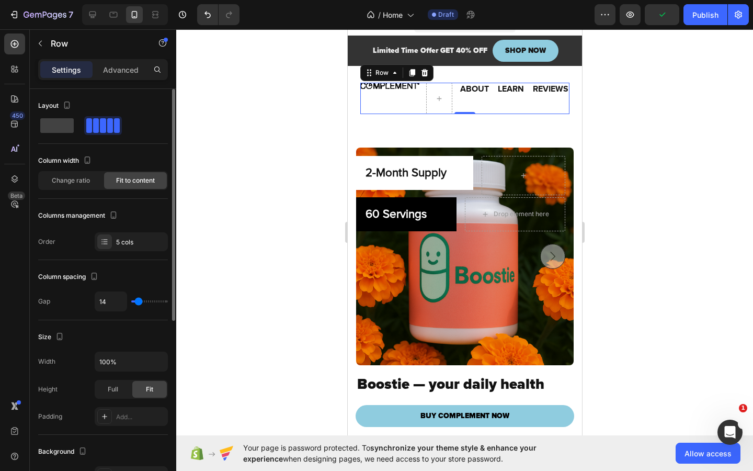
type input "15"
type input "16"
type input "17"
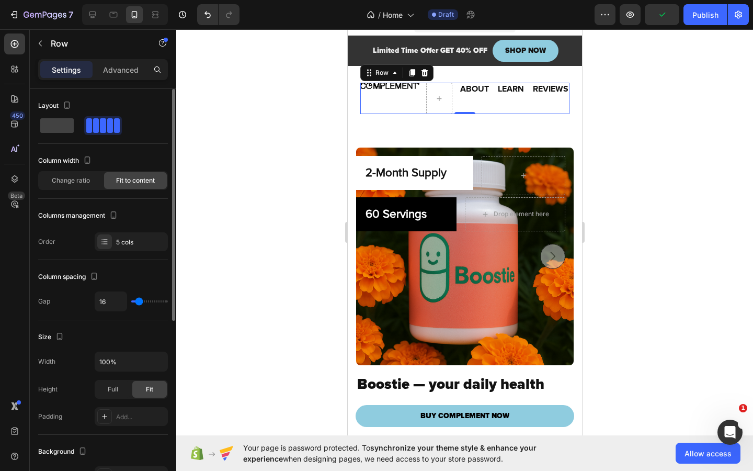
type input "17"
type input "16"
type input "15"
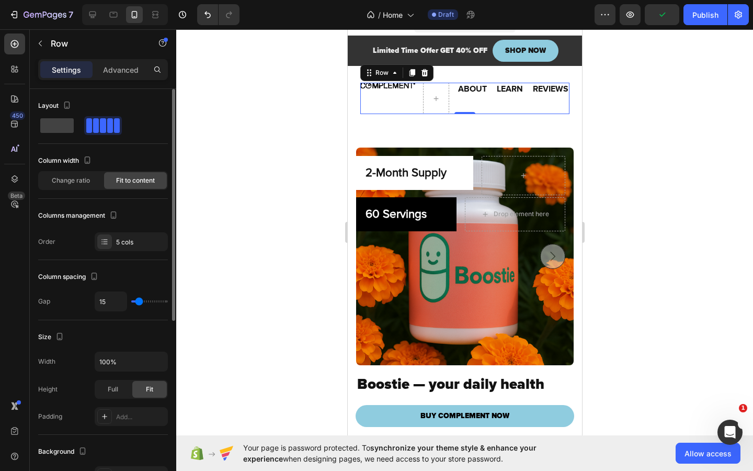
type input "14"
type input "12"
type input "11"
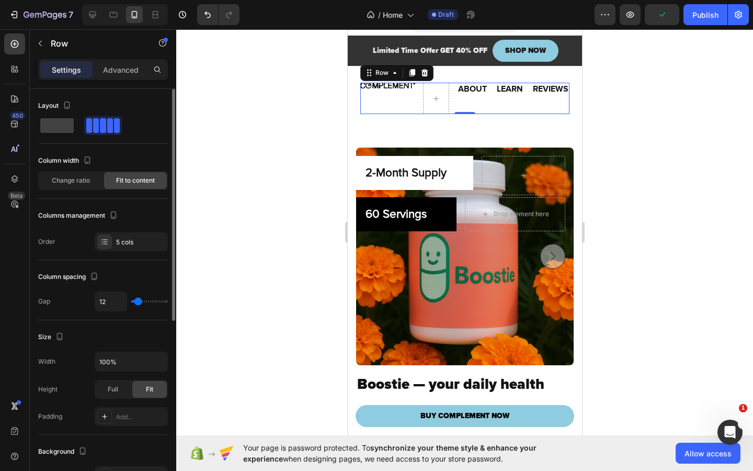
type input "11"
type input "10"
type input "9"
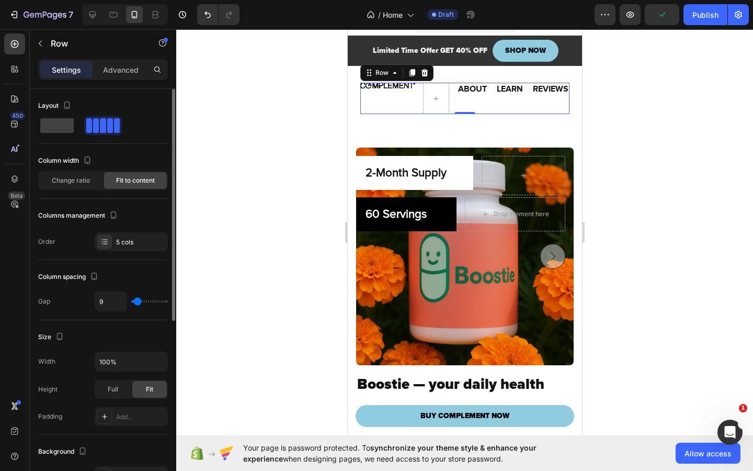
type input "8"
type input "7"
type input "6"
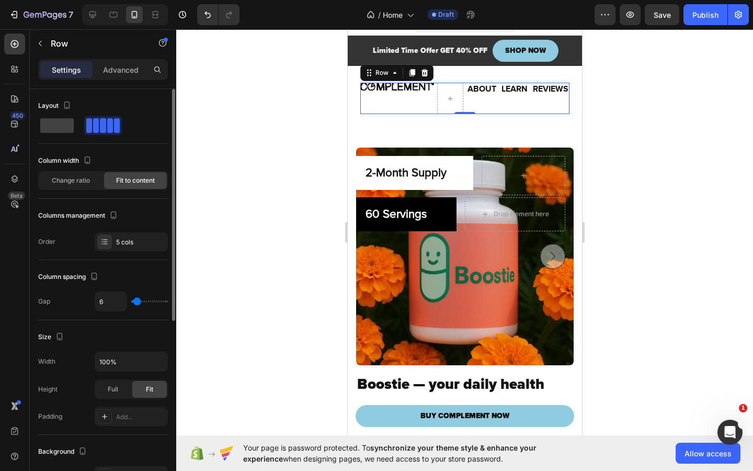
type input "6"
click at [137, 302] on input "range" at bounding box center [149, 301] width 37 height 2
click at [473, 88] on h2 "ABOUT" at bounding box center [481, 89] width 31 height 13
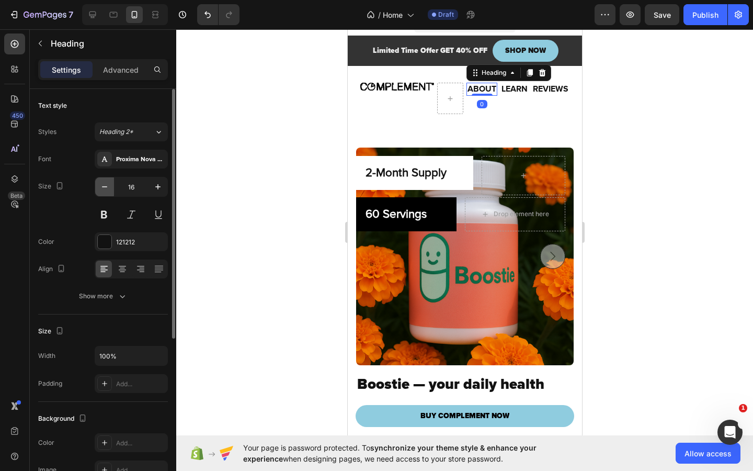
click at [110, 183] on button "button" at bounding box center [104, 186] width 19 height 19
type input "14"
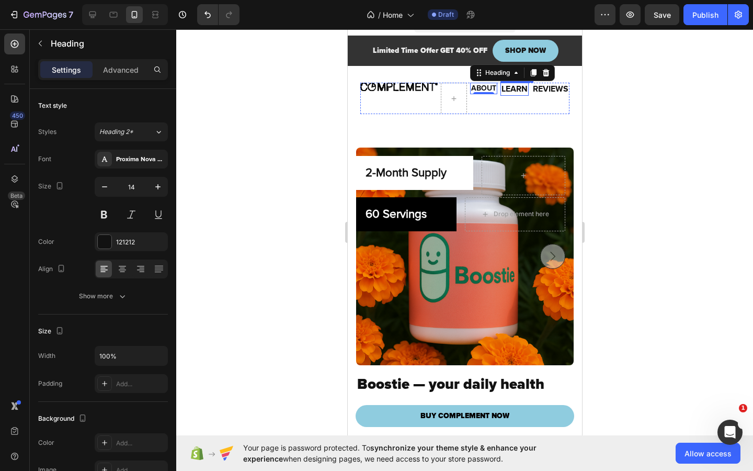
click at [505, 87] on h2 "LEARN" at bounding box center [514, 89] width 28 height 13
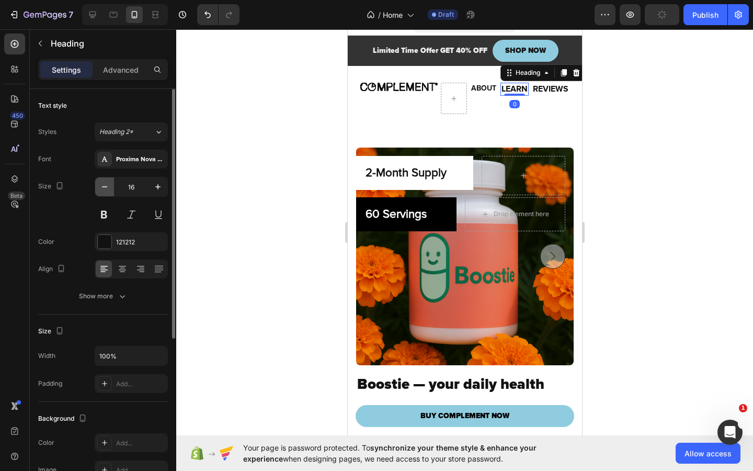
click at [107, 191] on icon "button" at bounding box center [104, 187] width 10 height 10
click at [107, 190] on icon "button" at bounding box center [104, 187] width 10 height 10
type input "14"
click at [537, 89] on h2 "REVIEWS" at bounding box center [550, 89] width 38 height 13
click at [110, 186] on button "button" at bounding box center [104, 186] width 19 height 19
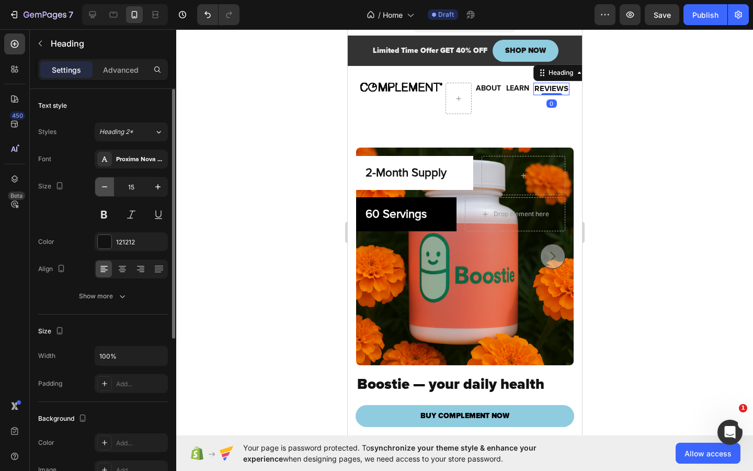
click at [109, 186] on icon "button" at bounding box center [104, 187] width 10 height 10
type input "14"
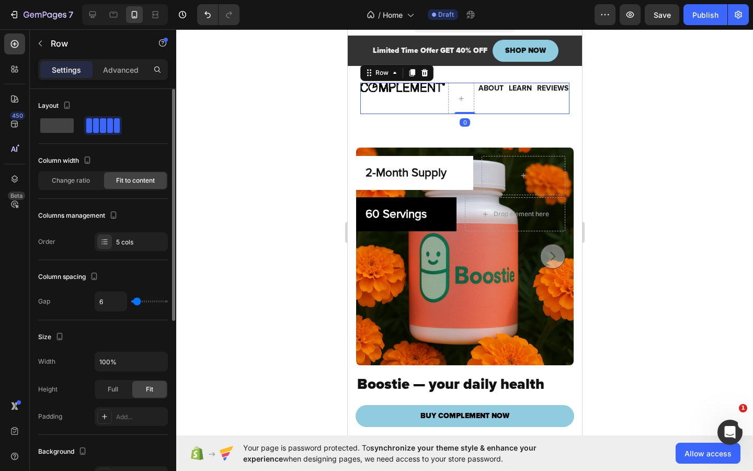
click at [422, 104] on div "Image" at bounding box center [402, 98] width 85 height 31
click at [415, 114] on div "Image" at bounding box center [402, 98] width 85 height 31
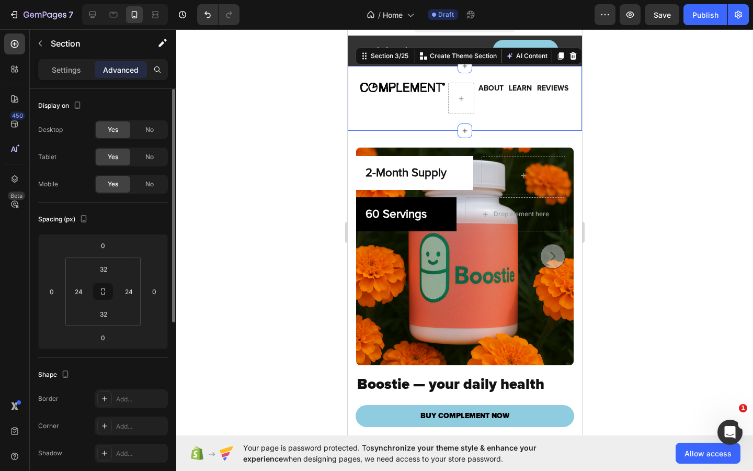
click at [410, 120] on div "Image ABOUT Heading LEARN Heading REVIEWS Heading Row Section 3/25 You can crea…" at bounding box center [464, 98] width 234 height 65
click at [106, 265] on input "32" at bounding box center [103, 269] width 21 height 16
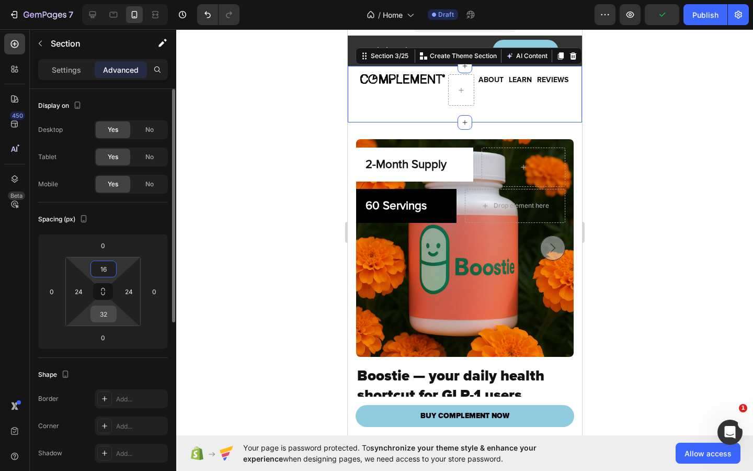
type input "16"
click at [112, 314] on input "32" at bounding box center [103, 314] width 21 height 16
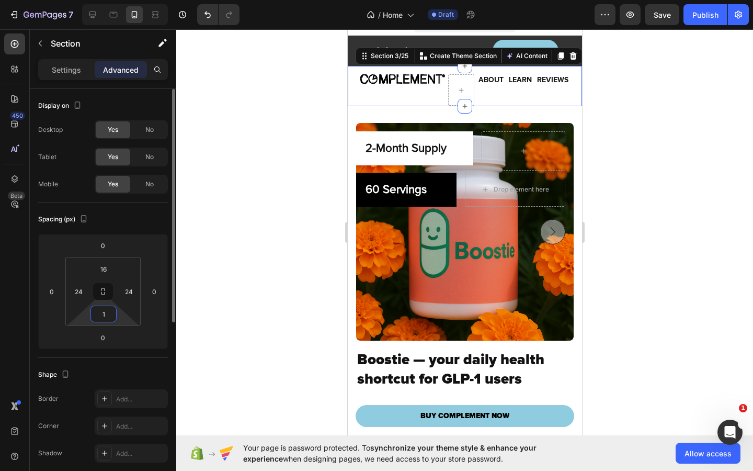
type input "16"
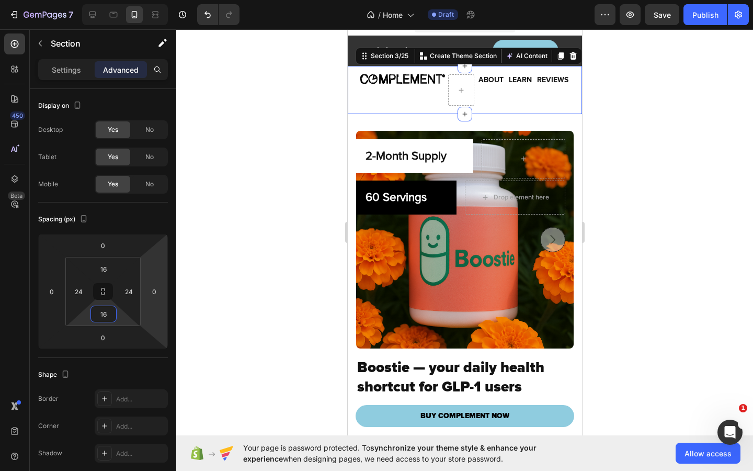
click at [680, 180] on div at bounding box center [464, 249] width 577 height 441
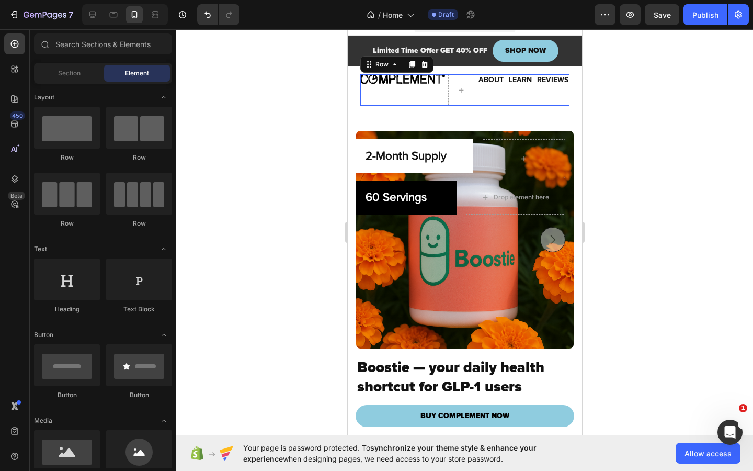
click at [402, 88] on div "Image" at bounding box center [402, 89] width 85 height 31
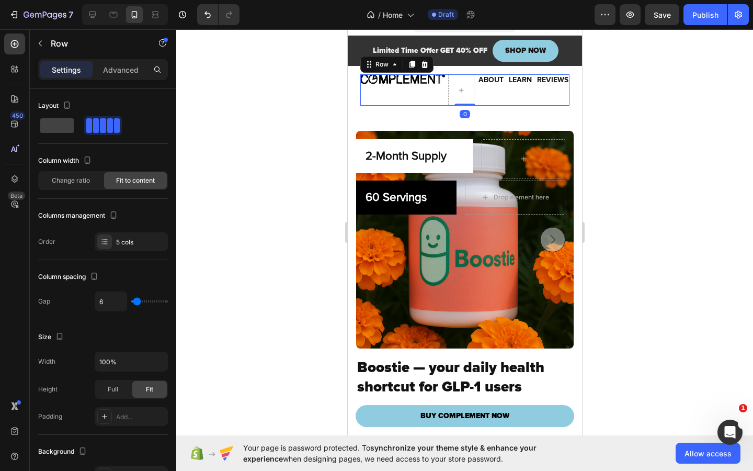
click at [690, 149] on div at bounding box center [464, 249] width 577 height 441
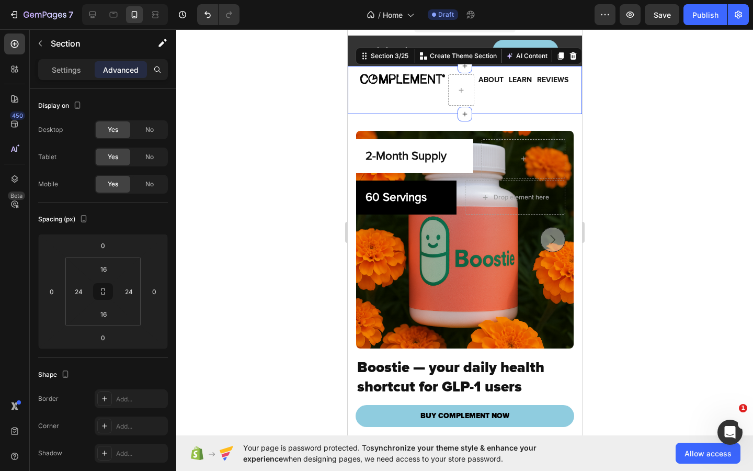
click at [349, 90] on div "Image ABOUT Heading LEARN Heading REVIEWS Heading Row Section 3/25 You can crea…" at bounding box center [464, 90] width 234 height 48
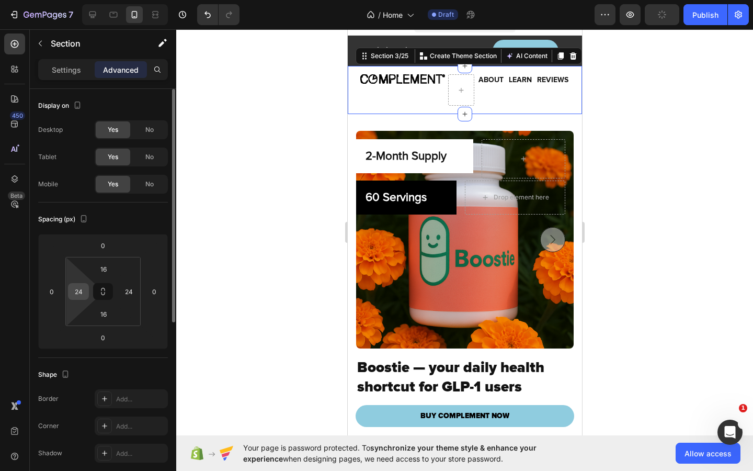
click at [82, 291] on input "24" at bounding box center [79, 292] width 16 height 16
type input "16"
click at [137, 289] on div "24" at bounding box center [128, 291] width 21 height 17
click at [132, 289] on input "24" at bounding box center [129, 292] width 16 height 16
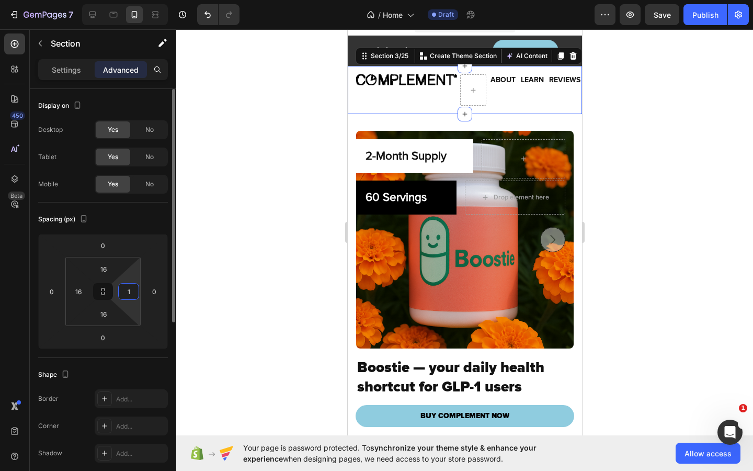
type input "16"
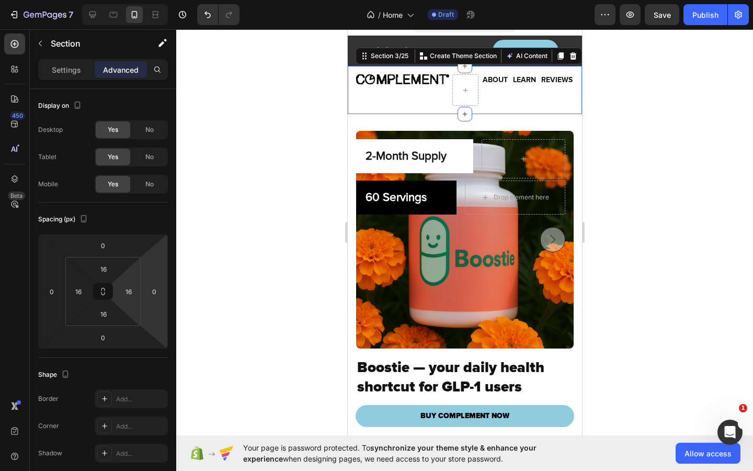
click at [700, 191] on div at bounding box center [464, 249] width 577 height 441
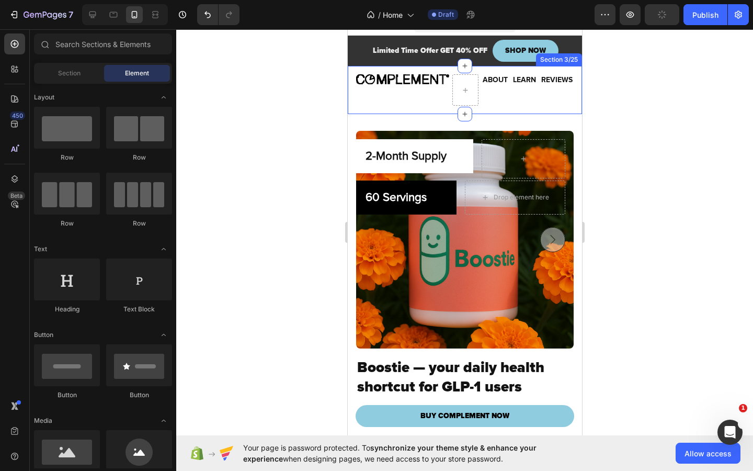
click at [650, 106] on div at bounding box center [464, 249] width 577 height 441
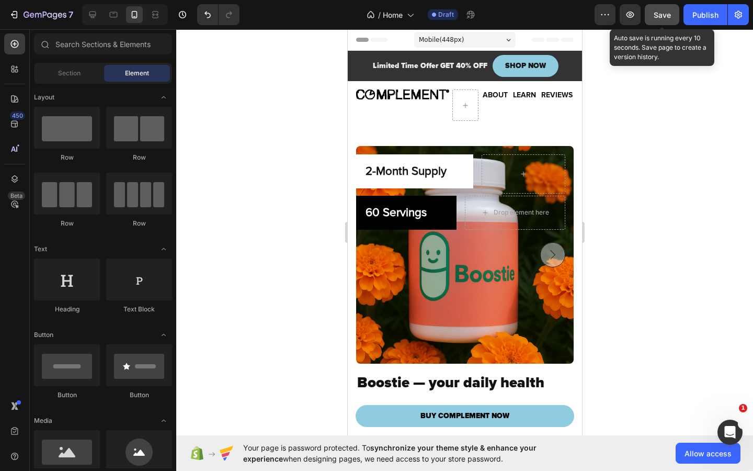
click at [662, 15] on span "Save" at bounding box center [662, 14] width 17 height 9
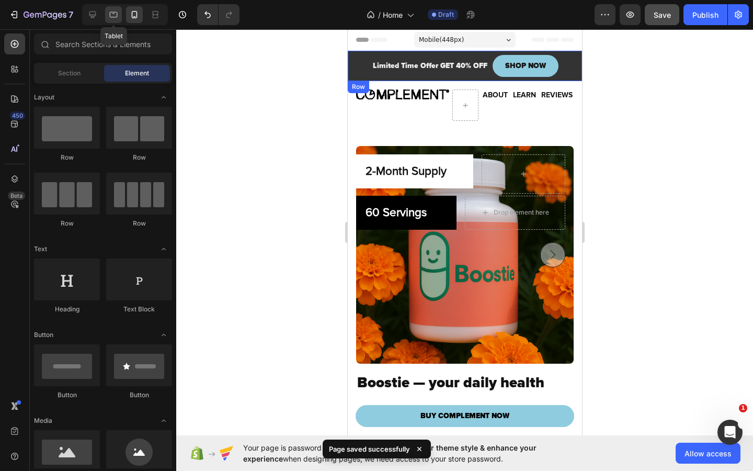
click at [109, 15] on icon at bounding box center [113, 14] width 10 height 10
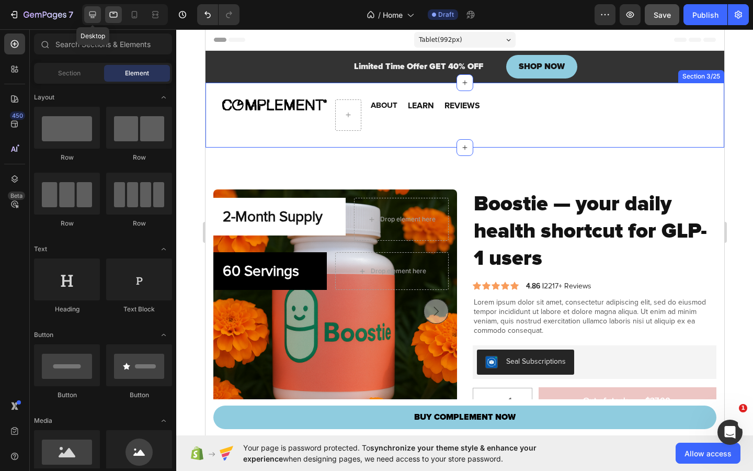
click at [91, 17] on icon at bounding box center [92, 15] width 7 height 7
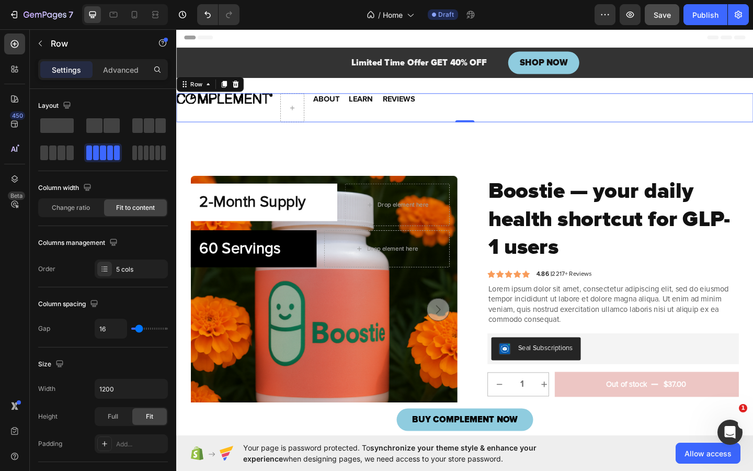
click at [325, 122] on div "ABOUT Heading" at bounding box center [339, 114] width 31 height 31
click at [143, 156] on div at bounding box center [148, 152] width 33 height 15
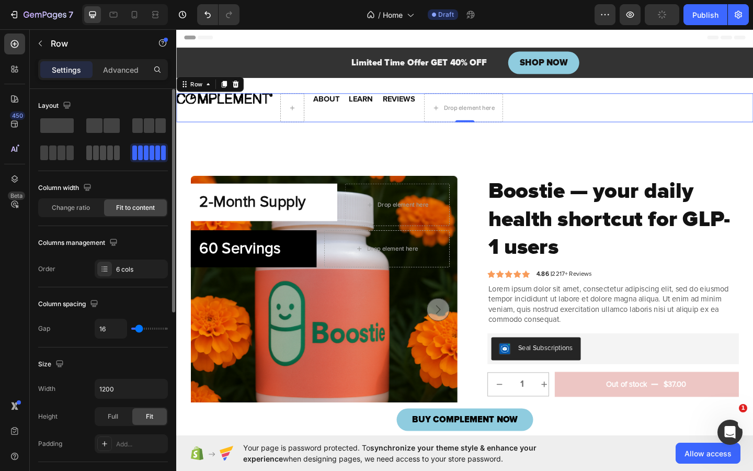
click at [114, 150] on span at bounding box center [117, 152] width 6 height 15
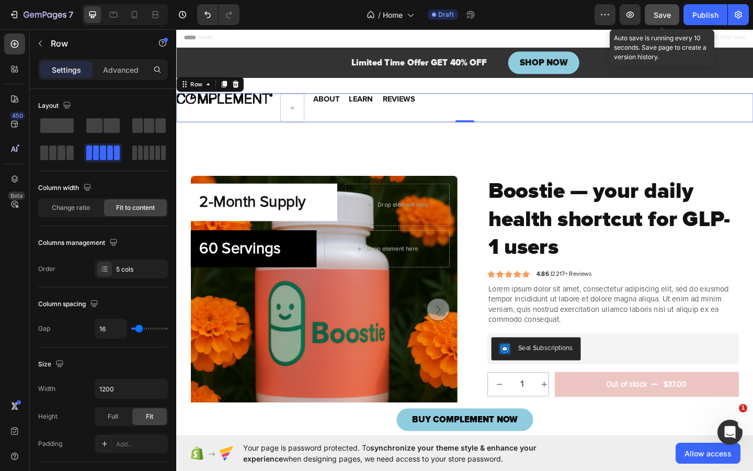
click at [667, 14] on span "Save" at bounding box center [662, 14] width 17 height 9
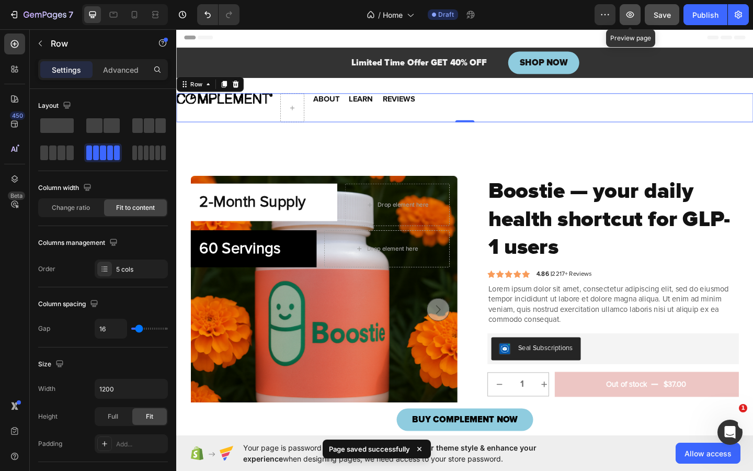
click at [631, 16] on icon "button" at bounding box center [630, 14] width 10 height 10
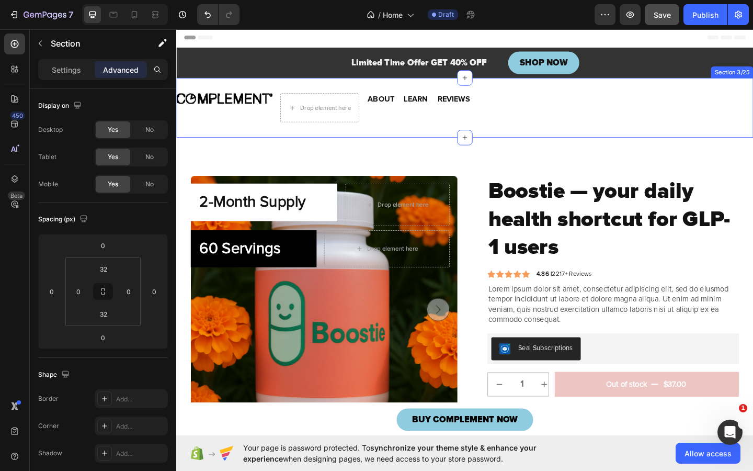
click at [546, 132] on div "Image Drop element here ABOUT Heading LEARN Heading REVIEWS Heading Row Section…" at bounding box center [490, 114] width 628 height 65
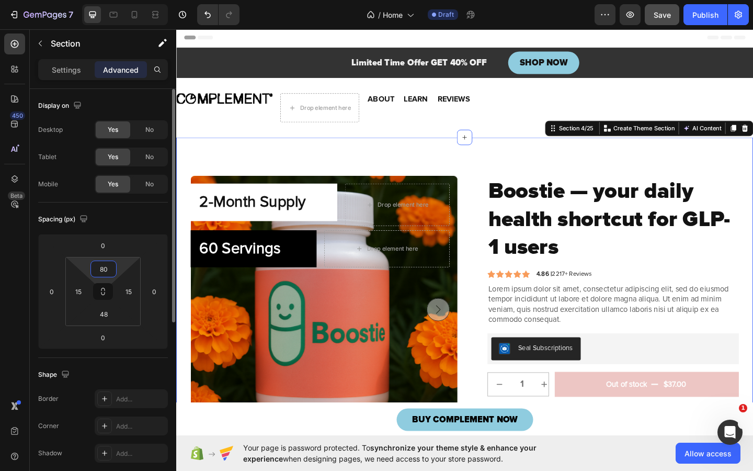
click at [111, 267] on input "80" at bounding box center [103, 269] width 21 height 16
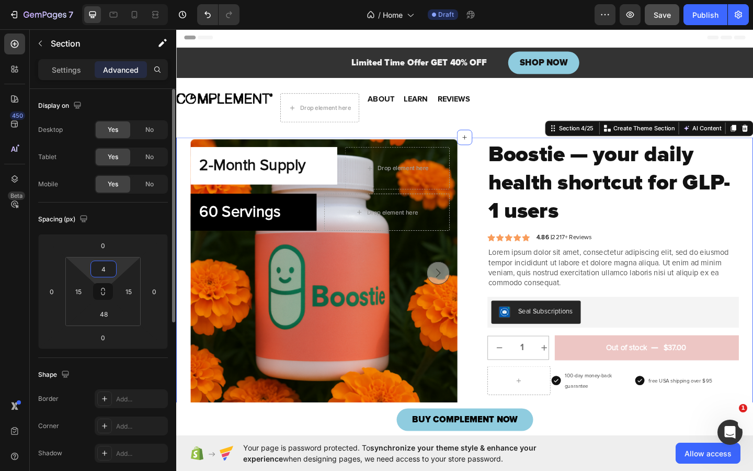
type input "40"
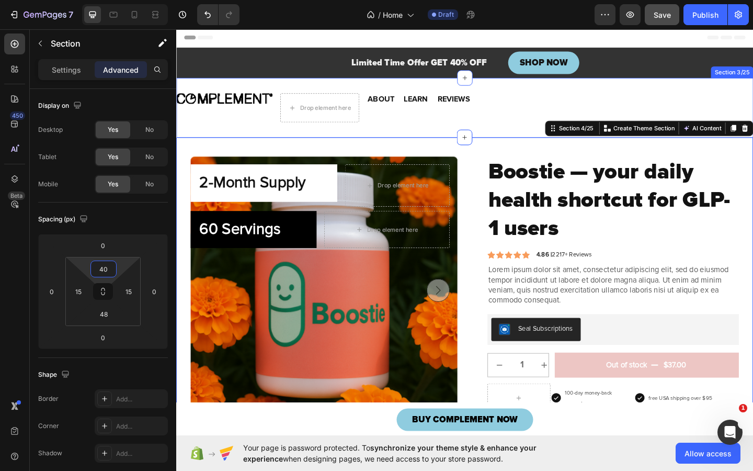
click at [464, 135] on div "Image Drop element here ABOUT Heading LEARN Heading REVIEWS Heading Row Section…" at bounding box center [490, 114] width 628 height 65
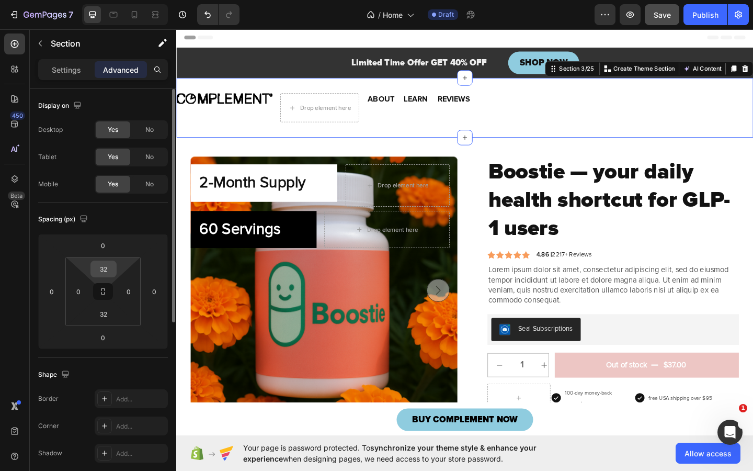
click at [110, 270] on input "32" at bounding box center [103, 269] width 21 height 16
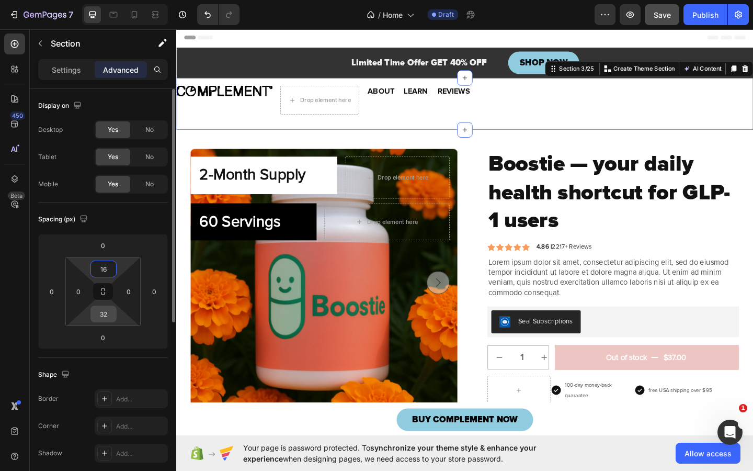
type input "16"
click at [115, 315] on div "32" at bounding box center [103, 313] width 26 height 17
click at [109, 312] on input "32" at bounding box center [103, 314] width 21 height 16
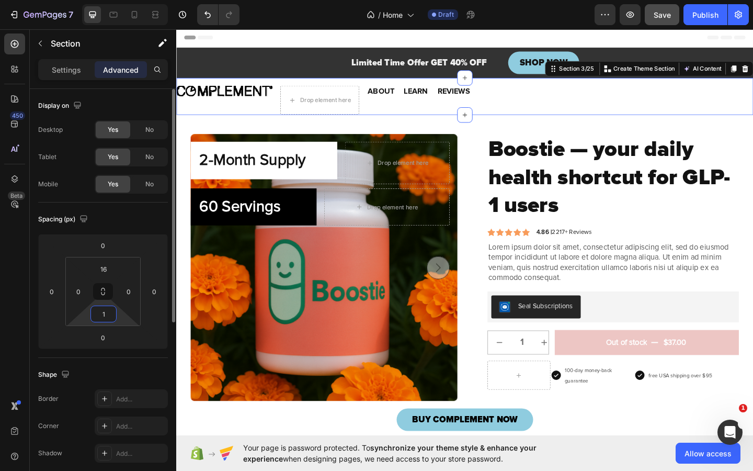
type input "16"
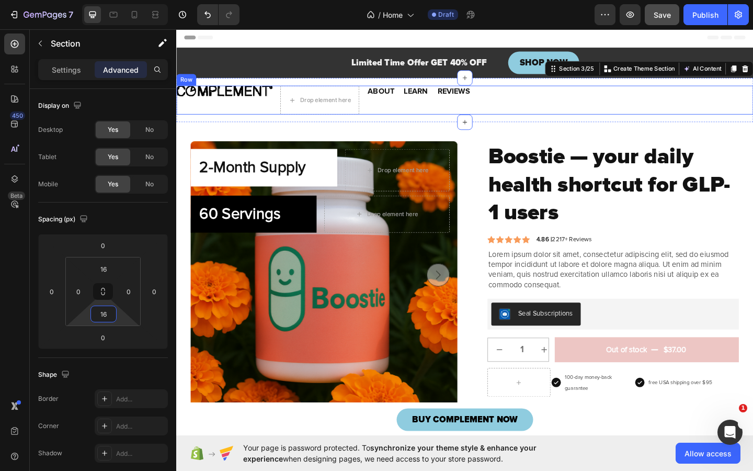
click at [396, 111] on div "ABOUT Heading" at bounding box center [398, 105] width 31 height 31
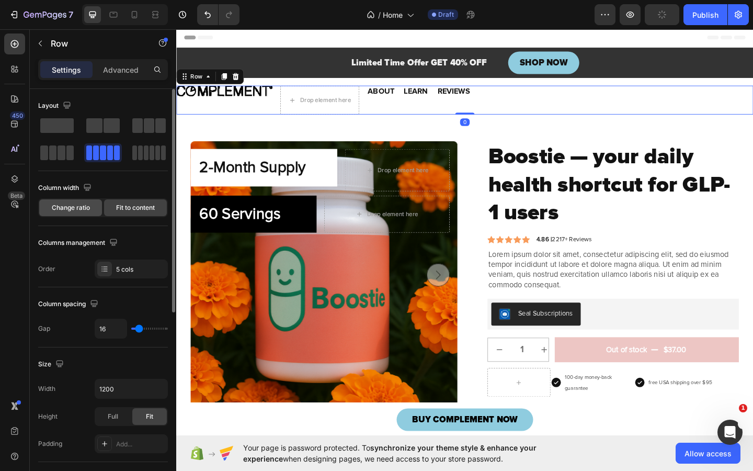
click at [55, 211] on span "Change ratio" at bounding box center [71, 207] width 38 height 9
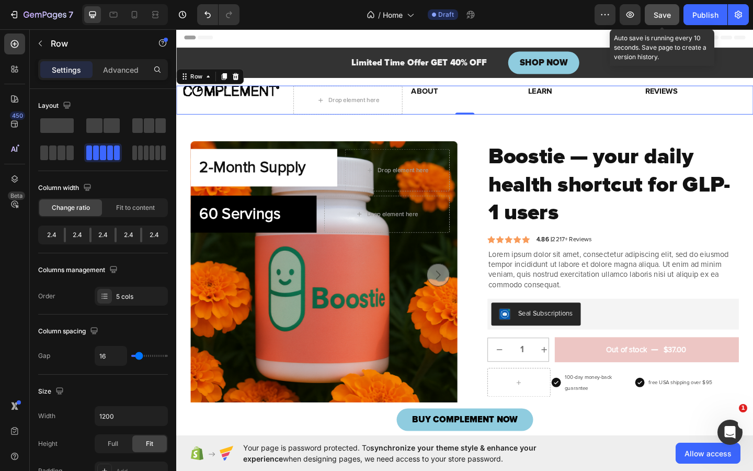
click at [668, 18] on span "Save" at bounding box center [662, 14] width 17 height 9
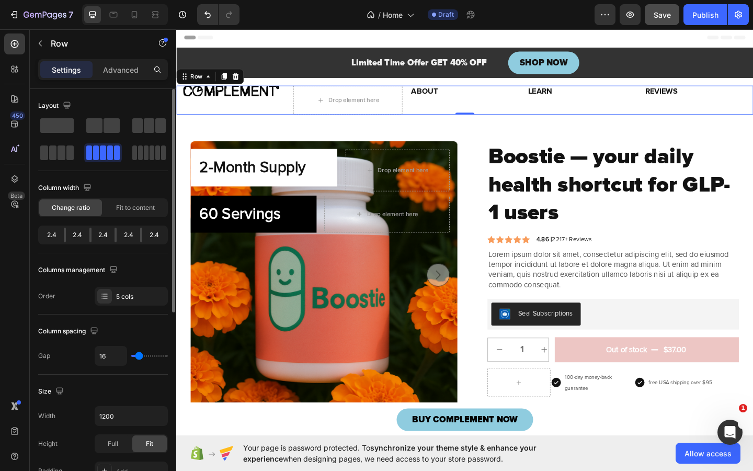
click at [109, 232] on div "2.4" at bounding box center [104, 235] width 24 height 15
click at [124, 234] on div "2.4" at bounding box center [129, 235] width 24 height 15
drag, startPoint x: 128, startPoint y: 235, endPoint x: 134, endPoint y: 234, distance: 5.8
click at [132, 235] on div "2.4" at bounding box center [129, 235] width 24 height 15
drag, startPoint x: 134, startPoint y: 234, endPoint x: 145, endPoint y: 233, distance: 11.0
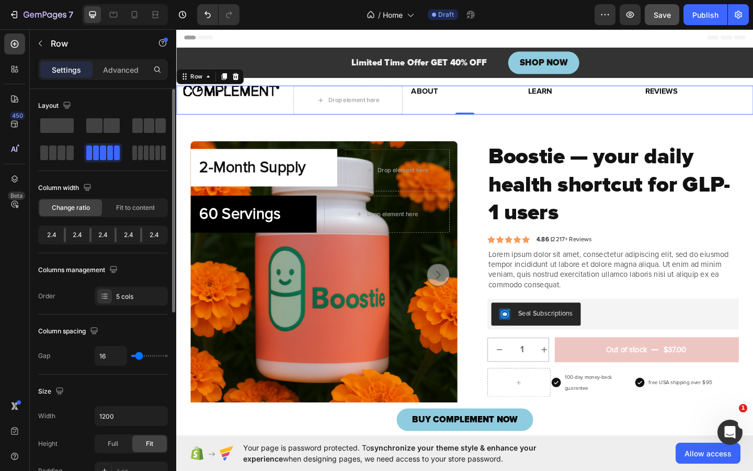
click at [135, 234] on div "2.4" at bounding box center [129, 235] width 24 height 15
click at [145, 233] on div "2.4" at bounding box center [154, 235] width 24 height 15
click at [138, 230] on div "2.4" at bounding box center [129, 235] width 24 height 15
click at [66, 236] on div "2.4" at bounding box center [78, 235] width 24 height 15
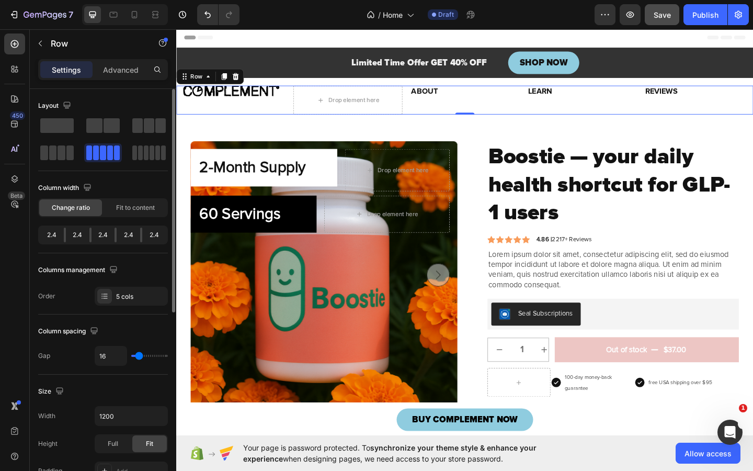
click at [66, 236] on div "2.4" at bounding box center [78, 235] width 24 height 15
click at [66, 233] on div "2.4" at bounding box center [78, 235] width 24 height 15
click at [141, 207] on span "Fit to content" at bounding box center [135, 207] width 39 height 9
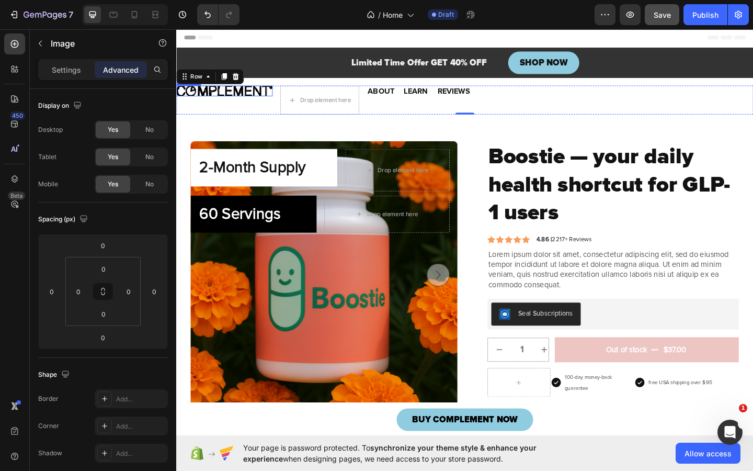
click at [237, 99] on img at bounding box center [228, 95] width 105 height 11
click at [233, 78] on icon at bounding box center [234, 80] width 6 height 7
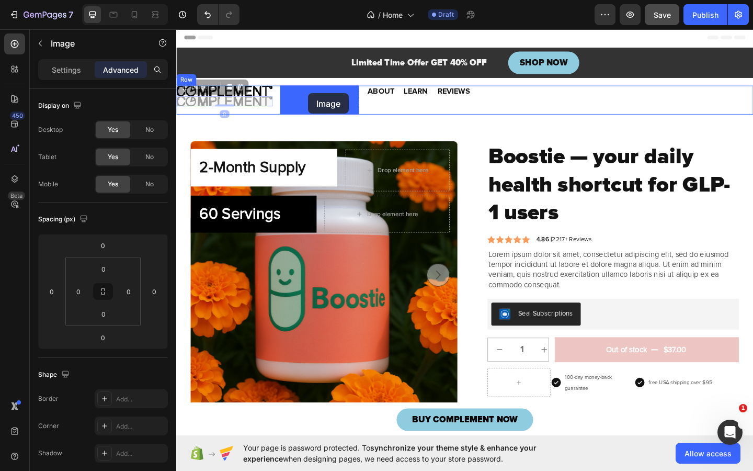
drag, startPoint x: 188, startPoint y: 91, endPoint x: 320, endPoint y: 99, distance: 132.1
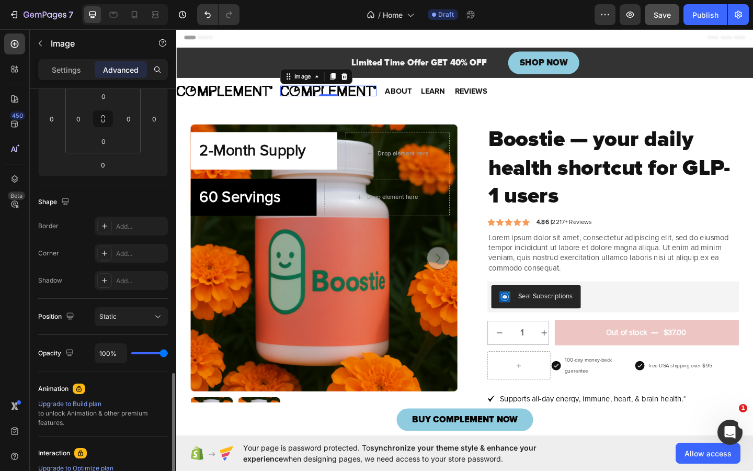
scroll to position [291, 0]
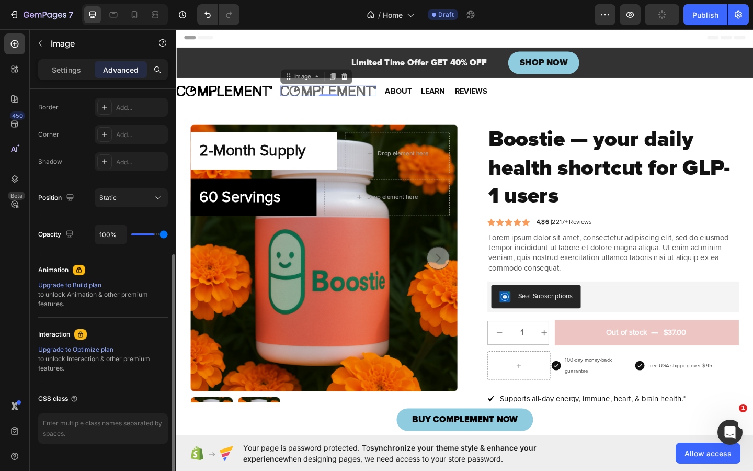
type input "58%"
type input "58"
type input "49%"
type input "49"
type input "46%"
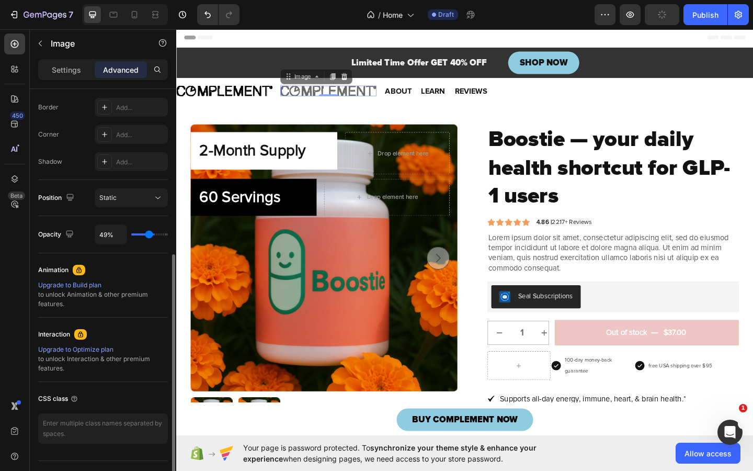
type input "46"
type input "43%"
type input "43"
type input "26%"
type input "26"
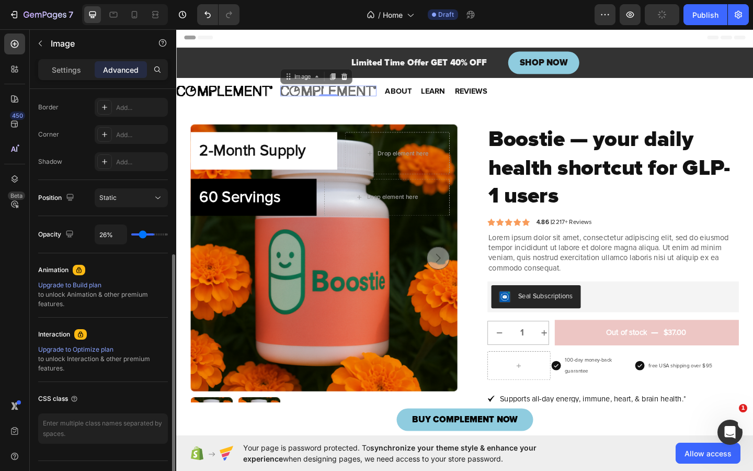
type input "21%"
type input "21"
type input "15%"
type input "15"
type input "10%"
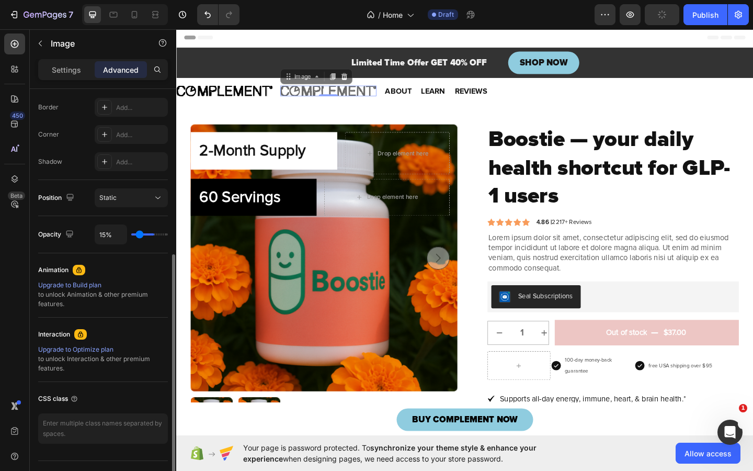
type input "10"
type input "0%"
drag, startPoint x: 166, startPoint y: 232, endPoint x: 105, endPoint y: 237, distance: 61.4
type input "0"
click at [131, 235] on input "range" at bounding box center [149, 234] width 37 height 2
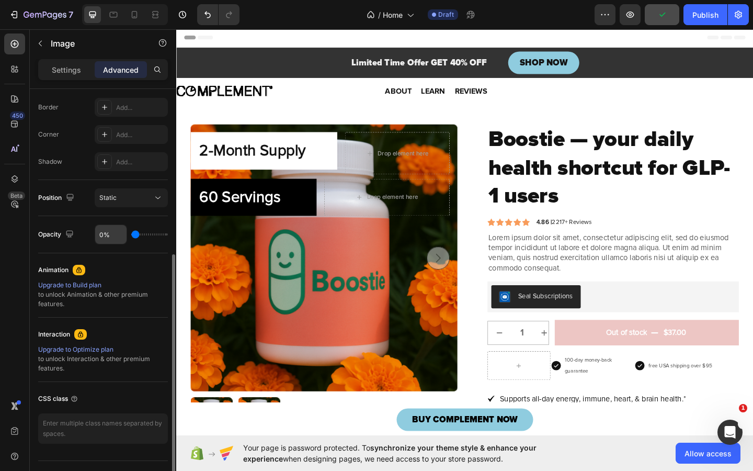
type input "0%"
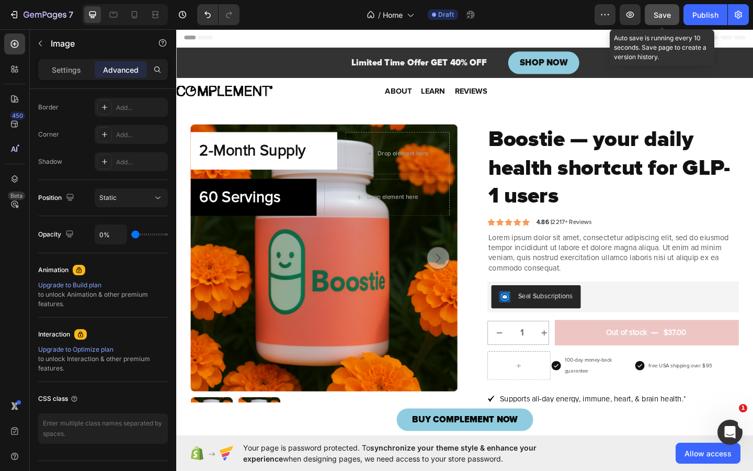
click at [662, 15] on span "Save" at bounding box center [662, 14] width 17 height 9
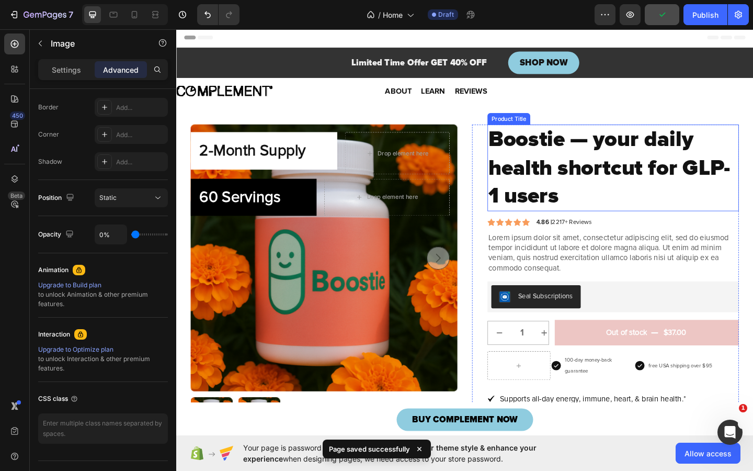
click at [557, 179] on h1 "Boostie — your daily health shortcut for GLP-1 users" at bounding box center [652, 180] width 274 height 94
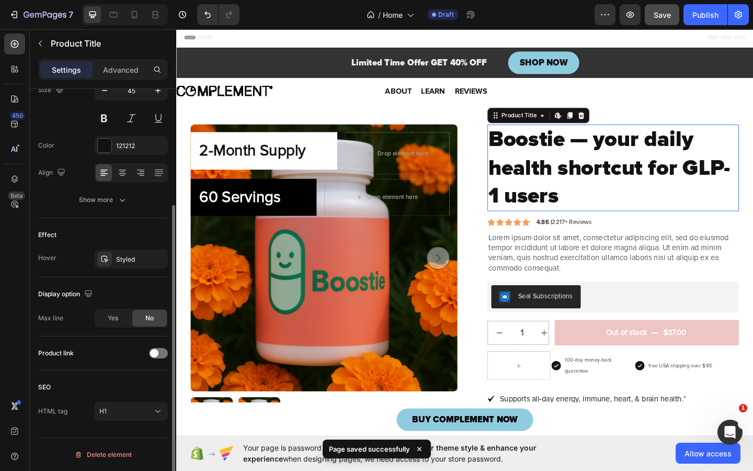
scroll to position [0, 0]
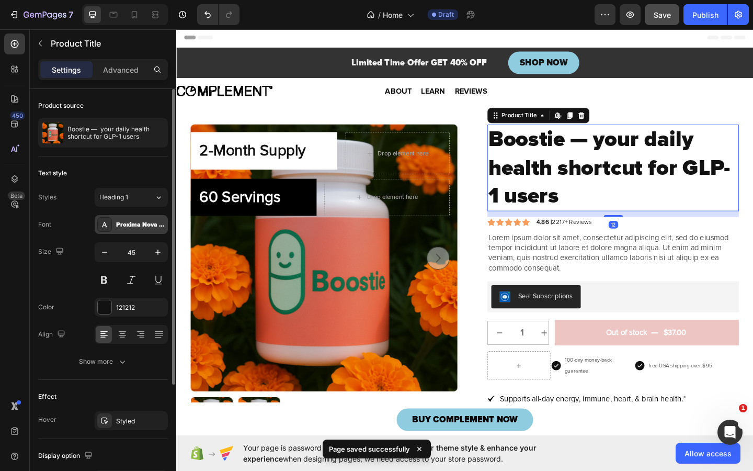
click at [124, 225] on div "Proxima Nova Black" at bounding box center [140, 224] width 49 height 9
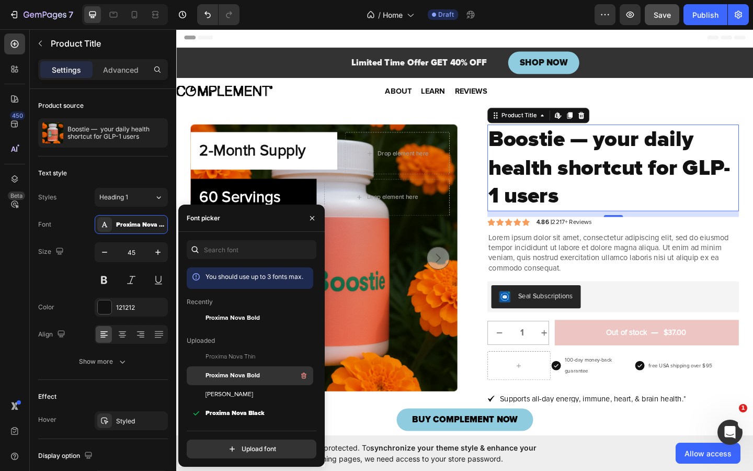
click at [247, 375] on span "Proxima Nova Bold" at bounding box center [233, 375] width 54 height 9
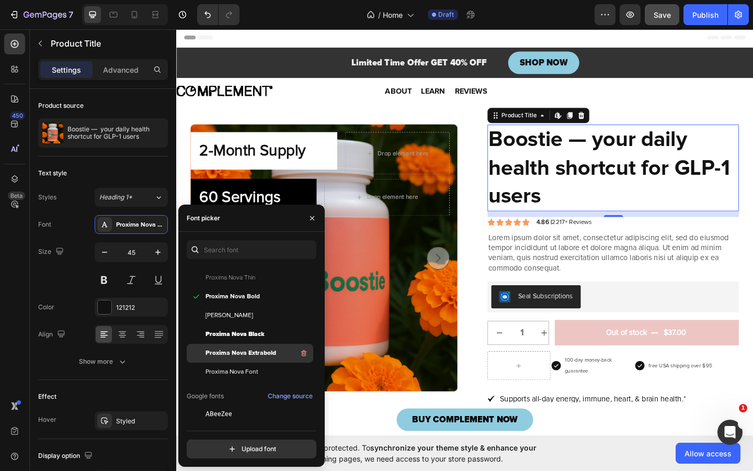
scroll to position [91, 0]
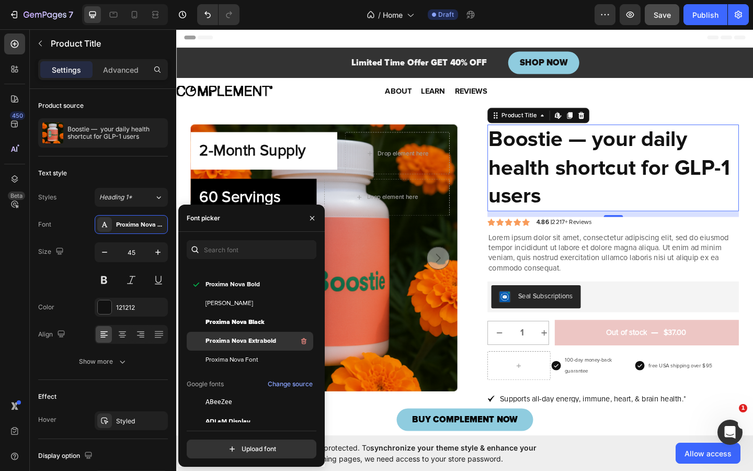
click at [245, 337] on span "Proxima Nova Extrabold" at bounding box center [241, 340] width 71 height 9
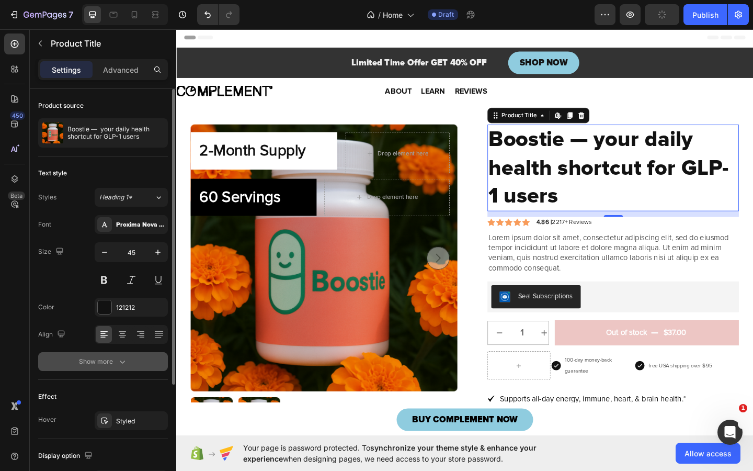
click at [113, 366] on div "Show more" at bounding box center [103, 361] width 49 height 10
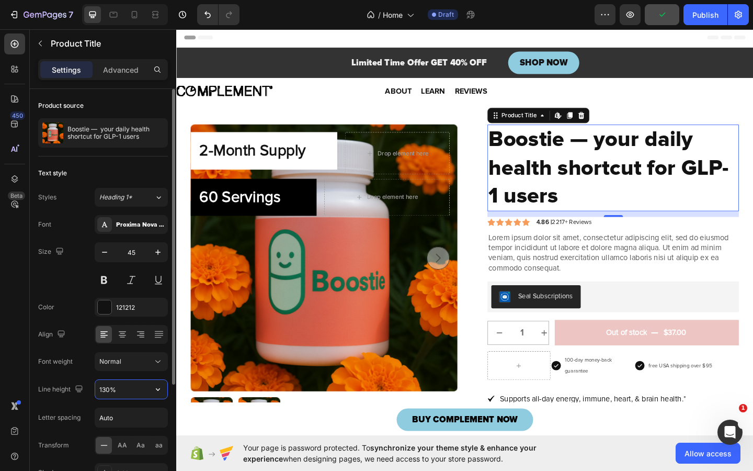
click at [131, 386] on input "130%" at bounding box center [131, 389] width 72 height 19
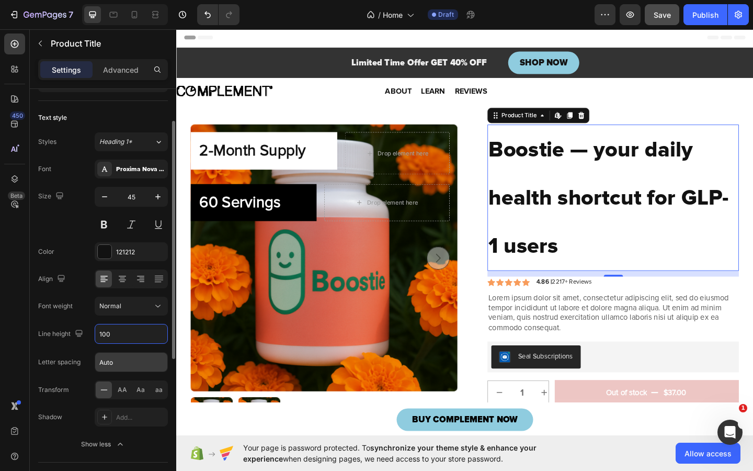
scroll to position [82, 0]
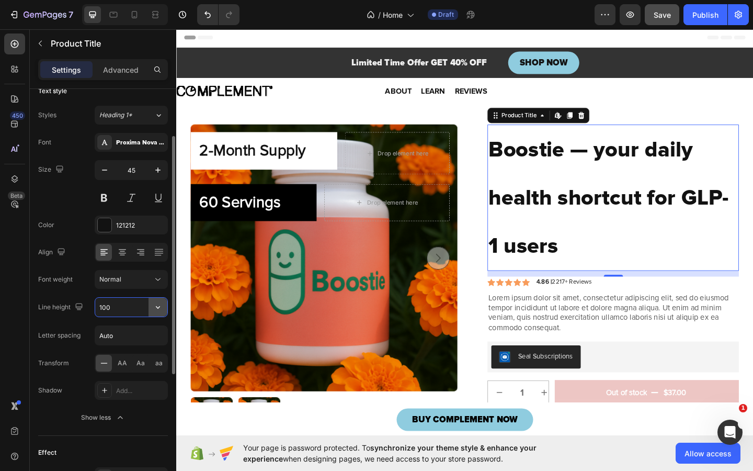
click at [161, 308] on icon "button" at bounding box center [158, 307] width 10 height 10
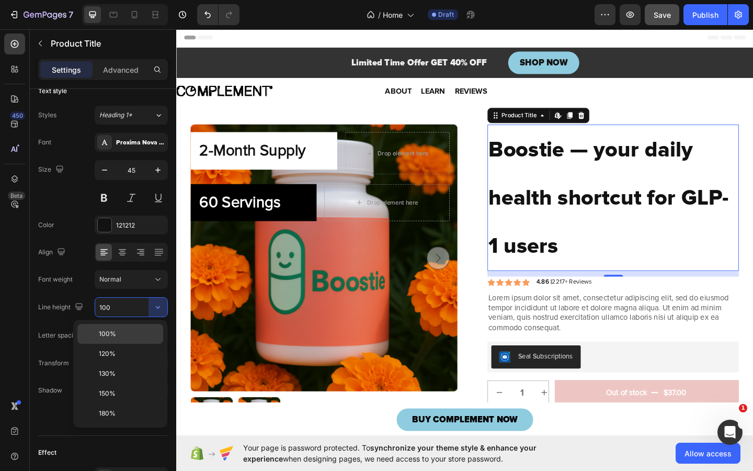
click at [105, 337] on span "100%" at bounding box center [107, 333] width 17 height 9
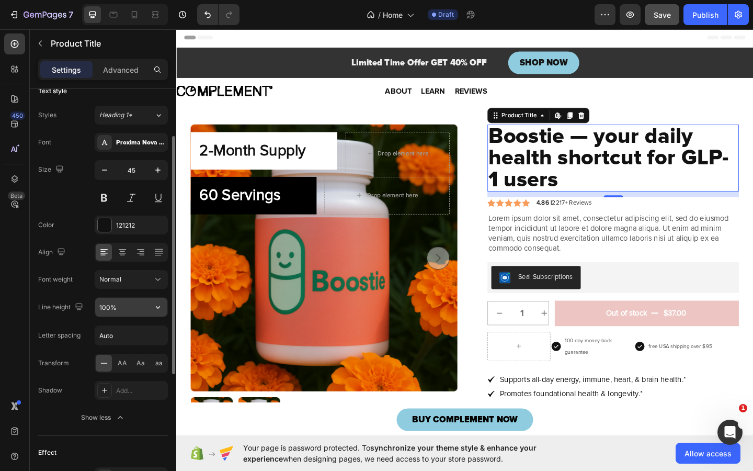
click at [107, 305] on input "100%" at bounding box center [131, 307] width 72 height 19
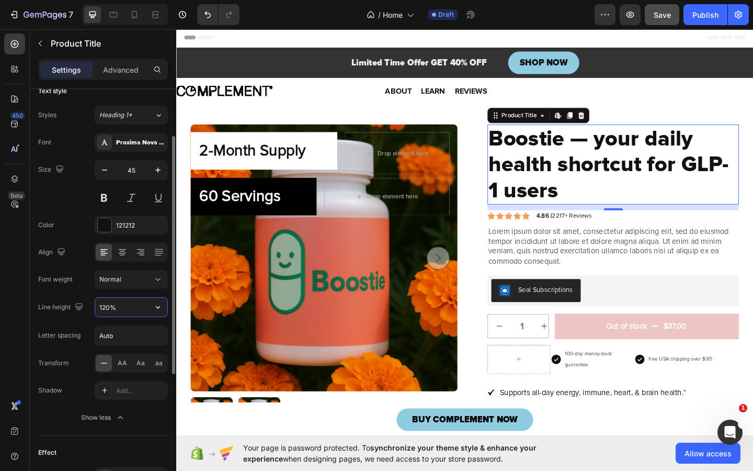
click at [107, 305] on input "120%" at bounding box center [131, 307] width 72 height 19
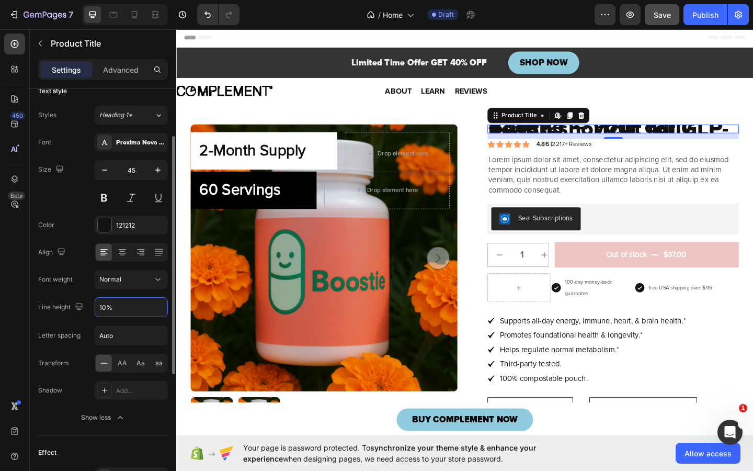
type input "110%"
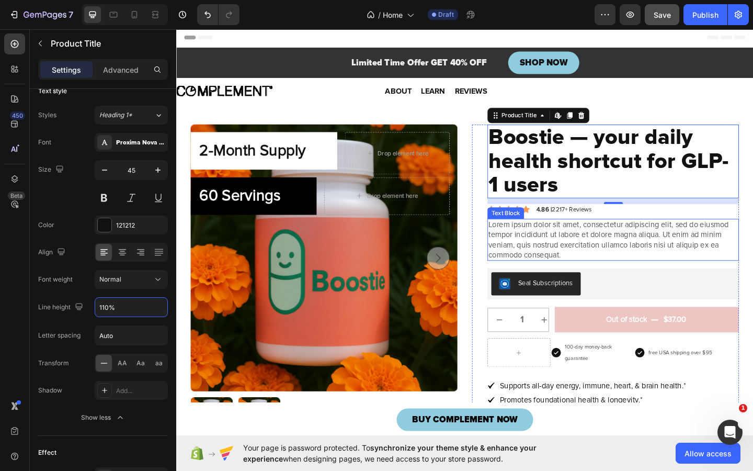
click at [650, 237] on p "Lorem ipsum dolor sit amet, consectetur adipiscing elit, sed do eiusmod tempor …" at bounding box center [651, 257] width 271 height 43
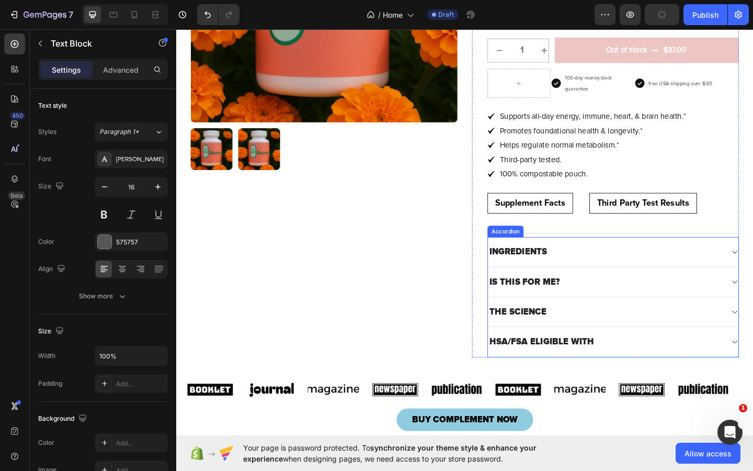
scroll to position [460, 0]
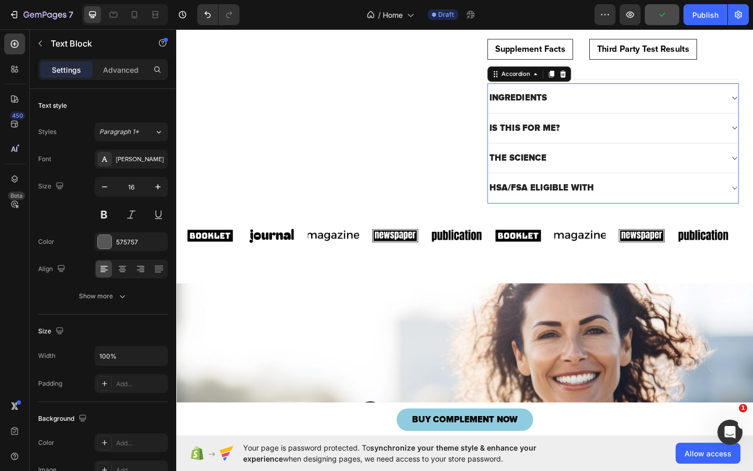
click at [546, 103] on strong "INGREDIENTS" at bounding box center [548, 104] width 63 height 12
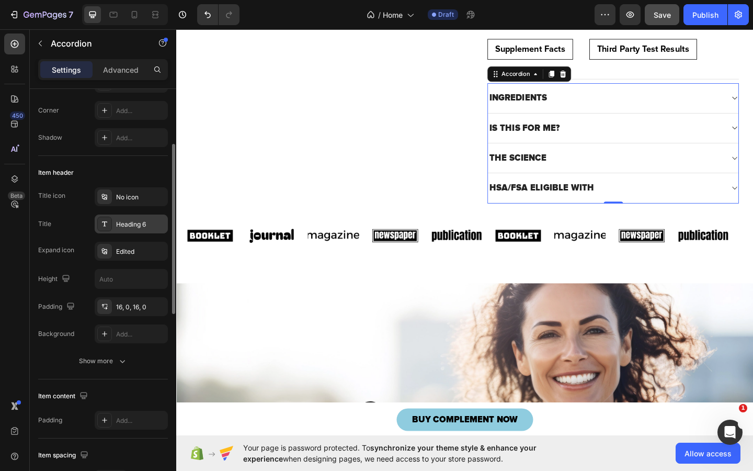
scroll to position [0, 0]
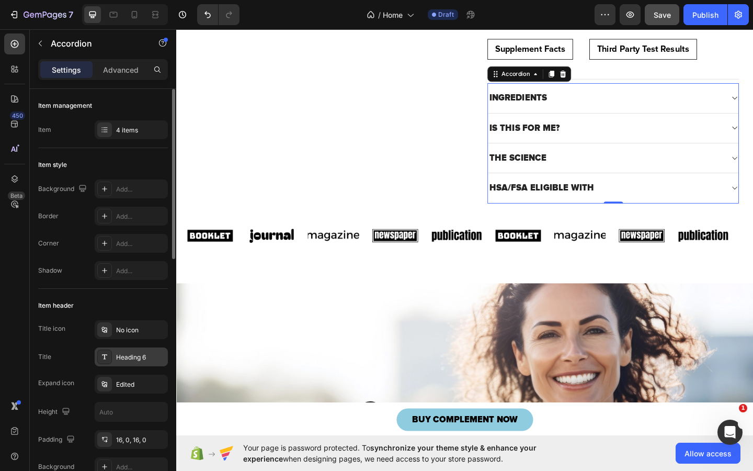
click at [131, 354] on div "Heading 6" at bounding box center [140, 357] width 49 height 9
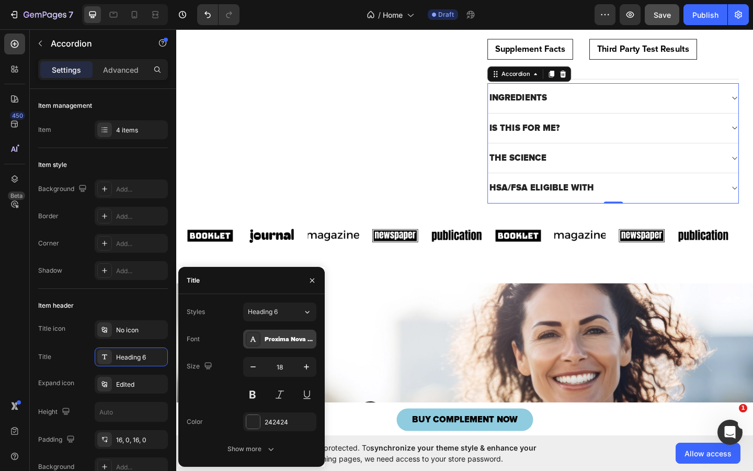
click at [275, 339] on div "Proxima Nova Black" at bounding box center [289, 339] width 49 height 9
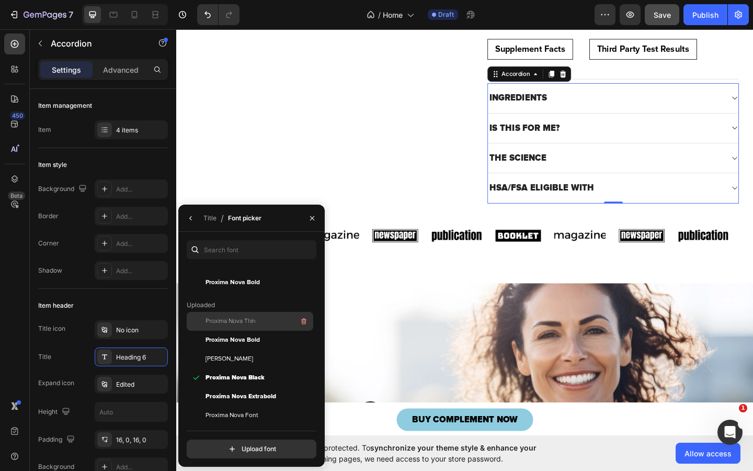
scroll to position [60, 0]
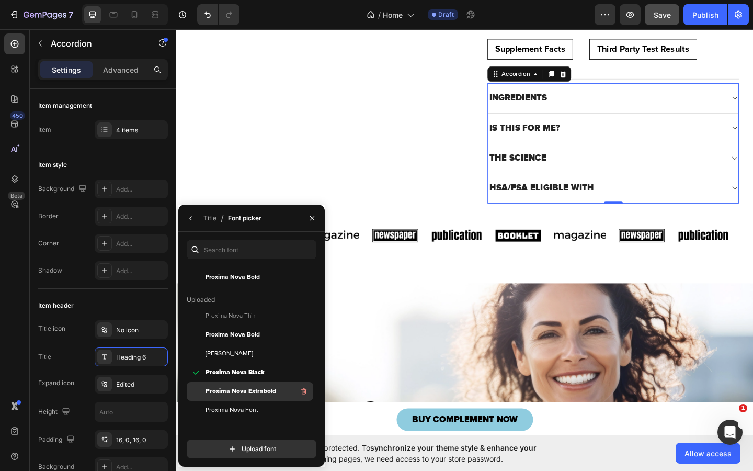
click at [258, 391] on span "Proxima Nova Extrabold" at bounding box center [241, 391] width 71 height 9
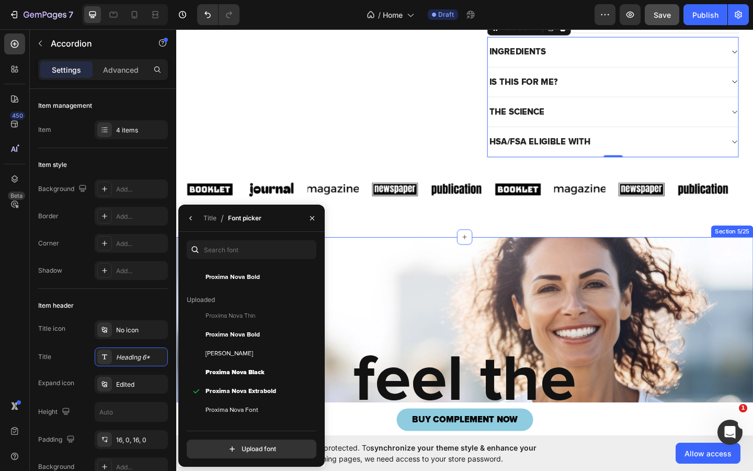
scroll to position [656, 0]
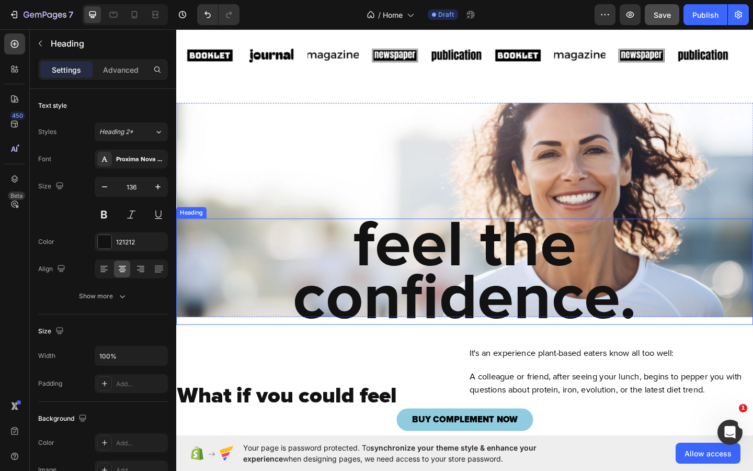
click at [450, 274] on strong "feel the confidence." at bounding box center [490, 293] width 374 height 144
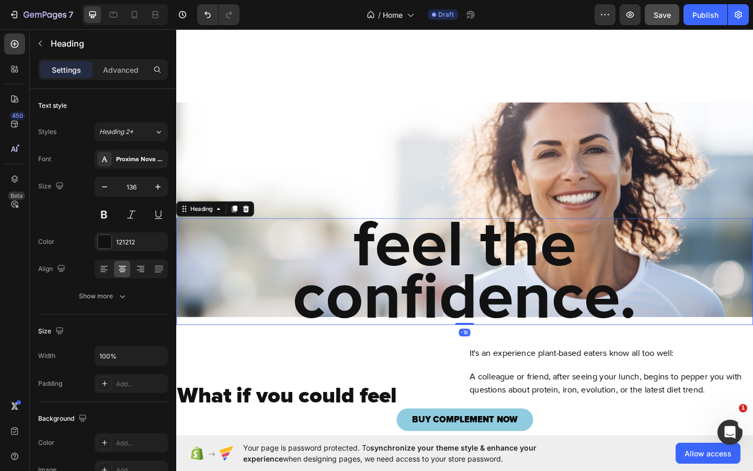
scroll to position [840, 0]
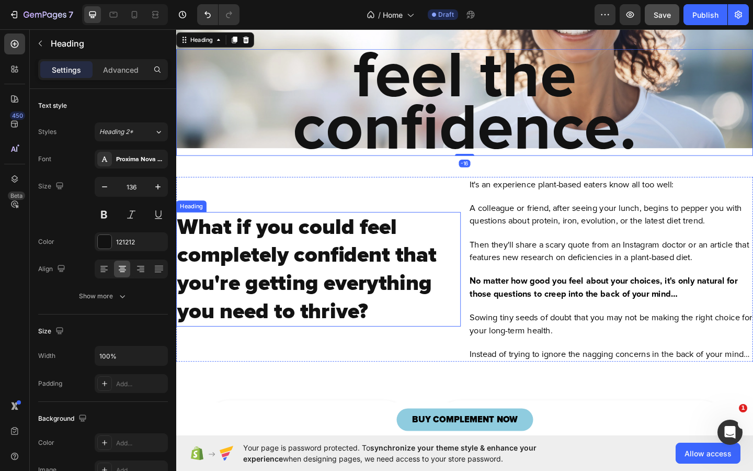
click at [340, 262] on strong "What if you could feel completely confident that you're getting everything you …" at bounding box center [318, 290] width 282 height 120
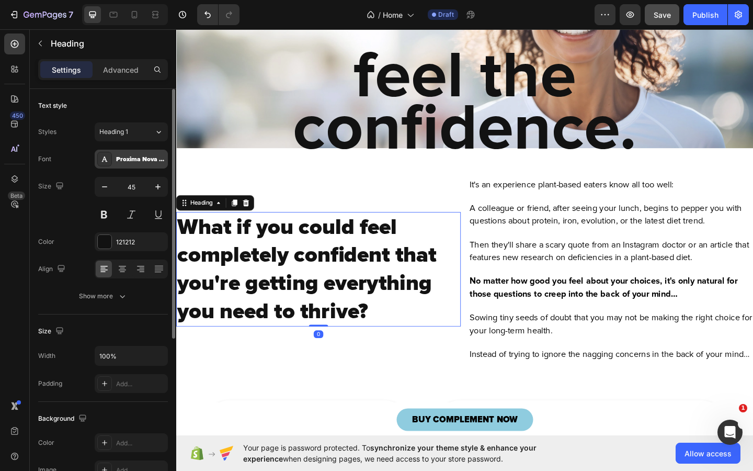
click at [127, 159] on div "Proxima Nova Black" at bounding box center [140, 159] width 49 height 9
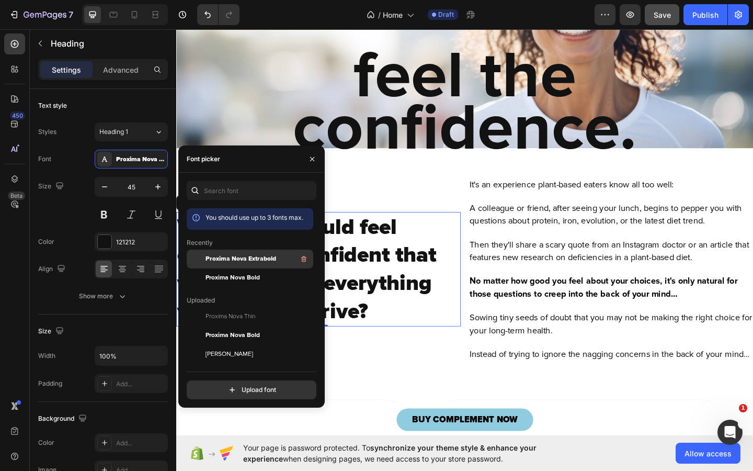
click at [249, 258] on span "Proxima Nova Extrabold" at bounding box center [241, 258] width 71 height 9
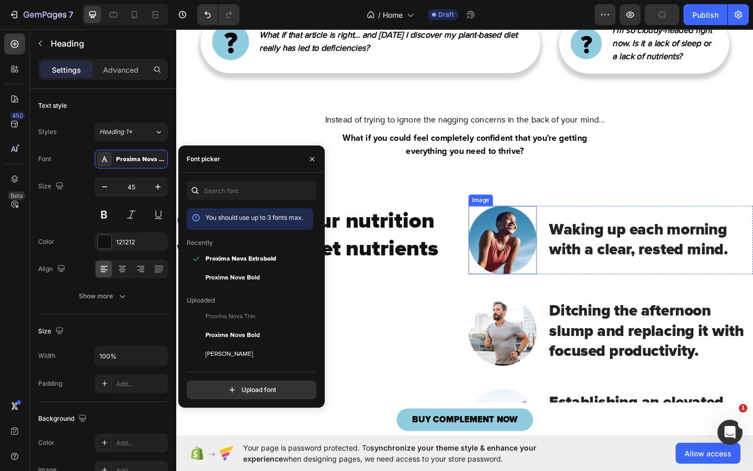
scroll to position [1381, 0]
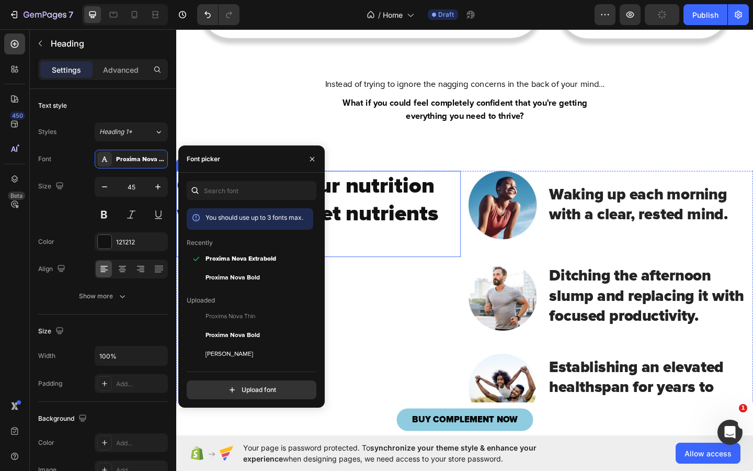
click at [393, 216] on strong "Optimizing your nutrition with hard-to-get nutrients means:" at bounding box center [319, 229] width 284 height 89
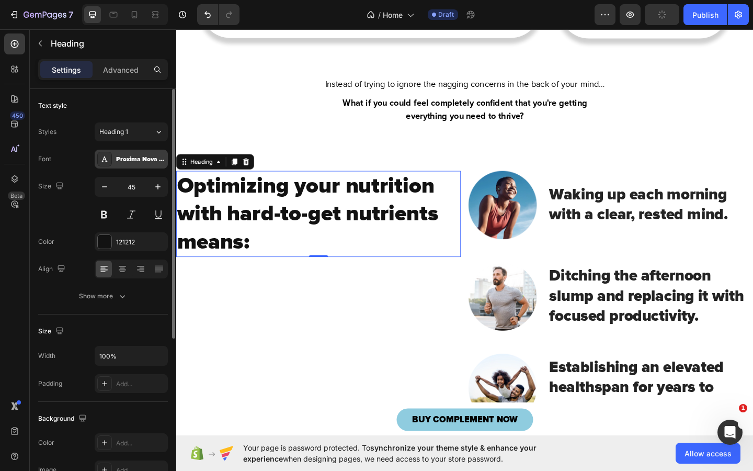
click at [132, 158] on div "Proxima Nova Black" at bounding box center [140, 159] width 49 height 9
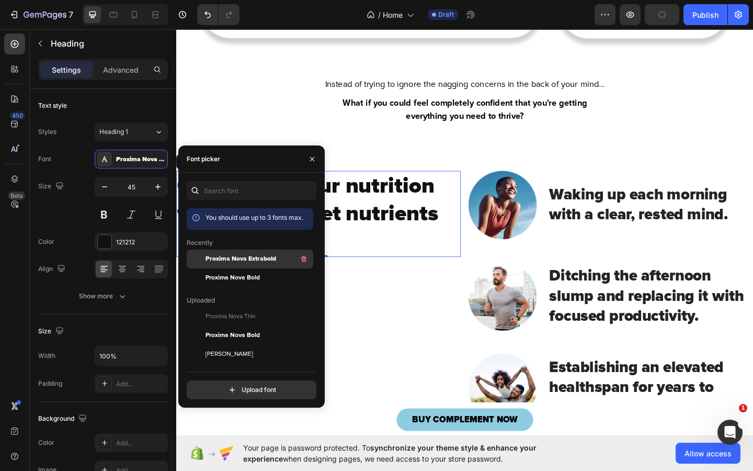
click at [263, 263] on span "Proxima Nova Extrabold" at bounding box center [241, 258] width 71 height 9
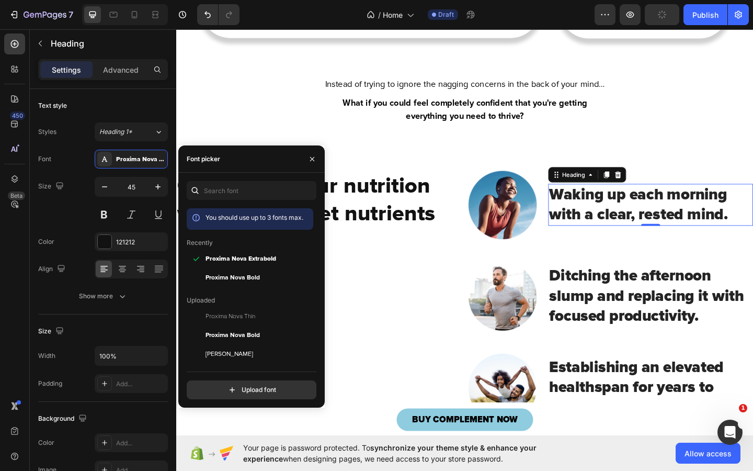
click at [676, 218] on strong "Waking up each morning with a clear, rested mind." at bounding box center [679, 220] width 195 height 42
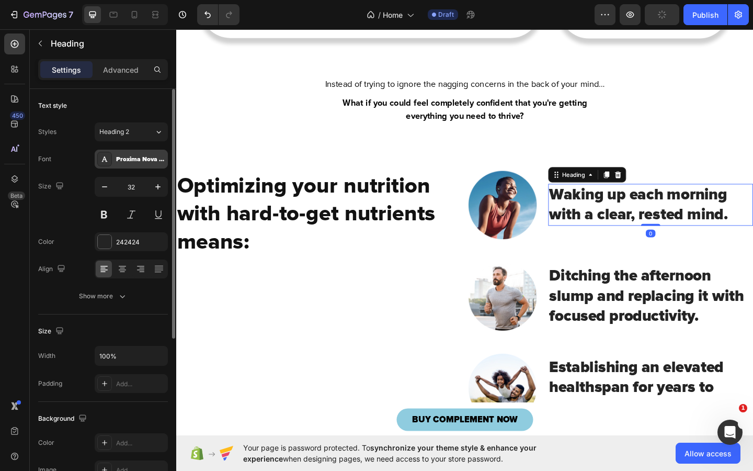
click at [129, 160] on div "Proxima Nova Black" at bounding box center [140, 159] width 49 height 9
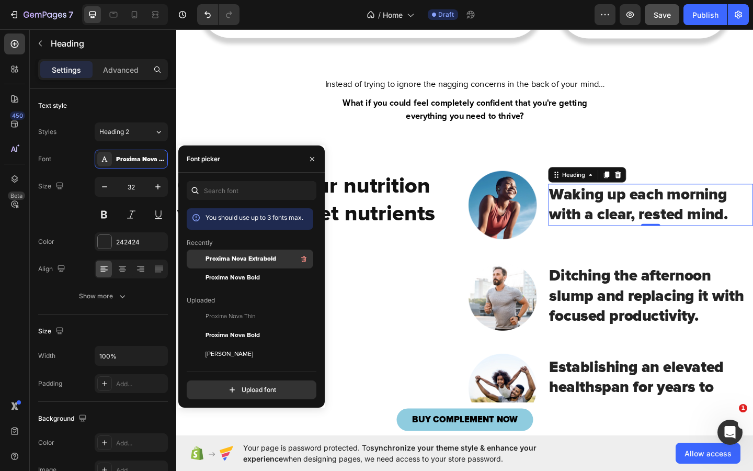
click at [244, 261] on span "Proxima Nova Extrabold" at bounding box center [241, 258] width 71 height 9
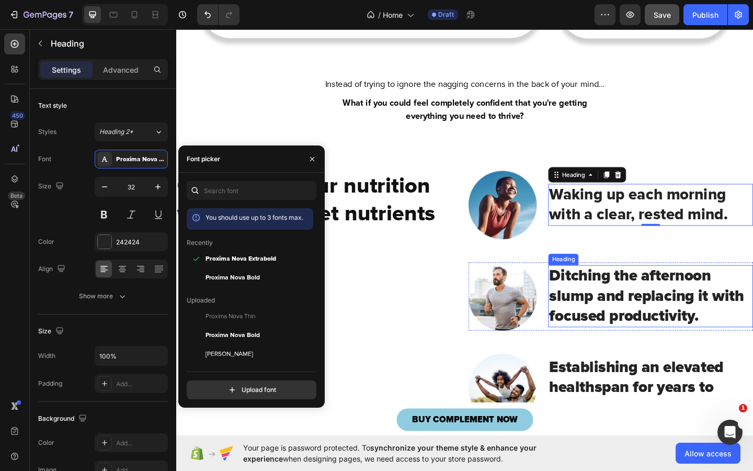
click at [658, 314] on strong "Ditching the afternoon slump and replacing it with focused productivity." at bounding box center [688, 319] width 212 height 64
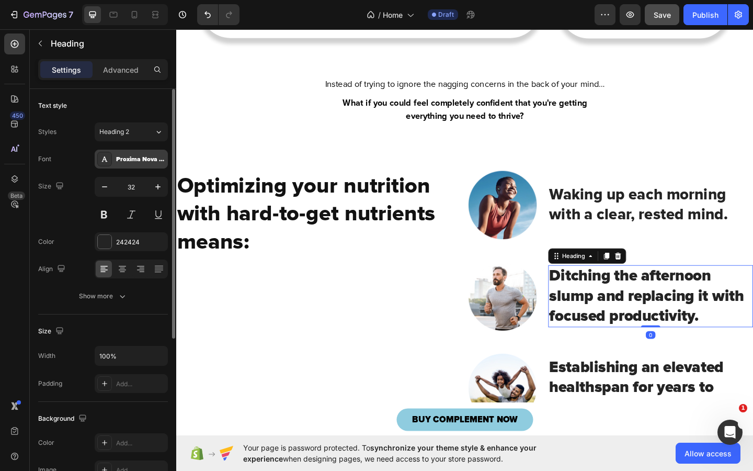
click at [141, 154] on div "Proxima Nova Black" at bounding box center [131, 159] width 73 height 19
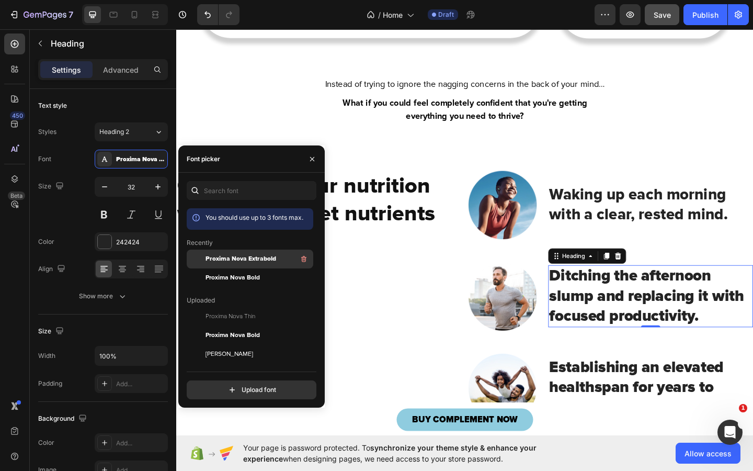
click at [258, 258] on span "Proxima Nova Extrabold" at bounding box center [241, 258] width 71 height 9
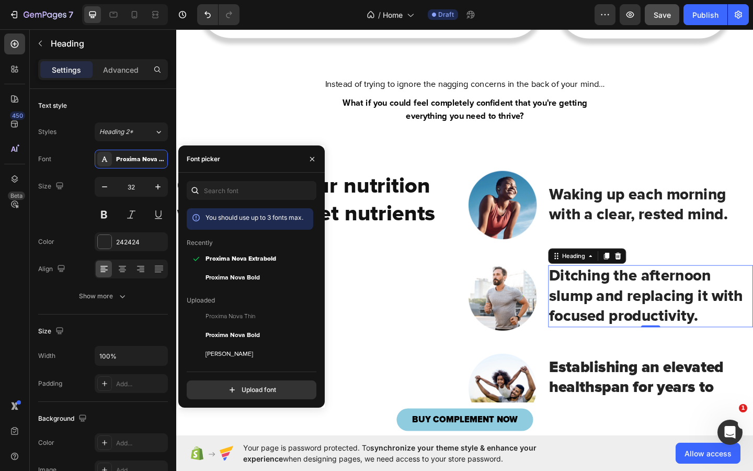
scroll to position [1524, 0]
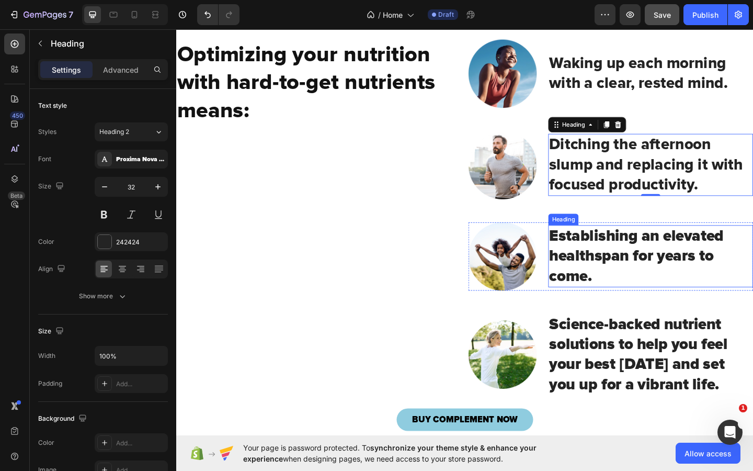
click at [618, 278] on strong "Establishing an elevated healthspan for years to come." at bounding box center [677, 276] width 190 height 64
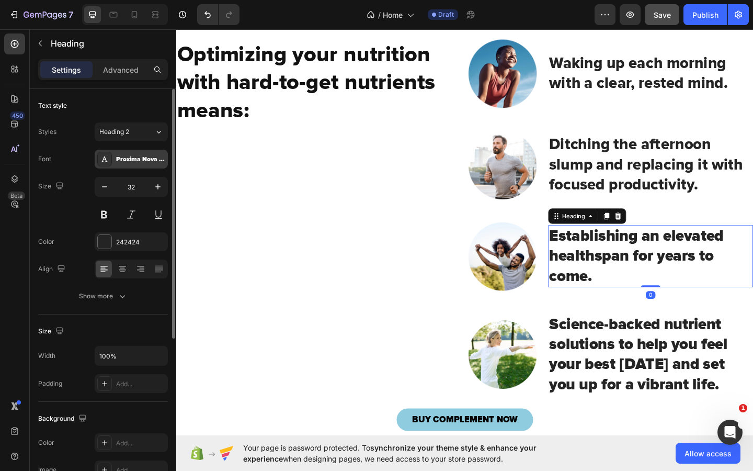
click at [128, 160] on div "Proxima Nova Black" at bounding box center [140, 159] width 49 height 9
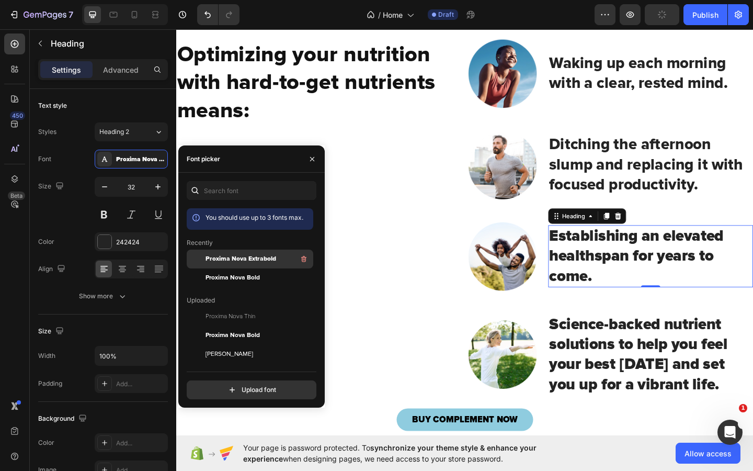
click at [244, 258] on span "Proxima Nova Extrabold" at bounding box center [241, 258] width 71 height 9
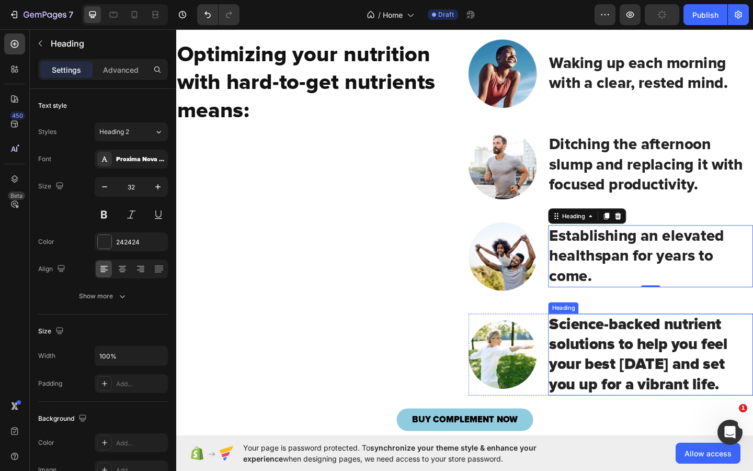
click at [663, 371] on strong "Science-backed nutrient solutions to help you feel your best [DATE] and set you…" at bounding box center [679, 383] width 194 height 86
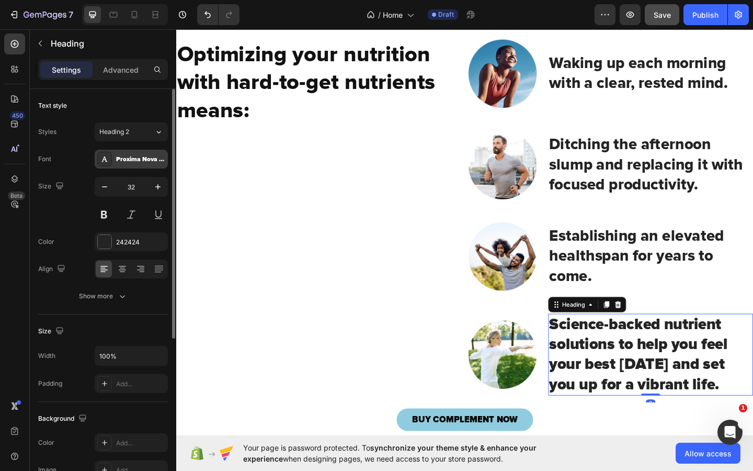
click at [117, 160] on div "Proxima Nova Black" at bounding box center [140, 159] width 49 height 9
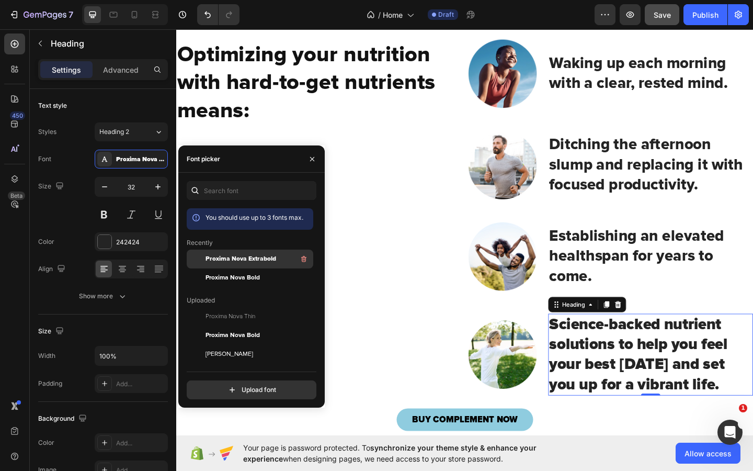
drag, startPoint x: 251, startPoint y: 263, endPoint x: 234, endPoint y: 264, distance: 16.8
click at [251, 263] on span "Proxima Nova Extrabold" at bounding box center [241, 258] width 71 height 9
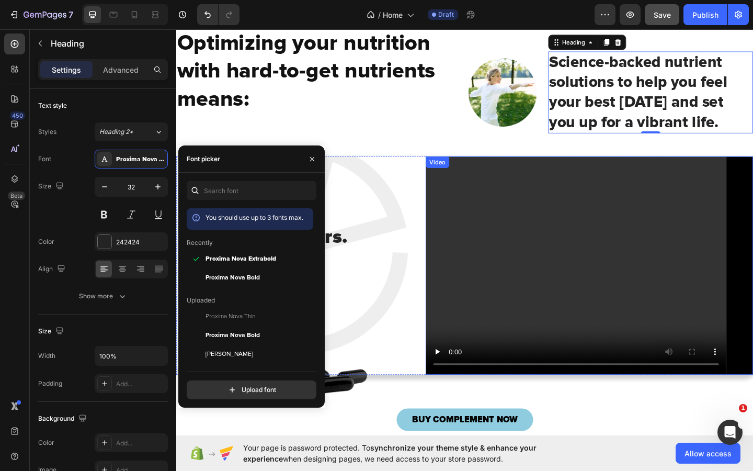
scroll to position [1924, 0]
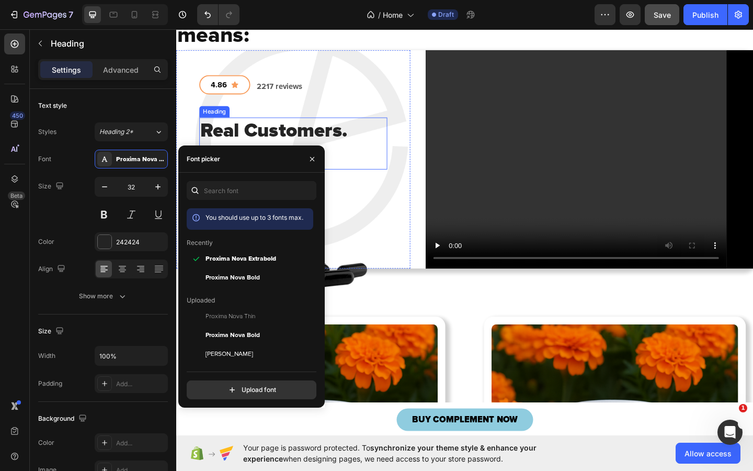
click at [315, 151] on strong "Real Customers. Real Results." at bounding box center [282, 153] width 160 height 53
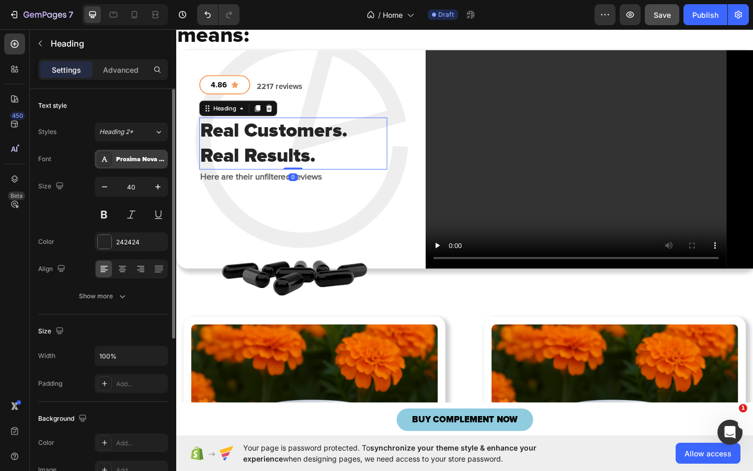
click at [135, 158] on div "Proxima Nova Black" at bounding box center [140, 159] width 49 height 9
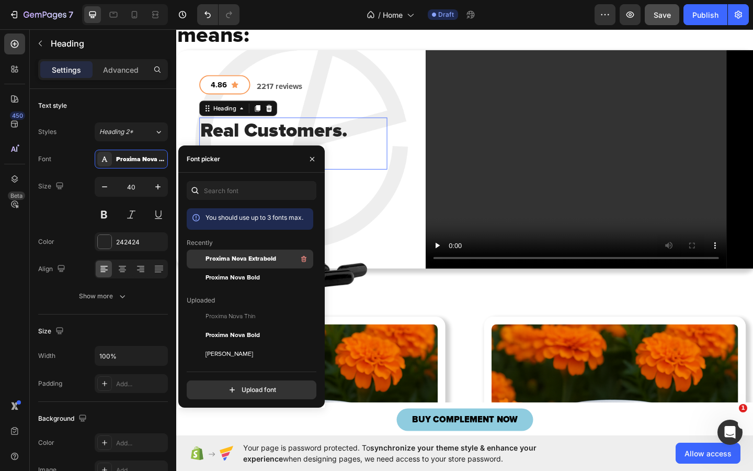
click at [239, 260] on span "Proxima Nova Extrabold" at bounding box center [241, 258] width 71 height 9
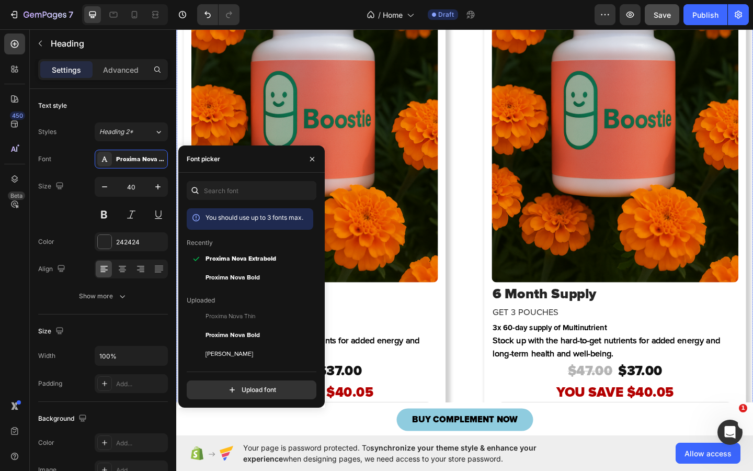
scroll to position [2553, 0]
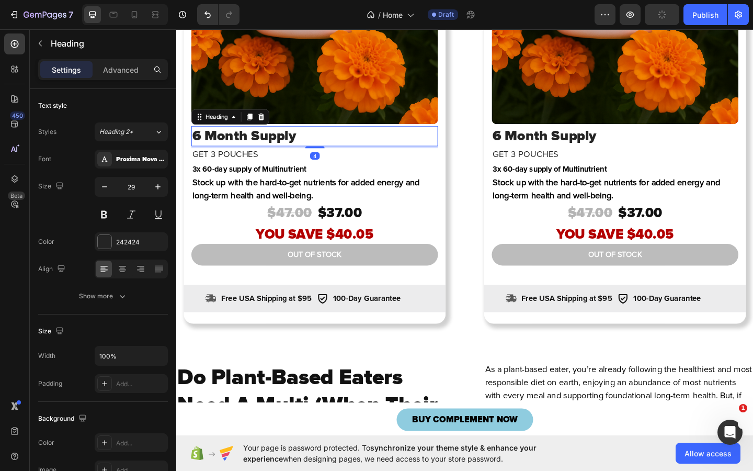
click at [286, 140] on strong "6 Month Supply" at bounding box center [250, 144] width 113 height 19
click at [132, 157] on div "Proxima Nova Black" at bounding box center [140, 159] width 49 height 9
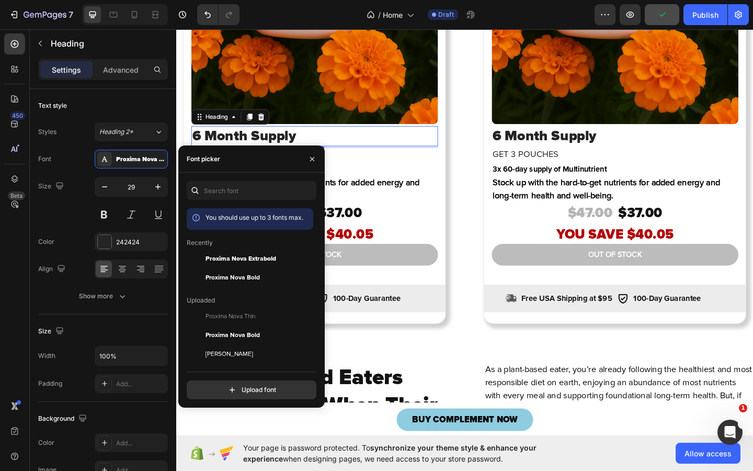
click at [262, 262] on span "Proxima Nova Extrabold" at bounding box center [241, 258] width 71 height 9
click at [576, 138] on strong "6 Month Supply" at bounding box center [576, 144] width 113 height 19
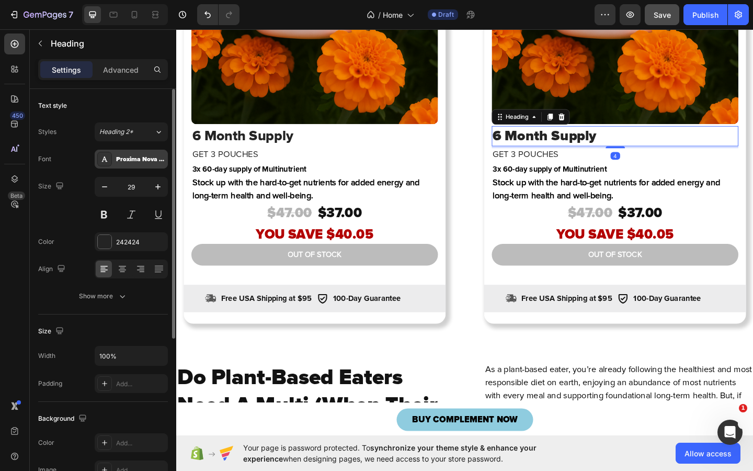
click at [132, 157] on div "Proxima Nova Black" at bounding box center [140, 159] width 49 height 9
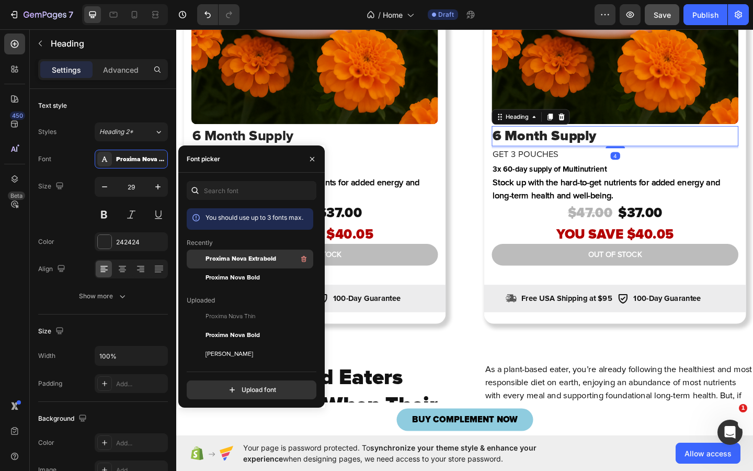
click at [263, 260] on span "Proxima Nova Extrabold" at bounding box center [241, 258] width 71 height 9
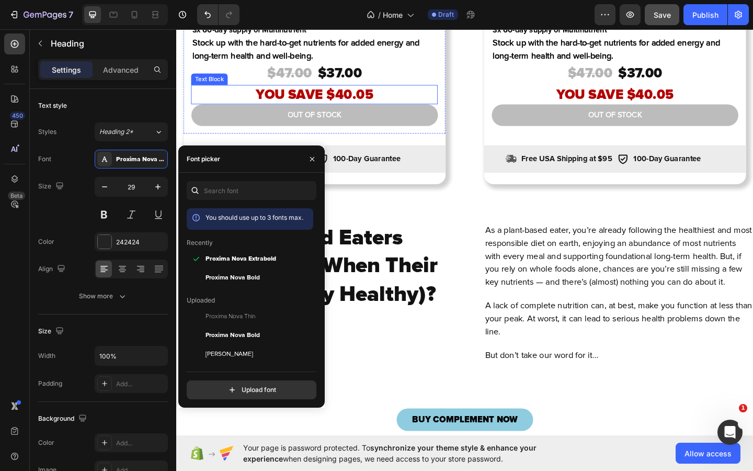
click at [300, 93] on strong "You save $40.05" at bounding box center [327, 101] width 128 height 18
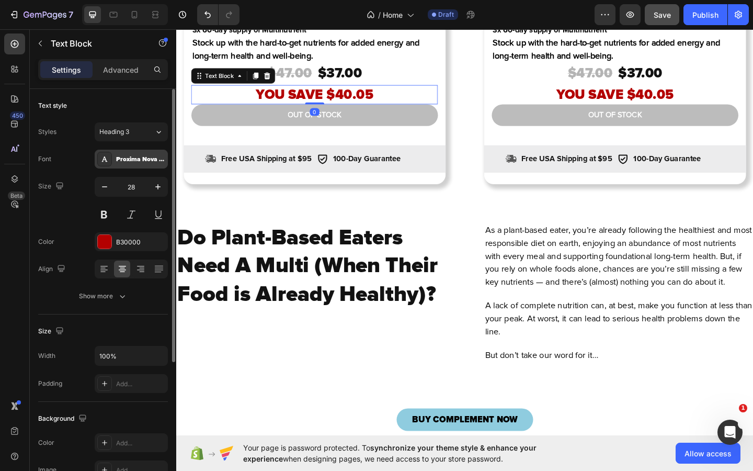
click at [134, 162] on div "Proxima Nova Black" at bounding box center [140, 159] width 49 height 9
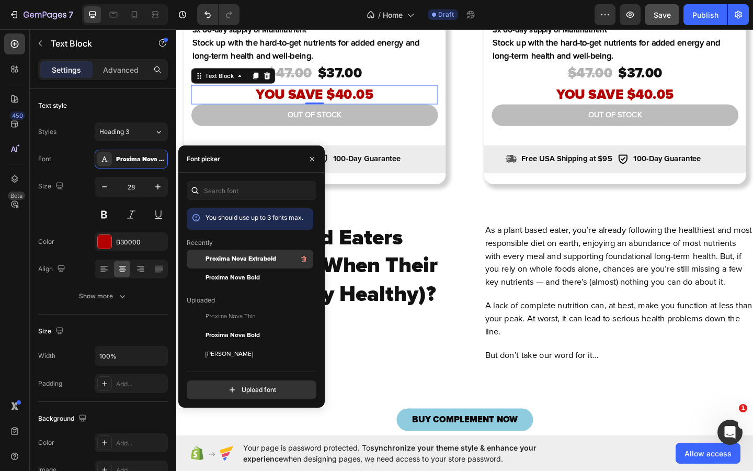
click at [262, 262] on span "Proxima Nova Extrabold" at bounding box center [241, 258] width 71 height 9
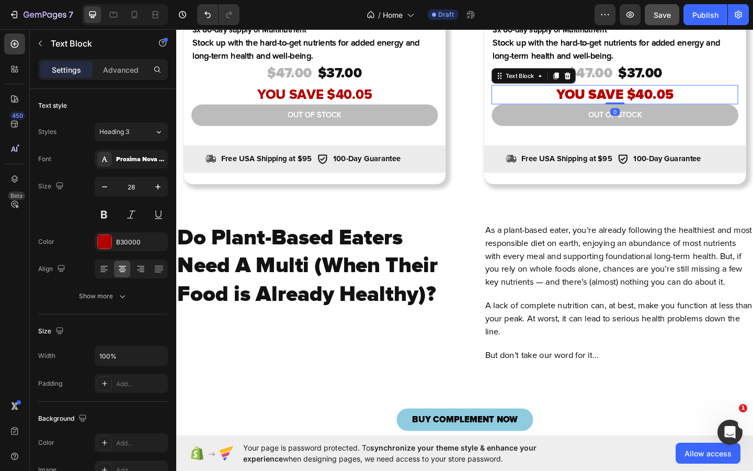
click at [643, 92] on strong "You save $40.05" at bounding box center [654, 101] width 128 height 18
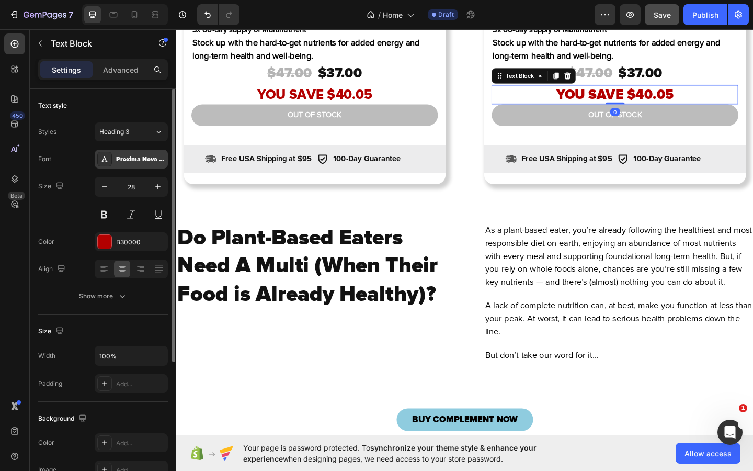
click at [130, 162] on div "Proxima Nova Black" at bounding box center [140, 159] width 49 height 9
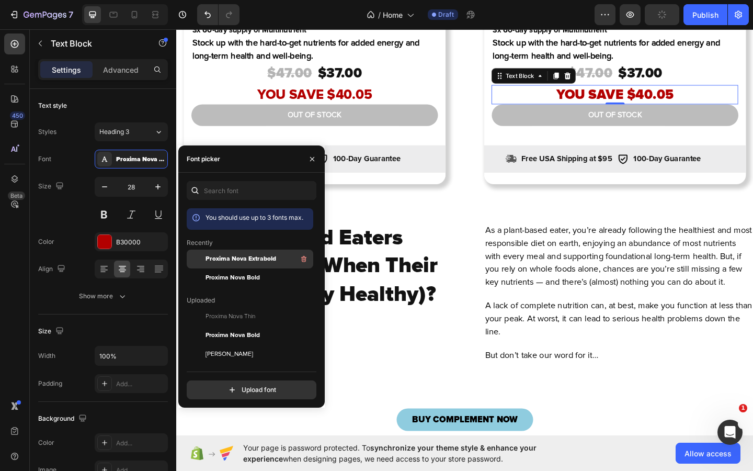
click at [254, 259] on span "Proxima Nova Extrabold" at bounding box center [241, 258] width 71 height 9
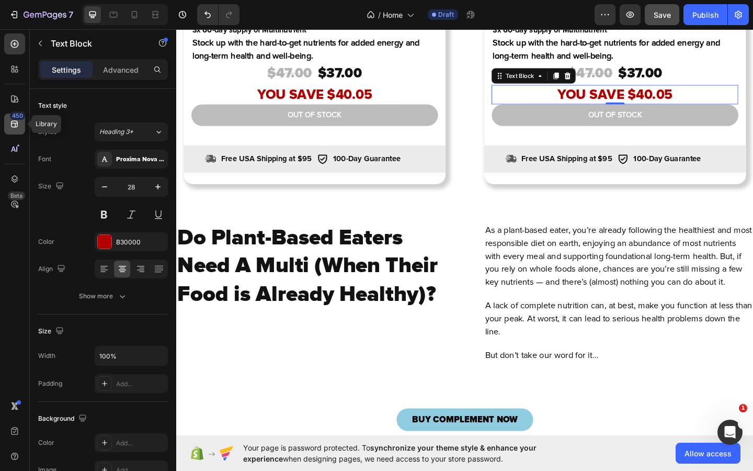
click at [14, 124] on icon at bounding box center [14, 124] width 10 height 10
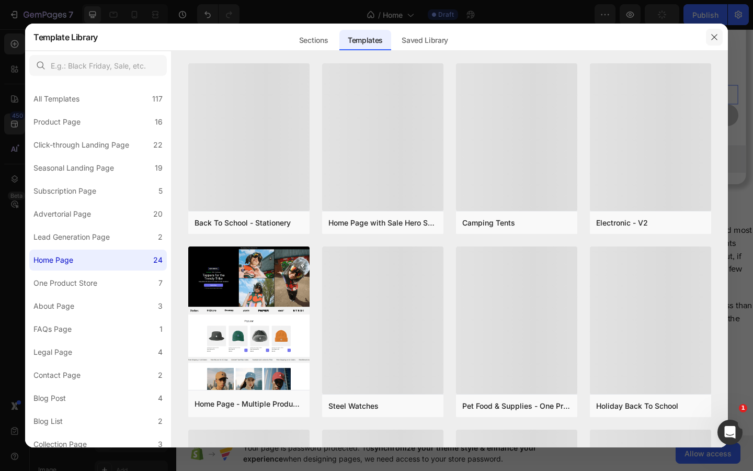
click at [716, 35] on icon "button" at bounding box center [714, 37] width 6 height 6
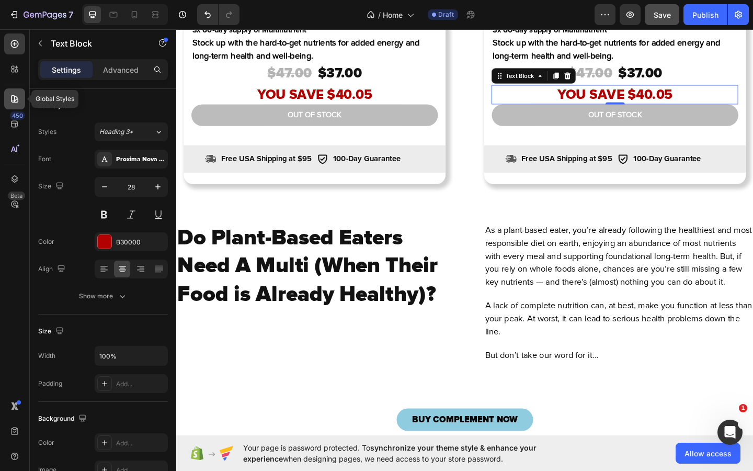
click at [14, 96] on icon at bounding box center [14, 99] width 10 height 10
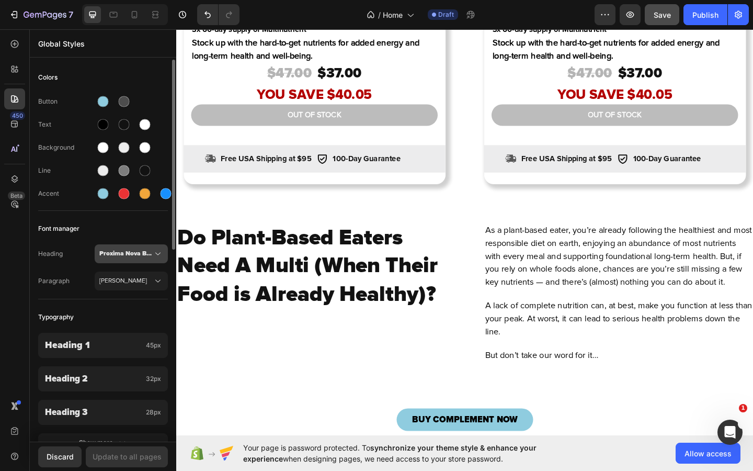
click at [127, 253] on span "Proxima Nova Black" at bounding box center [125, 253] width 53 height 9
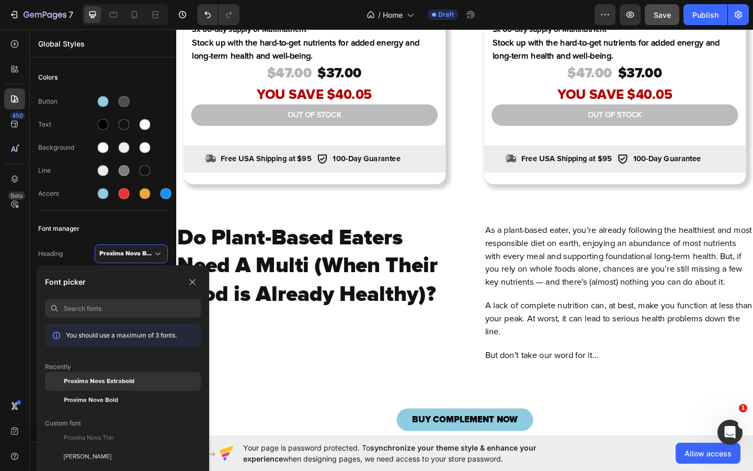
click at [117, 381] on span "Proxima Nova Extrabold" at bounding box center [99, 381] width 71 height 9
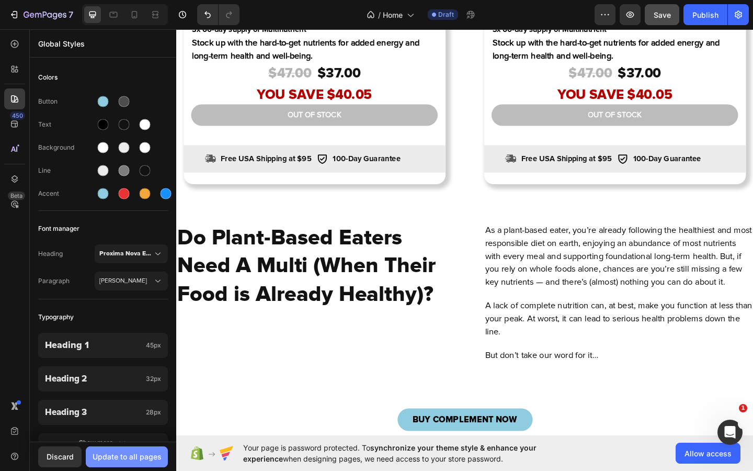
click at [119, 458] on div "Update to all pages" at bounding box center [127, 456] width 69 height 11
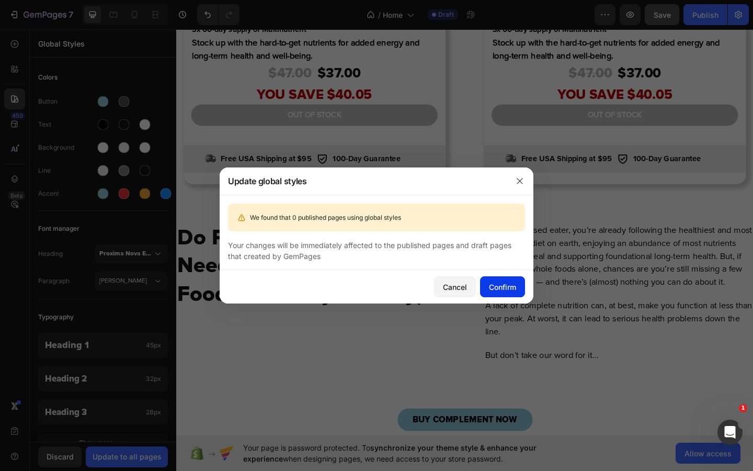
click at [506, 291] on div "Confirm" at bounding box center [502, 286] width 27 height 11
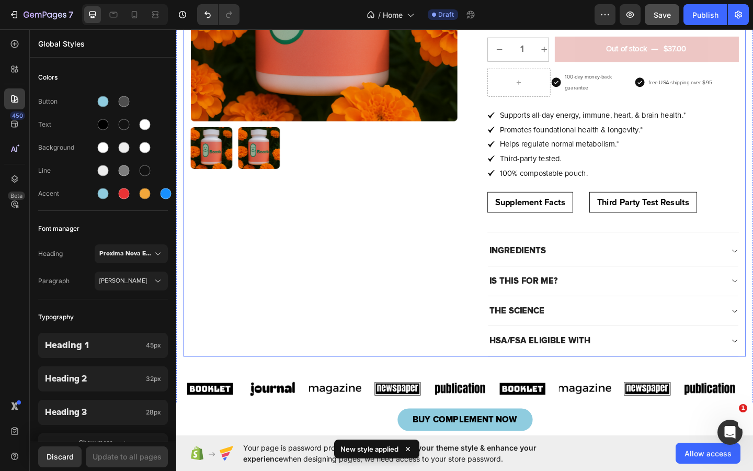
scroll to position [0, 0]
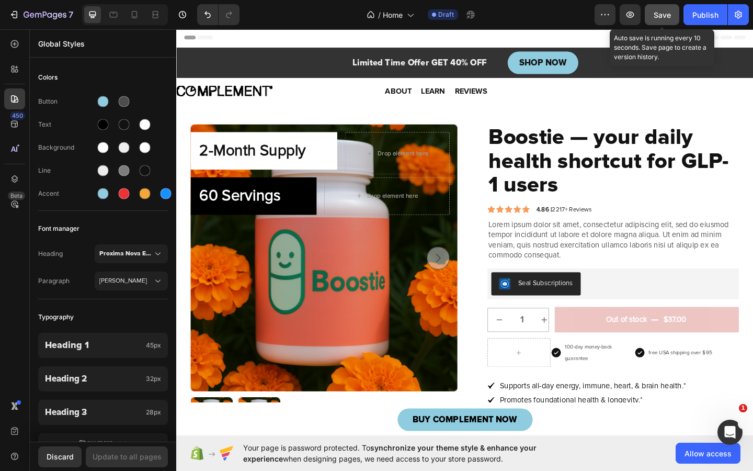
click at [668, 13] on span "Save" at bounding box center [662, 14] width 17 height 9
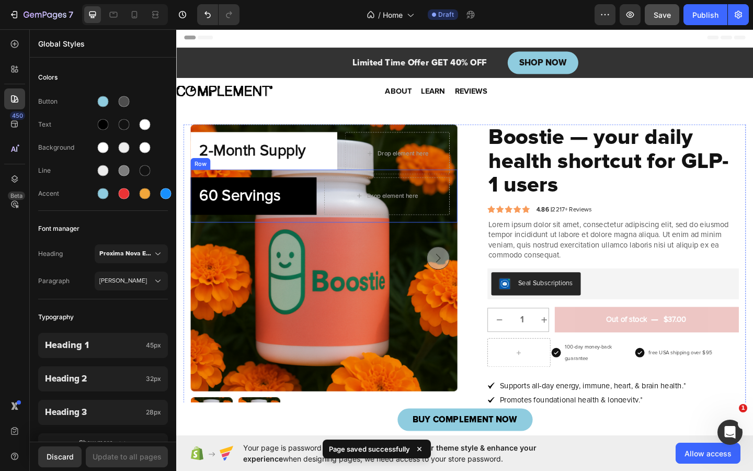
click at [327, 209] on div "60 Servings Heading Row Drop element here Row" at bounding box center [337, 211] width 290 height 58
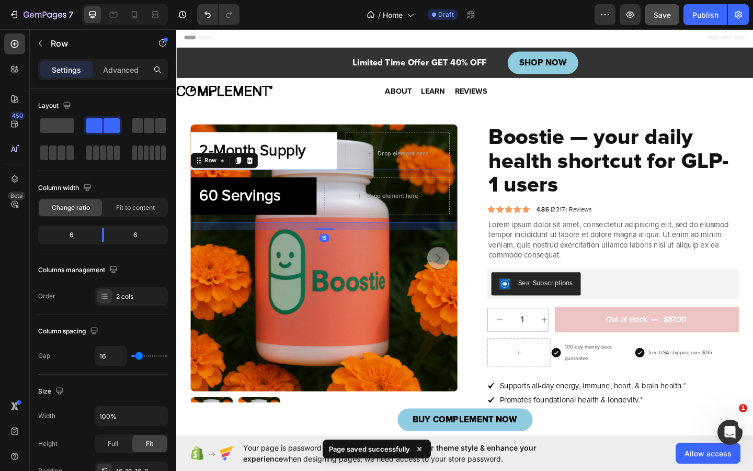
click at [124, 61] on div "Settings Advanced" at bounding box center [103, 69] width 130 height 21
click at [122, 71] on p "Advanced" at bounding box center [121, 69] width 36 height 11
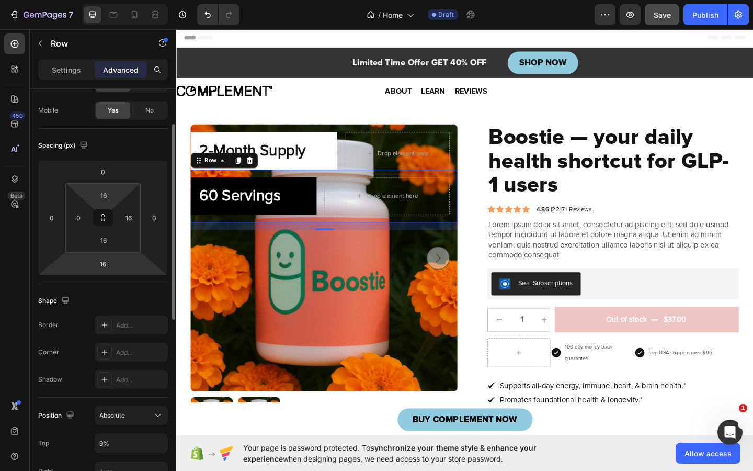
scroll to position [123, 0]
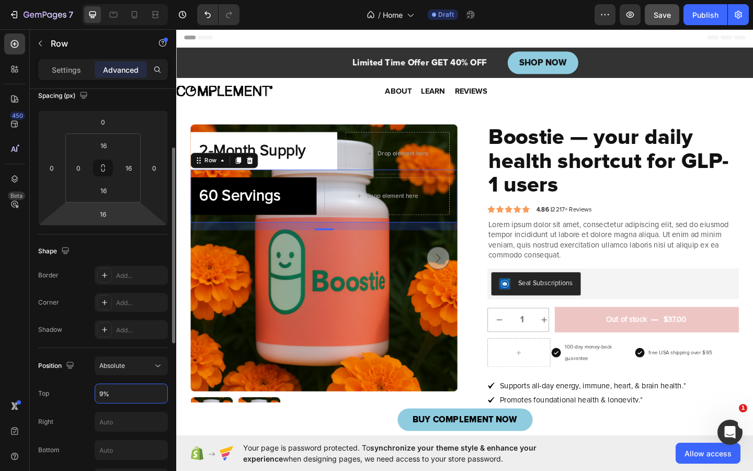
click at [101, 393] on input "9%" at bounding box center [131, 393] width 72 height 19
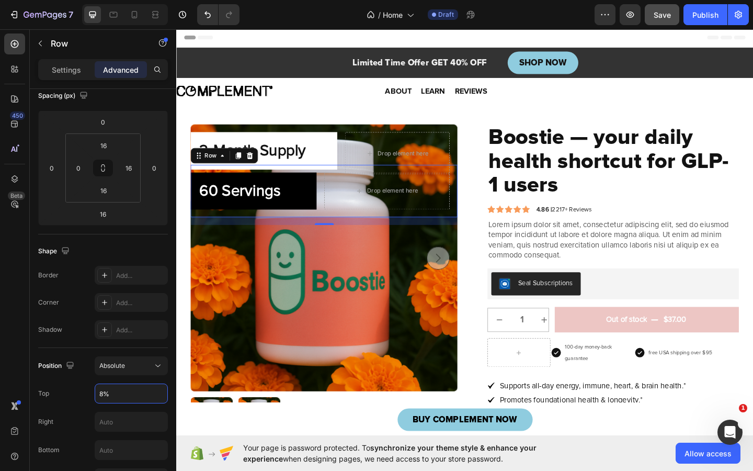
type input "8%"
click at [4, 261] on div "450 Beta" at bounding box center [14, 214] width 21 height 362
click at [658, 13] on span "Save" at bounding box center [662, 14] width 17 height 9
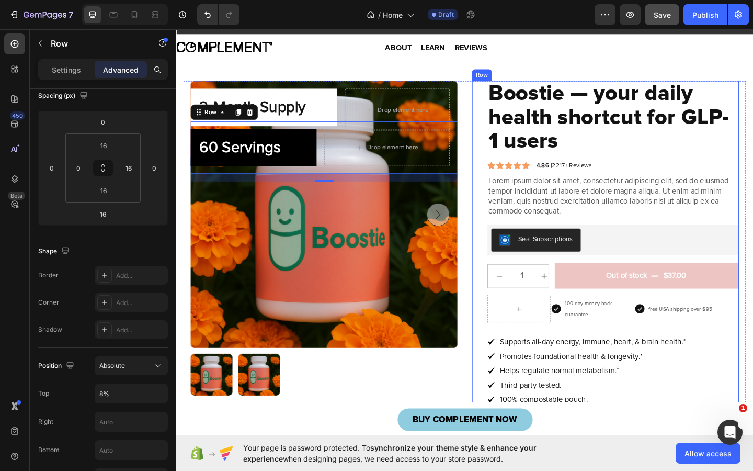
scroll to position [0, 0]
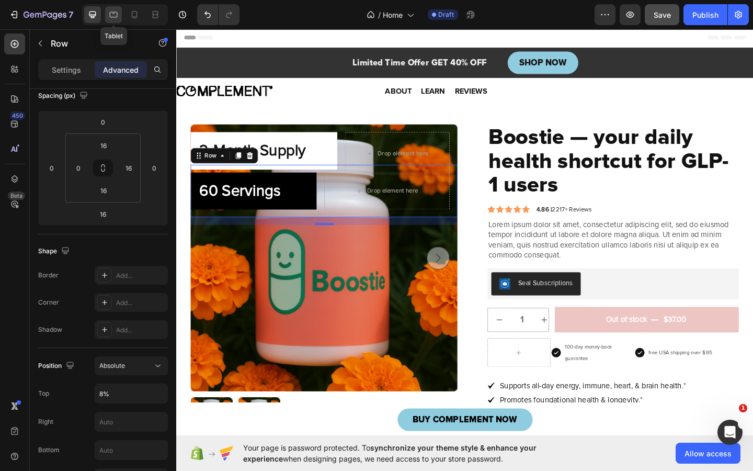
click at [115, 14] on icon at bounding box center [113, 14] width 10 height 10
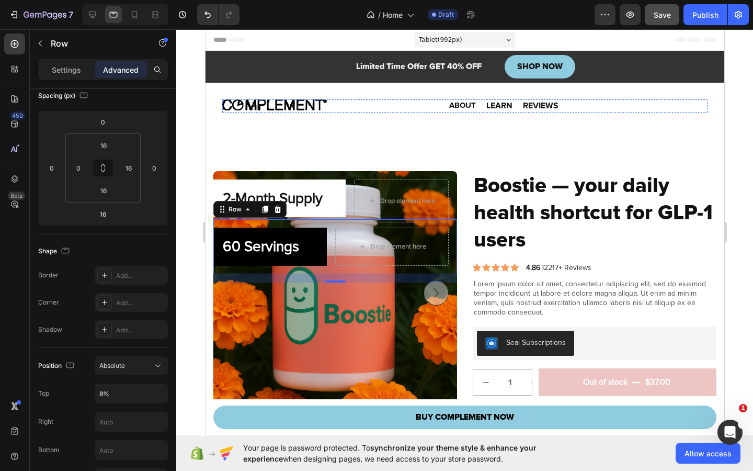
click at [379, 105] on img at bounding box center [387, 104] width 105 height 11
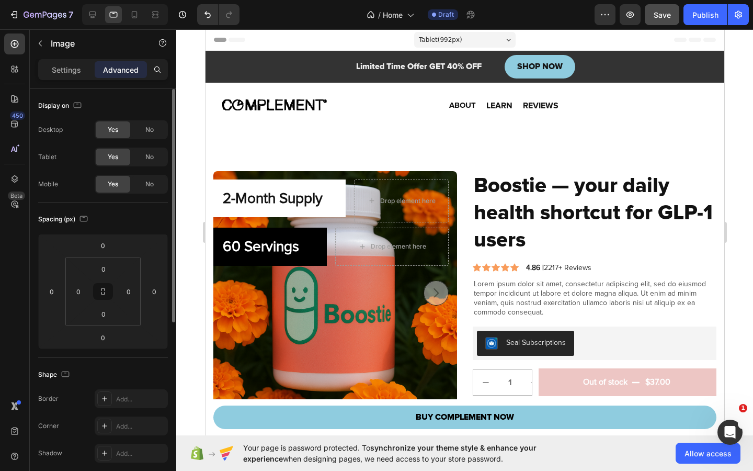
click at [413, 107] on img at bounding box center [387, 104] width 105 height 11
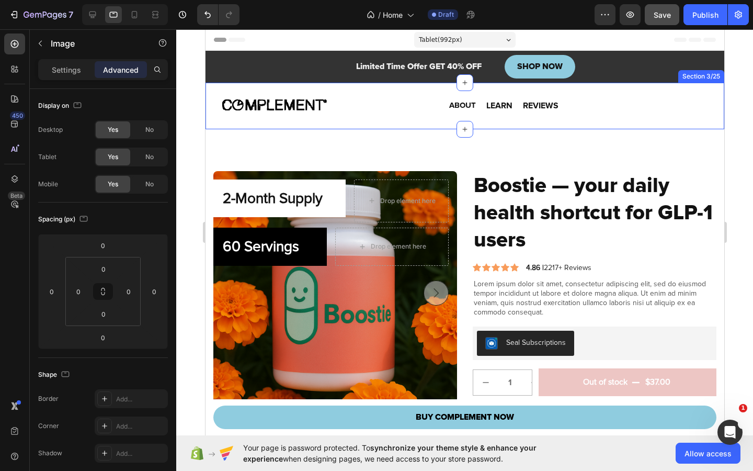
click at [605, 115] on div "Image Image 0 ABOUT Heading LEARN Heading REVIEWS Heading Row Section 3/25" at bounding box center [464, 106] width 519 height 47
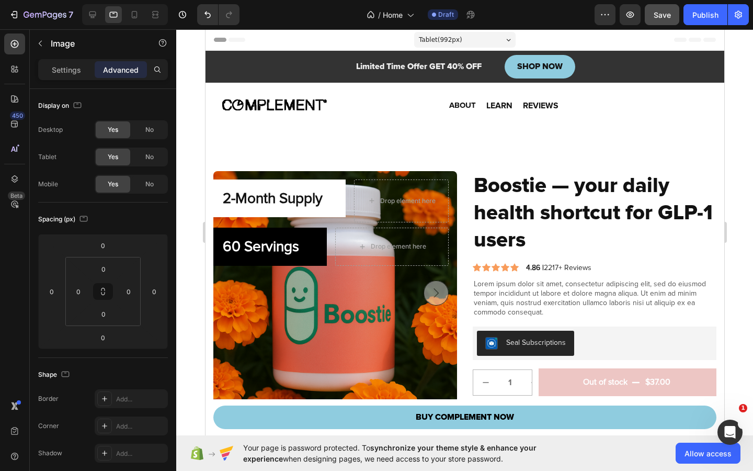
click at [428, 101] on img at bounding box center [387, 104] width 105 height 11
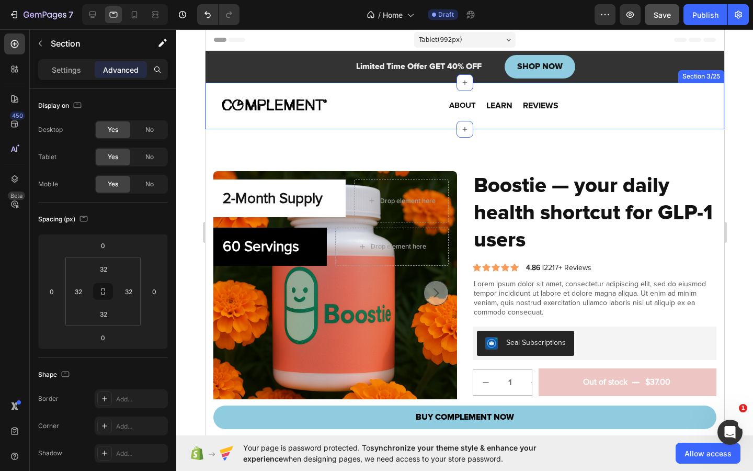
click at [439, 89] on div "Image Image 0 ABOUT Heading LEARN Heading REVIEWS Heading Row Section 3/25" at bounding box center [464, 106] width 519 height 47
click at [79, 66] on p "Settings" at bounding box center [66, 69] width 29 height 11
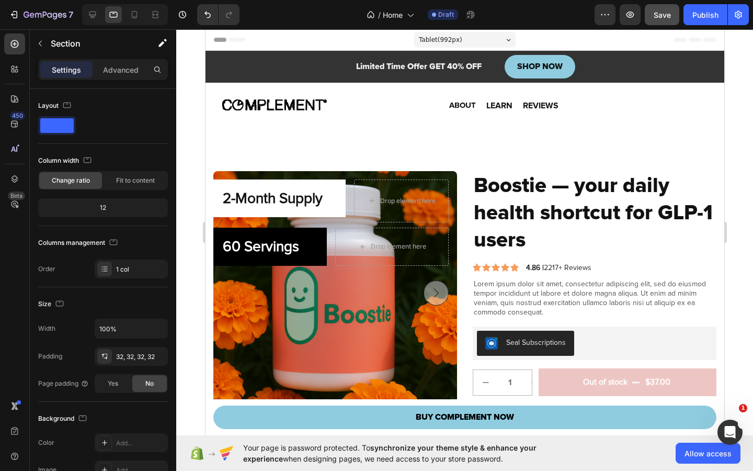
click at [406, 105] on img at bounding box center [387, 104] width 105 height 11
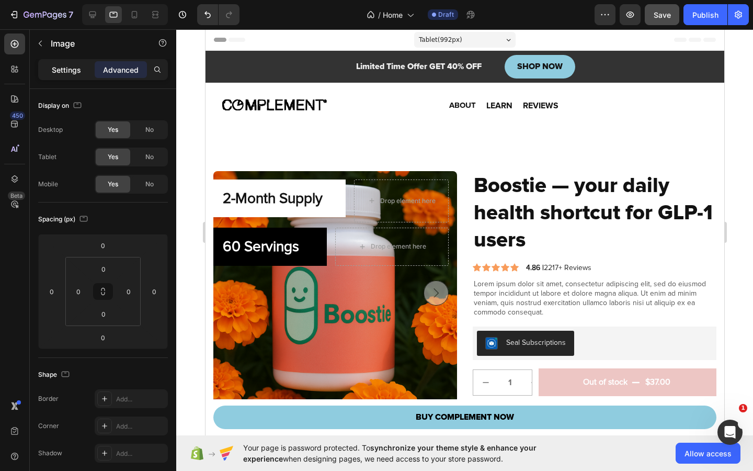
click at [80, 69] on p "Settings" at bounding box center [66, 69] width 29 height 11
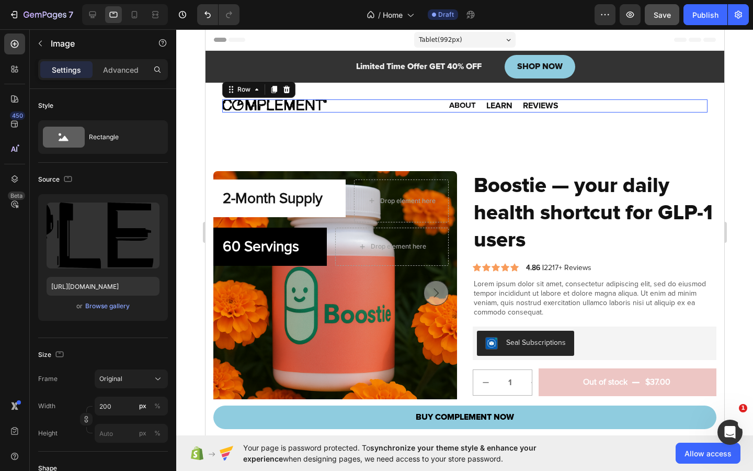
click at [445, 105] on div "Image Image ABOUT Heading LEARN Heading REVIEWS Heading Row 0" at bounding box center [464, 105] width 485 height 13
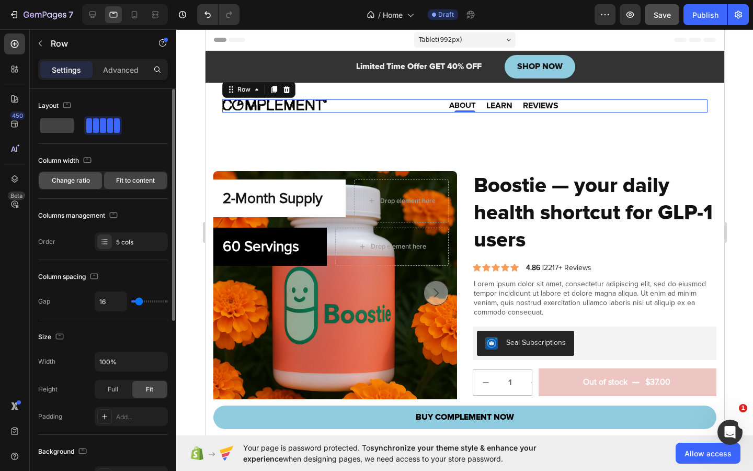
click at [79, 176] on span "Change ratio" at bounding box center [71, 180] width 38 height 9
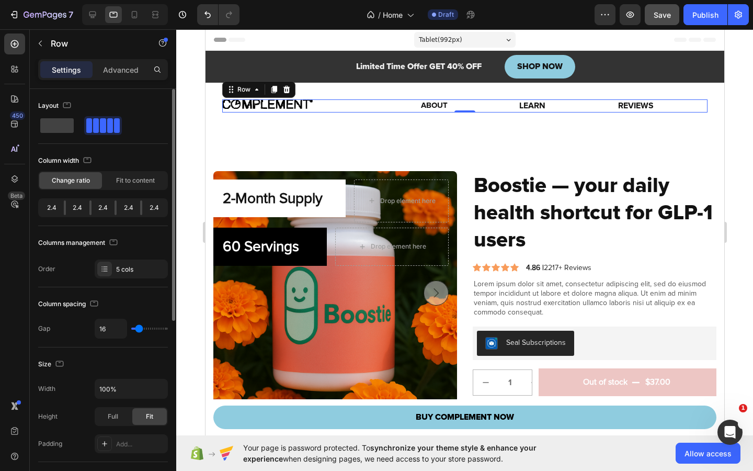
scroll to position [12, 0]
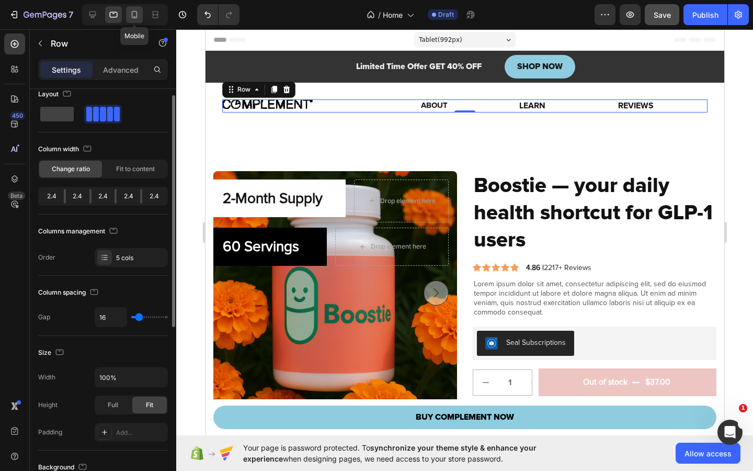
click at [134, 18] on icon at bounding box center [134, 14] width 10 height 10
type input "6"
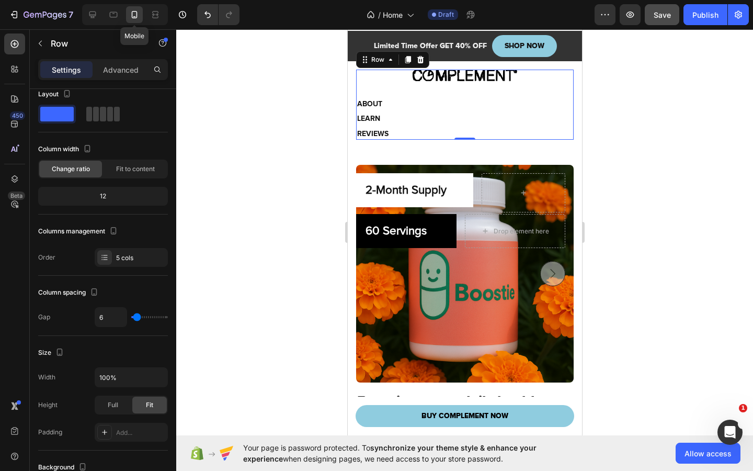
scroll to position [24, 0]
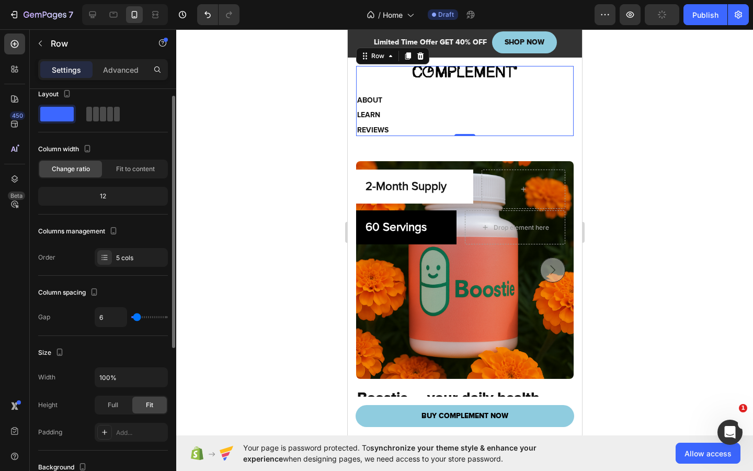
click at [107, 114] on span at bounding box center [110, 114] width 6 height 15
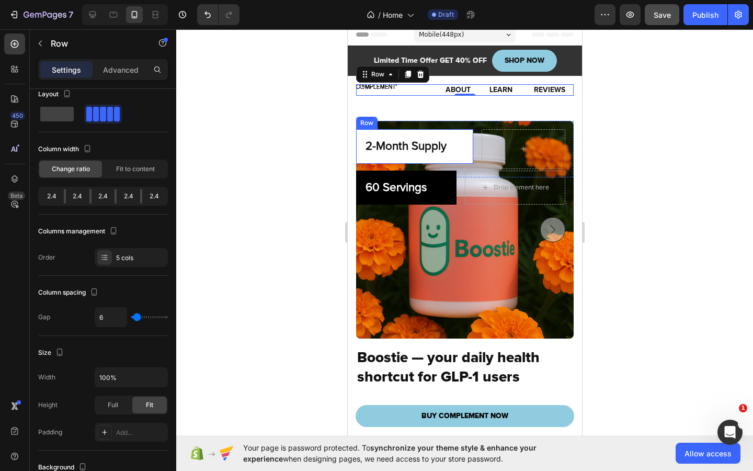
scroll to position [0, 0]
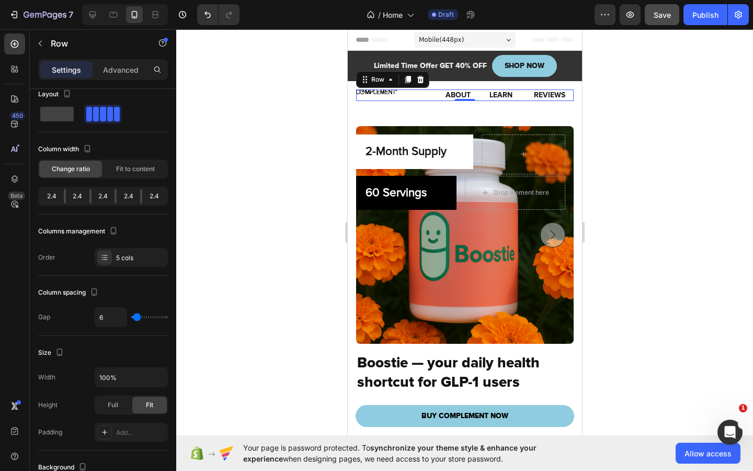
click at [424, 96] on div "Image" at bounding box center [420, 95] width 41 height 12
click at [134, 168] on span "Fit to content" at bounding box center [135, 168] width 39 height 9
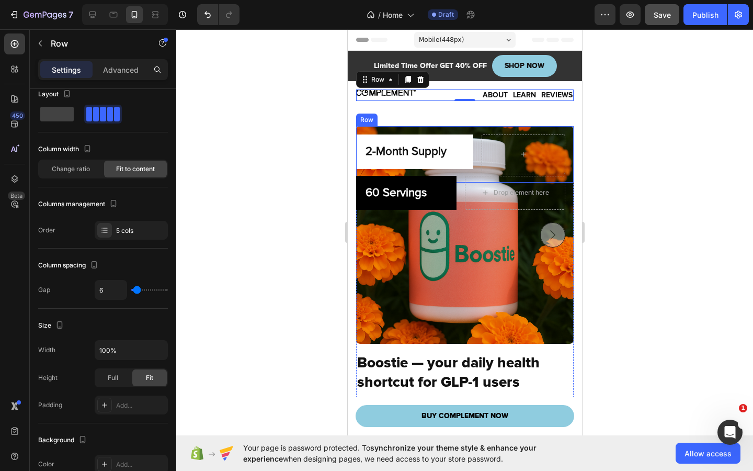
click at [645, 124] on div at bounding box center [464, 249] width 577 height 441
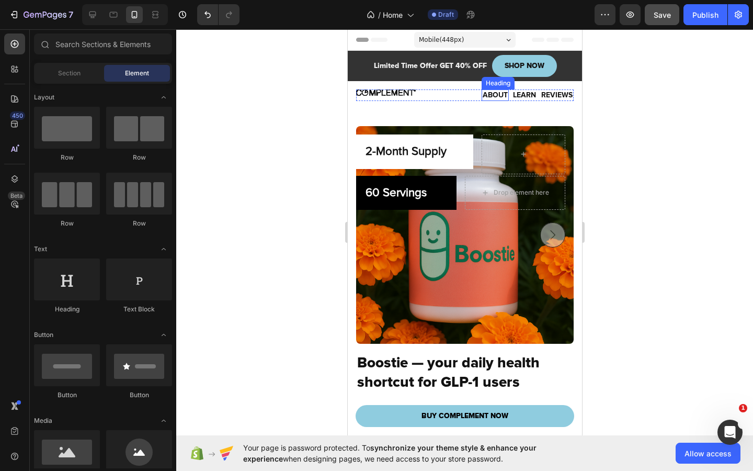
click at [485, 94] on h2 "ABOUT" at bounding box center [494, 95] width 27 height 12
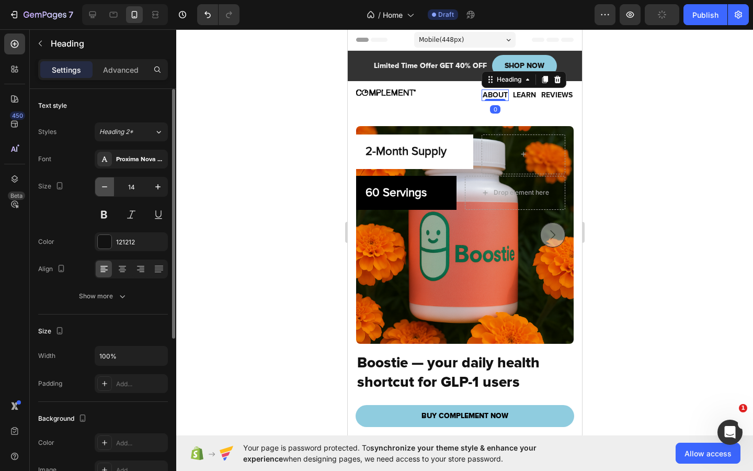
click at [103, 185] on icon "button" at bounding box center [104, 187] width 10 height 10
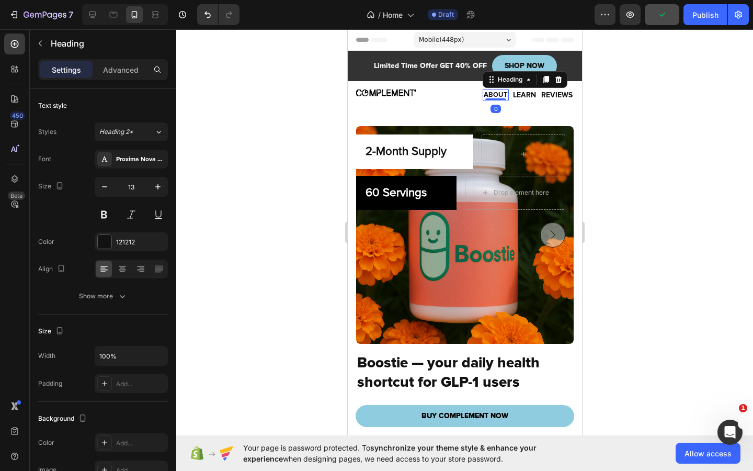
type input "12"
click at [519, 94] on h2 "LEARN" at bounding box center [524, 95] width 25 height 12
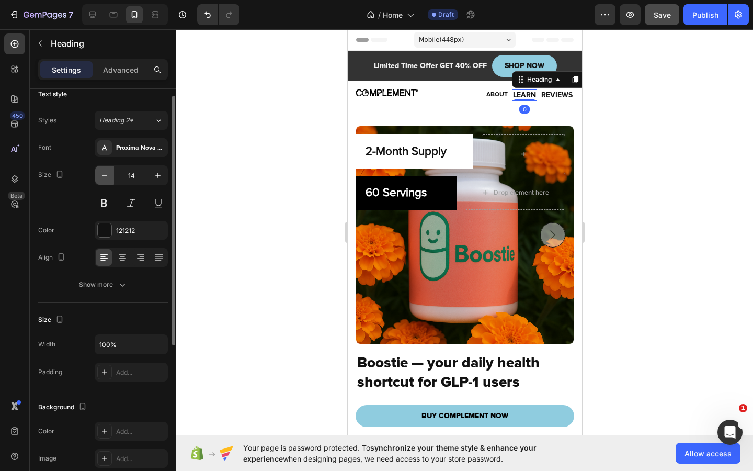
click at [109, 176] on icon "button" at bounding box center [104, 175] width 10 height 10
type input "12"
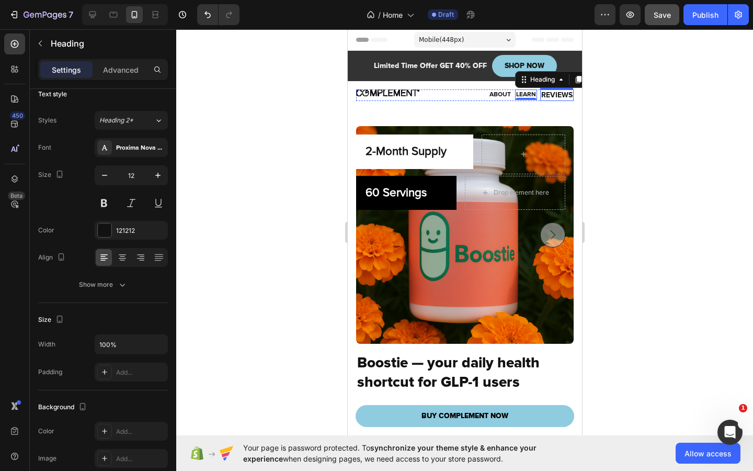
click at [549, 95] on h2 "REVIEWS" at bounding box center [556, 95] width 33 height 12
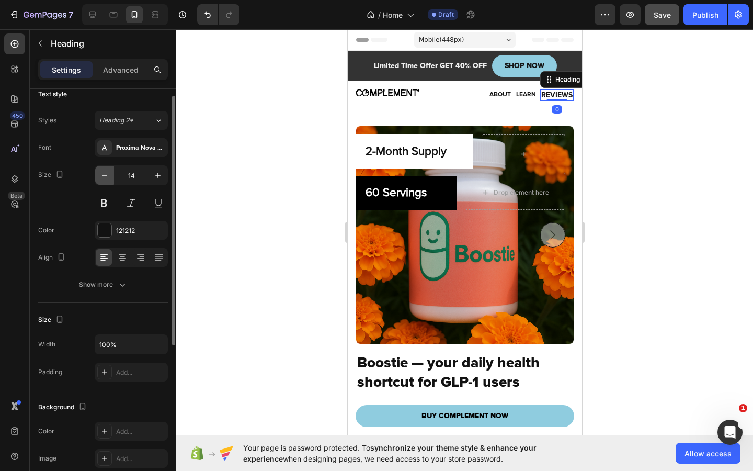
click at [110, 176] on button "button" at bounding box center [104, 175] width 19 height 19
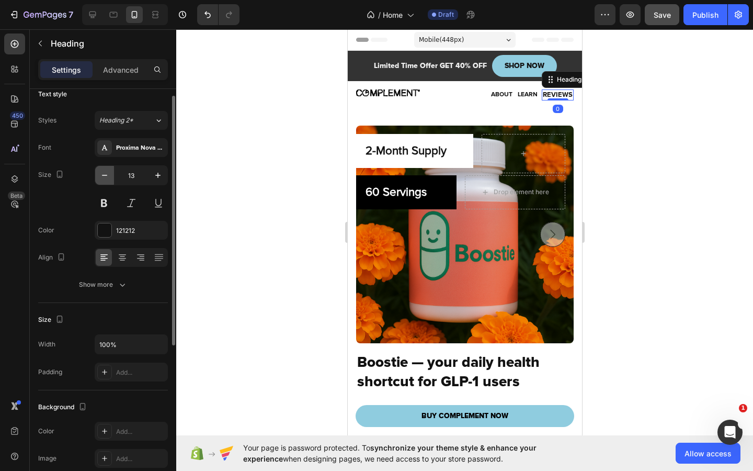
click at [110, 176] on button "button" at bounding box center [104, 175] width 19 height 19
type input "12"
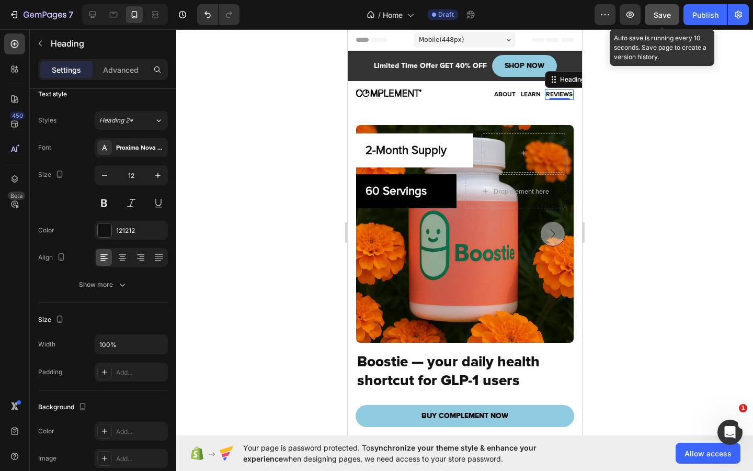
click at [663, 15] on span "Save" at bounding box center [662, 14] width 17 height 9
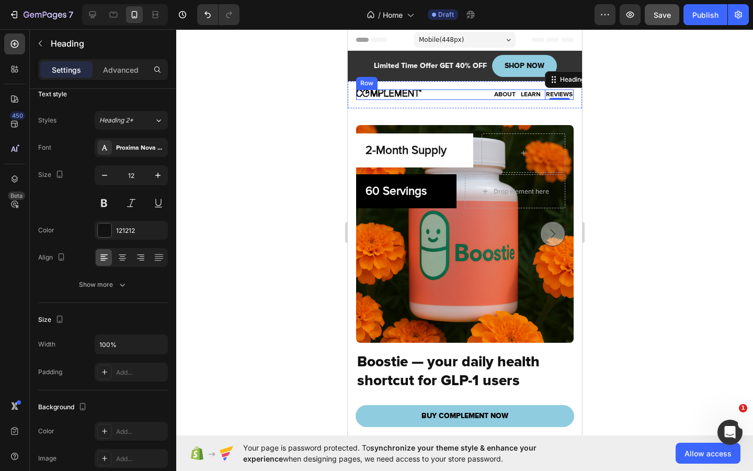
click at [511, 93] on div "Image Image ABOUT Heading LEARN Heading REVIEWS Heading 0 Row" at bounding box center [465, 94] width 218 height 10
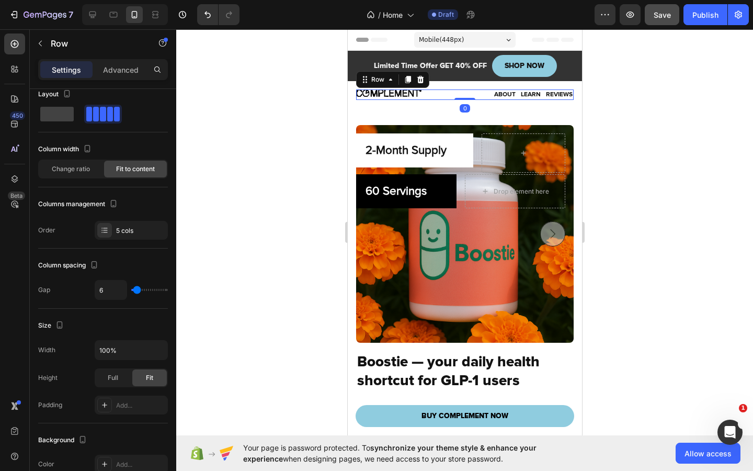
scroll to position [0, 0]
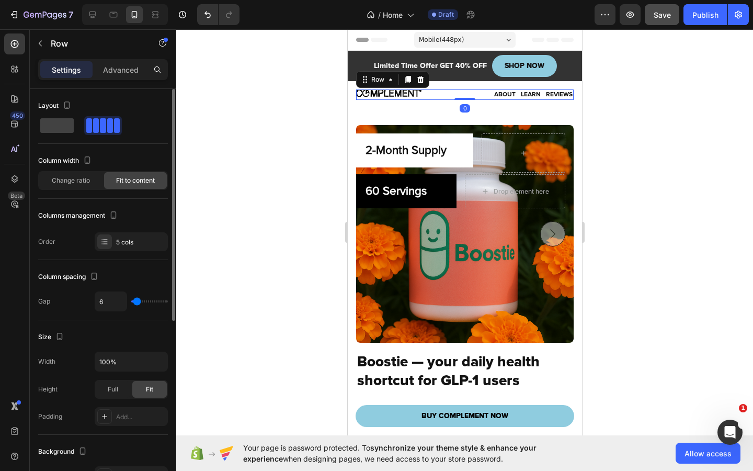
type input "7"
type input "8"
type input "9"
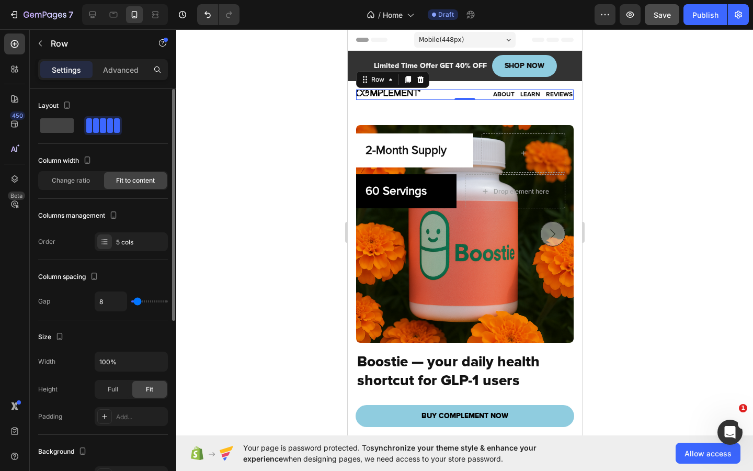
type input "9"
type input "11"
type input "12"
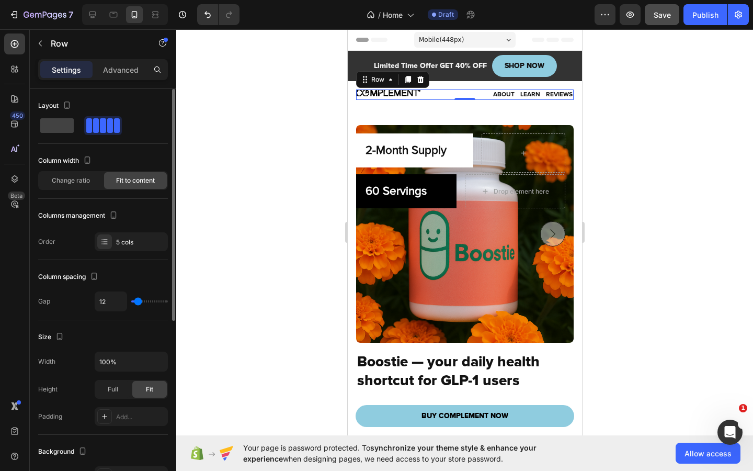
type input "13"
type input "14"
type input "13"
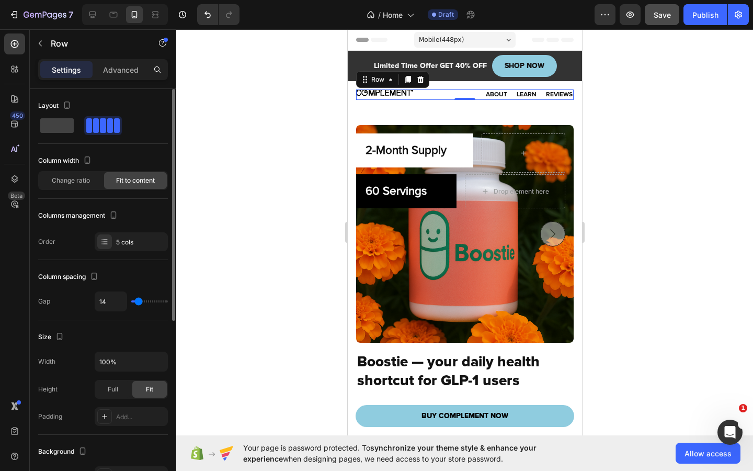
type input "13"
type input "12"
type input "13"
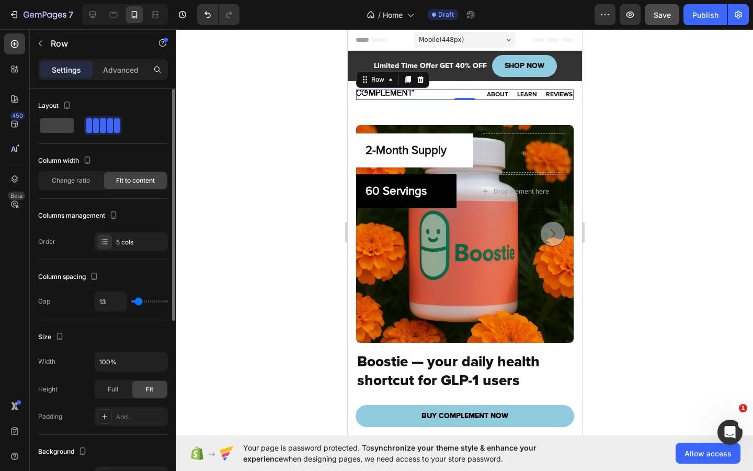
type input "12"
type input "11"
type input "10"
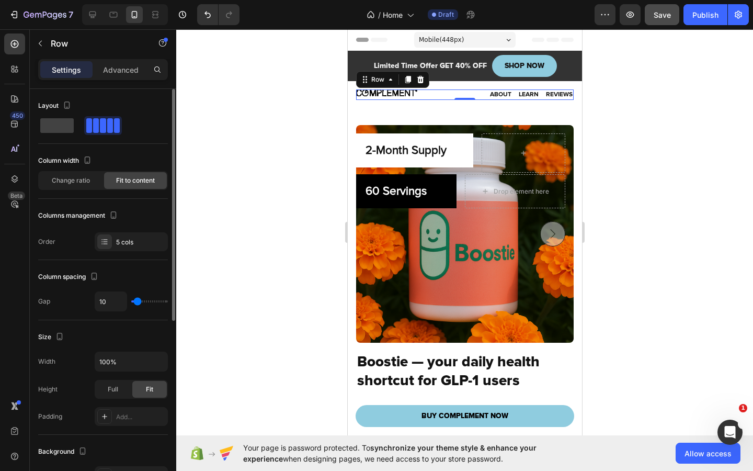
type input "10"
click at [138, 302] on input "range" at bounding box center [149, 301] width 37 height 2
click at [104, 301] on input "10" at bounding box center [110, 301] width 31 height 19
type input "1"
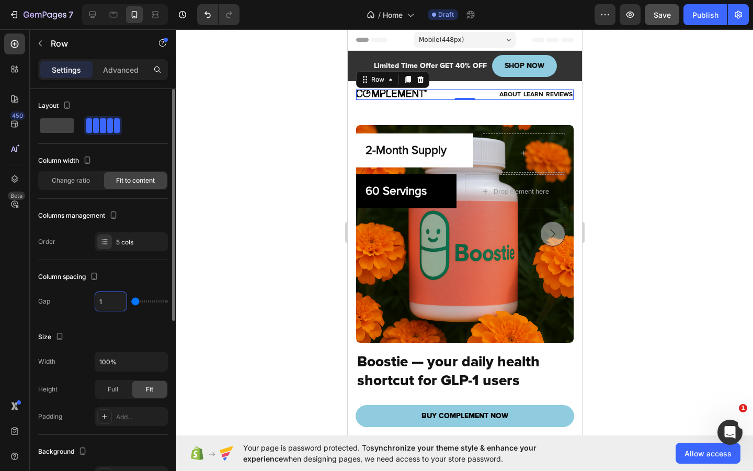
type input "12"
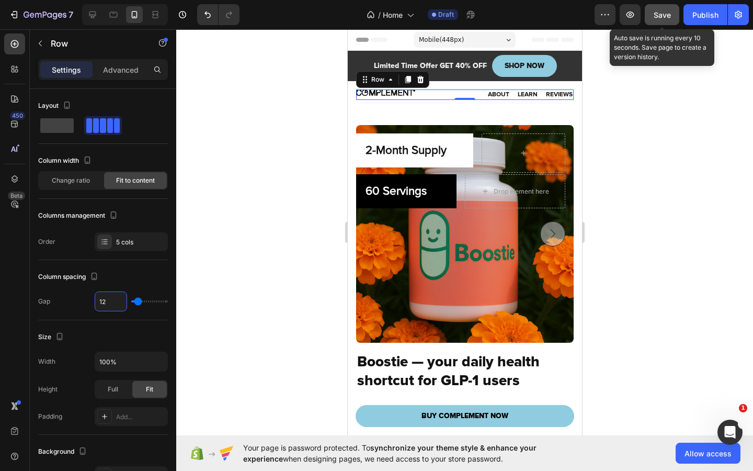
type input "12"
click at [664, 15] on span "Save" at bounding box center [662, 14] width 17 height 9
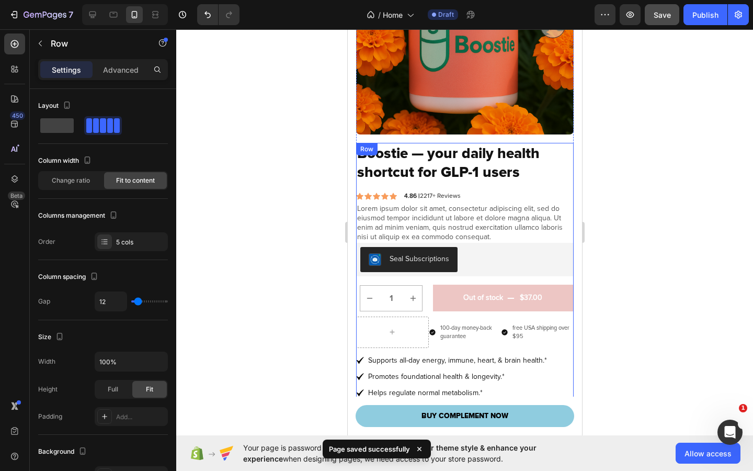
scroll to position [302, 0]
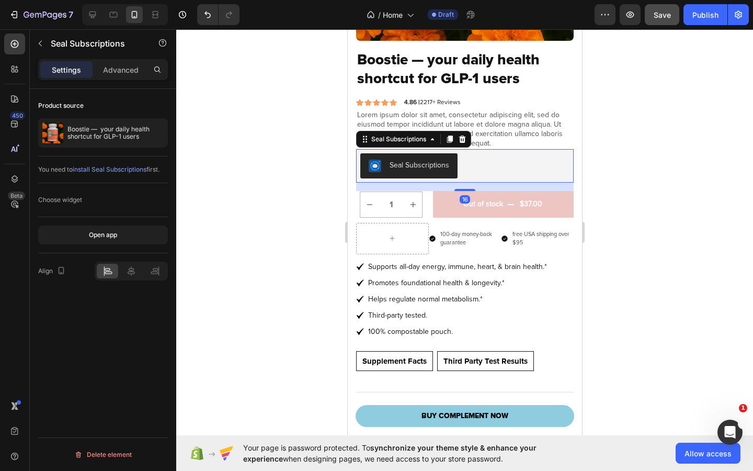
click at [471, 169] on div "Seal Subscriptions" at bounding box center [464, 165] width 209 height 25
click at [120, 71] on p "Advanced" at bounding box center [121, 69] width 36 height 11
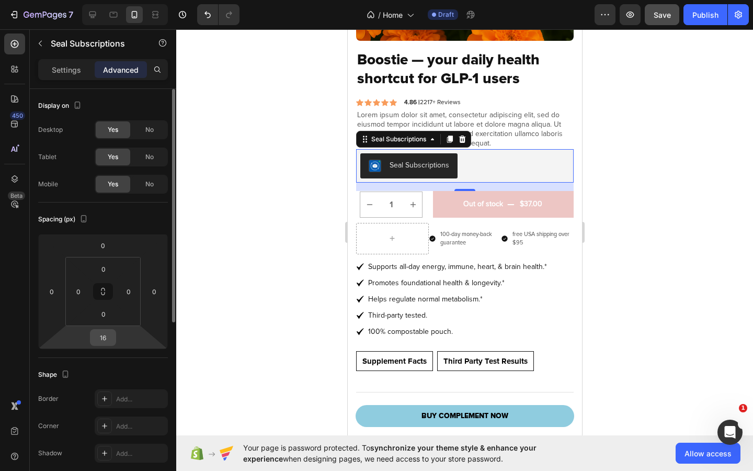
click at [103, 337] on input "16" at bounding box center [103, 338] width 21 height 16
click at [109, 335] on input "16" at bounding box center [103, 338] width 21 height 16
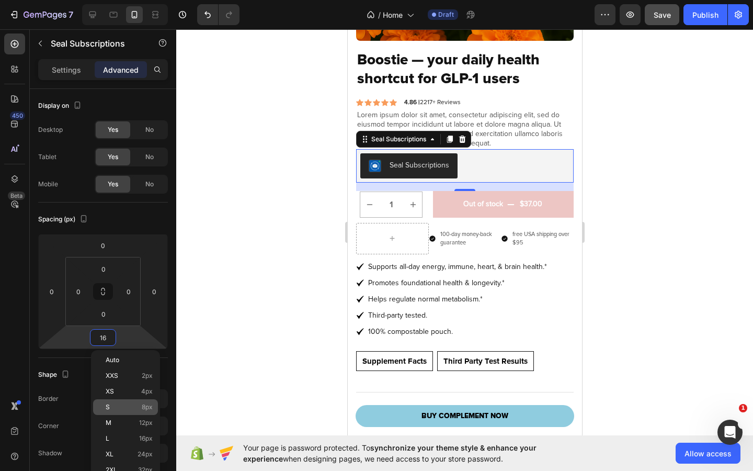
click at [128, 410] on p "S 8px" at bounding box center [129, 406] width 47 height 7
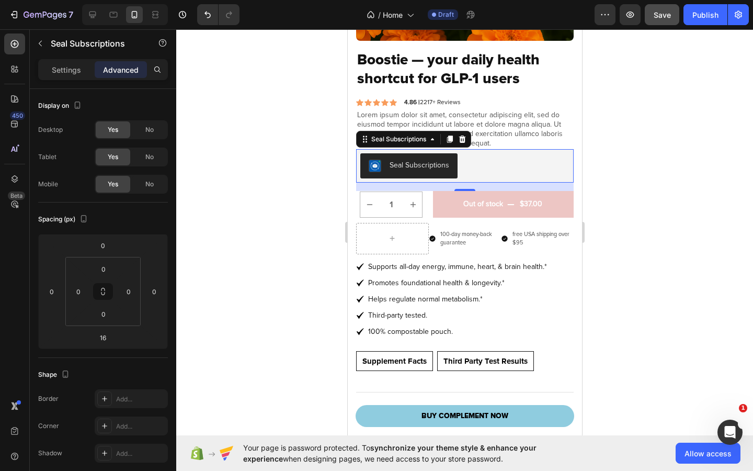
type input "8"
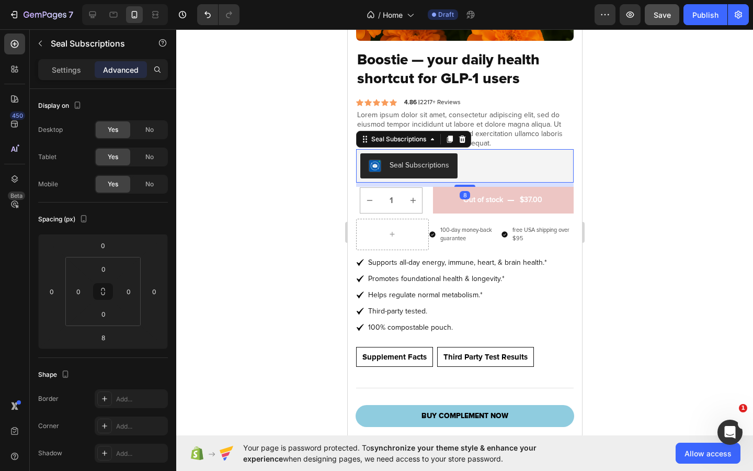
click at [700, 198] on div at bounding box center [464, 249] width 577 height 441
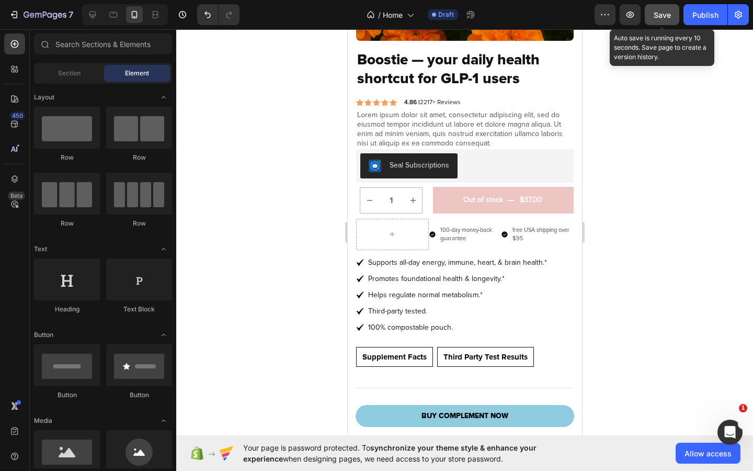
click at [661, 15] on span "Save" at bounding box center [662, 14] width 17 height 9
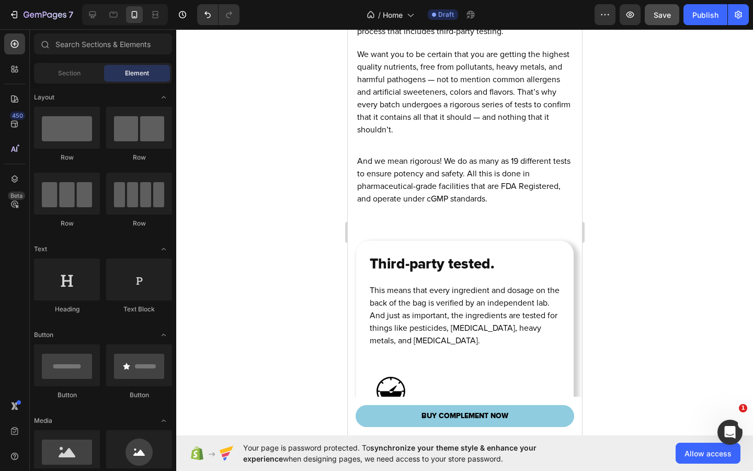
scroll to position [10439, 0]
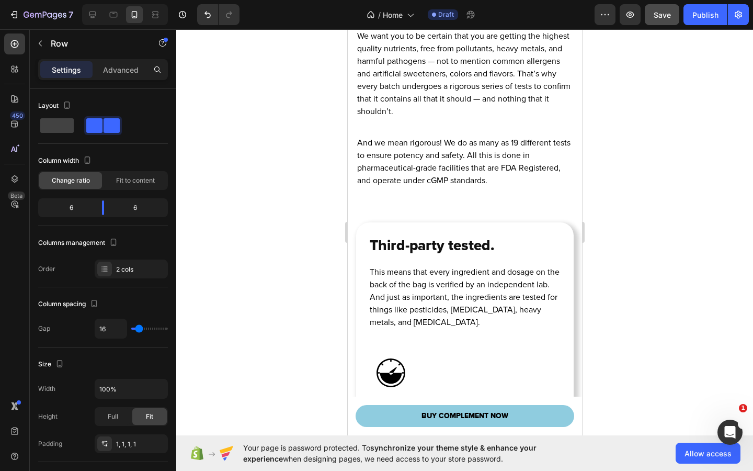
drag, startPoint x: 105, startPoint y: 207, endPoint x: 97, endPoint y: 207, distance: 8.4
click at [97, 0] on body "7 / Home Draft Preview Save Publish 450 Beta Sections(18) Elements(83) Section …" at bounding box center [376, 0] width 753 height 0
drag, startPoint x: 103, startPoint y: 209, endPoint x: 93, endPoint y: 210, distance: 10.0
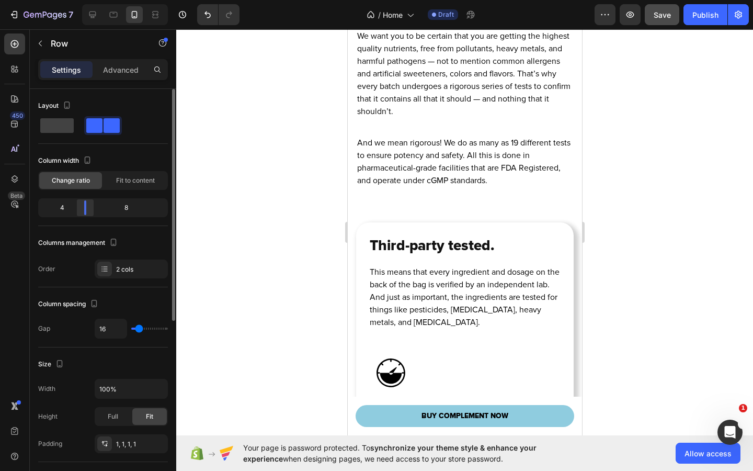
click at [85, 0] on body "7 / Home Draft Preview Save Publish 450 Beta Sections(18) Elements(83) Section …" at bounding box center [376, 0] width 753 height 0
click at [669, 202] on div at bounding box center [464, 249] width 577 height 441
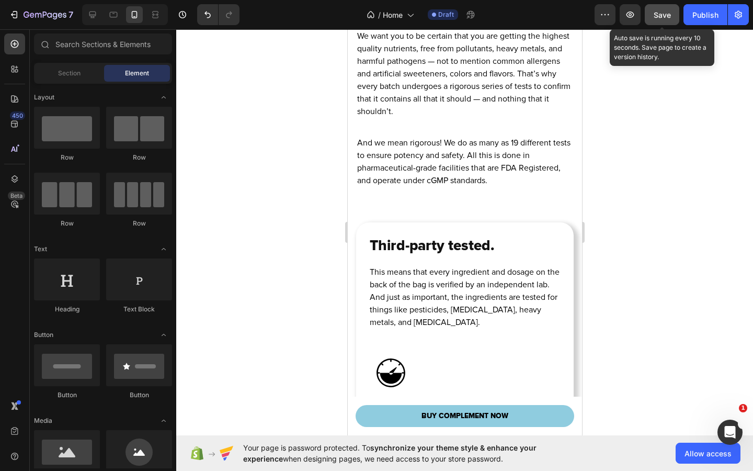
click at [661, 19] on div "Save" at bounding box center [662, 14] width 17 height 11
click at [668, 16] on span "Save" at bounding box center [662, 14] width 17 height 9
